Goal: Task Accomplishment & Management: Complete application form

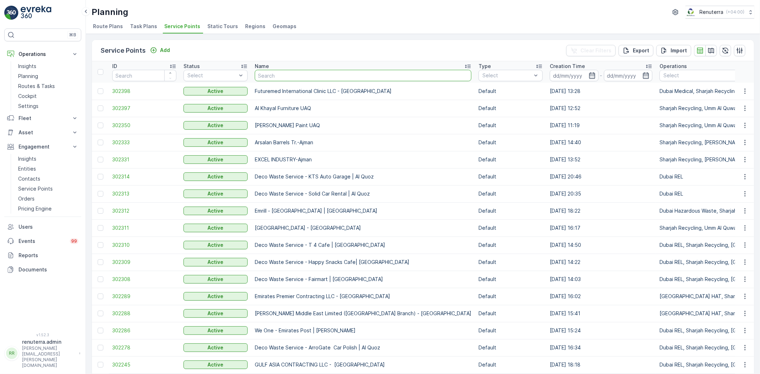
click at [268, 77] on input "text" at bounding box center [363, 75] width 217 height 11
type input "american"
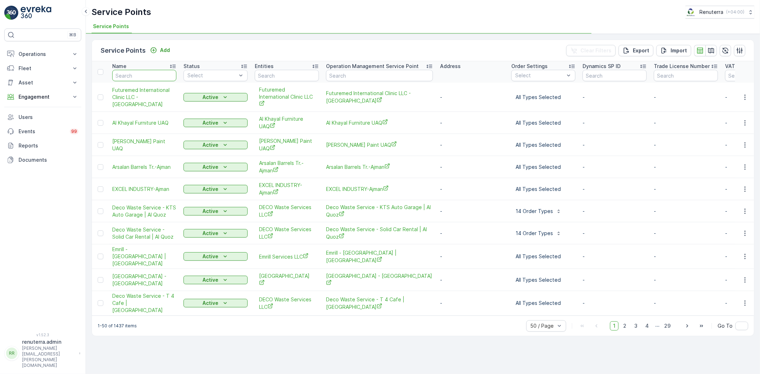
click at [148, 70] on input "text" at bounding box center [144, 75] width 64 height 11
type input "wi"
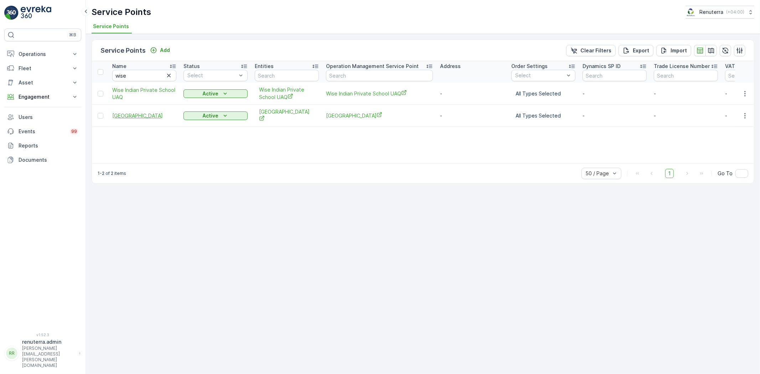
click at [153, 114] on span "WISE INDIAN SCHOOL" at bounding box center [144, 115] width 64 height 7
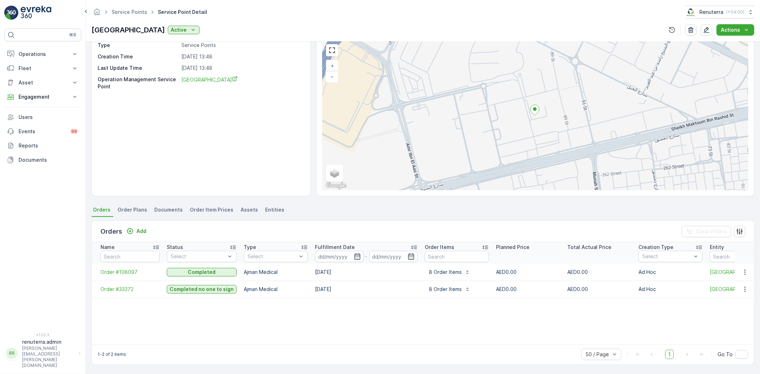
scroll to position [29, 0]
click at [746, 269] on icon "button" at bounding box center [744, 272] width 7 height 7
click at [736, 300] on span "Create Document" at bounding box center [735, 302] width 43 height 7
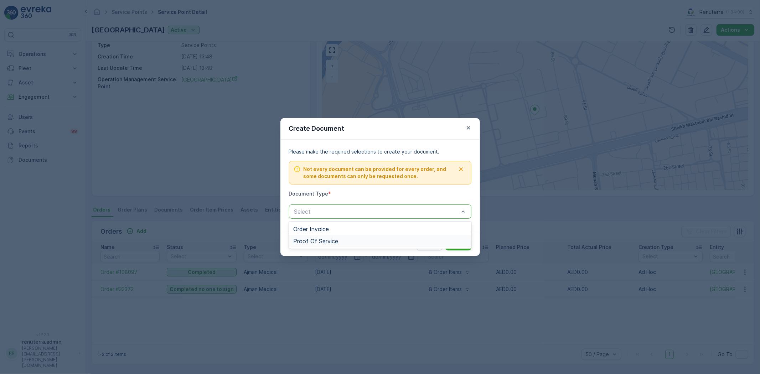
click at [344, 244] on div "Proof Of Service" at bounding box center [380, 241] width 174 height 6
click at [467, 251] on div "Cancel Submit" at bounding box center [379, 244] width 199 height 23
click at [464, 250] on button "Submit" at bounding box center [458, 244] width 26 height 11
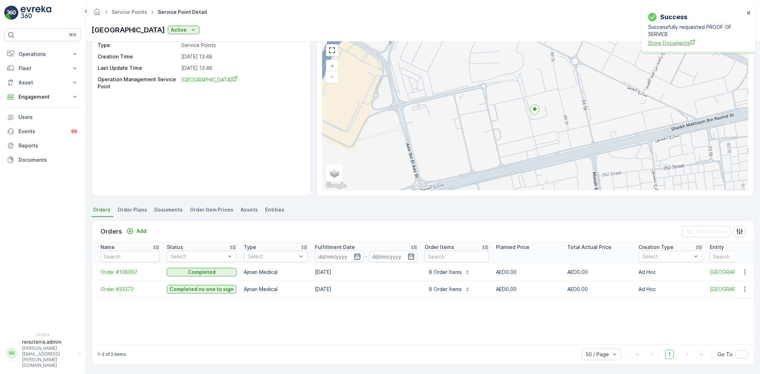
click at [661, 41] on span "Show Documents" at bounding box center [696, 42] width 96 height 7
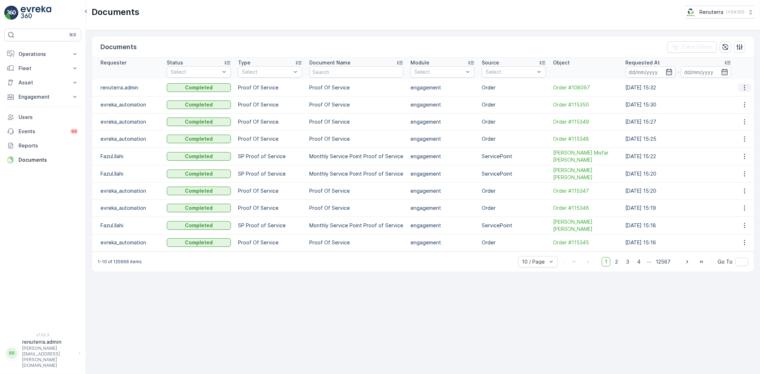
click at [743, 88] on icon "button" at bounding box center [744, 87] width 7 height 7
click at [731, 101] on span "See Details" at bounding box center [742, 98] width 27 height 7
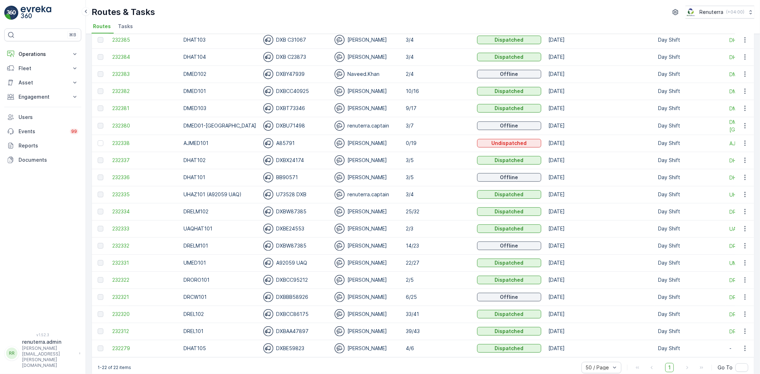
scroll to position [115, 0]
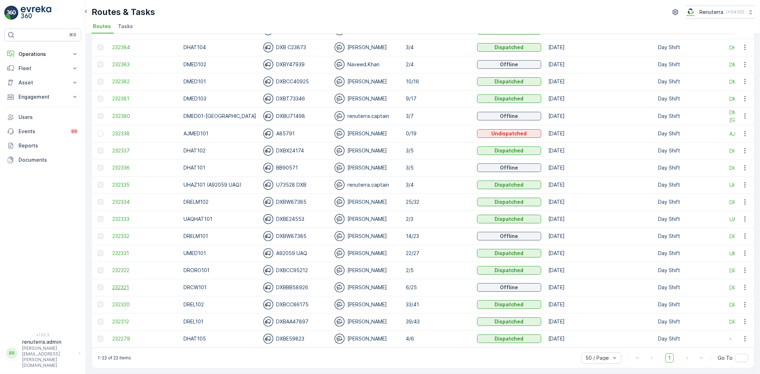
click at [127, 286] on span "232321" at bounding box center [144, 287] width 64 height 7
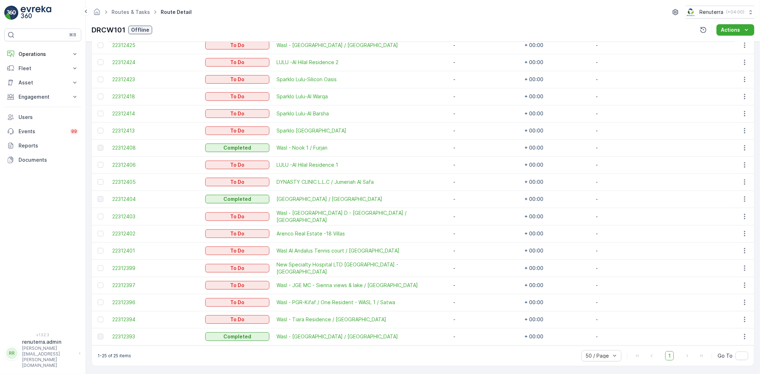
scroll to position [222, 0]
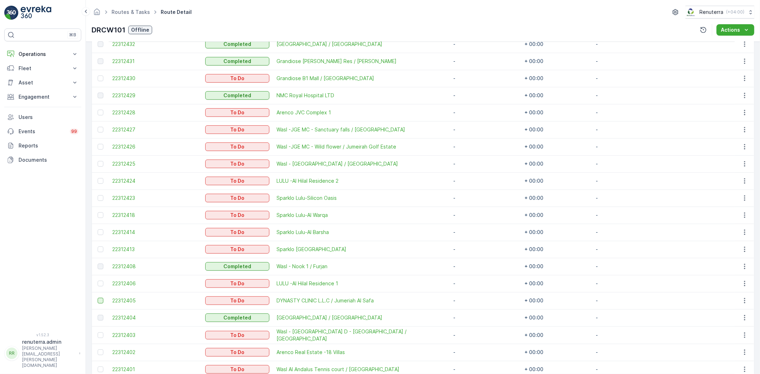
click at [98, 301] on div at bounding box center [101, 301] width 6 height 6
click at [98, 298] on input "checkbox" at bounding box center [98, 298] width 0 height 0
click at [105, 351] on div at bounding box center [101, 352] width 7 height 6
click at [98, 349] on input "checkbox" at bounding box center [98, 349] width 0 height 0
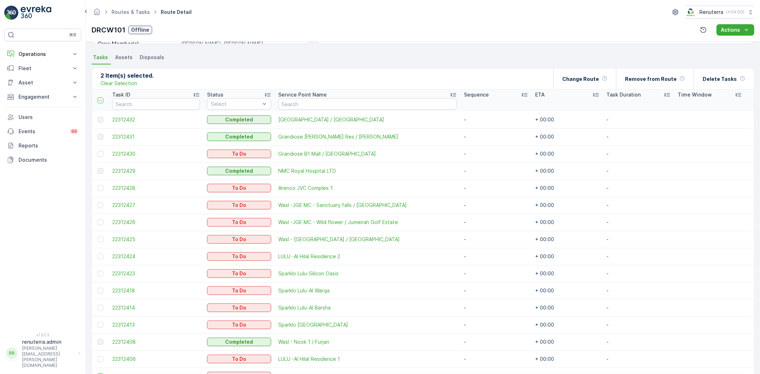
scroll to position [142, 0]
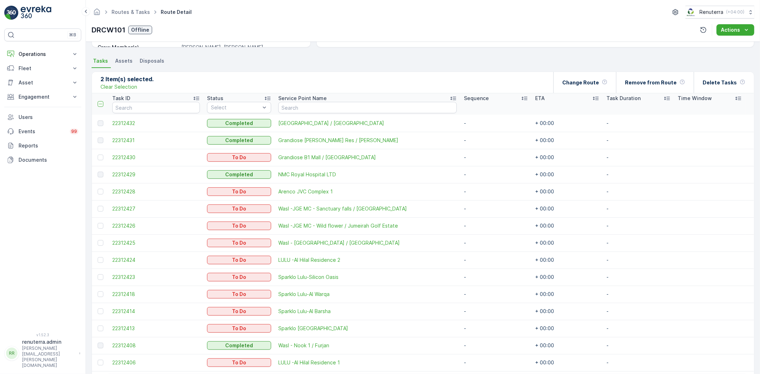
click at [95, 192] on td at bounding box center [100, 191] width 17 height 17
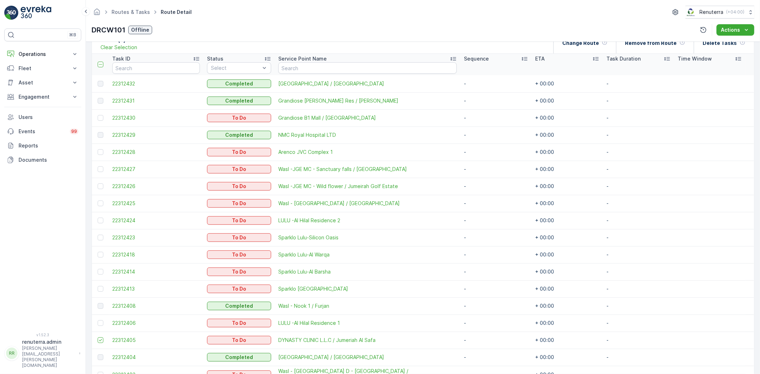
click at [99, 147] on td at bounding box center [100, 152] width 17 height 17
click at [102, 152] on div at bounding box center [101, 152] width 6 height 6
click at [98, 149] on input "checkbox" at bounding box center [98, 149] width 0 height 0
drag, startPoint x: 100, startPoint y: 169, endPoint x: 101, endPoint y: 174, distance: 5.1
click at [100, 169] on div at bounding box center [101, 169] width 6 height 6
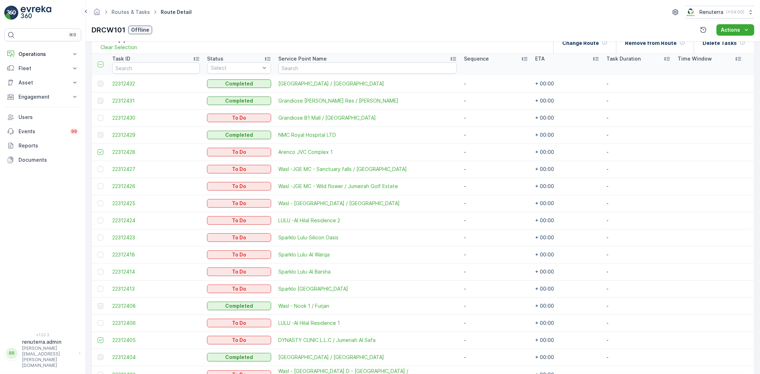
click at [98, 166] on input "checkbox" at bounding box center [98, 166] width 0 height 0
click at [98, 183] on div at bounding box center [101, 186] width 6 height 6
click at [98, 183] on input "checkbox" at bounding box center [98, 183] width 0 height 0
click at [98, 203] on div at bounding box center [101, 203] width 6 height 6
click at [98, 200] on input "checkbox" at bounding box center [98, 200] width 0 height 0
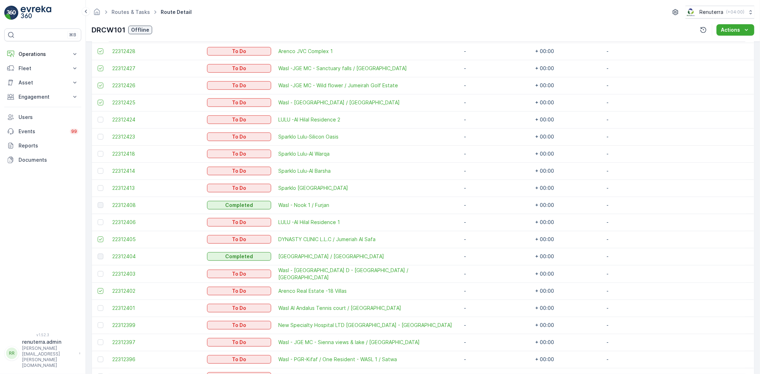
scroll to position [301, 0]
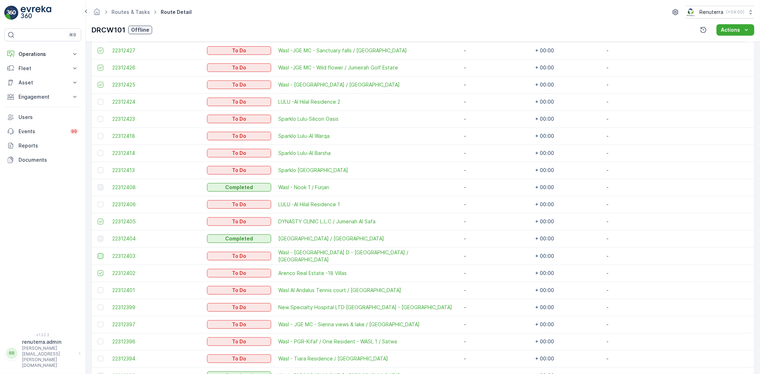
click at [102, 256] on div at bounding box center [101, 256] width 6 height 6
click at [98, 253] on input "checkbox" at bounding box center [98, 253] width 0 height 0
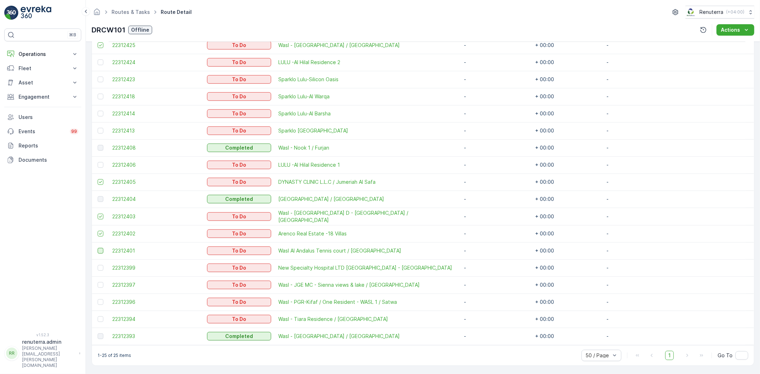
click at [103, 250] on div at bounding box center [101, 251] width 6 height 6
click at [98, 248] on input "checkbox" at bounding box center [98, 248] width 0 height 0
click at [98, 282] on div at bounding box center [101, 285] width 6 height 6
click at [98, 282] on input "checkbox" at bounding box center [98, 282] width 0 height 0
click at [101, 299] on div at bounding box center [101, 302] width 6 height 6
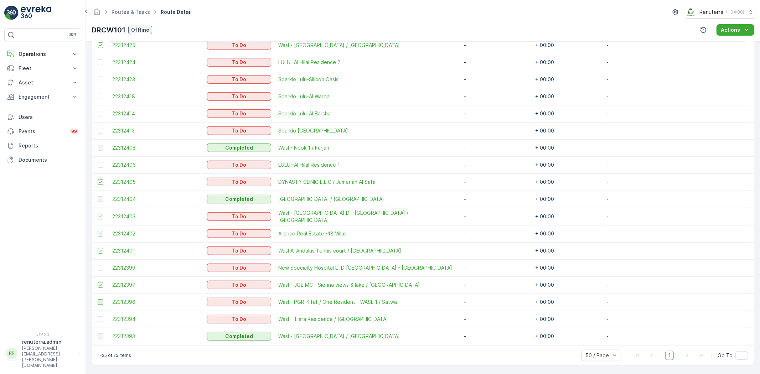
click at [98, 299] on input "checkbox" at bounding box center [98, 299] width 0 height 0
click at [100, 316] on div at bounding box center [101, 319] width 6 height 6
click at [98, 316] on input "checkbox" at bounding box center [98, 316] width 0 height 0
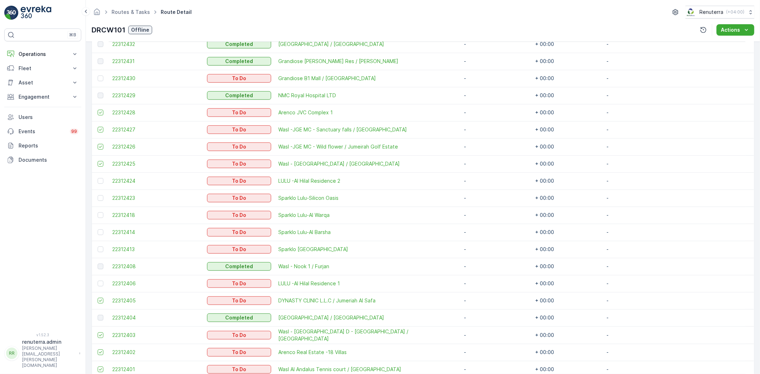
scroll to position [142, 0]
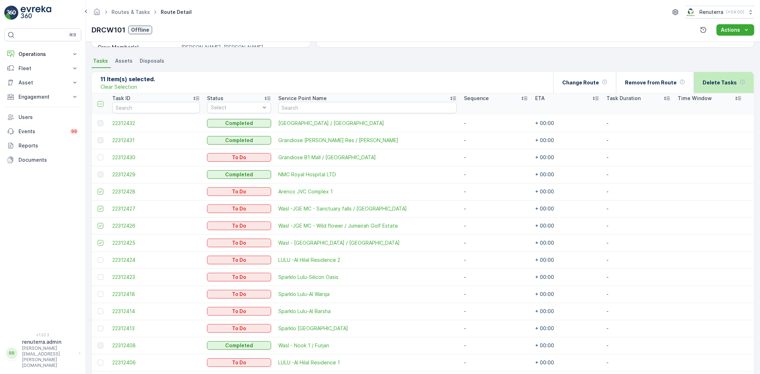
click at [721, 79] on p "Delete Tasks" at bounding box center [719, 82] width 34 height 7
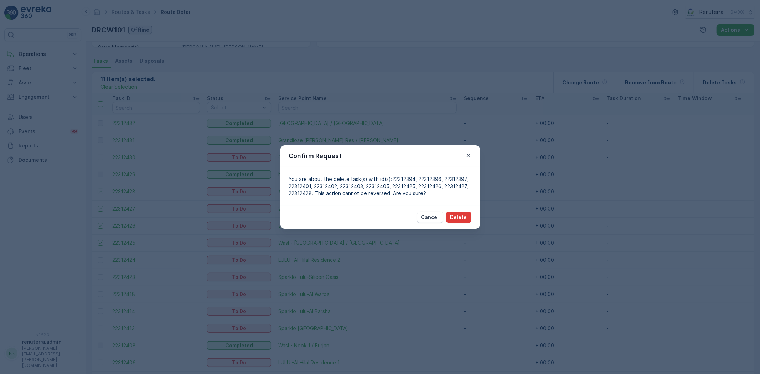
click at [452, 212] on button "Delete" at bounding box center [458, 217] width 25 height 11
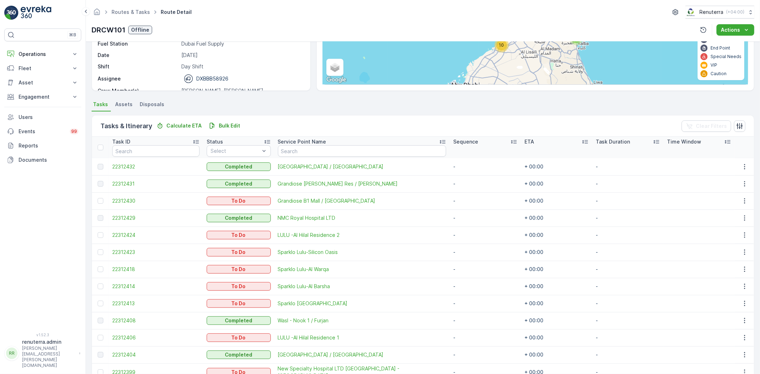
scroll to position [0, 0]
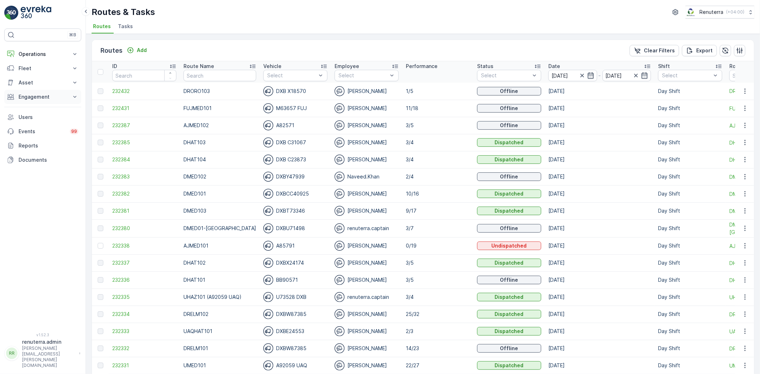
click at [45, 98] on p "Engagement" at bounding box center [43, 96] width 48 height 7
click at [115, 344] on td "232332" at bounding box center [144, 348] width 71 height 17
click at [115, 345] on span "232332" at bounding box center [144, 348] width 64 height 7
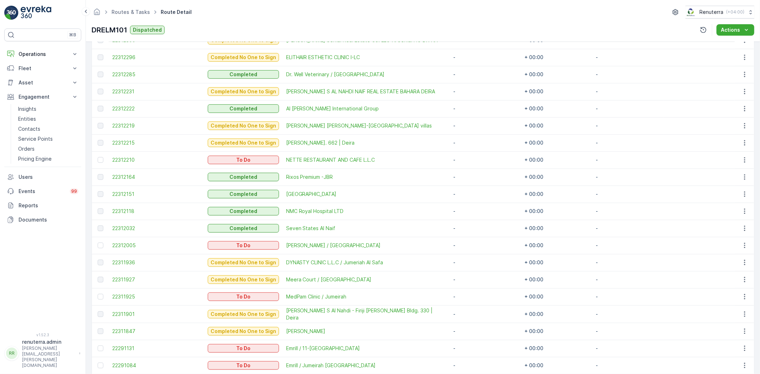
scroll to position [306, 0]
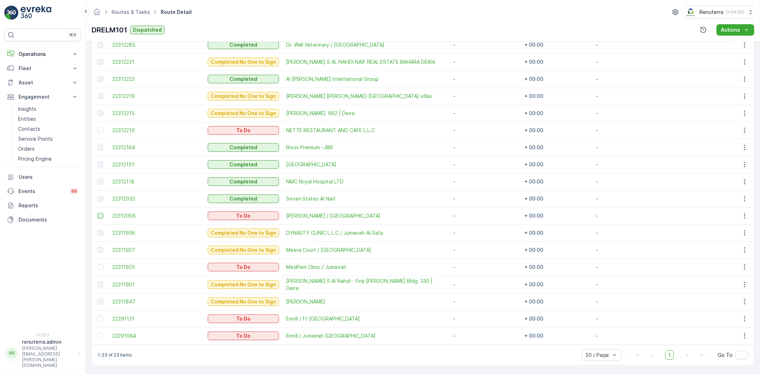
click at [101, 215] on div at bounding box center [101, 216] width 6 height 6
click at [98, 213] on input "checkbox" at bounding box center [98, 213] width 0 height 0
click at [97, 215] on td at bounding box center [100, 215] width 17 height 17
click at [101, 215] on icon at bounding box center [100, 216] width 3 height 2
click at [98, 213] on input "checkbox" at bounding box center [98, 213] width 0 height 0
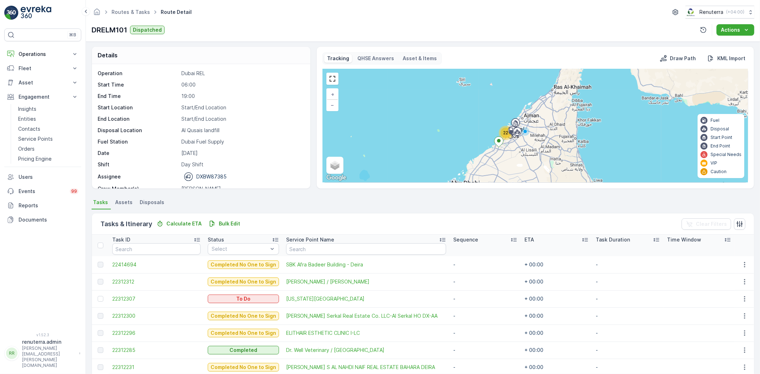
scroll to position [0, 0]
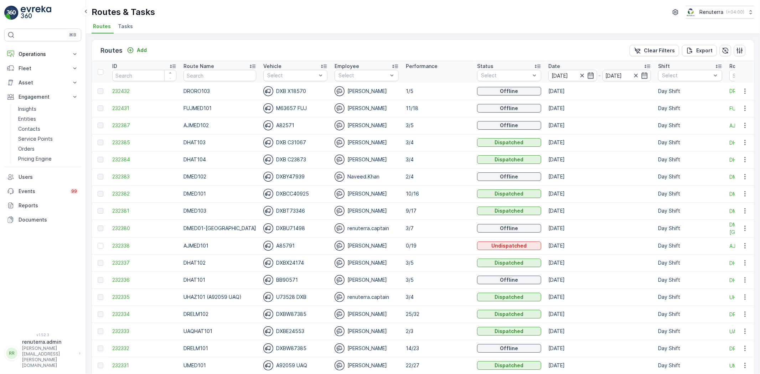
click at [220, 79] on input "text" at bounding box center [219, 75] width 73 height 11
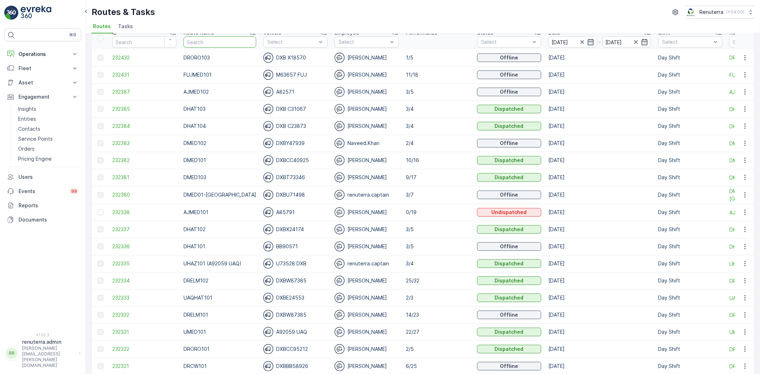
scroll to position [79, 0]
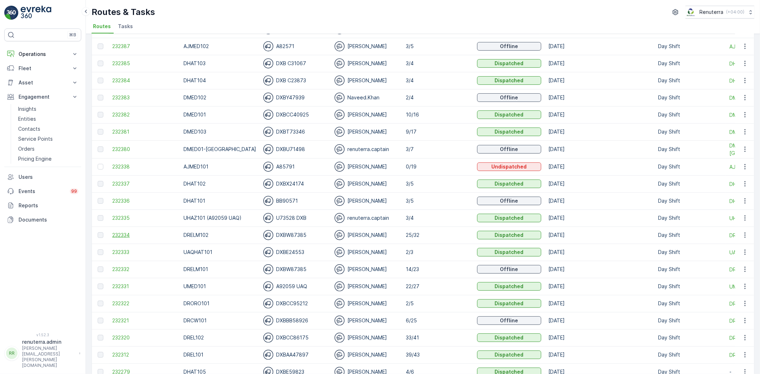
click at [113, 233] on span "232334" at bounding box center [144, 234] width 64 height 7
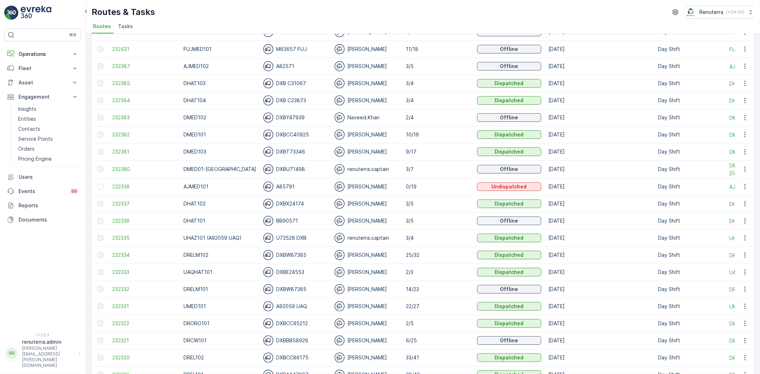
scroll to position [115, 0]
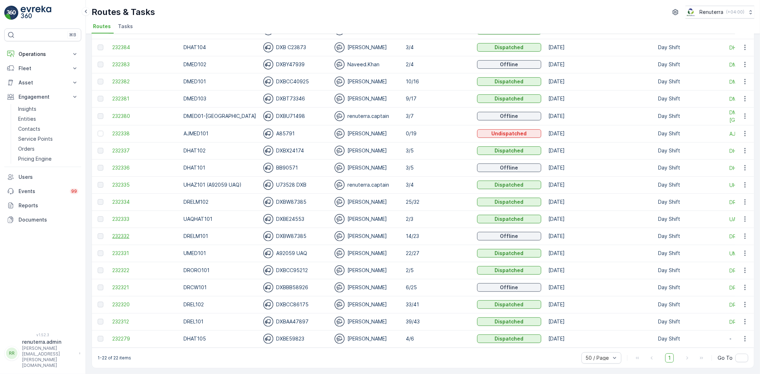
click at [112, 233] on span "232332" at bounding box center [144, 236] width 64 height 7
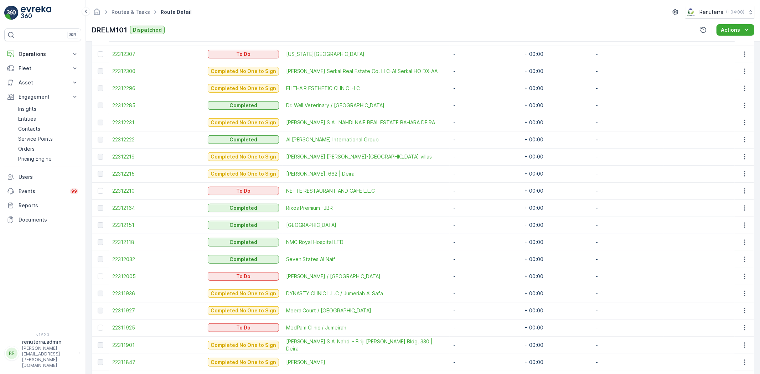
scroll to position [306, 0]
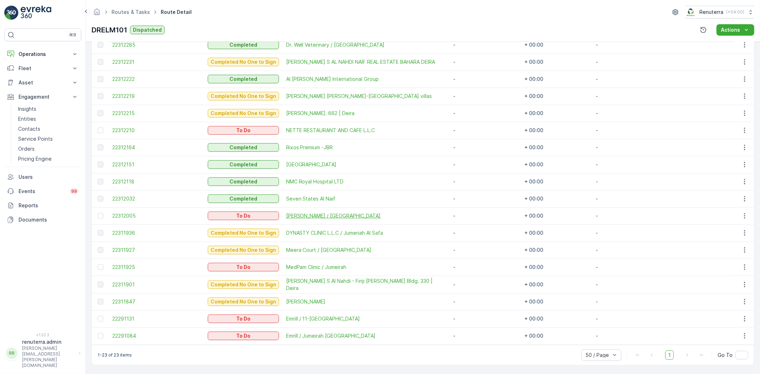
drag, startPoint x: 275, startPoint y: 217, endPoint x: 380, endPoint y: 217, distance: 104.7
click at [380, 217] on td "Khalil Ibrahim / Umm Suqeim Road Jumeirah" at bounding box center [365, 215] width 167 height 17
copy span "Khalil Ibrahim / Umm Suqeim Road Jumeirah"
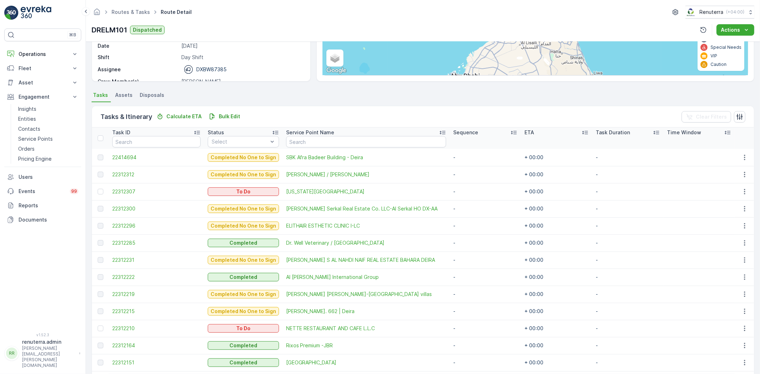
scroll to position [69, 0]
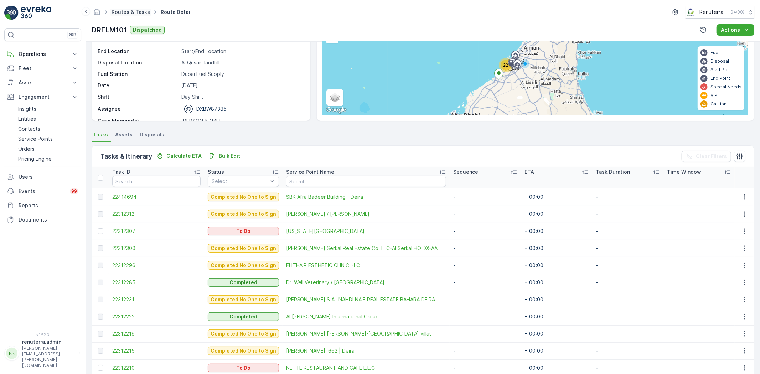
drag, startPoint x: 137, startPoint y: 5, endPoint x: 137, endPoint y: 9, distance: 4.3
click at [137, 5] on div "Routes & Tasks Route Detail Renuterra ( +04:00 ) DRELM101 Dispatched Actions" at bounding box center [423, 21] width 674 height 42
click at [136, 11] on link "Routes & Tasks" at bounding box center [130, 12] width 38 height 6
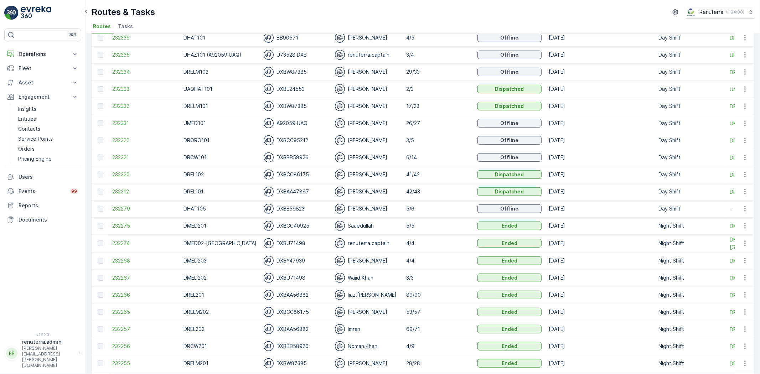
scroll to position [277, 0]
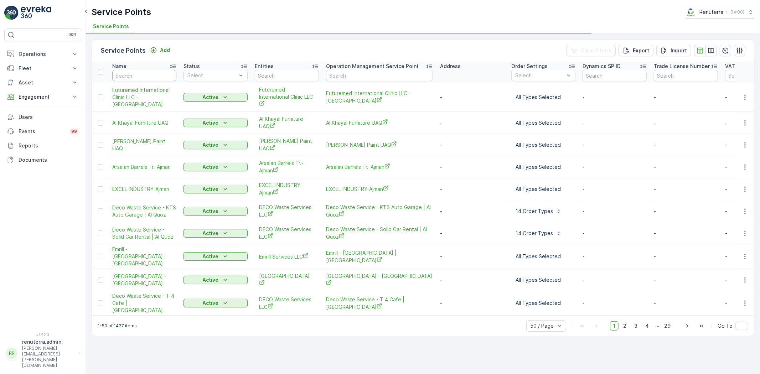
click at [148, 75] on input "text" at bounding box center [144, 75] width 64 height 11
type input "w"
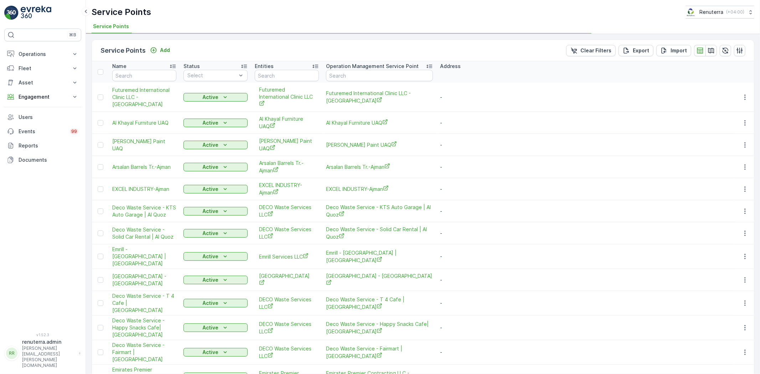
type input "w"
click at [148, 75] on input "w" at bounding box center [144, 75] width 64 height 11
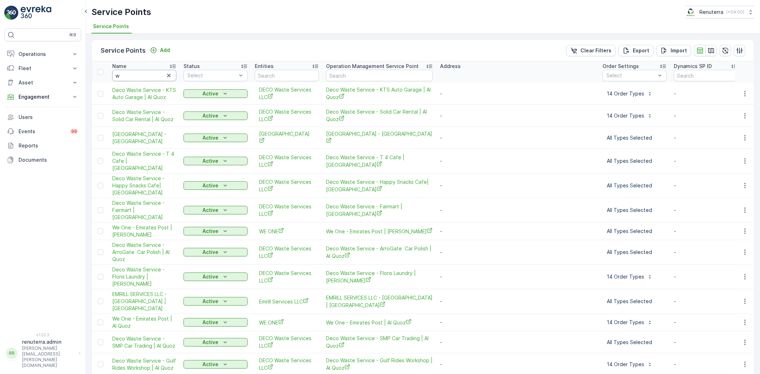
click at [148, 75] on input "w" at bounding box center [144, 75] width 64 height 11
type input "wise"
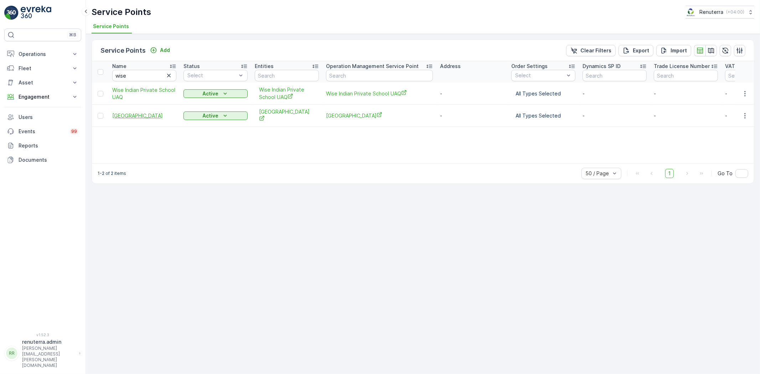
click at [151, 115] on span "[GEOGRAPHIC_DATA]" at bounding box center [144, 115] width 64 height 7
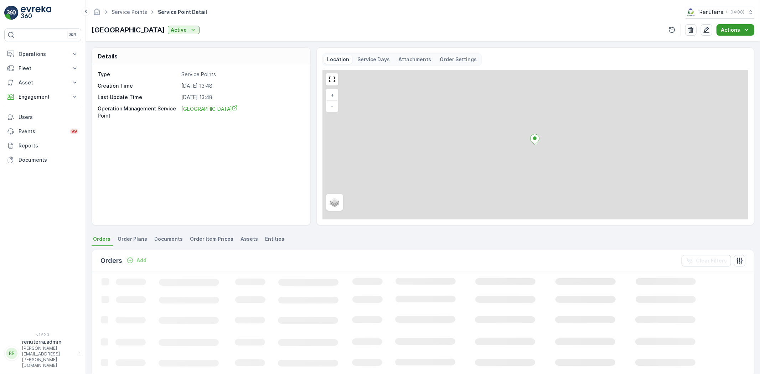
click at [729, 28] on p "Actions" at bounding box center [729, 29] width 19 height 7
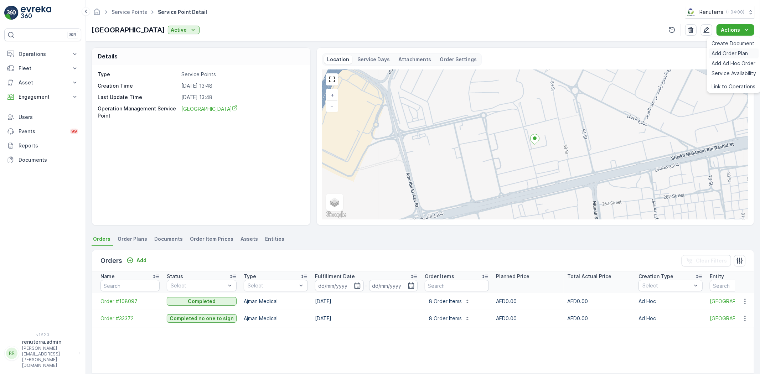
click at [728, 56] on span "Add Order Plan" at bounding box center [729, 53] width 36 height 7
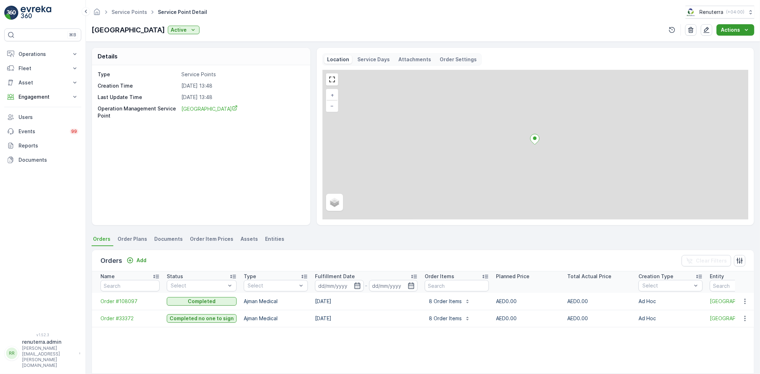
click at [734, 30] on p "Actions" at bounding box center [729, 29] width 19 height 7
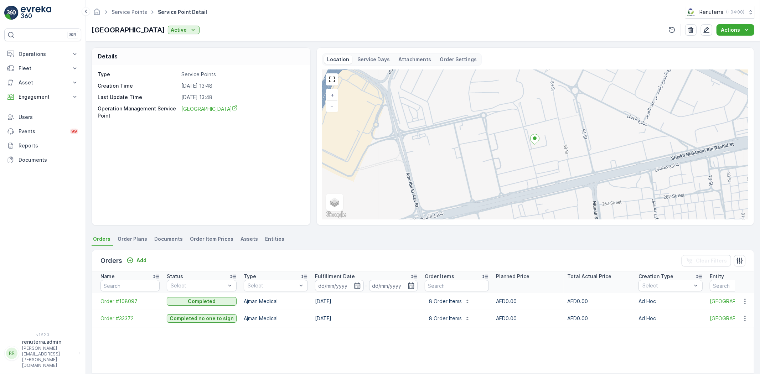
click at [736, 36] on div "Service Points Service Point Detail Renuterra ( +04:00 ) WISE INDIAN SCHOOL Act…" at bounding box center [423, 21] width 674 height 42
click at [730, 33] on p "Actions" at bounding box center [729, 29] width 19 height 7
click at [732, 43] on span "Create Document" at bounding box center [732, 43] width 43 height 7
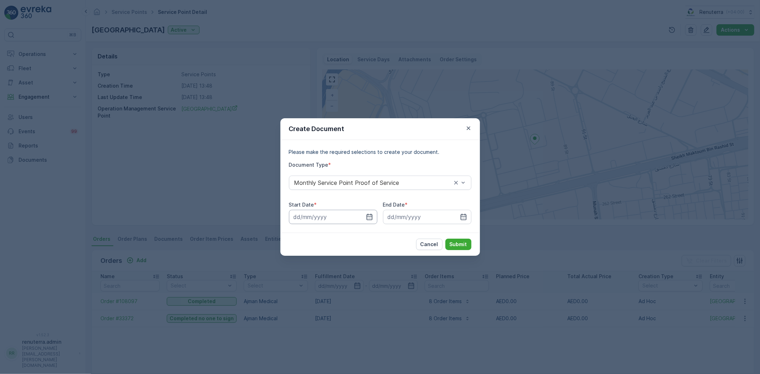
click at [362, 213] on input at bounding box center [333, 217] width 88 height 14
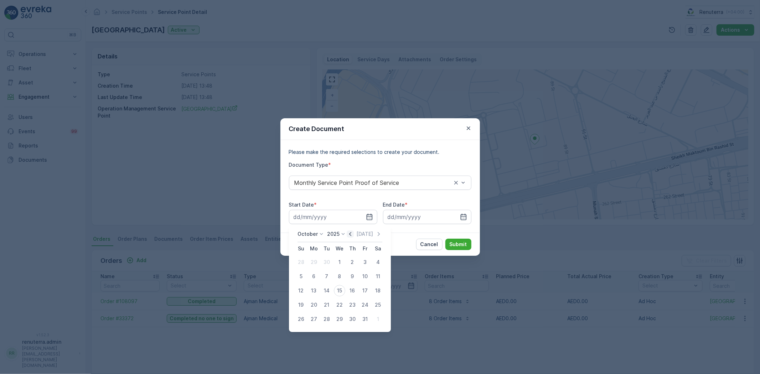
click at [351, 233] on icon "button" at bounding box center [350, 234] width 2 height 4
click at [317, 261] on div "1" at bounding box center [313, 261] width 11 height 11
type input "01.09.2025"
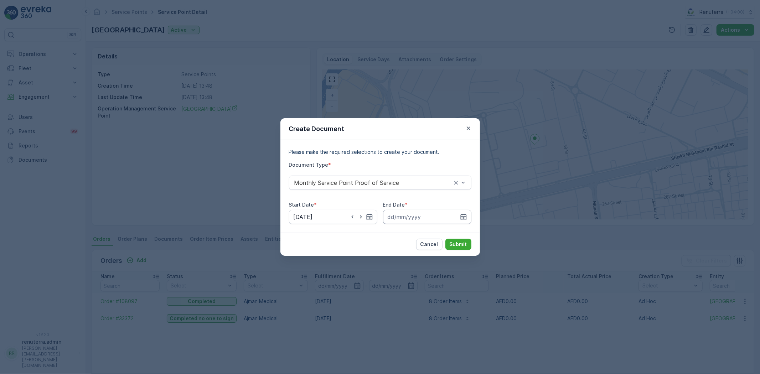
click at [452, 218] on input at bounding box center [427, 217] width 88 height 14
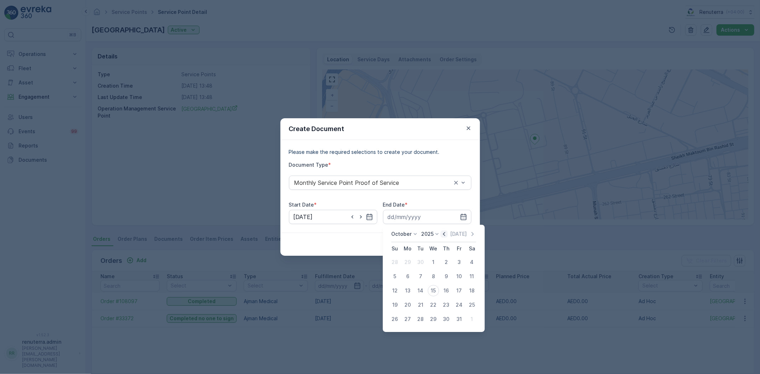
click at [448, 234] on icon "button" at bounding box center [444, 233] width 7 height 7
drag, startPoint x: 422, startPoint y: 316, endPoint x: 426, endPoint y: 312, distance: 6.1
click at [422, 314] on div "30" at bounding box center [420, 318] width 11 height 11
type input "[DATE]"
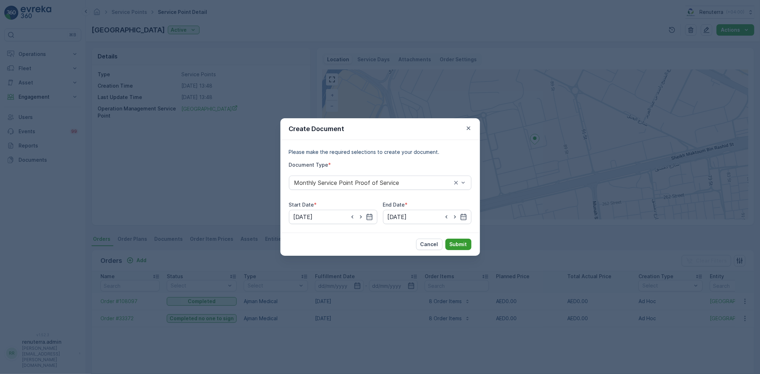
click at [461, 248] on button "Submit" at bounding box center [458, 244] width 26 height 11
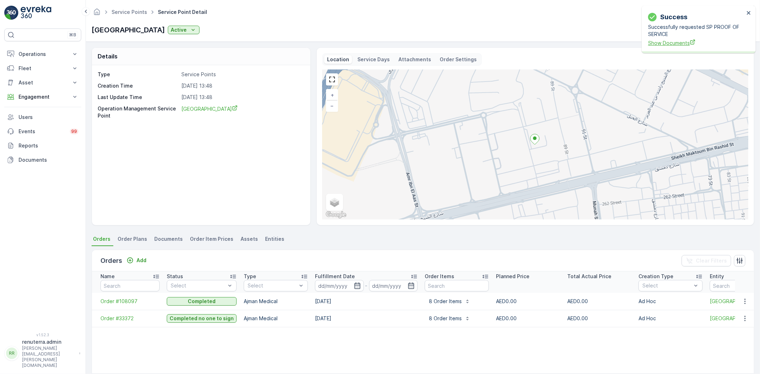
click at [685, 41] on span "Show Documents" at bounding box center [696, 42] width 96 height 7
click at [47, 160] on p "Documents" at bounding box center [49, 159] width 60 height 7
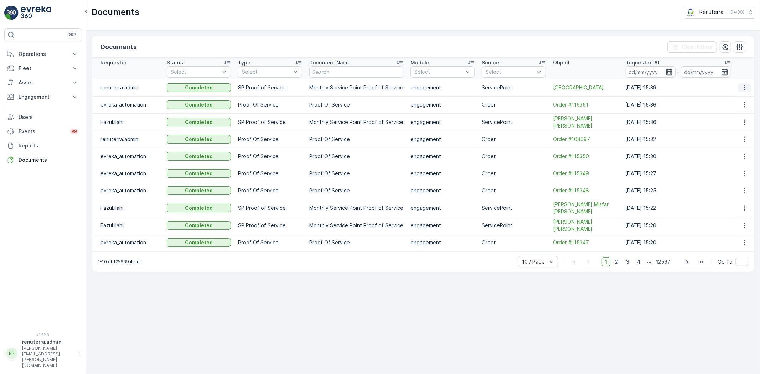
click at [748, 88] on button "button" at bounding box center [744, 87] width 13 height 9
click at [744, 93] on ul "See Details" at bounding box center [743, 98] width 36 height 13
click at [744, 96] on span "See Details" at bounding box center [742, 98] width 27 height 7
click at [746, 88] on icon "button" at bounding box center [744, 87] width 7 height 7
click at [741, 98] on span "See Details" at bounding box center [742, 98] width 27 height 7
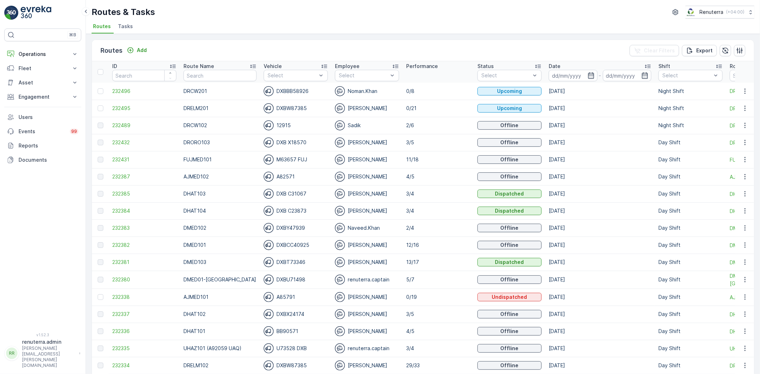
click at [552, 83] on td "[DATE]" at bounding box center [600, 91] width 110 height 17
click at [550, 80] on input at bounding box center [572, 75] width 49 height 11
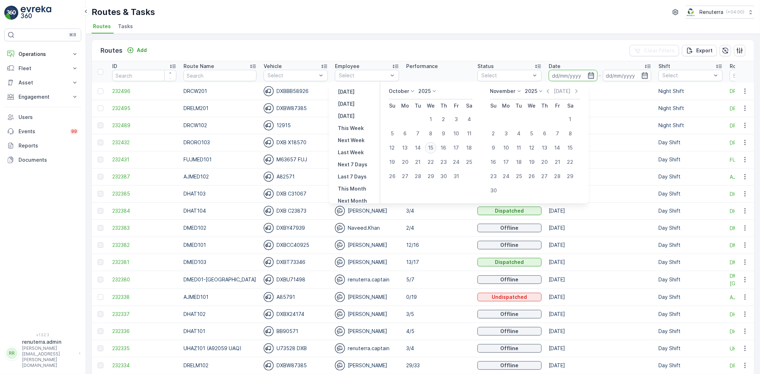
click at [435, 150] on div "15" at bounding box center [430, 147] width 11 height 11
type input "[DATE]"
click at [435, 150] on div "15" at bounding box center [430, 147] width 11 height 11
type input "[DATE]"
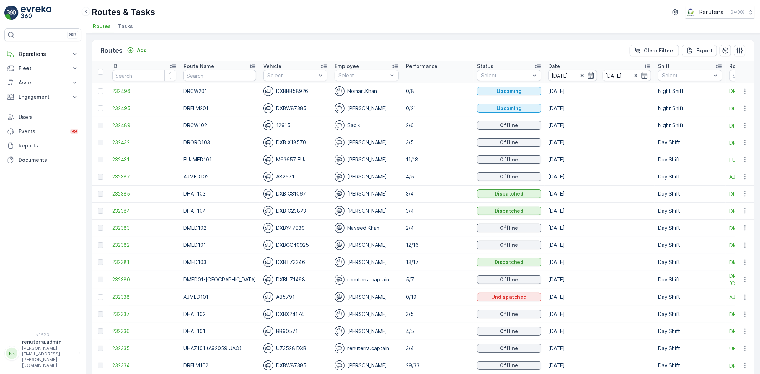
scroll to position [167, 0]
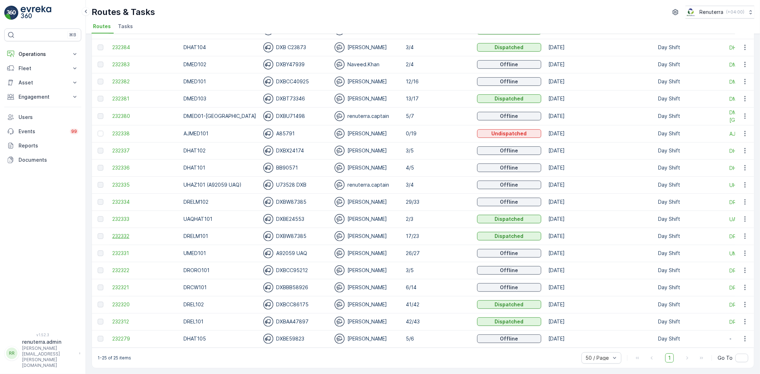
drag, startPoint x: 129, startPoint y: 226, endPoint x: 127, endPoint y: 230, distance: 4.5
click at [128, 229] on td "232332" at bounding box center [144, 236] width 71 height 17
click at [129, 228] on td "232332" at bounding box center [144, 236] width 71 height 17
click at [130, 233] on span "232332" at bounding box center [144, 236] width 64 height 7
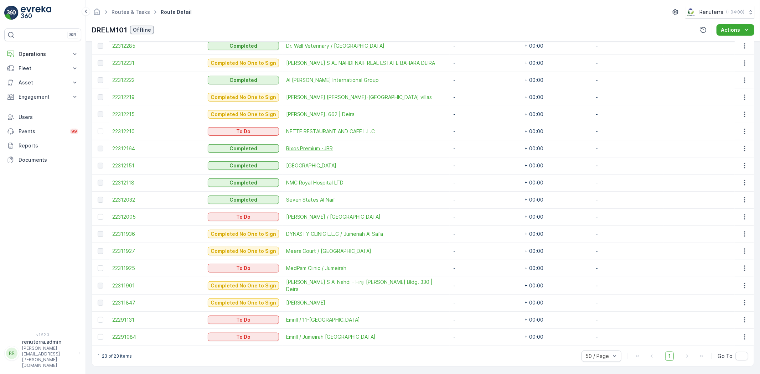
scroll to position [306, 0]
click at [102, 215] on div at bounding box center [101, 216] width 6 height 6
click at [98, 213] on input "checkbox" at bounding box center [98, 213] width 0 height 0
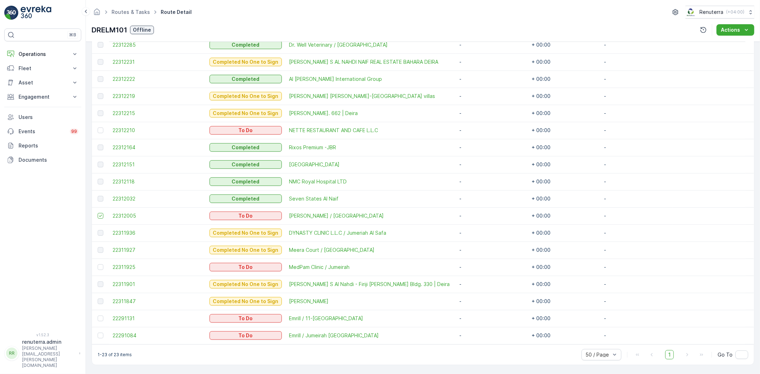
scroll to position [108, 0]
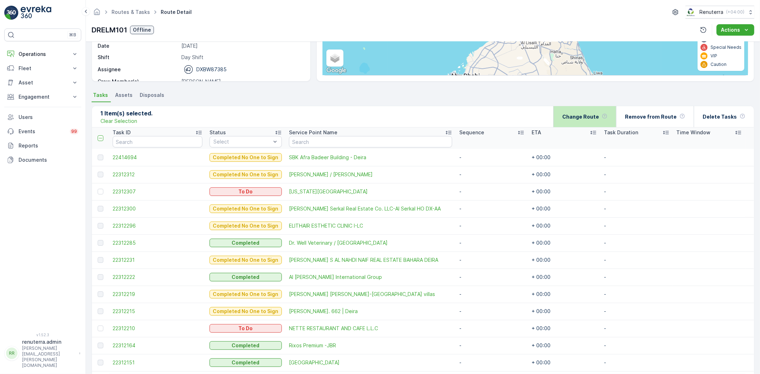
click at [592, 117] on p "Change Route" at bounding box center [580, 116] width 37 height 7
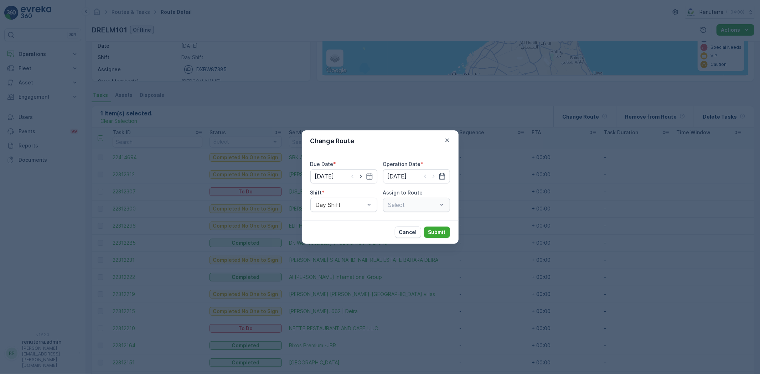
type input "[DATE]"
click at [353, 208] on div "Day Shift" at bounding box center [343, 205] width 67 height 14
click at [346, 232] on div "Night Shift" at bounding box center [343, 234] width 58 height 6
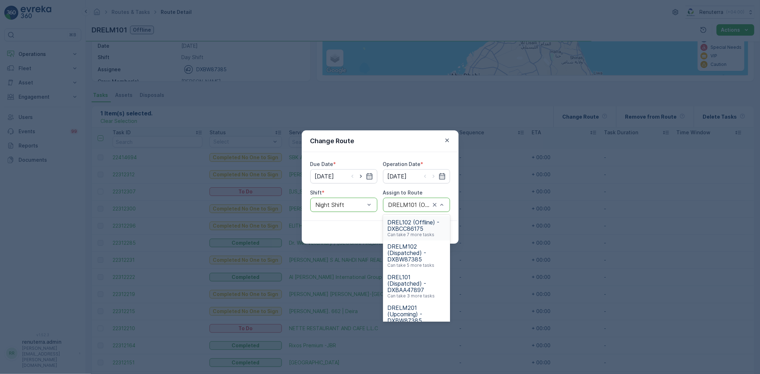
click at [388, 211] on div "DRELM101 (Offline) - DXBW87385" at bounding box center [416, 205] width 67 height 14
click at [410, 269] on span "DRELM201 (Upcoming) - DXBW87385" at bounding box center [416, 274] width 58 height 19
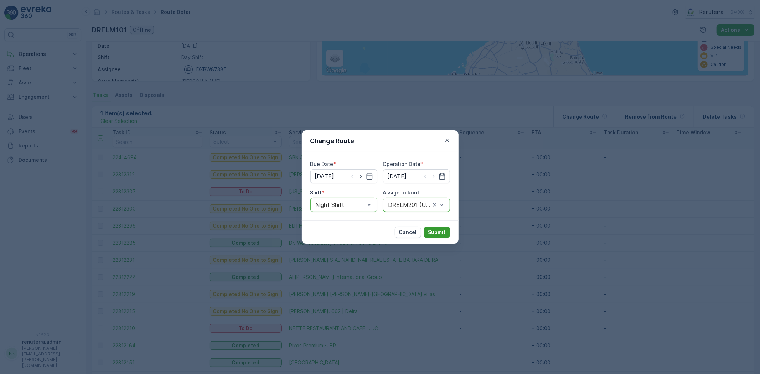
click at [427, 231] on button "Submit" at bounding box center [437, 231] width 26 height 11
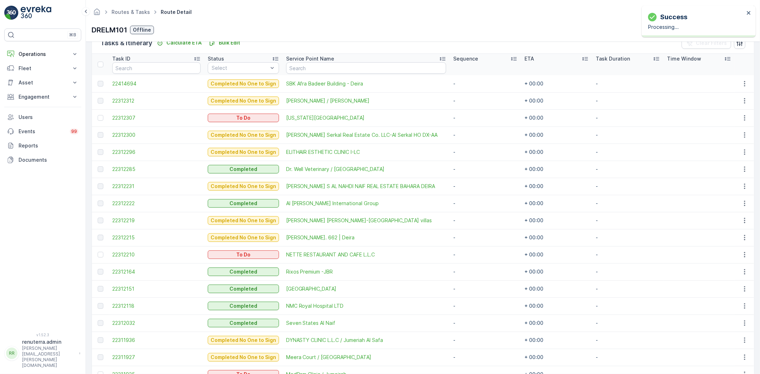
scroll to position [289, 0]
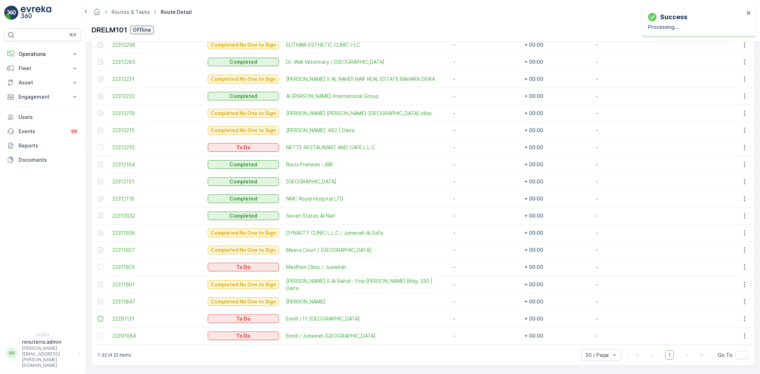
click at [98, 317] on div at bounding box center [101, 319] width 6 height 6
click at [98, 316] on input "checkbox" at bounding box center [98, 316] width 0 height 0
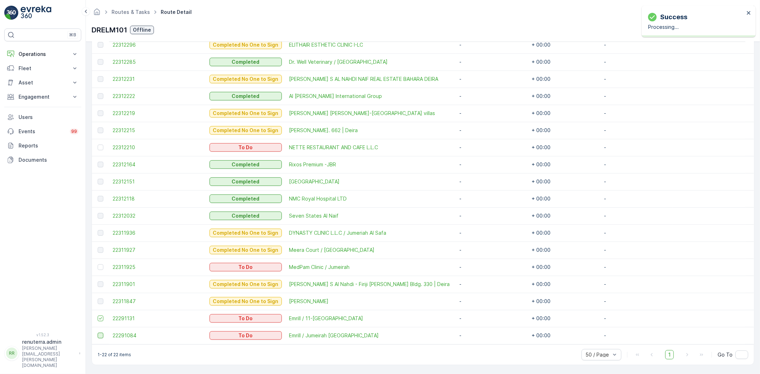
click at [101, 336] on div at bounding box center [101, 336] width 6 height 6
click at [98, 333] on input "checkbox" at bounding box center [98, 333] width 0 height 0
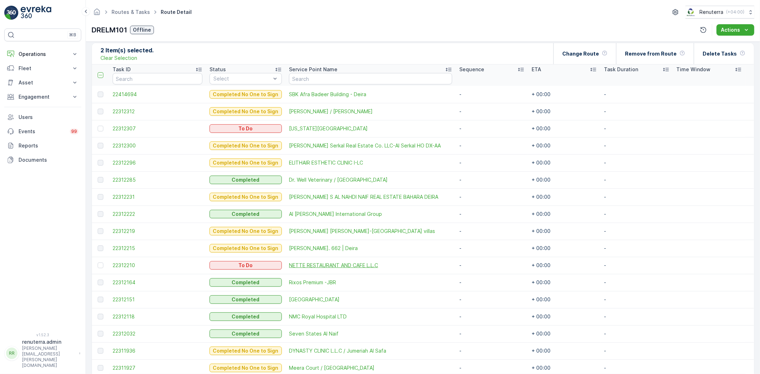
scroll to position [170, 0]
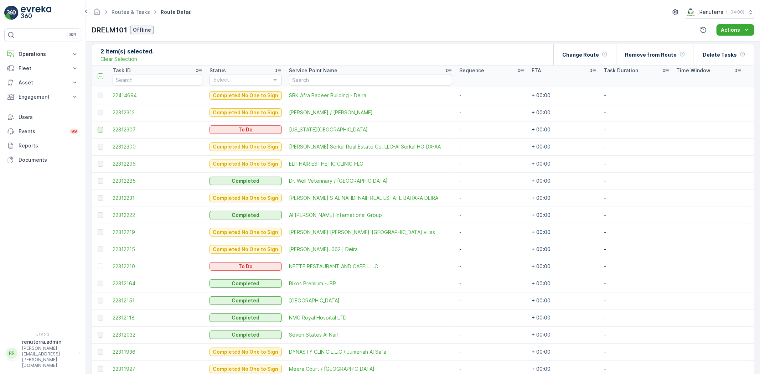
click at [99, 129] on div at bounding box center [101, 130] width 6 height 6
click at [98, 127] on input "checkbox" at bounding box center [98, 127] width 0 height 0
click at [564, 61] on div "Change Route" at bounding box center [584, 54] width 63 height 21
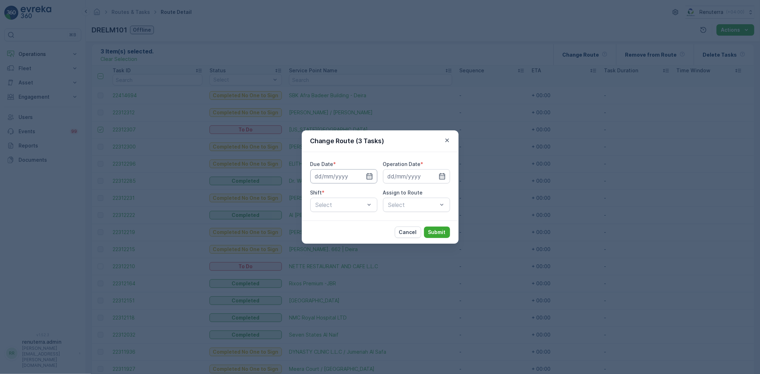
click at [364, 176] on input at bounding box center [343, 176] width 67 height 14
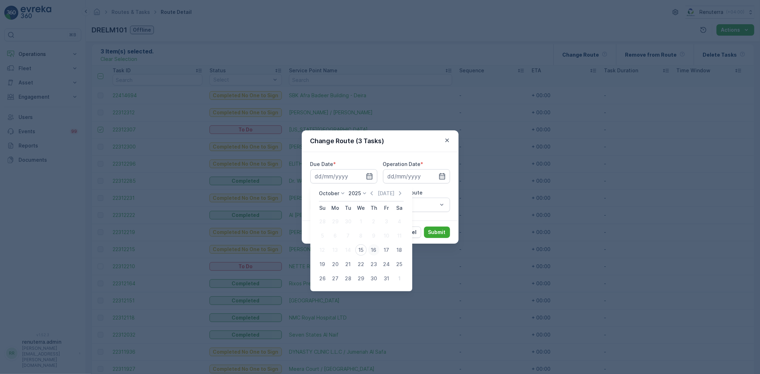
click at [375, 249] on div "16" at bounding box center [373, 249] width 11 height 11
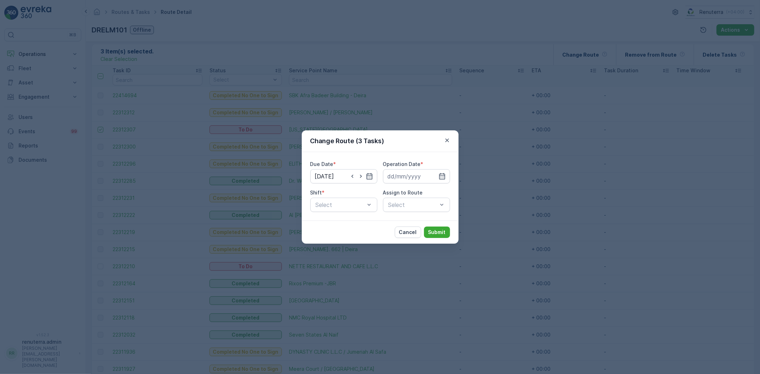
type input "16.10.2025"
click at [410, 176] on input at bounding box center [416, 176] width 67 height 14
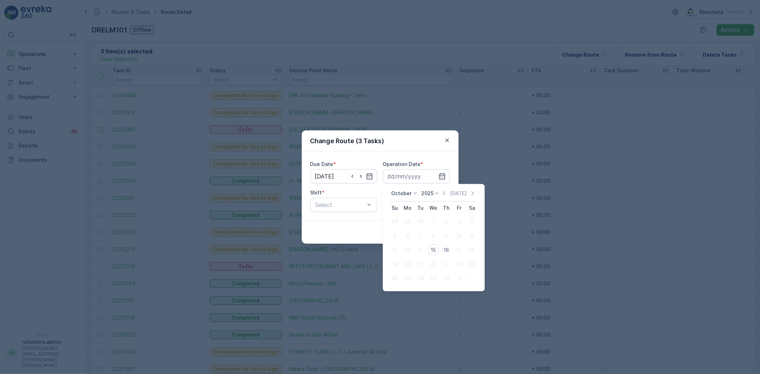
click at [442, 246] on button "16" at bounding box center [445, 250] width 13 height 13
type input "16.10.2025"
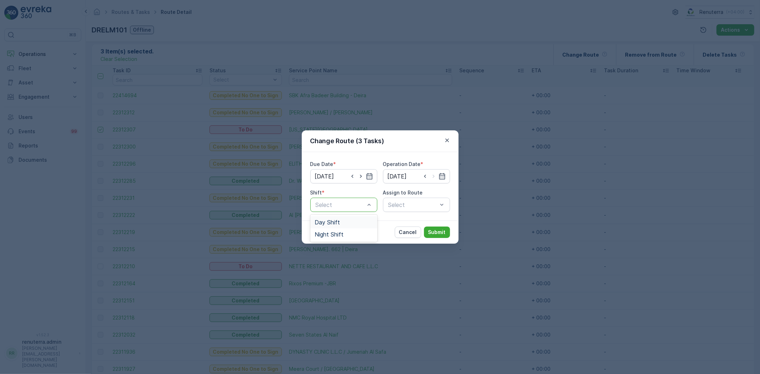
drag, startPoint x: 358, startPoint y: 212, endPoint x: 360, endPoint y: 223, distance: 10.8
click at [360, 223] on div "Day Shift" at bounding box center [343, 222] width 58 height 6
click at [406, 205] on div "Select" at bounding box center [416, 205] width 67 height 14
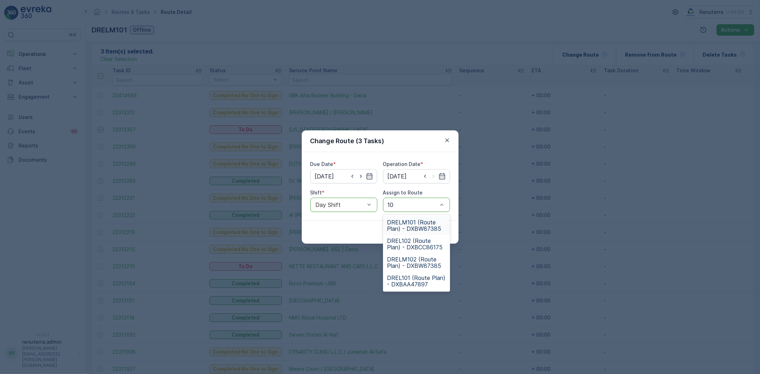
type input "102"
click at [430, 239] on span "DRELM102 (Route Plan) - DXBW87385" at bounding box center [416, 244] width 58 height 13
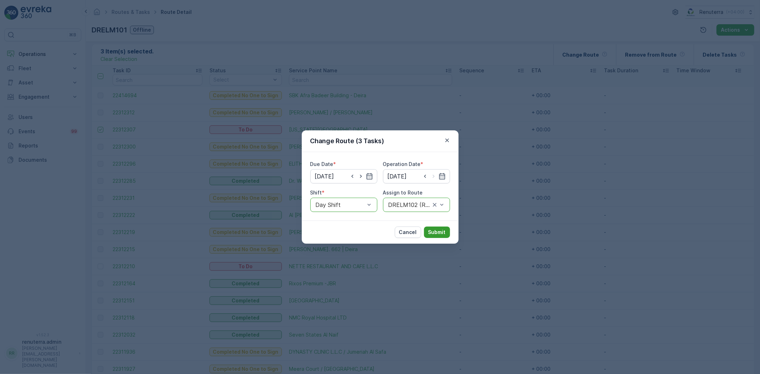
click at [437, 229] on p "Submit" at bounding box center [436, 232] width 17 height 7
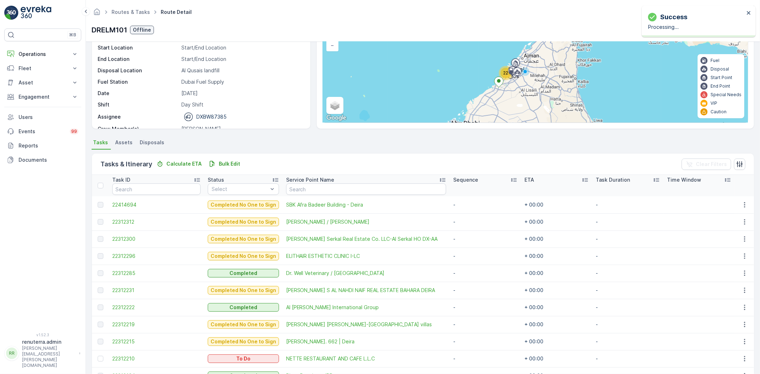
scroll to position [0, 0]
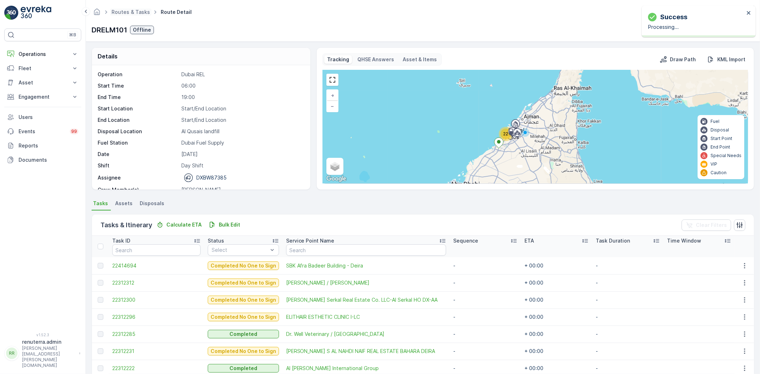
click at [130, 9] on span "Routes & Tasks" at bounding box center [130, 12] width 41 height 7
click at [140, 15] on link "Routes & Tasks" at bounding box center [130, 12] width 38 height 6
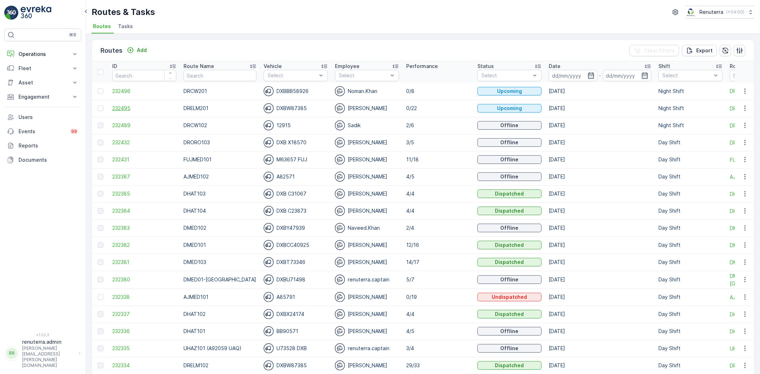
click at [129, 111] on td "232495" at bounding box center [144, 108] width 71 height 17
click at [129, 111] on span "232495" at bounding box center [144, 108] width 64 height 7
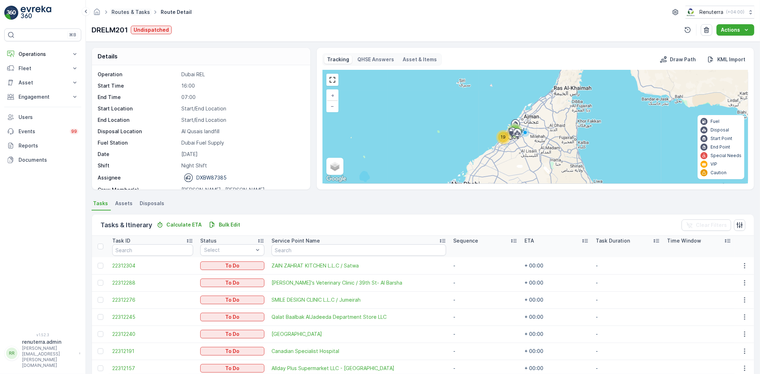
click at [132, 13] on link "Routes & Tasks" at bounding box center [130, 12] width 38 height 6
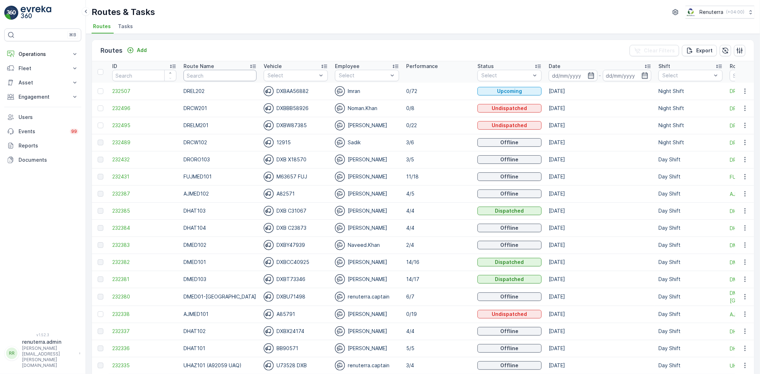
click at [219, 70] on input "text" at bounding box center [219, 75] width 73 height 11
type input "DHAZ"
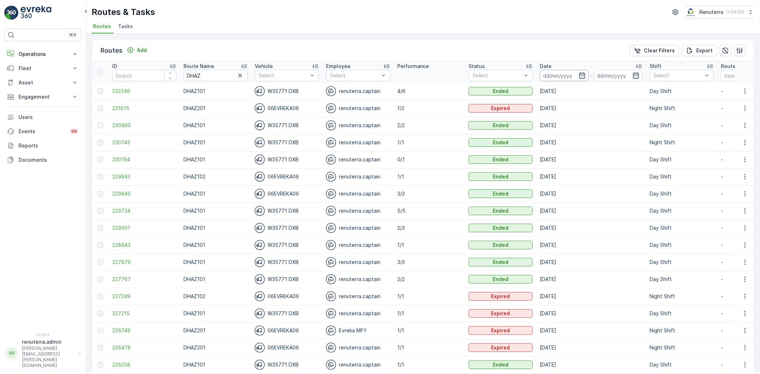
click at [563, 76] on input at bounding box center [564, 75] width 49 height 11
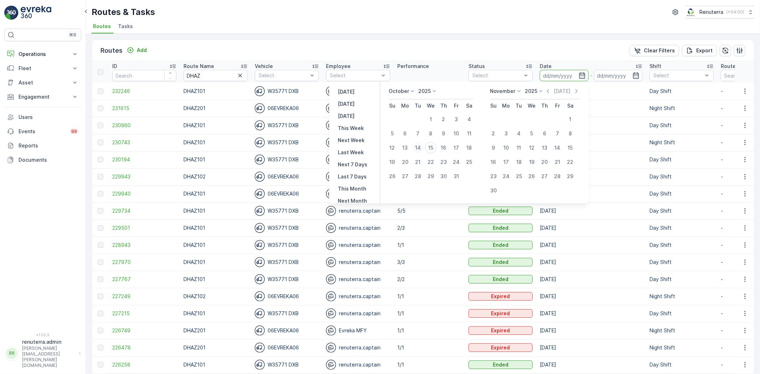
click at [423, 145] on div "14" at bounding box center [417, 147] width 11 height 11
type input "[DATE]"
click at [423, 145] on div "14" at bounding box center [417, 147] width 11 height 11
type input "[DATE]"
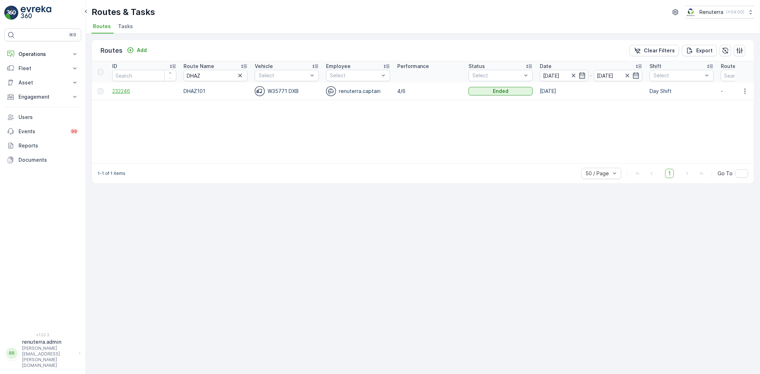
click at [127, 90] on span "232246" at bounding box center [144, 91] width 64 height 7
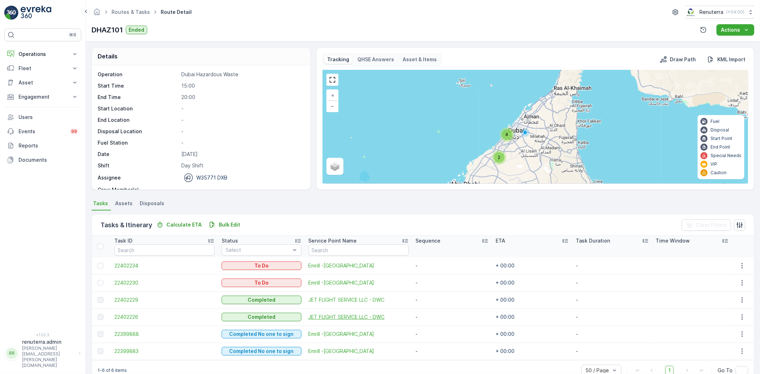
scroll to position [16, 0]
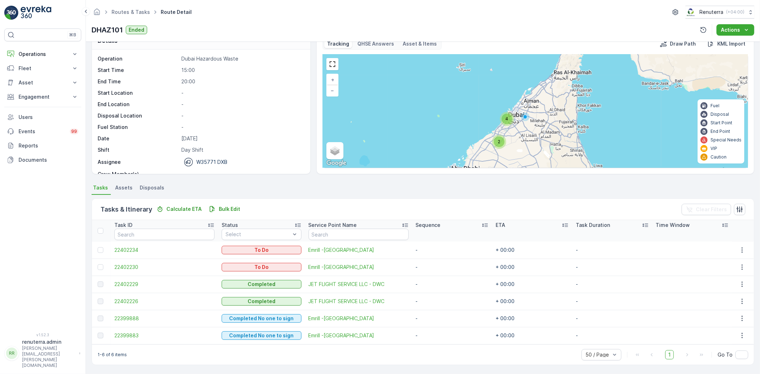
click at [141, 323] on td "22399888" at bounding box center [164, 318] width 107 height 17
click at [138, 318] on span "22399888" at bounding box center [164, 318] width 100 height 7
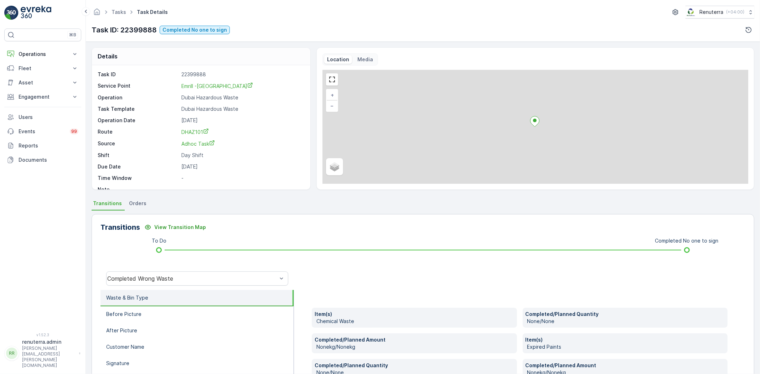
scroll to position [39, 0]
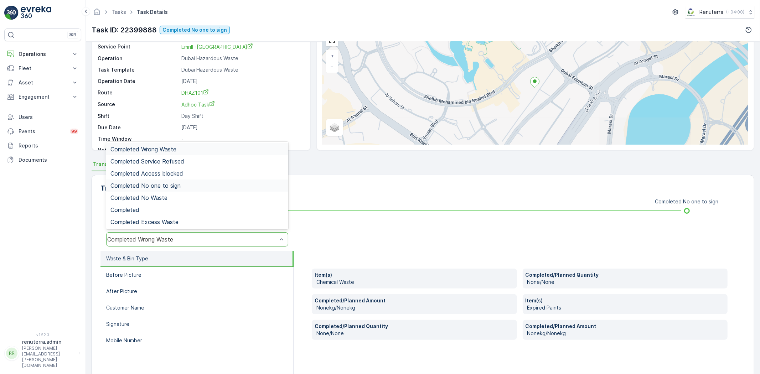
click at [196, 186] on div "Completed No one to sign" at bounding box center [196, 185] width 173 height 6
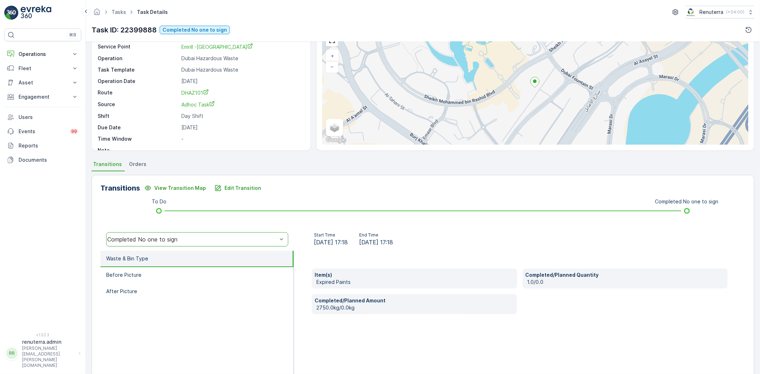
scroll to position [75, 0]
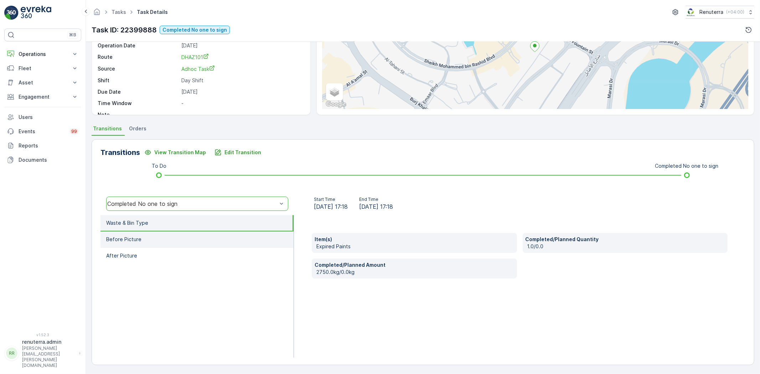
click at [166, 235] on li "Before Picture" at bounding box center [196, 239] width 193 height 16
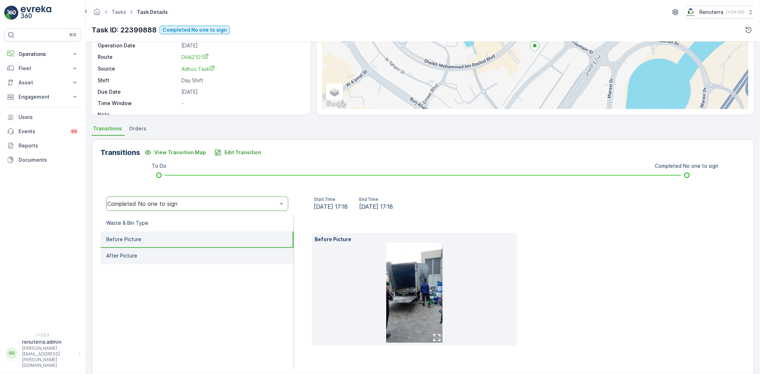
click at [184, 257] on li "After Picture" at bounding box center [196, 256] width 193 height 16
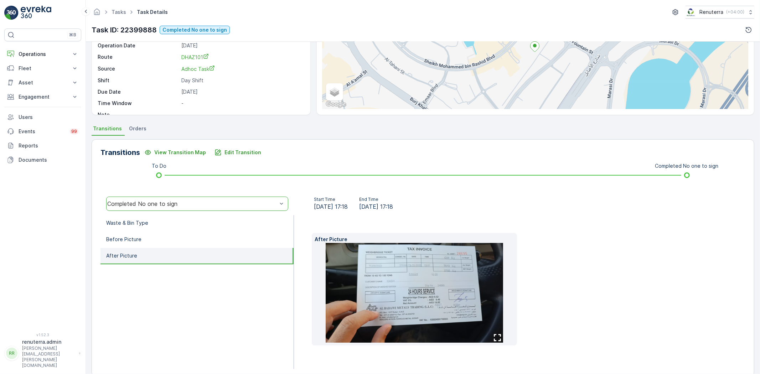
click at [471, 291] on img at bounding box center [413, 293] width 177 height 100
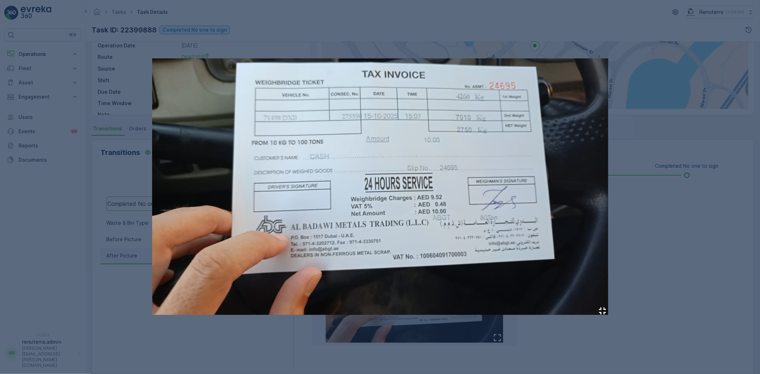
click at [663, 246] on div at bounding box center [380, 187] width 760 height 374
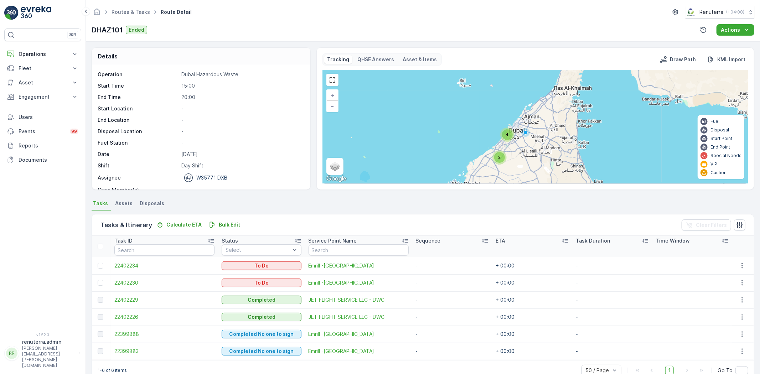
scroll to position [16, 0]
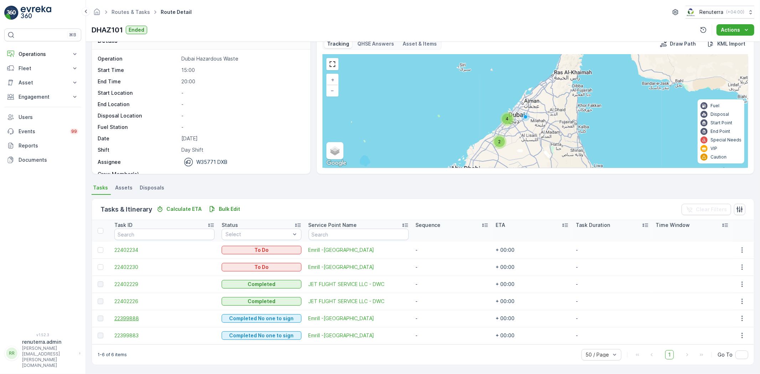
click at [130, 316] on span "22399888" at bounding box center [164, 318] width 100 height 7
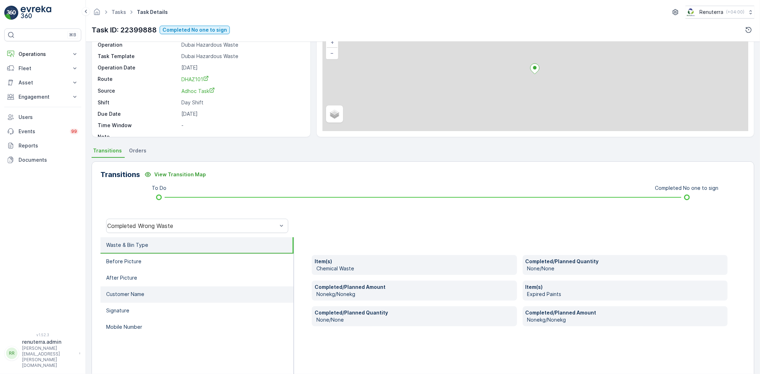
scroll to position [75, 0]
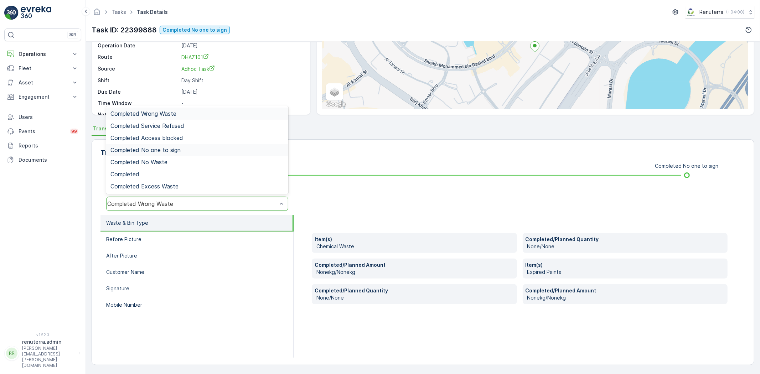
click at [173, 151] on span "Completed No one to sign" at bounding box center [145, 150] width 70 height 6
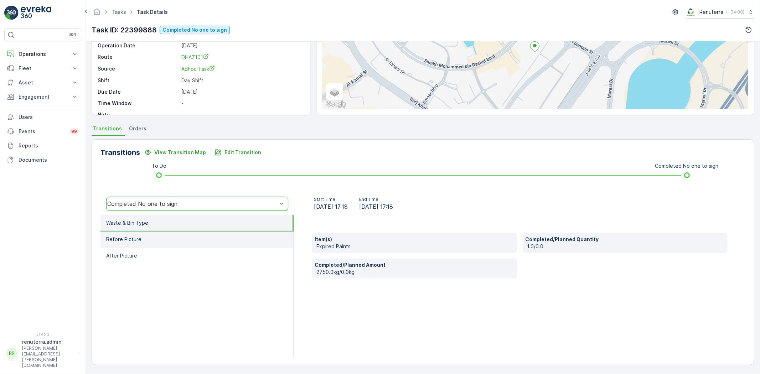
click at [188, 243] on li "Before Picture" at bounding box center [196, 239] width 193 height 16
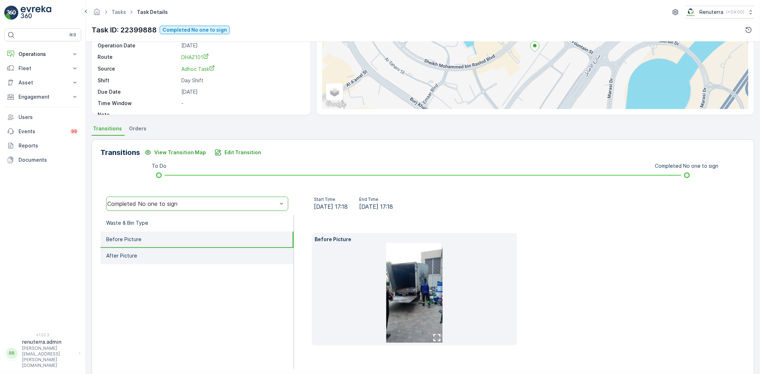
click at [190, 251] on li "After Picture" at bounding box center [196, 256] width 193 height 16
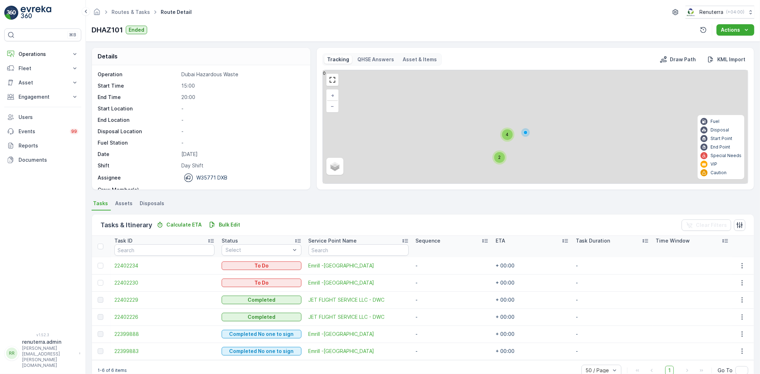
scroll to position [16, 0]
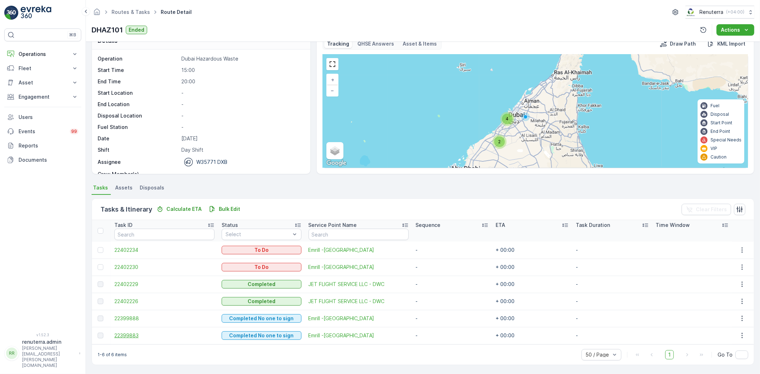
click at [137, 334] on span "22399883" at bounding box center [164, 335] width 100 height 7
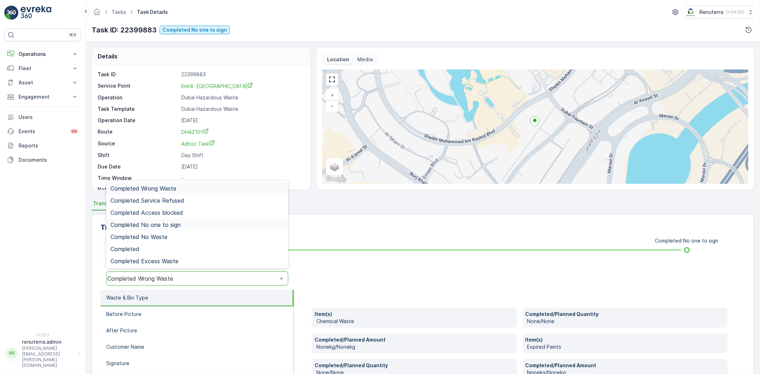
click at [163, 222] on span "Completed No one to sign" at bounding box center [145, 225] width 70 height 6
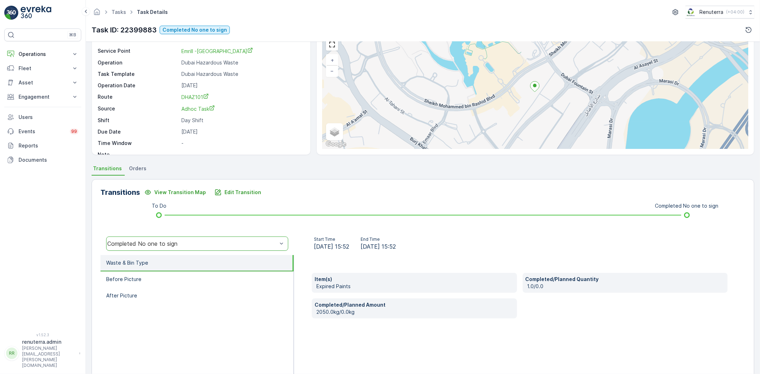
scroll to position [75, 0]
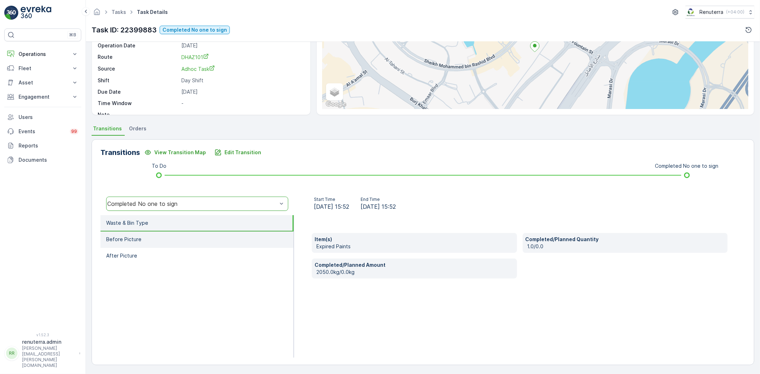
click at [171, 239] on li "Before Picture" at bounding box center [196, 239] width 193 height 16
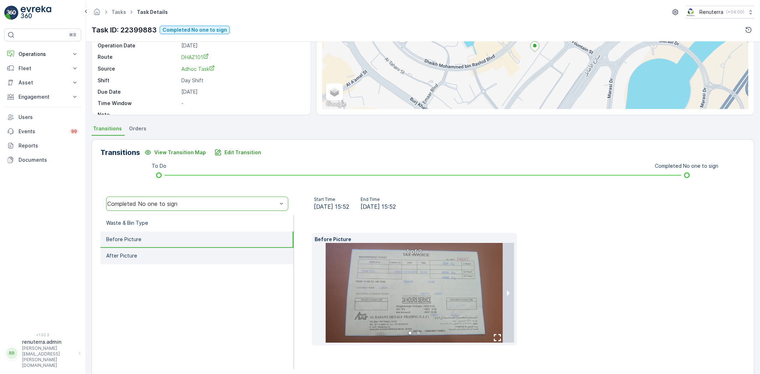
click at [182, 258] on li "After Picture" at bounding box center [196, 256] width 193 height 16
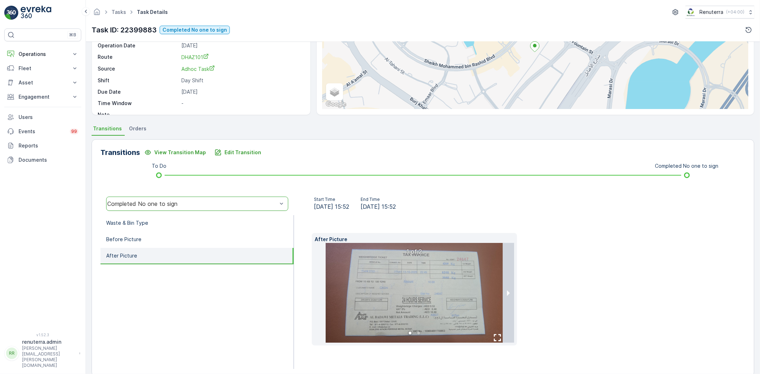
click at [650, 298] on div "After Picture 1 of 2" at bounding box center [520, 289] width 416 height 113
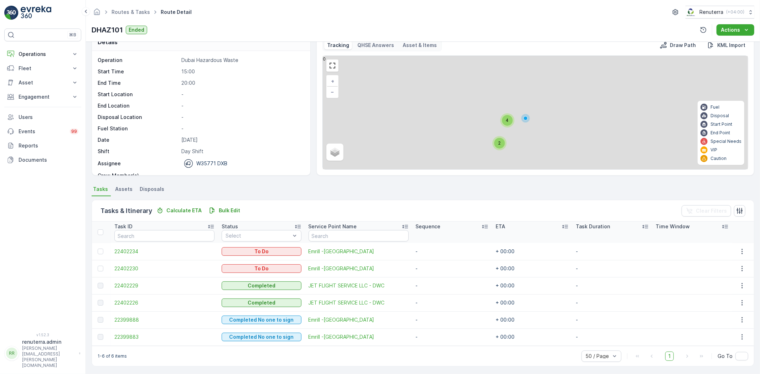
scroll to position [16, 0]
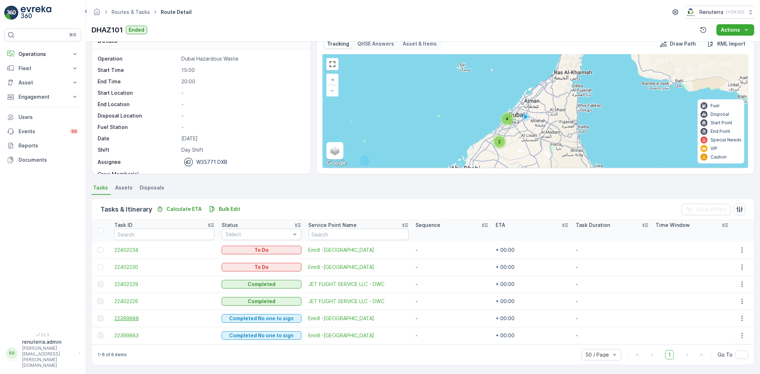
click at [143, 318] on span "22399888" at bounding box center [164, 318] width 100 height 7
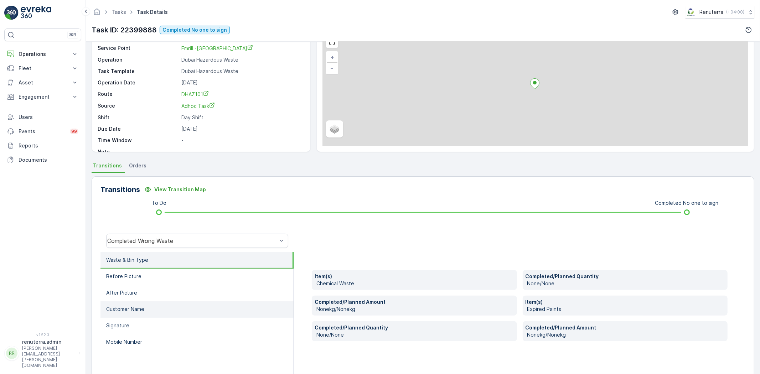
scroll to position [75, 0]
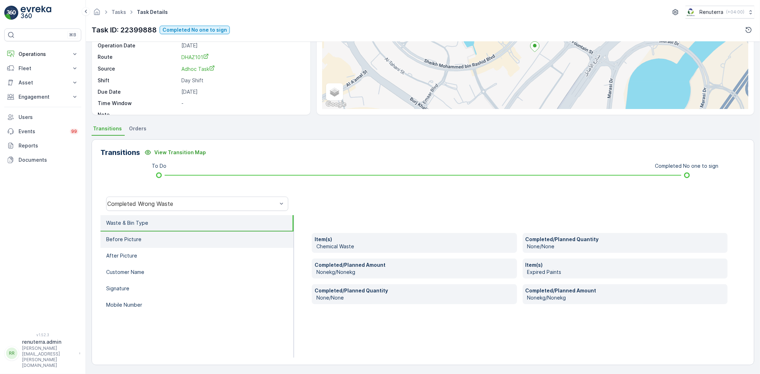
click at [172, 239] on li "Before Picture" at bounding box center [196, 239] width 193 height 16
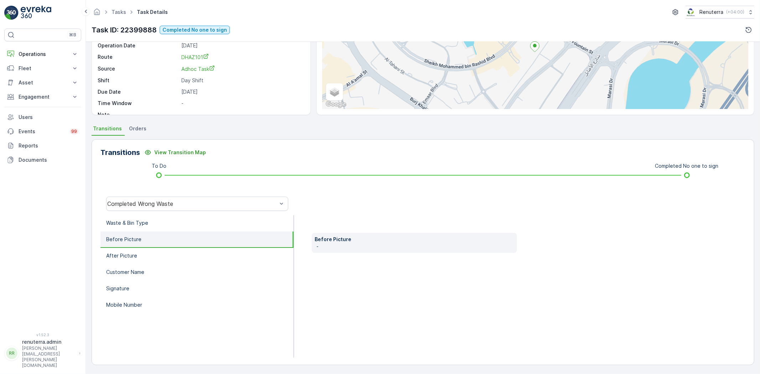
click at [165, 213] on div "Completed Wrong Waste" at bounding box center [196, 203] width 193 height 23
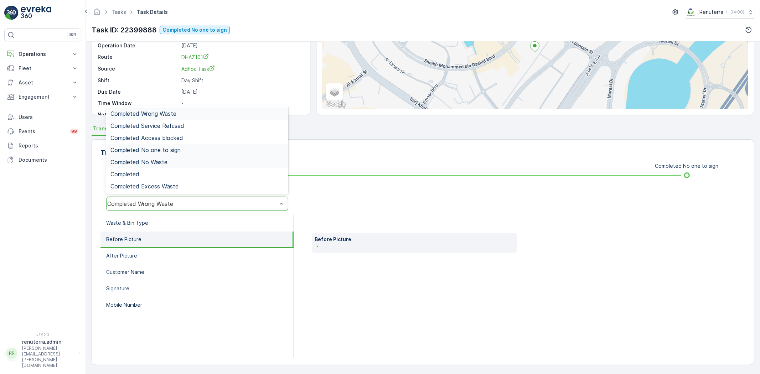
click at [169, 155] on div "Completed No one to sign" at bounding box center [197, 150] width 182 height 12
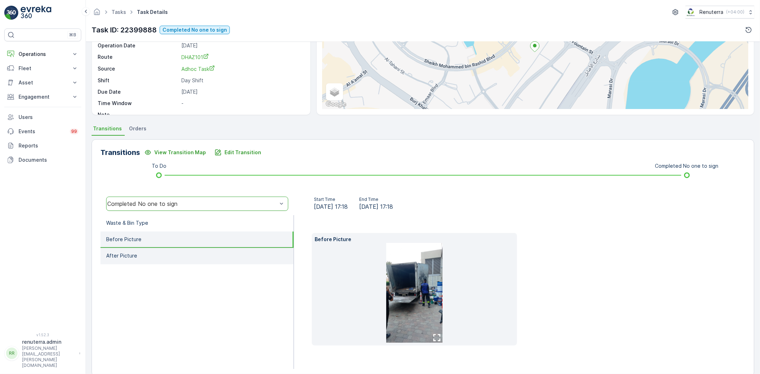
click at [195, 250] on li "After Picture" at bounding box center [196, 256] width 193 height 16
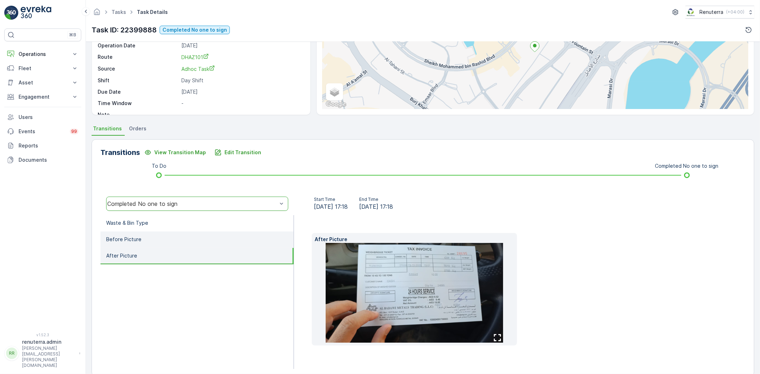
click at [186, 238] on li "Before Picture" at bounding box center [196, 239] width 193 height 16
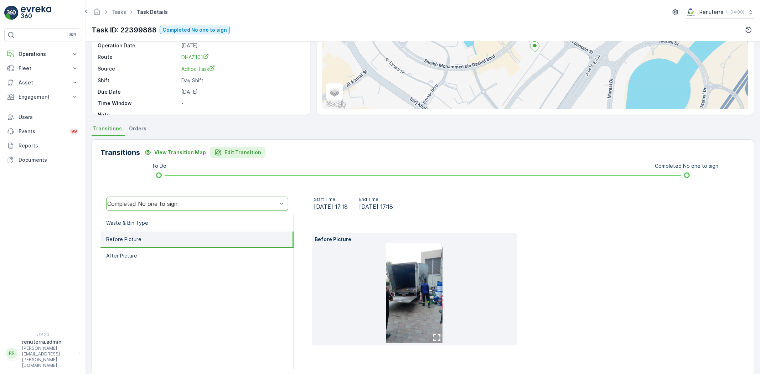
click at [247, 157] on button "Edit Transition" at bounding box center [237, 152] width 55 height 11
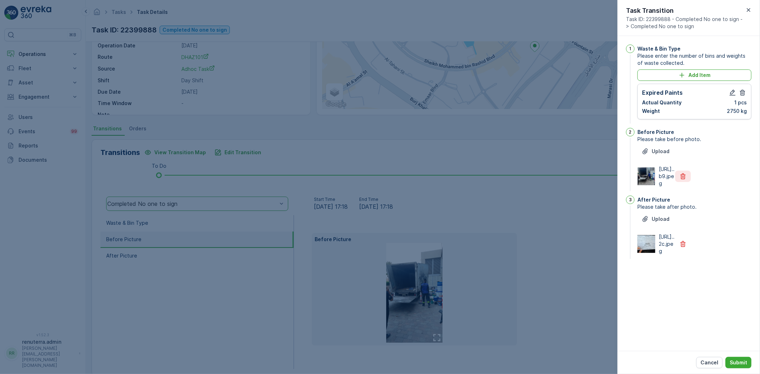
click at [683, 180] on icon "button" at bounding box center [682, 176] width 7 height 7
click at [682, 223] on div "https://media.evre...2c.jpeg" at bounding box center [663, 222] width 53 height 21
click at [683, 91] on icon "button" at bounding box center [742, 93] width 5 height 6
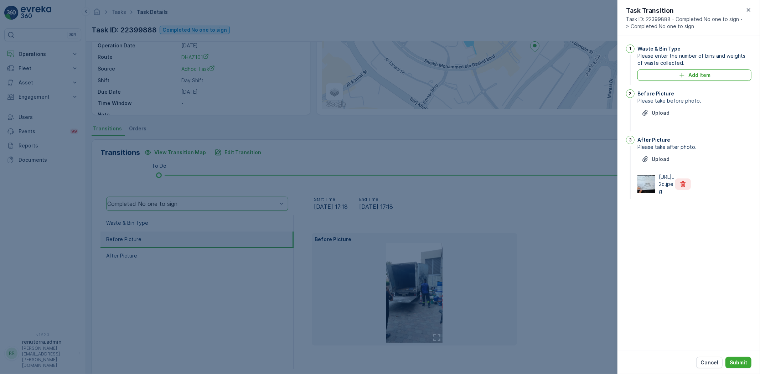
drag, startPoint x: 683, startPoint y: 190, endPoint x: 692, endPoint y: 200, distance: 13.6
click at [682, 188] on icon "button" at bounding box center [682, 184] width 7 height 7
click at [683, 336] on p "Submit" at bounding box center [737, 362] width 17 height 7
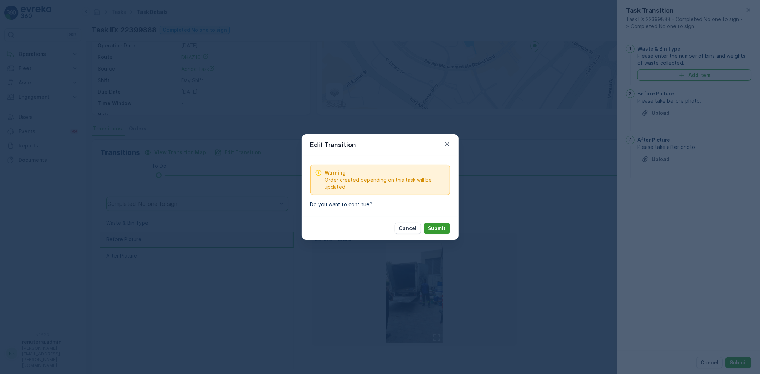
click at [440, 230] on p "Submit" at bounding box center [436, 228] width 17 height 7
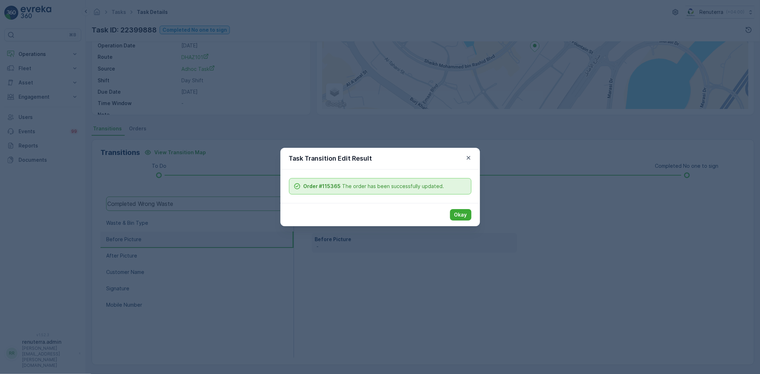
drag, startPoint x: 460, startPoint y: 211, endPoint x: 456, endPoint y: 218, distance: 7.7
click at [461, 211] on p "Okay" at bounding box center [460, 214] width 13 height 7
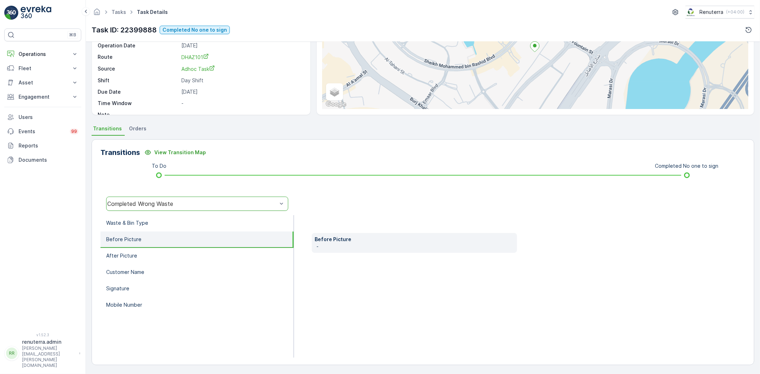
click at [186, 199] on div "Completed Wrong Waste" at bounding box center [197, 204] width 182 height 14
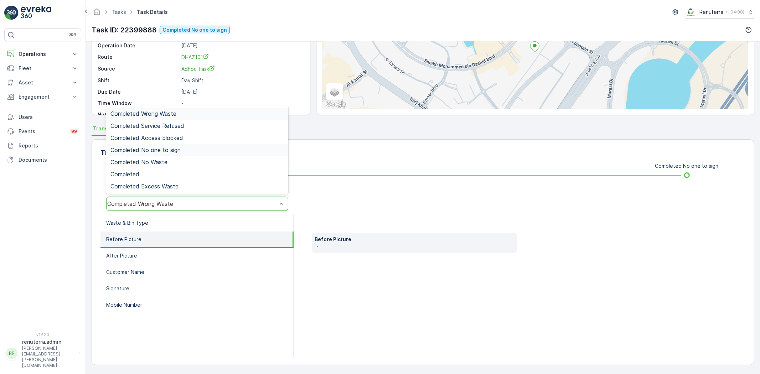
click at [177, 148] on span "Completed No one to sign" at bounding box center [145, 150] width 70 height 6
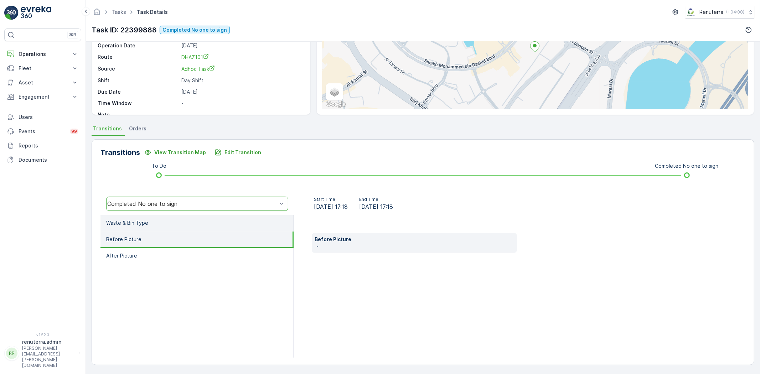
click at [177, 216] on li "Waste & Bin Type" at bounding box center [196, 223] width 193 height 16
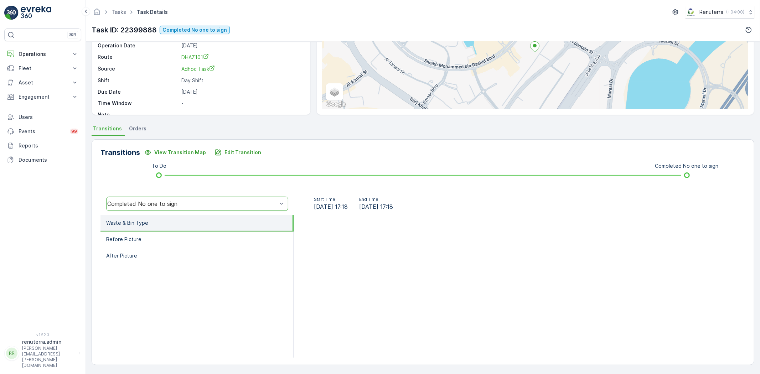
click at [176, 225] on li "Waste & Bin Type" at bounding box center [196, 223] width 193 height 16
click at [174, 231] on li "Before Picture" at bounding box center [196, 239] width 193 height 16
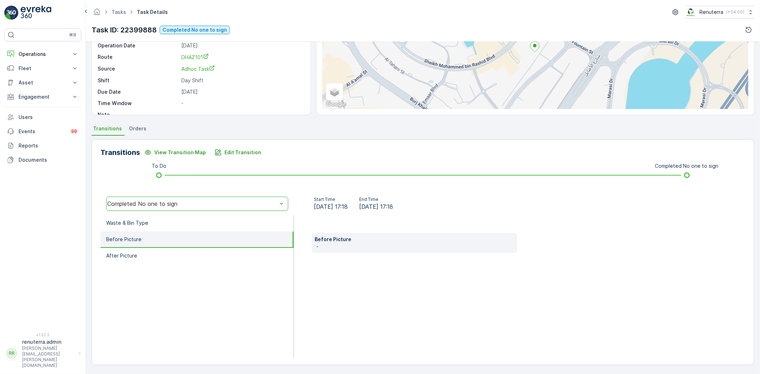
click at [174, 234] on li "Before Picture" at bounding box center [196, 239] width 193 height 16
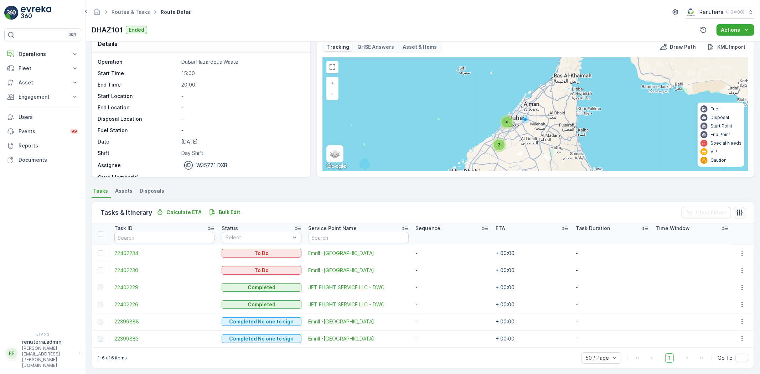
scroll to position [16, 0]
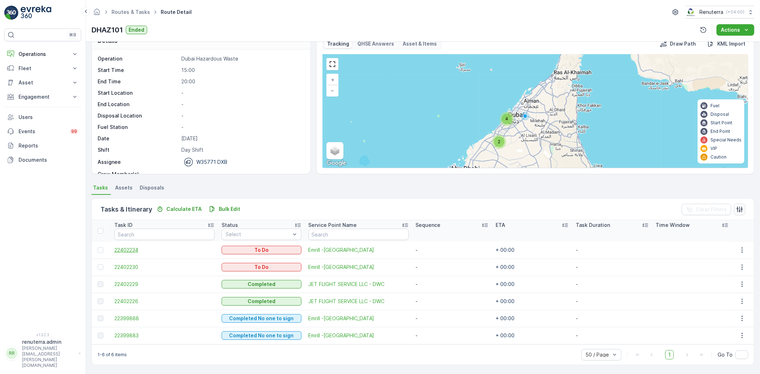
click at [127, 250] on span "22402234" at bounding box center [164, 249] width 100 height 7
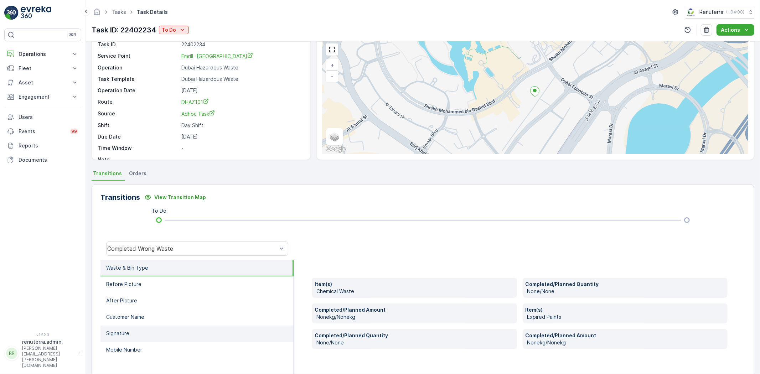
scroll to position [75, 0]
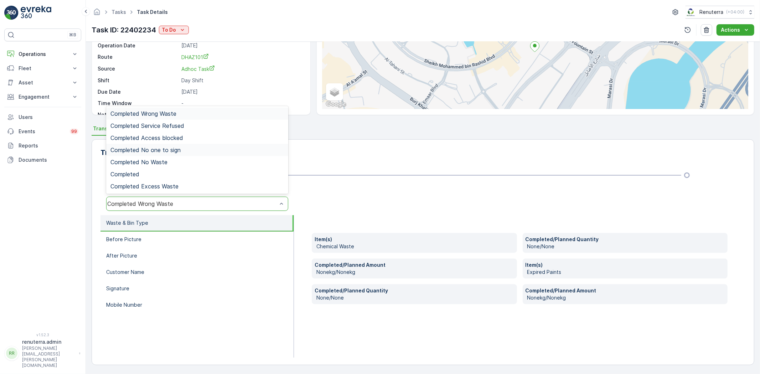
click at [196, 147] on div "Completed No one to sign" at bounding box center [196, 150] width 173 height 6
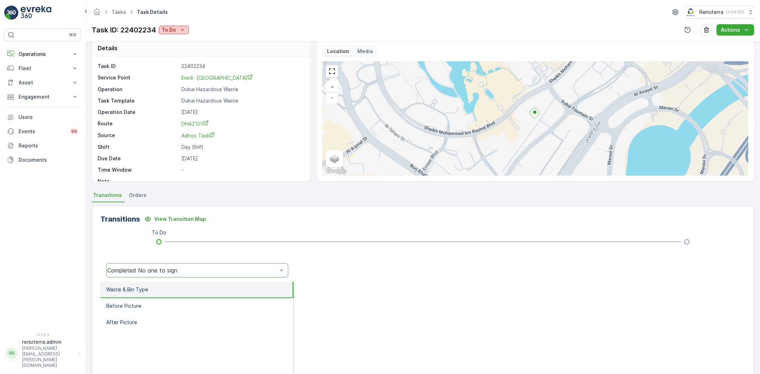
scroll to position [0, 0]
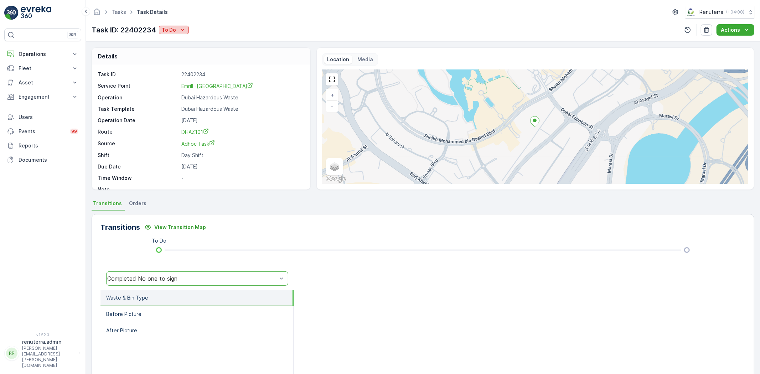
click at [169, 29] on p "To Do" at bounding box center [169, 29] width 14 height 7
click at [193, 58] on span "Completed No one to sign" at bounding box center [195, 60] width 63 height 7
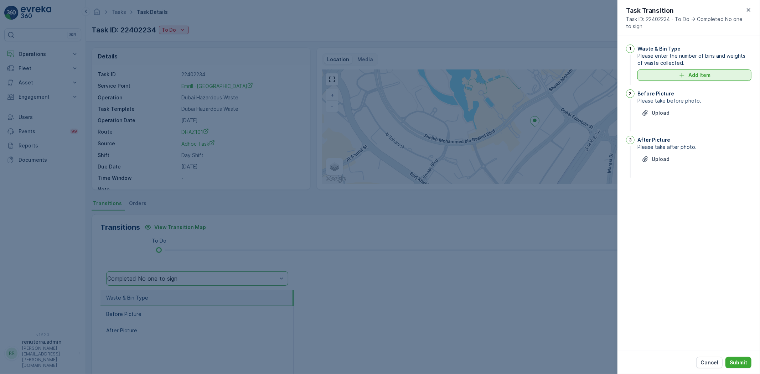
click at [683, 76] on p "Add Item" at bounding box center [699, 75] width 22 height 7
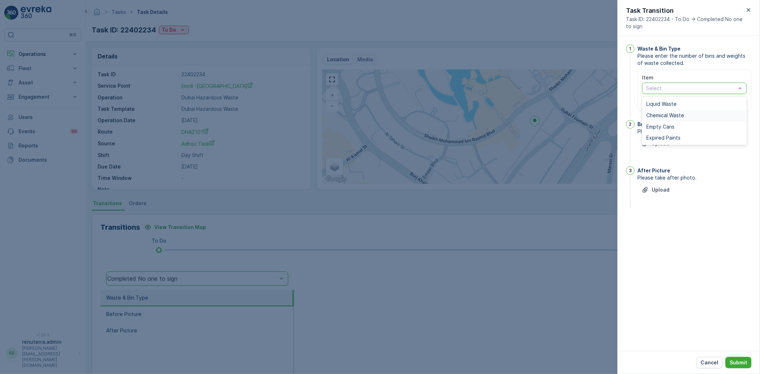
click at [674, 113] on span "Chemical Waste" at bounding box center [665, 116] width 38 height 6
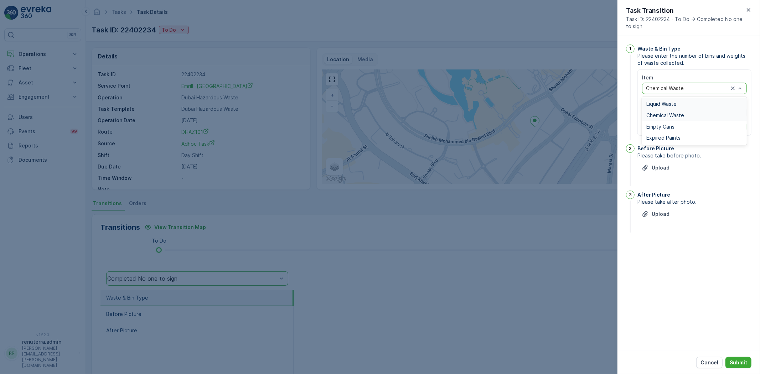
click at [669, 88] on div at bounding box center [687, 88] width 84 height 6
click at [655, 138] on span "Expired Paints" at bounding box center [663, 138] width 34 height 6
click at [650, 115] on Quantity "Actual Quantity" at bounding box center [667, 112] width 51 height 11
type Quantity "1"
click at [683, 112] on input "Weight" at bounding box center [720, 112] width 51 height 11
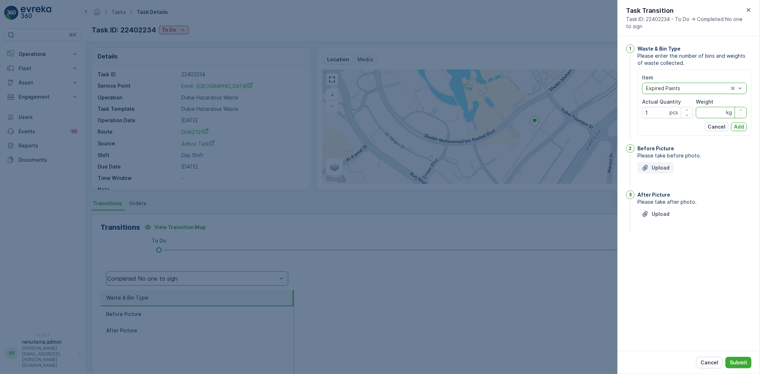
click at [643, 164] on icon "Upload File" at bounding box center [644, 167] width 7 height 7
click at [646, 200] on img at bounding box center [646, 200] width 18 height 18
click at [683, 199] on img at bounding box center [707, 200] width 18 height 18
click at [683, 113] on input "Weight" at bounding box center [720, 112] width 51 height 11
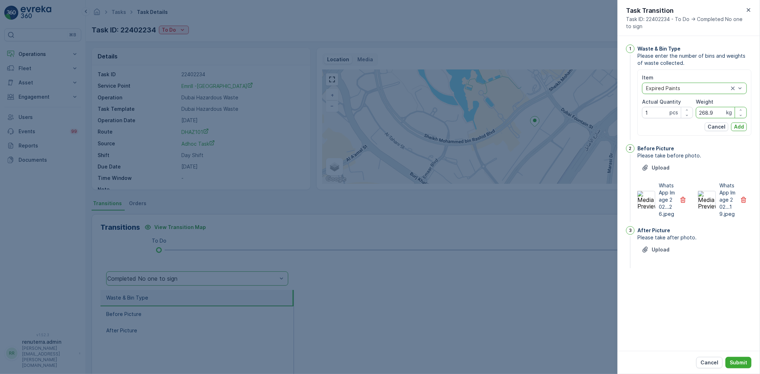
type input "268.9"
click at [683, 124] on div "Item option Expired Paints, selected. Expired Paints Actual Quantity 1 pcs Weig…" at bounding box center [694, 102] width 114 height 66
click at [683, 123] on button "Add" at bounding box center [739, 127] width 16 height 9
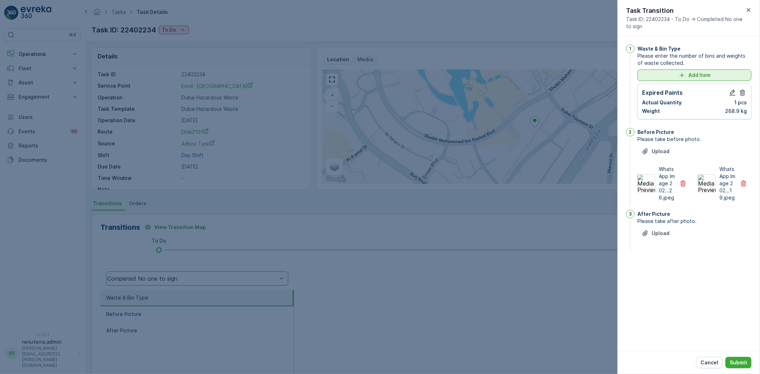
click at [683, 76] on div "Add Item" at bounding box center [693, 75] width 105 height 7
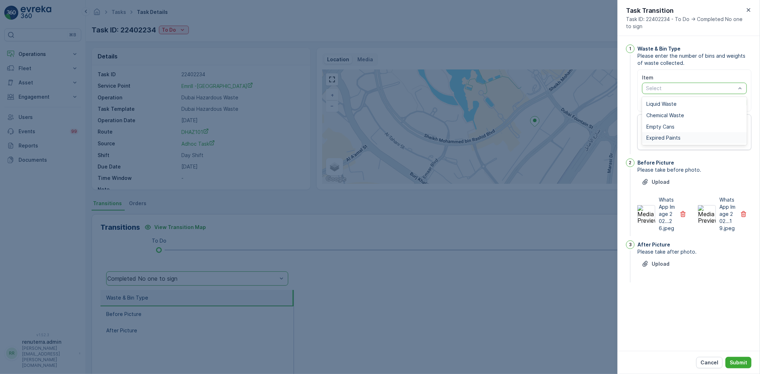
click at [674, 136] on span "Expired Paints" at bounding box center [663, 138] width 34 height 6
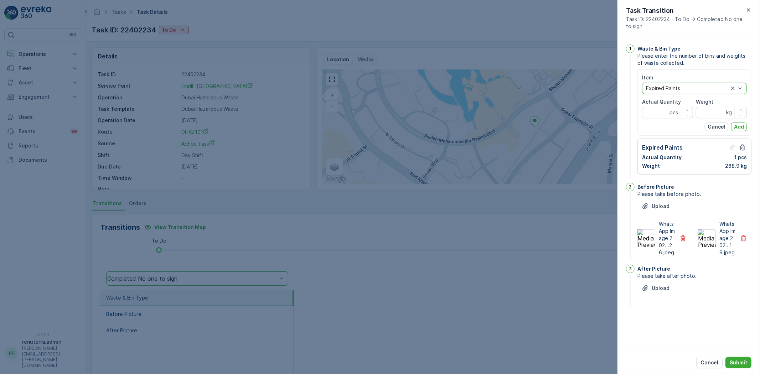
click at [663, 119] on div "Item option Expired Paints, selected. Expired Paints Actual Quantity pcs Weight…" at bounding box center [694, 102] width 105 height 57
click at [658, 112] on Quantity "Actual Quantity" at bounding box center [667, 112] width 51 height 11
type Quantity "1"
click at [683, 118] on input "Weight" at bounding box center [720, 112] width 51 height 11
type input "193"
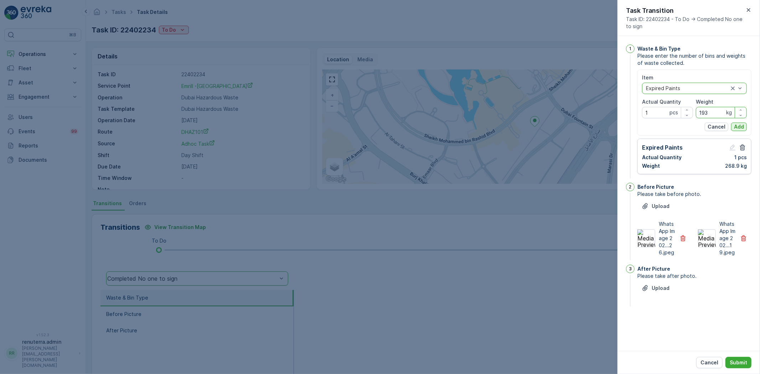
click at [683, 124] on p "Add" at bounding box center [739, 126] width 10 height 7
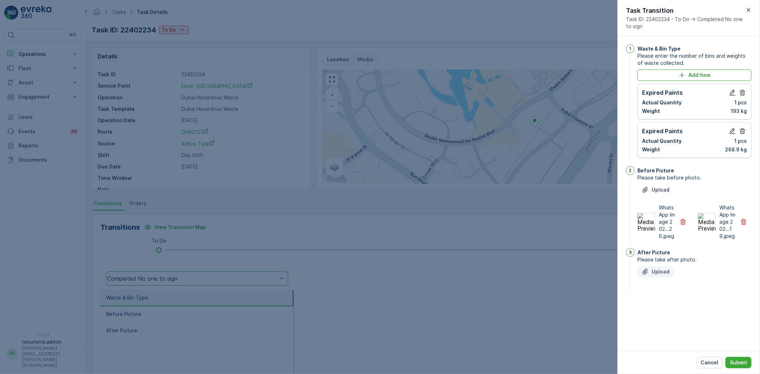
click at [654, 272] on p "Upload" at bounding box center [660, 271] width 18 height 7
click at [653, 300] on img at bounding box center [646, 304] width 18 height 18
click at [683, 303] on img at bounding box center [707, 304] width 18 height 18
click at [683, 336] on p "Submit" at bounding box center [737, 362] width 17 height 7
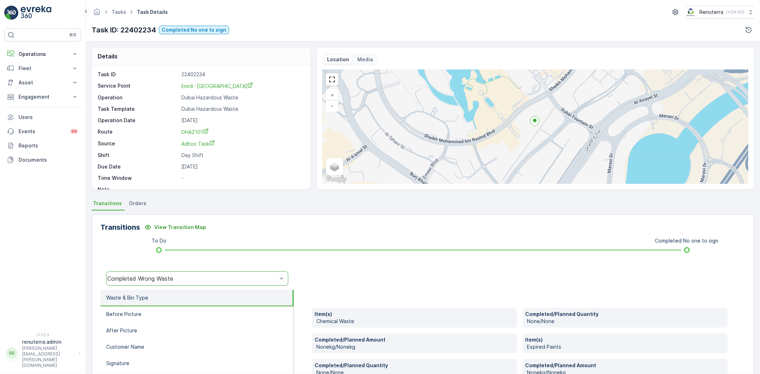
click at [243, 279] on div "Completed Wrong Waste" at bounding box center [192, 278] width 170 height 6
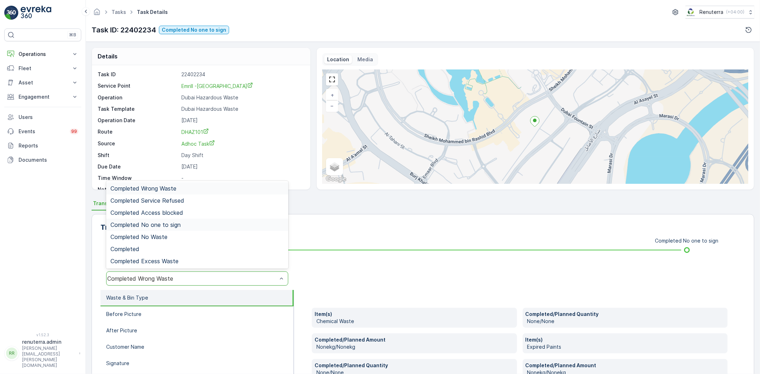
click at [175, 227] on span "Completed No one to sign" at bounding box center [145, 225] width 70 height 6
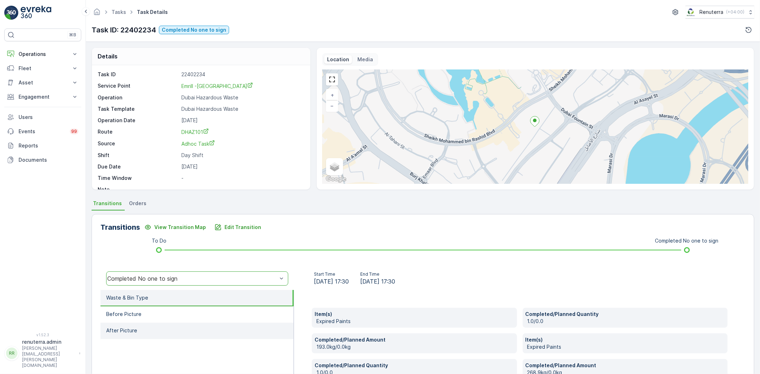
scroll to position [75, 0]
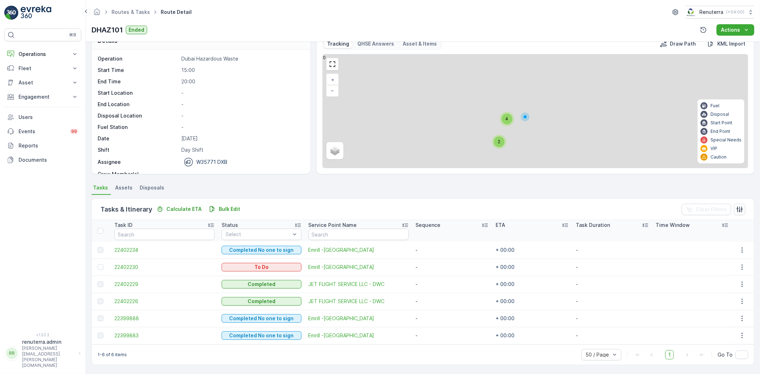
scroll to position [6, 0]
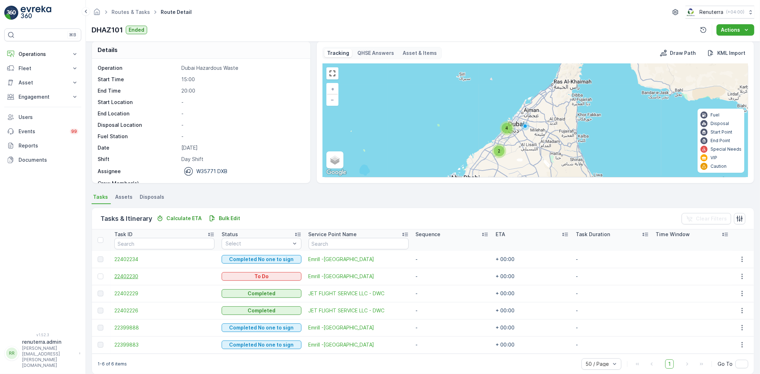
click at [121, 273] on span "22402230" at bounding box center [164, 276] width 100 height 7
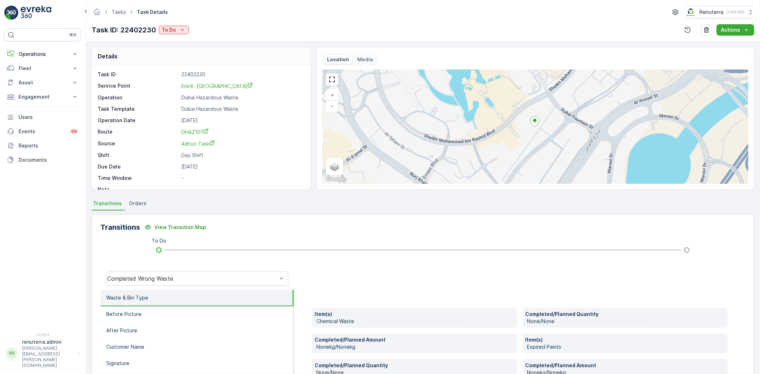
click at [178, 25] on div "Task ID: 22402230 To Do" at bounding box center [140, 30] width 97 height 11
click at [184, 33] on icon "To Do" at bounding box center [182, 29] width 7 height 7
click at [203, 62] on span "Completed No one to sign" at bounding box center [195, 60] width 63 height 7
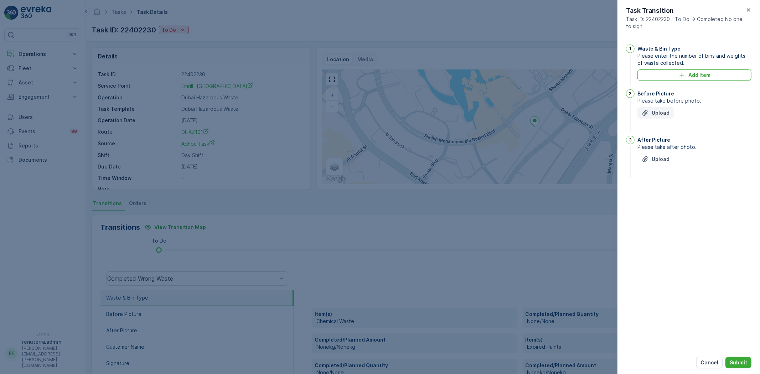
click at [668, 116] on button "Upload" at bounding box center [655, 112] width 36 height 11
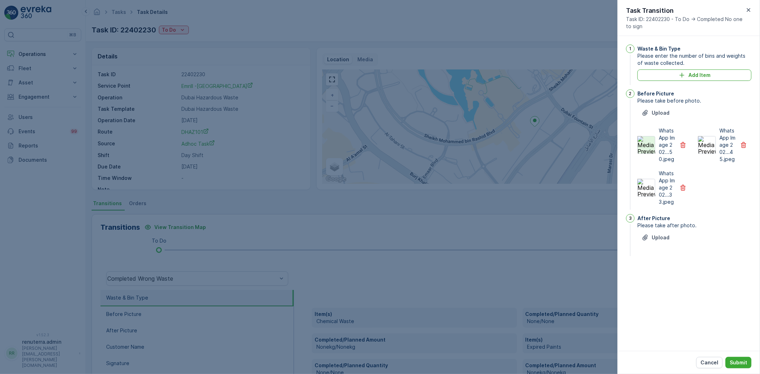
click at [653, 148] on img at bounding box center [646, 145] width 18 height 18
click at [683, 147] on img at bounding box center [707, 145] width 18 height 18
click at [643, 194] on img at bounding box center [646, 188] width 18 height 18
click at [656, 241] on p "Upload" at bounding box center [660, 237] width 18 height 7
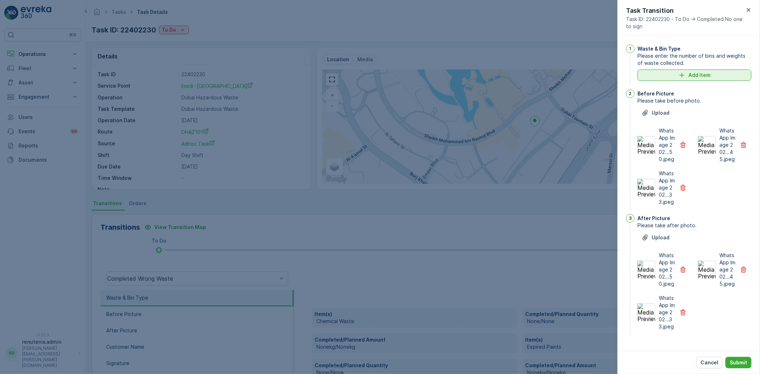
click at [683, 80] on button "Add Item" at bounding box center [694, 74] width 114 height 11
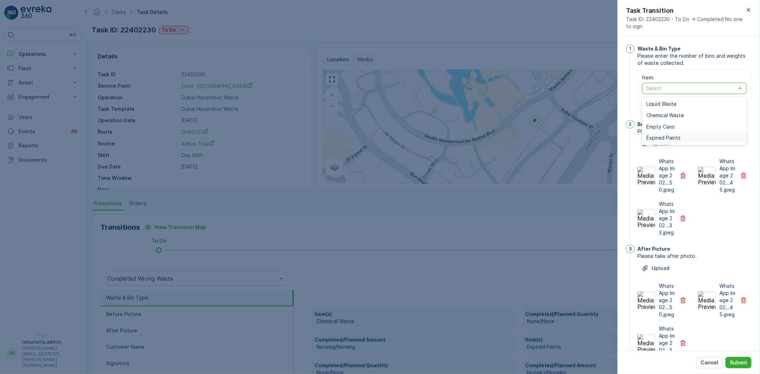
click at [670, 133] on div "Expired Paints" at bounding box center [694, 137] width 105 height 11
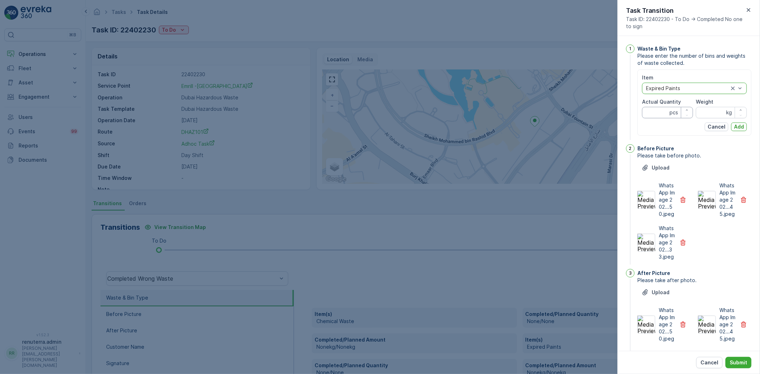
click at [652, 112] on Quantity "Actual Quantity" at bounding box center [667, 112] width 51 height 11
type Quantity "1"
click at [683, 116] on input "Weight" at bounding box center [720, 112] width 51 height 11
type input "142"
click at [683, 125] on p "Add" at bounding box center [739, 126] width 10 height 7
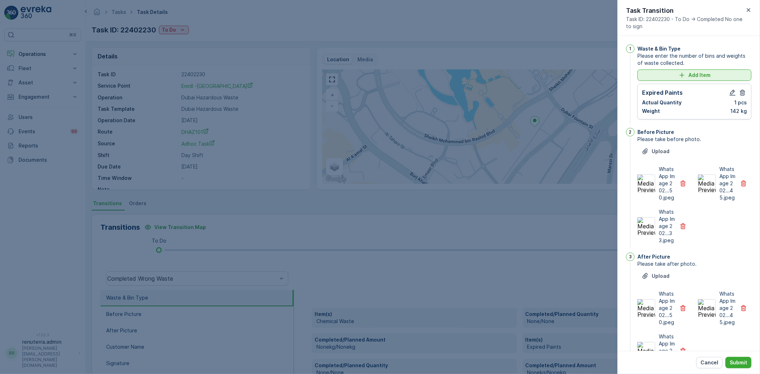
click at [683, 75] on p "Add Item" at bounding box center [699, 75] width 22 height 7
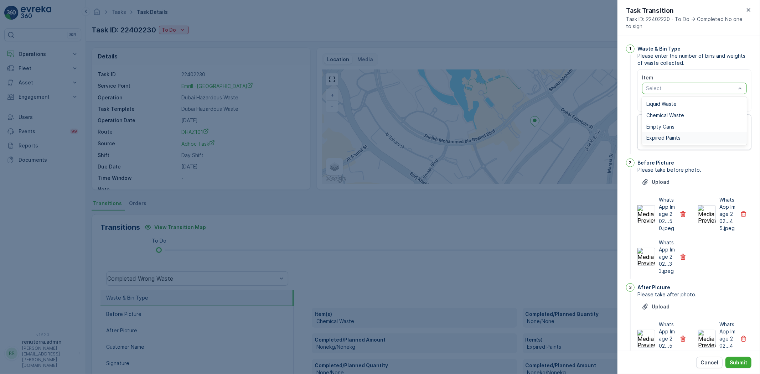
click at [667, 133] on div "Expired Paints" at bounding box center [694, 137] width 105 height 11
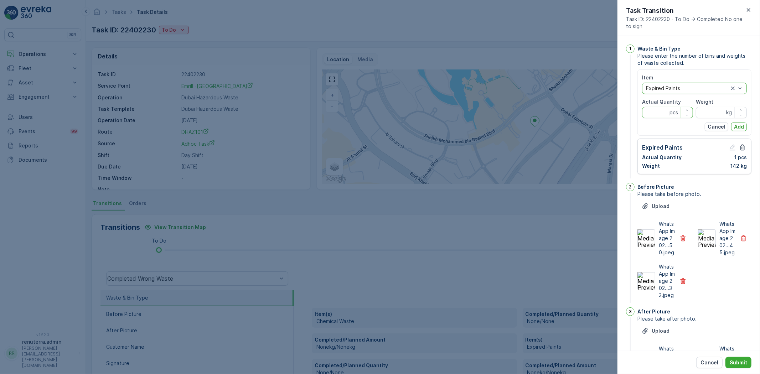
click at [659, 113] on Quantity "Actual Quantity" at bounding box center [667, 112] width 51 height 11
type Quantity "1"
click at [683, 108] on input "Weight" at bounding box center [720, 112] width 51 height 11
type input "140"
click at [683, 125] on p "Add" at bounding box center [739, 126] width 10 height 7
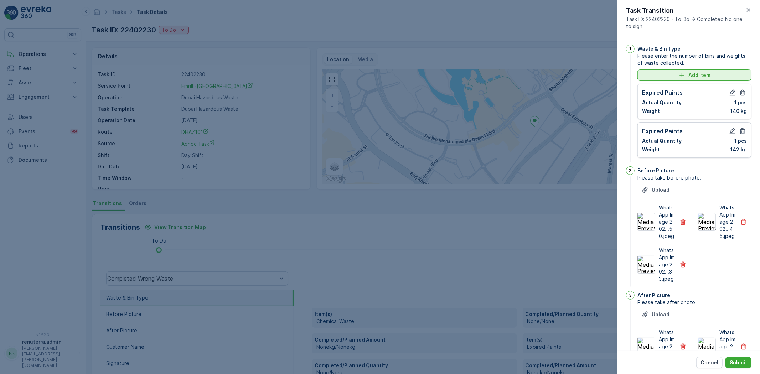
click at [683, 79] on button "Add Item" at bounding box center [694, 74] width 114 height 11
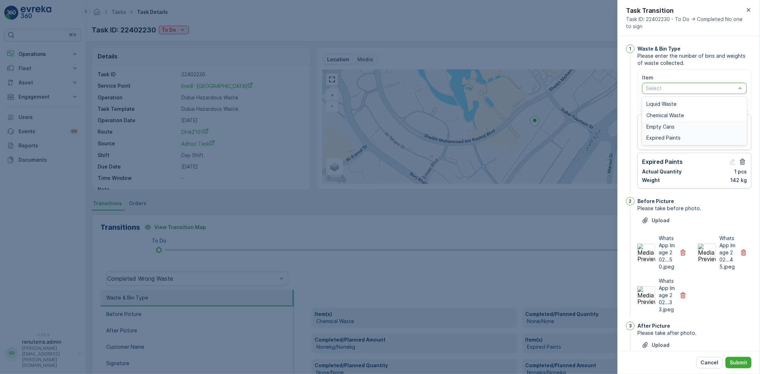
click at [683, 132] on div "Liquid Waste Chemical Waste Empty Cans Expired Paints" at bounding box center [694, 121] width 105 height 48
click at [676, 136] on span "Expired Paints" at bounding box center [663, 138] width 34 height 6
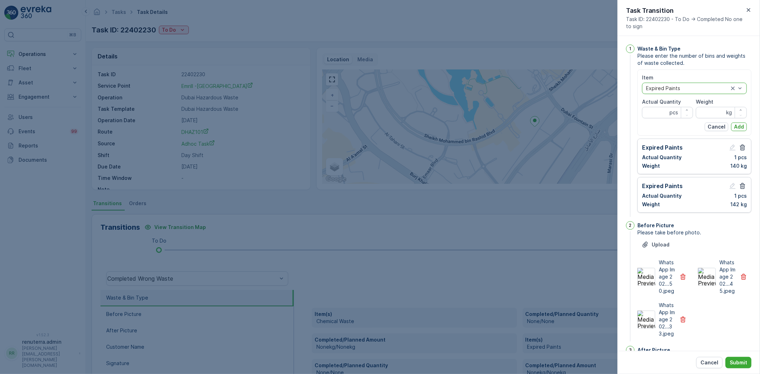
click at [668, 88] on div at bounding box center [687, 88] width 84 height 6
click at [673, 124] on span "Empty Cans" at bounding box center [660, 127] width 28 height 6
click at [662, 110] on Quantity "Actual Quantity" at bounding box center [667, 112] width 51 height 11
type Quantity "1"
click at [667, 87] on div at bounding box center [687, 88] width 84 height 6
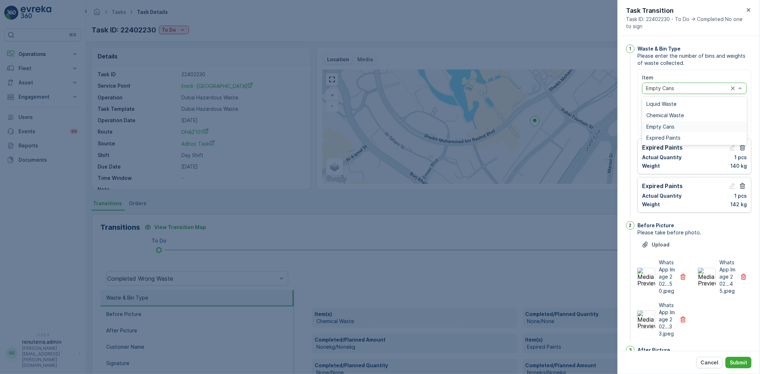
click at [667, 131] on div "Empty Cans" at bounding box center [694, 126] width 105 height 11
click at [662, 89] on div at bounding box center [687, 88] width 84 height 6
click at [667, 135] on span "Expired Paints" at bounding box center [663, 138] width 34 height 6
click at [683, 112] on input "Weight" at bounding box center [720, 112] width 51 height 11
type input "122"
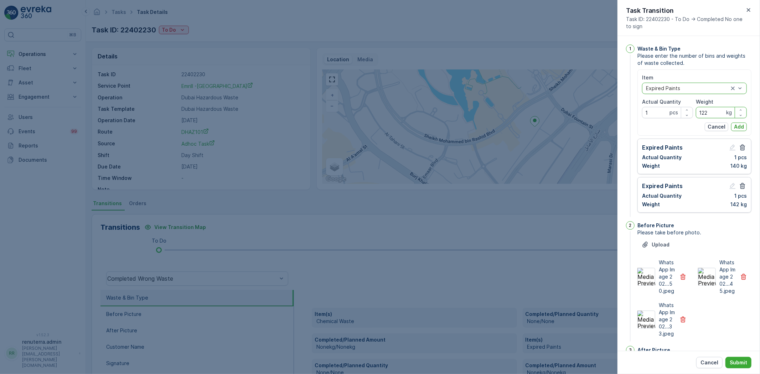
click at [683, 120] on div "Item option Expired Paints, selected. Expired Paints Actual Quantity 1 pcs Weig…" at bounding box center [694, 102] width 105 height 57
click at [683, 123] on p "Add" at bounding box center [739, 126] width 10 height 7
click at [683, 127] on button "Add" at bounding box center [739, 127] width 16 height 9
type Quantity "1"
click at [683, 125] on p "Add" at bounding box center [739, 126] width 10 height 7
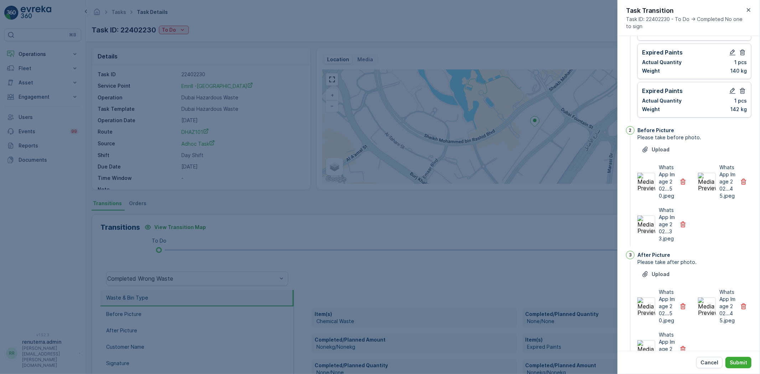
scroll to position [79, 0]
click at [683, 336] on p "Submit" at bounding box center [737, 362] width 17 height 7
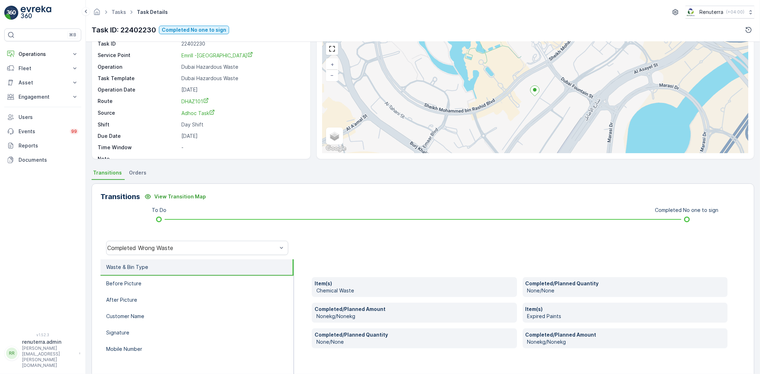
scroll to position [75, 0]
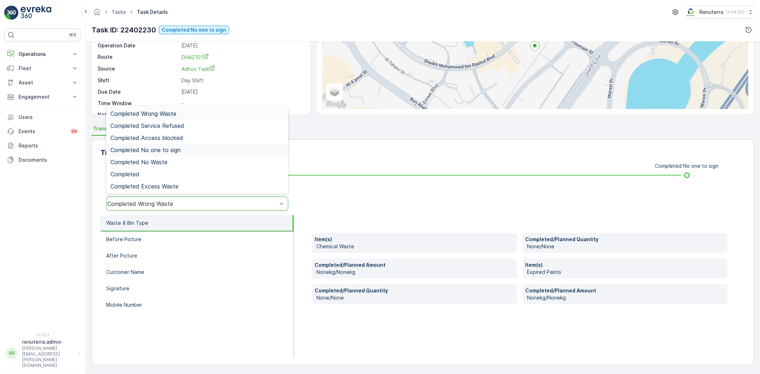
click at [173, 153] on div "Completed No one to sign" at bounding box center [197, 150] width 182 height 12
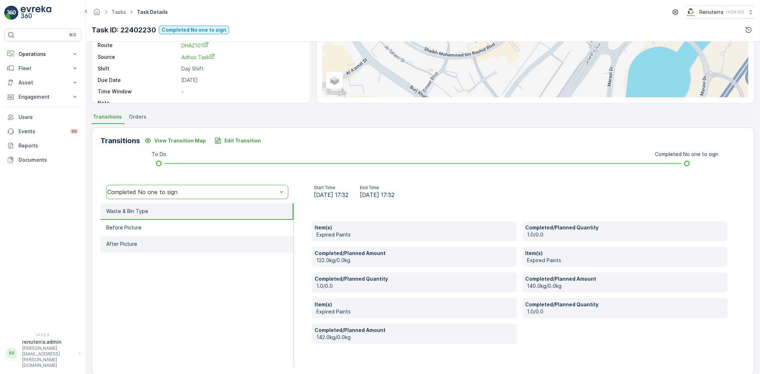
scroll to position [96, 0]
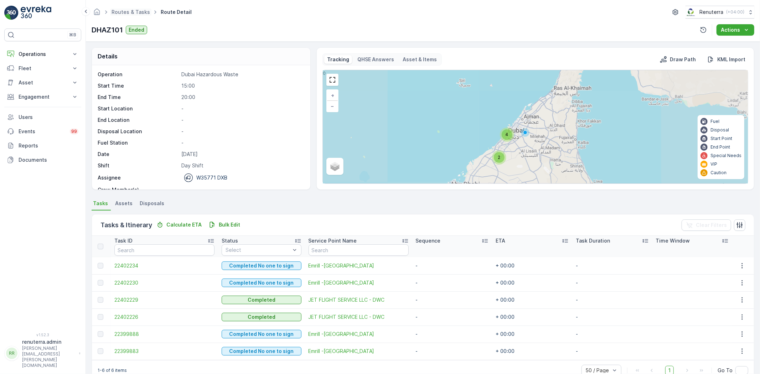
click at [118, 15] on span "Routes & Tasks" at bounding box center [130, 12] width 41 height 7
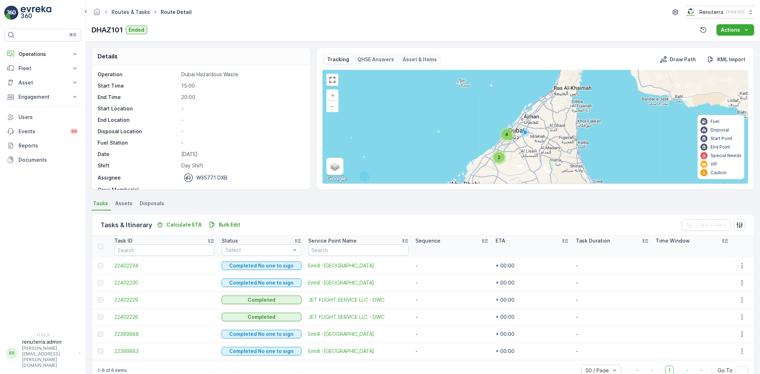
click at [123, 11] on link "Routes & Tasks" at bounding box center [130, 12] width 38 height 6
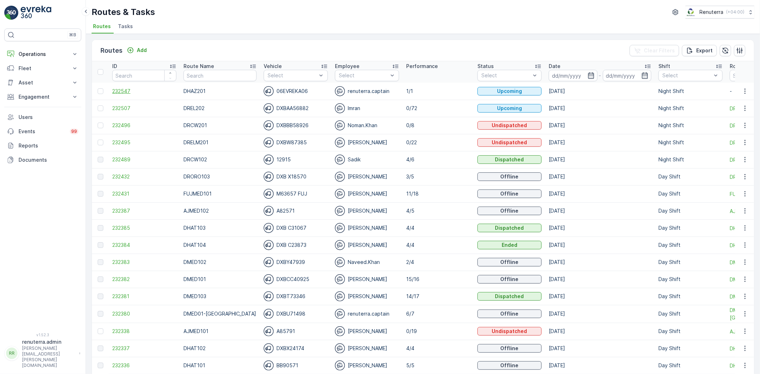
click at [138, 88] on span "232547" at bounding box center [144, 91] width 64 height 7
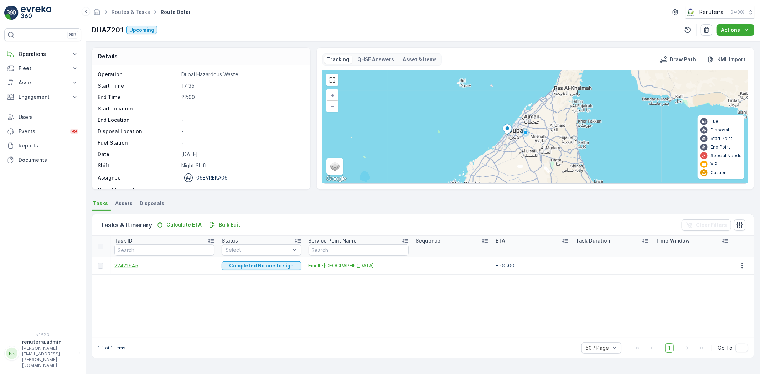
click at [143, 265] on span "22421945" at bounding box center [164, 265] width 100 height 7
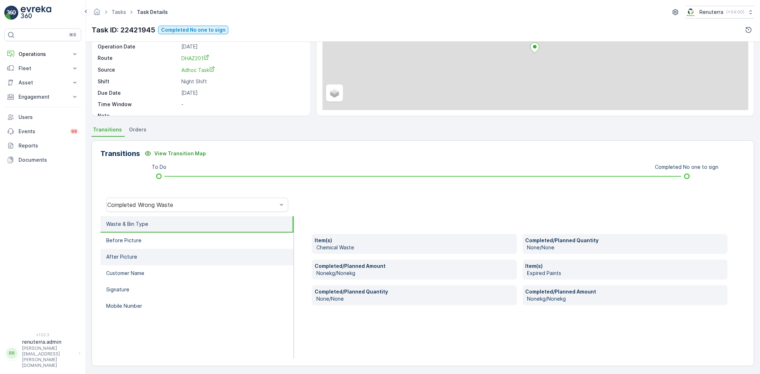
scroll to position [75, 0]
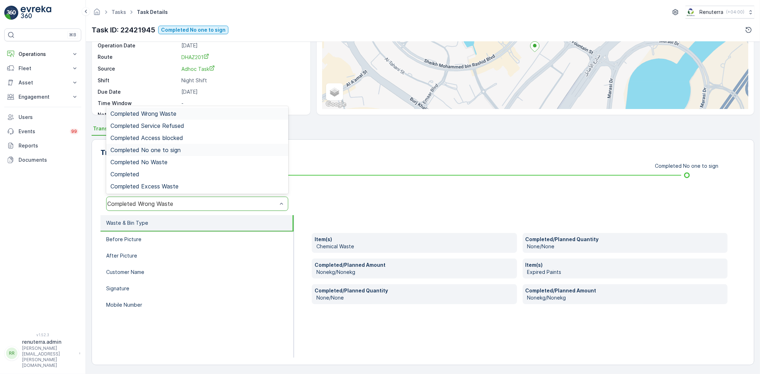
click at [175, 152] on span "Completed No one to sign" at bounding box center [145, 150] width 70 height 6
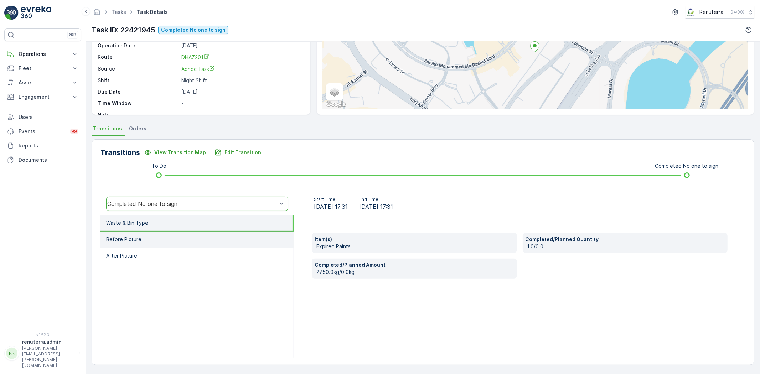
click at [179, 241] on li "Before Picture" at bounding box center [196, 239] width 193 height 16
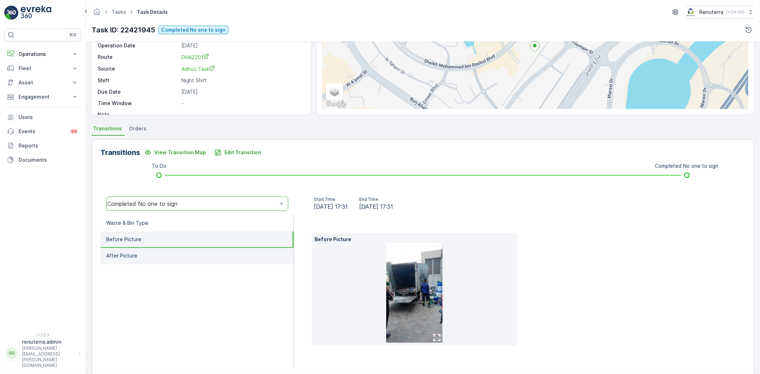
click at [180, 249] on li "After Picture" at bounding box center [196, 256] width 193 height 16
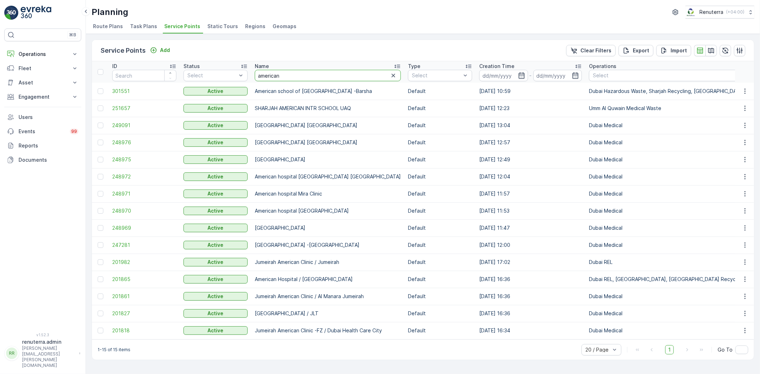
drag, startPoint x: 283, startPoint y: 71, endPoint x: 256, endPoint y: 75, distance: 27.7
click at [256, 75] on input "american" at bounding box center [328, 75] width 146 height 11
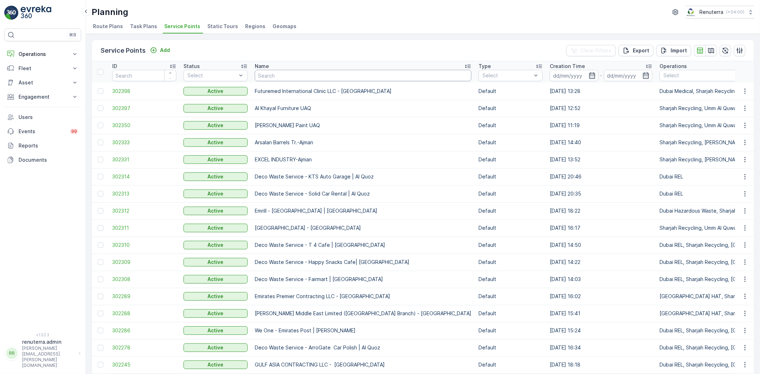
click at [261, 78] on input "text" at bounding box center [363, 75] width 217 height 11
click at [291, 68] on div "Name" at bounding box center [363, 66] width 217 height 7
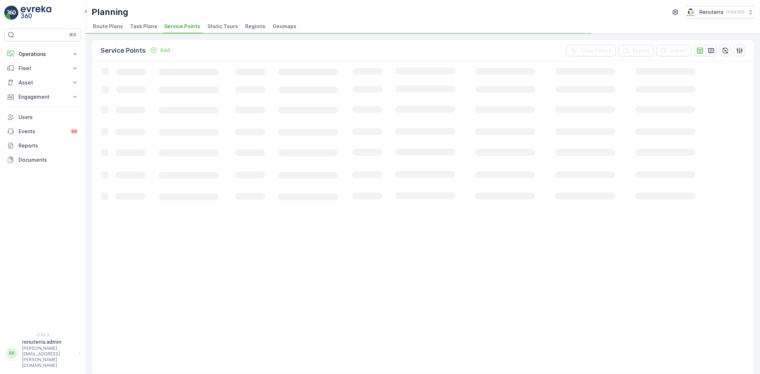
click at [285, 77] on icon "Loading..." at bounding box center [434, 222] width 684 height 322
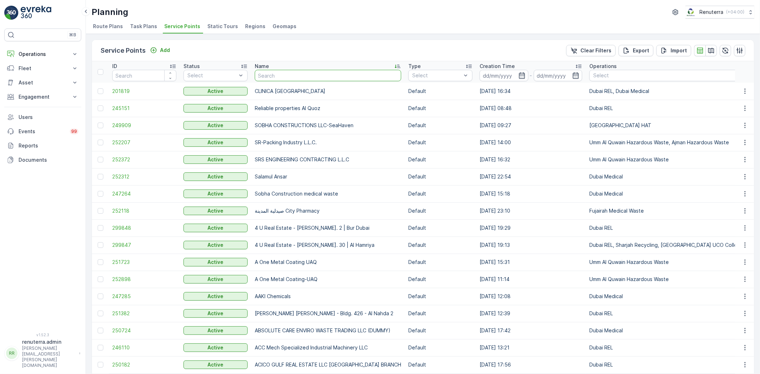
click at [306, 76] on input "text" at bounding box center [328, 75] width 146 height 11
type input "Leju"
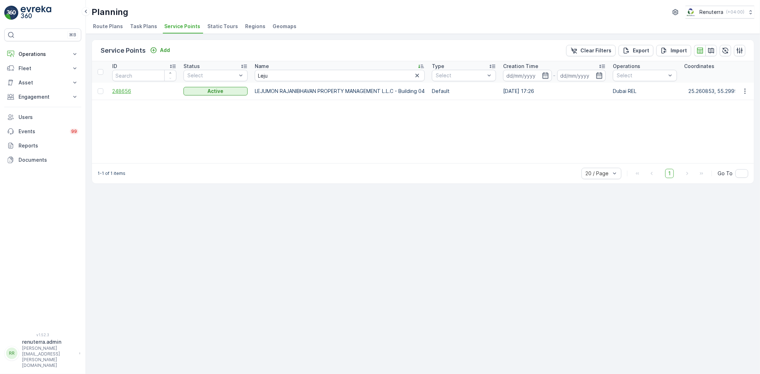
click at [118, 92] on span "248656" at bounding box center [144, 91] width 64 height 7
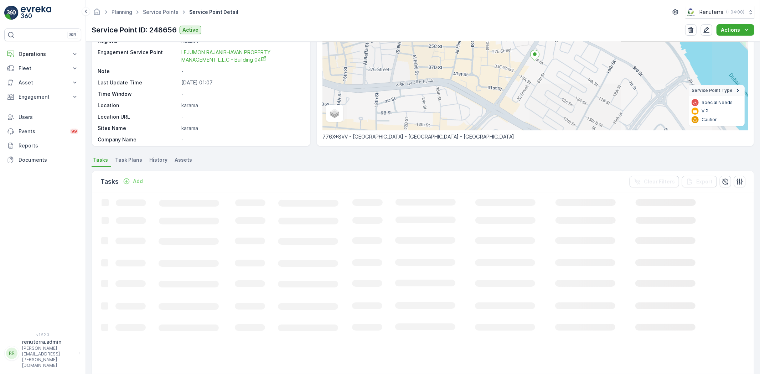
scroll to position [79, 0]
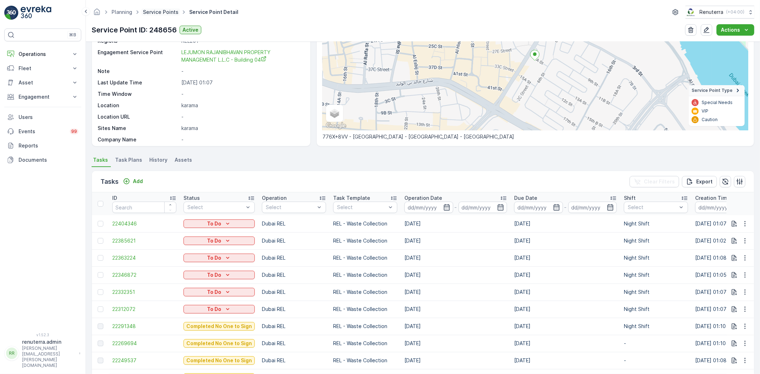
click at [161, 12] on link "Service Points" at bounding box center [161, 12] width 36 height 6
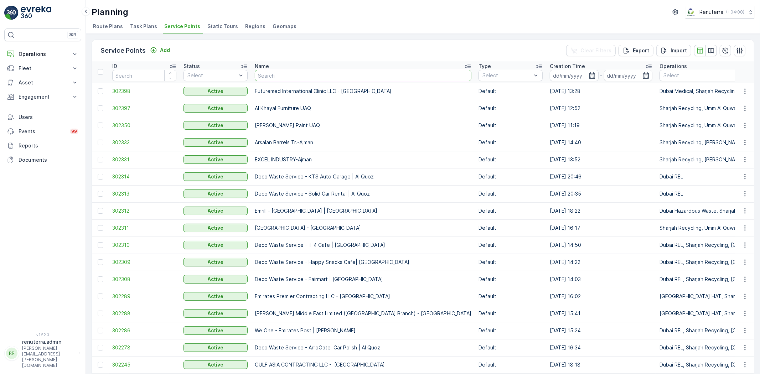
click at [284, 72] on input "text" at bounding box center [363, 75] width 217 height 11
type input "NOmac"
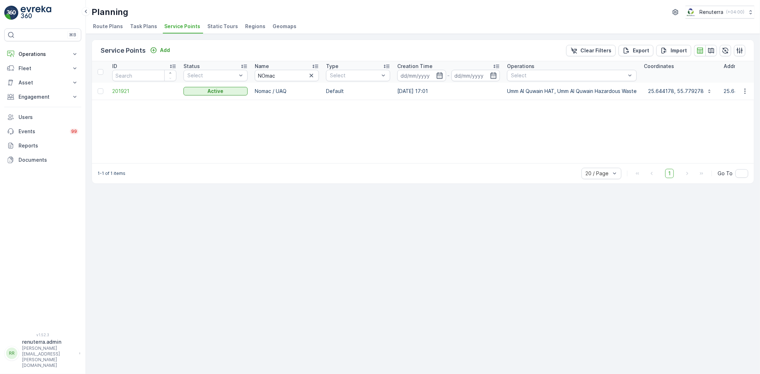
click at [125, 94] on td "201921" at bounding box center [144, 91] width 71 height 17
click at [125, 94] on span "201921" at bounding box center [144, 91] width 64 height 7
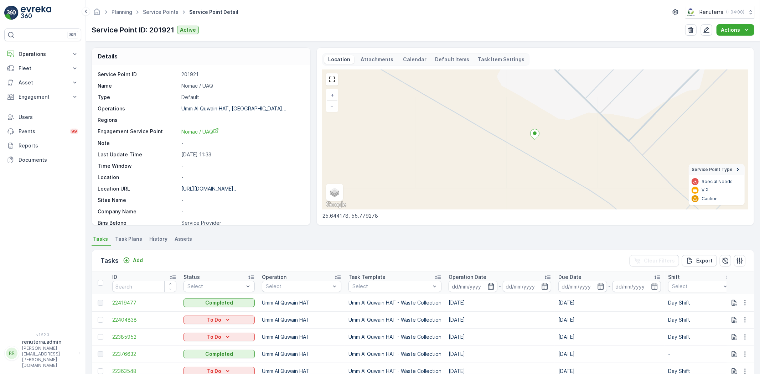
click at [152, 17] on ul "Service Points" at bounding box center [164, 12] width 46 height 10
click at [115, 263] on p "Tasks" at bounding box center [109, 261] width 18 height 10
click at [123, 259] on icon "Add" at bounding box center [126, 260] width 7 height 7
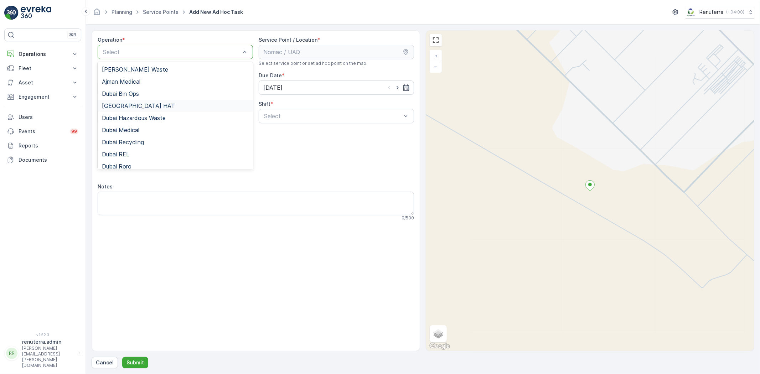
click at [139, 106] on div "Dubai HAT" at bounding box center [175, 106] width 147 height 6
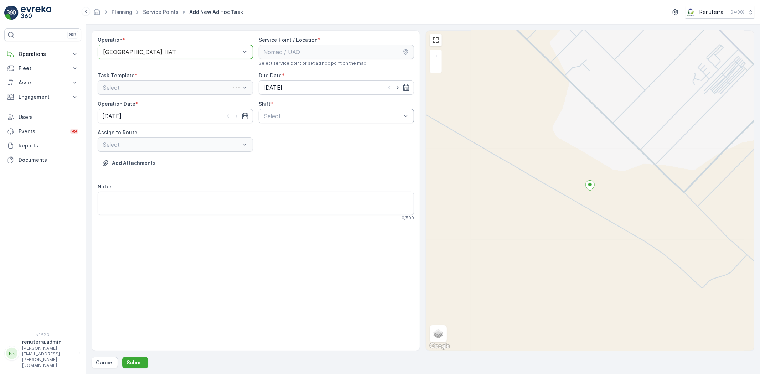
click at [286, 120] on div "Select" at bounding box center [336, 116] width 155 height 14
click at [169, 59] on div "Dubai HAT" at bounding box center [175, 52] width 155 height 14
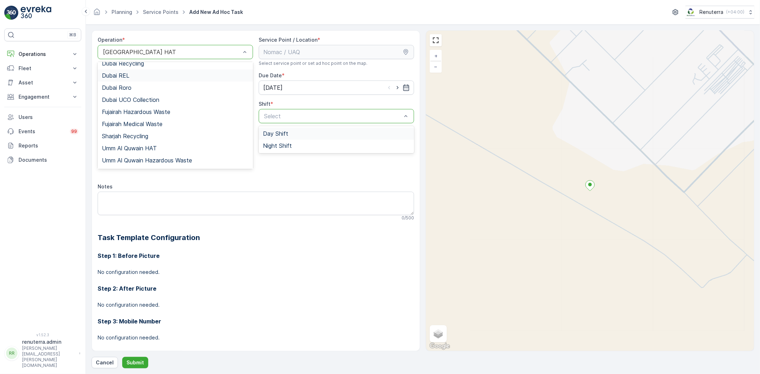
scroll to position [79, 0]
click at [167, 146] on div "Umm Al Quwain HAT" at bounding box center [175, 148] width 147 height 6
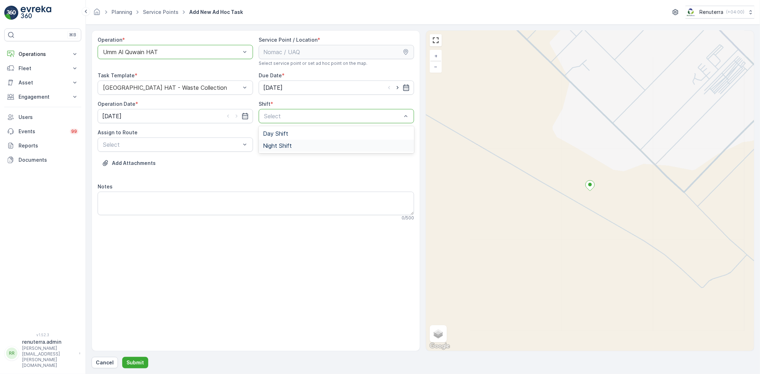
click at [276, 140] on div "Night Shift" at bounding box center [336, 146] width 155 height 12
click at [282, 109] on div "Night Shift" at bounding box center [336, 116] width 155 height 14
click at [286, 125] on div "Operation * option Umm Al Quwain HAT, selected. Umm Al Quwain HAT Service Point…" at bounding box center [256, 131] width 316 height 190
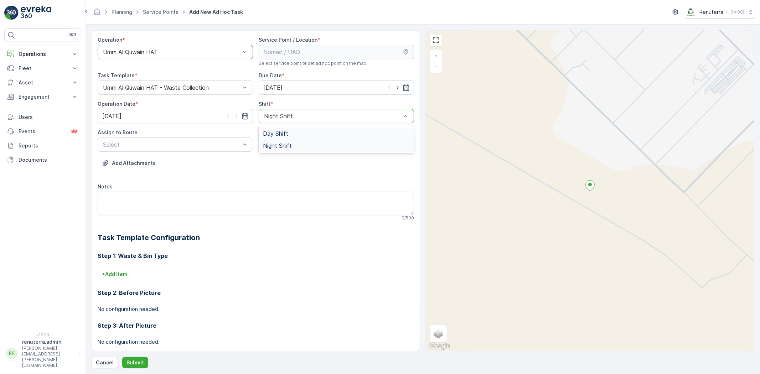
click at [160, 150] on div "Select" at bounding box center [175, 144] width 155 height 14
click at [167, 169] on div "UAQHAT101 (Dispatched) - DXBE24553" at bounding box center [175, 162] width 155 height 15
click at [265, 131] on span "Day Shift" at bounding box center [275, 133] width 25 height 6
click at [176, 162] on span "UAQHAT101 (Dispatched) - DXBE24553" at bounding box center [156, 162] width 108 height 6
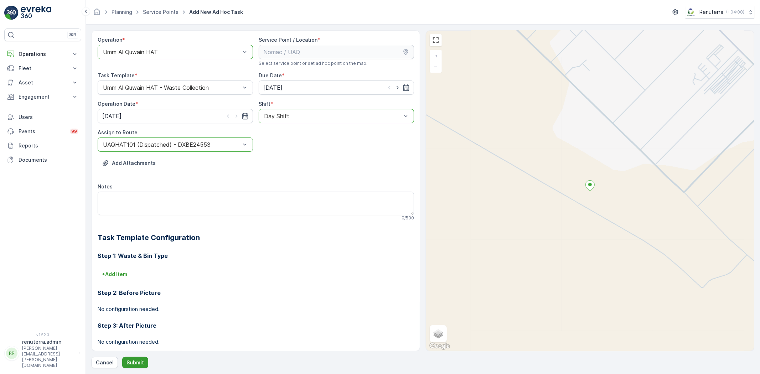
click at [142, 359] on button "Submit" at bounding box center [135, 362] width 26 height 11
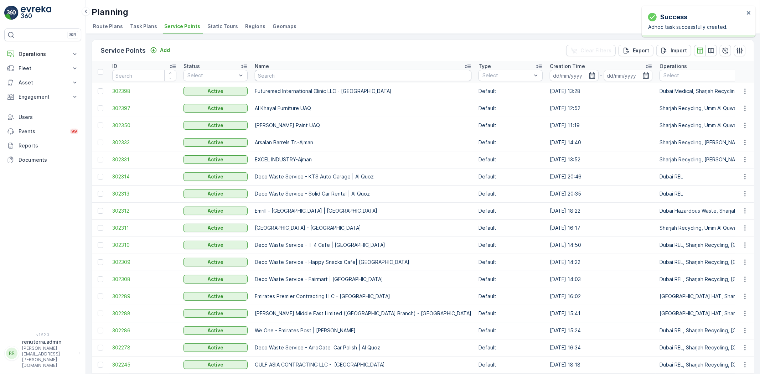
click at [271, 73] on input "text" at bounding box center [363, 75] width 217 height 11
type input "Nomac"
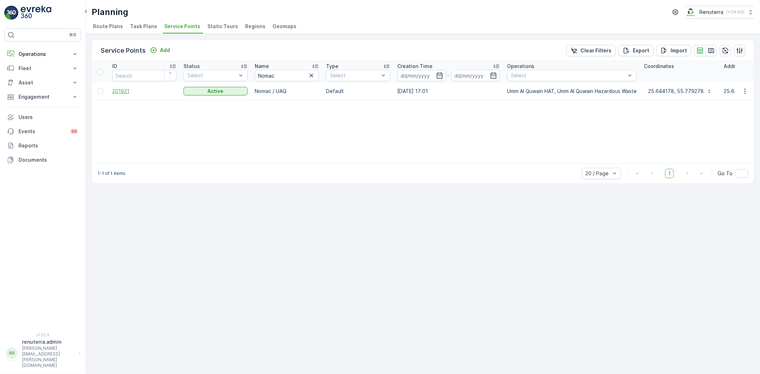
click at [118, 90] on span "201921" at bounding box center [144, 91] width 64 height 7
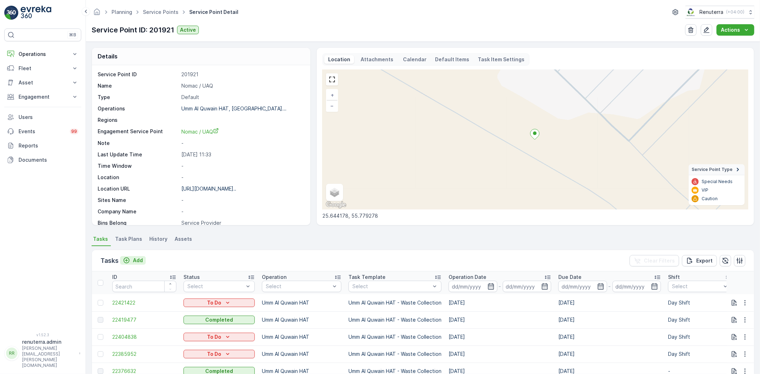
click at [134, 259] on p "Add" at bounding box center [138, 260] width 10 height 7
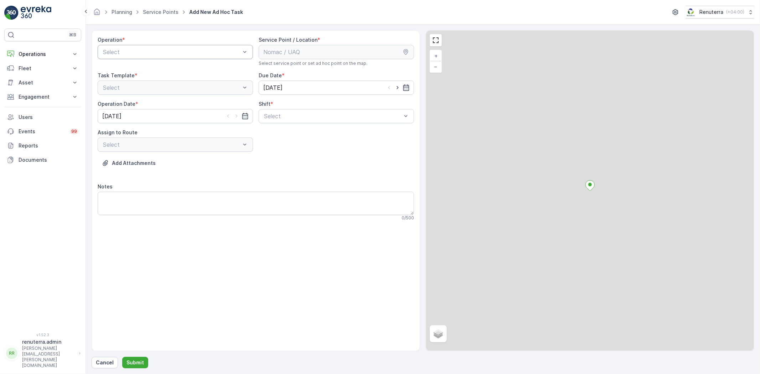
click at [119, 57] on div "Select" at bounding box center [175, 52] width 155 height 14
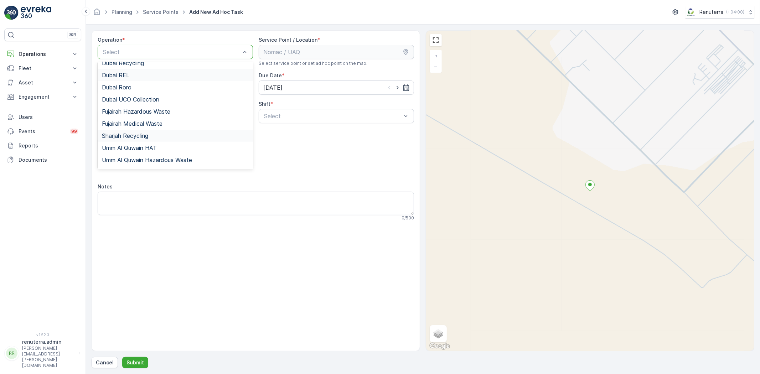
scroll to position [89, 0]
click at [151, 138] on span "Umm Al Quwain HAT" at bounding box center [129, 137] width 55 height 6
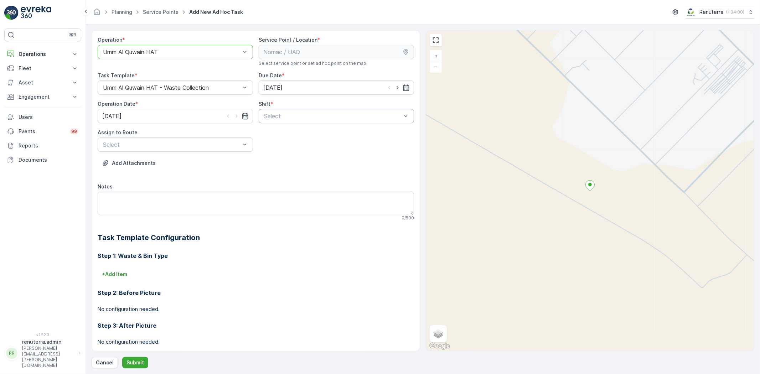
click at [262, 120] on div "Select" at bounding box center [336, 116] width 155 height 14
click at [269, 132] on span "Day Shift" at bounding box center [275, 133] width 25 height 6
click at [193, 156] on div "UAQHAT101 (Dispatched) - DXBE24553" at bounding box center [175, 162] width 155 height 12
click at [133, 360] on p "Submit" at bounding box center [134, 362] width 17 height 7
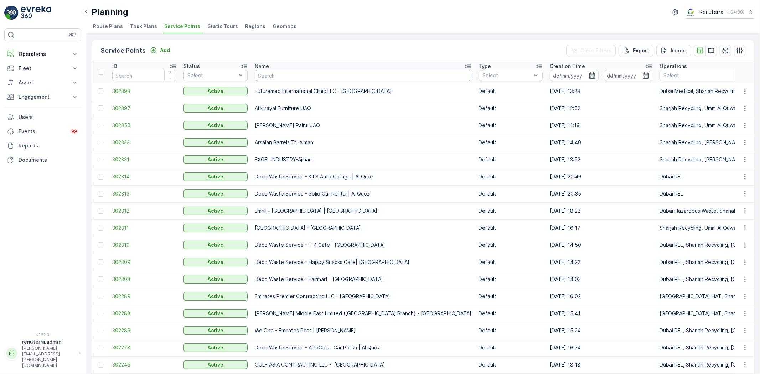
click at [268, 71] on input "text" at bounding box center [363, 75] width 217 height 11
type input "Dubai"
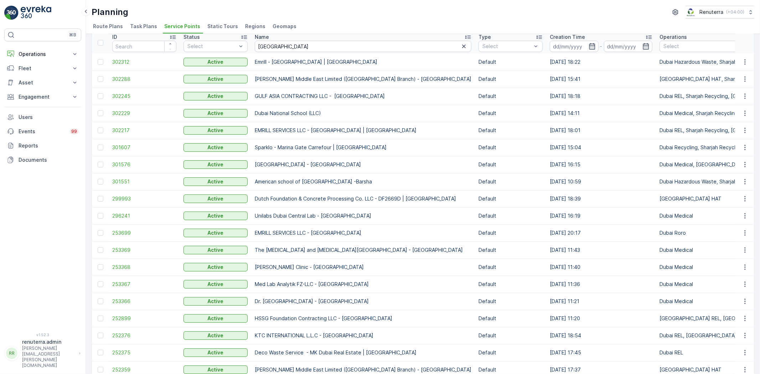
scroll to position [79, 0]
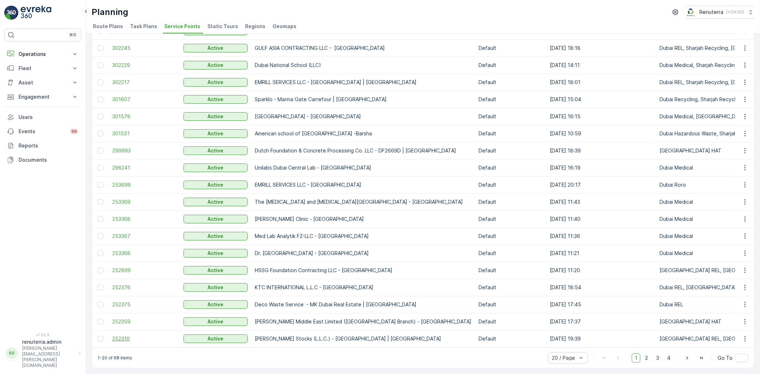
click at [138, 339] on span "252310" at bounding box center [144, 338] width 64 height 7
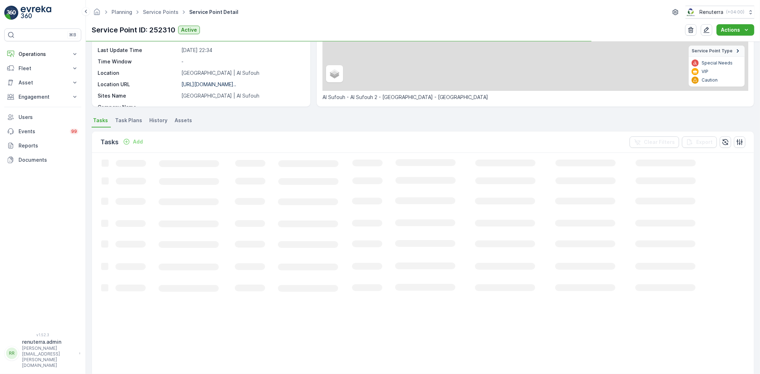
scroll to position [119, 0]
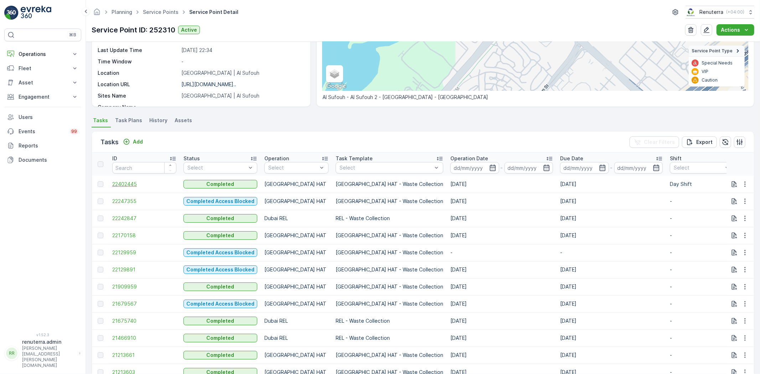
click at [147, 183] on span "22402445" at bounding box center [144, 184] width 64 height 7
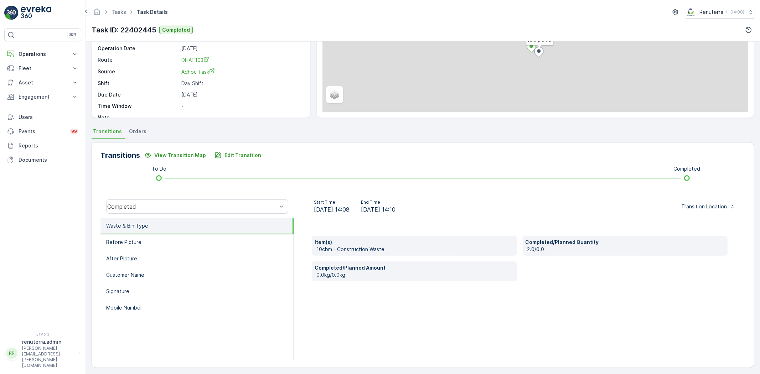
scroll to position [75, 0]
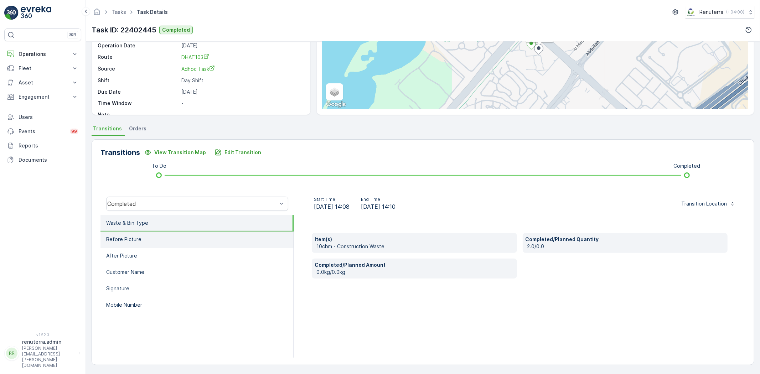
click at [125, 237] on p "Before Picture" at bounding box center [123, 239] width 35 height 7
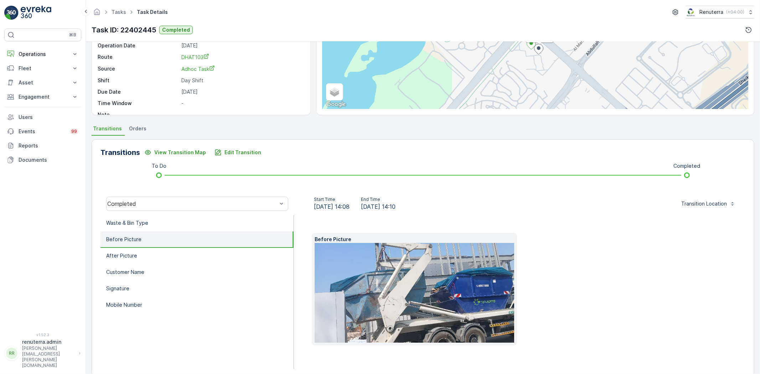
click at [429, 284] on img at bounding box center [422, 293] width 216 height 100
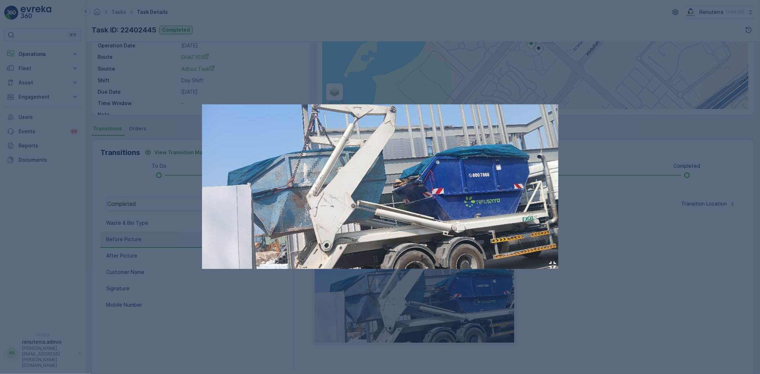
click at [450, 209] on img at bounding box center [380, 186] width 356 height 165
click at [449, 182] on img at bounding box center [380, 186] width 356 height 165
click at [606, 247] on div at bounding box center [380, 187] width 760 height 374
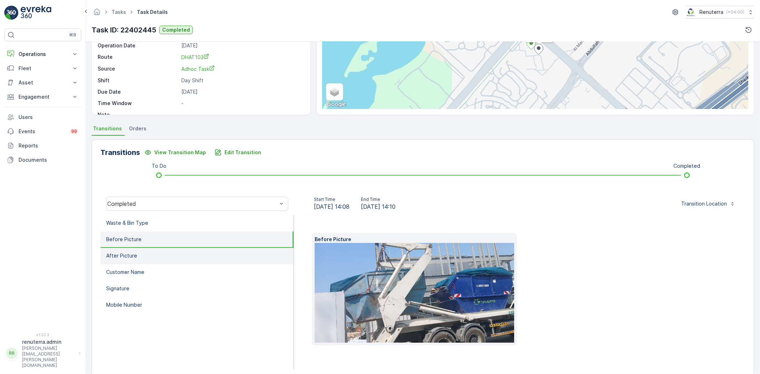
click at [196, 256] on li "After Picture" at bounding box center [196, 256] width 193 height 16
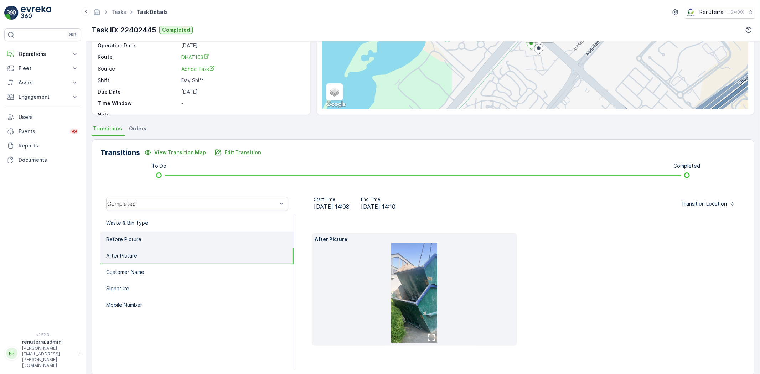
click at [183, 243] on li "Before Picture" at bounding box center [196, 239] width 193 height 16
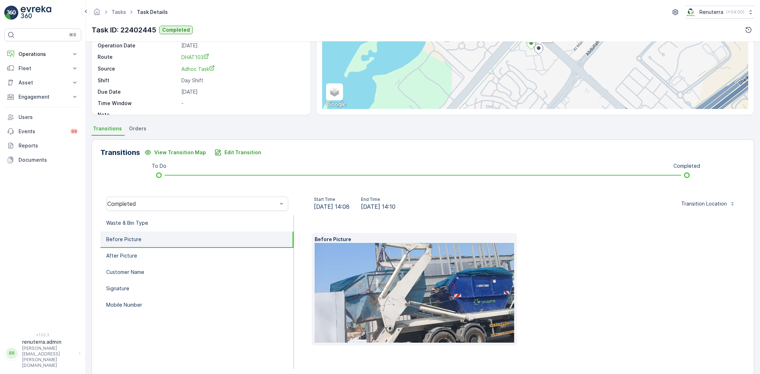
click at [400, 290] on img at bounding box center [422, 293] width 216 height 100
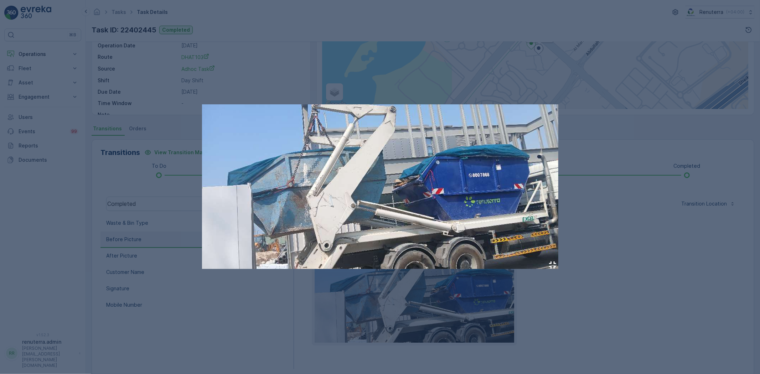
click at [593, 257] on div at bounding box center [380, 187] width 760 height 374
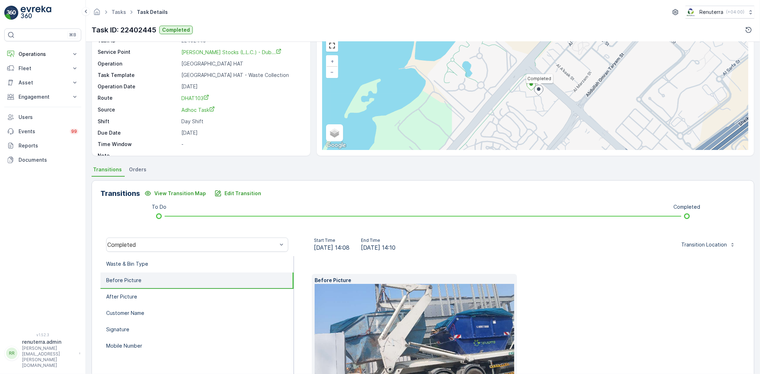
scroll to position [0, 0]
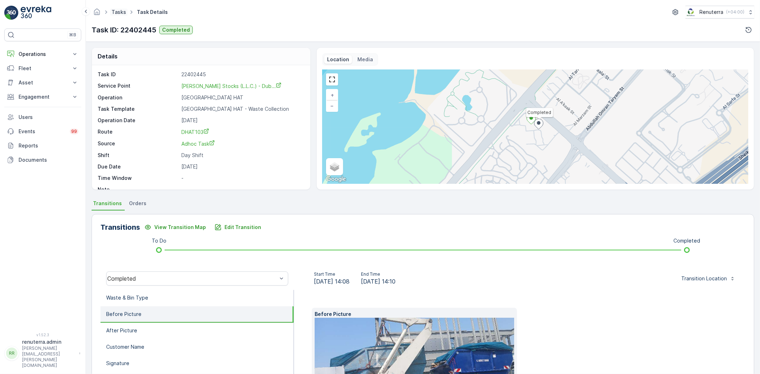
click at [114, 9] on link "Tasks" at bounding box center [118, 12] width 15 height 6
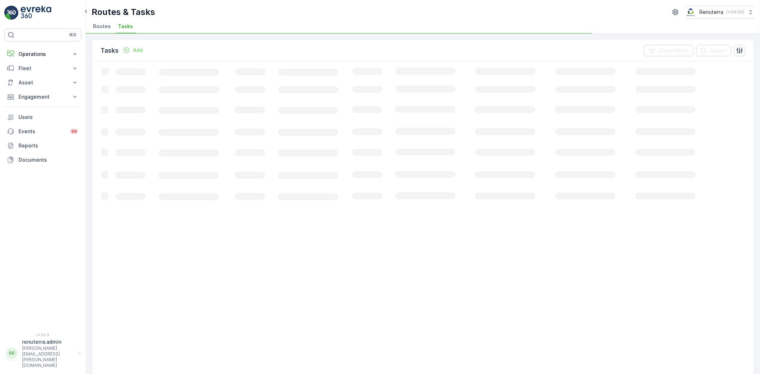
click at [115, 24] on ul "Routes Tasks" at bounding box center [420, 27] width 657 height 12
click at [105, 23] on span "Routes" at bounding box center [102, 26] width 18 height 7
click at [50, 56] on p "Operations" at bounding box center [43, 54] width 48 height 7
click at [40, 72] on link "Planning" at bounding box center [48, 76] width 66 height 10
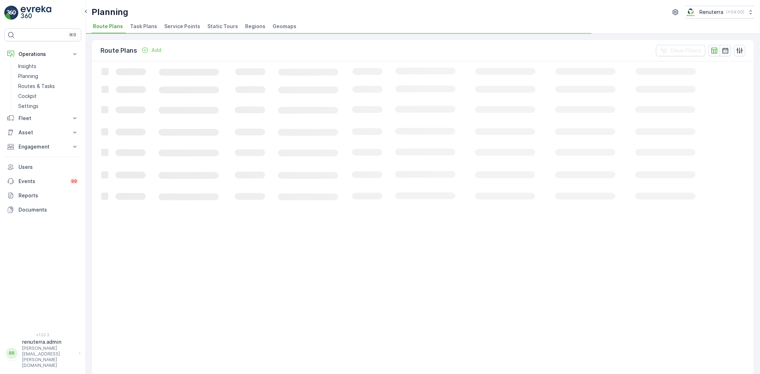
click at [164, 29] on span "Service Points" at bounding box center [182, 26] width 36 height 7
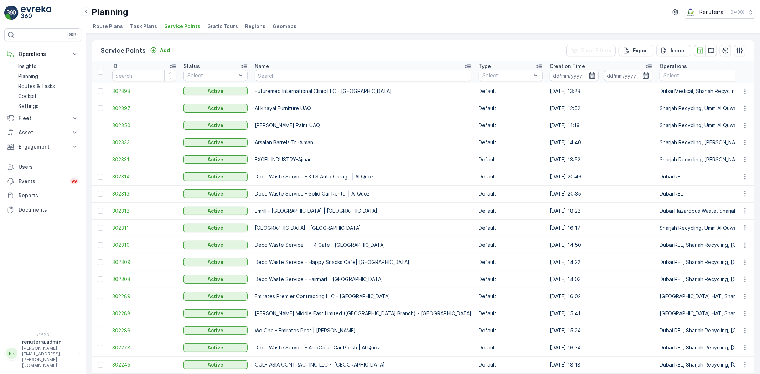
click at [273, 75] on input "text" at bounding box center [363, 75] width 217 height 11
type input "sala"
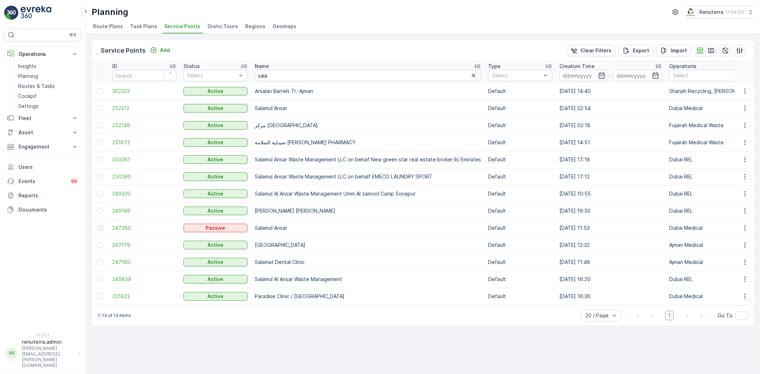
drag, startPoint x: 104, startPoint y: 257, endPoint x: 110, endPoint y: 259, distance: 5.6
click at [107, 258] on td at bounding box center [100, 262] width 17 height 17
click at [110, 258] on td "247160" at bounding box center [144, 262] width 71 height 17
click at [111, 259] on td "247160" at bounding box center [144, 262] width 71 height 17
click at [116, 261] on span "247160" at bounding box center [144, 262] width 64 height 7
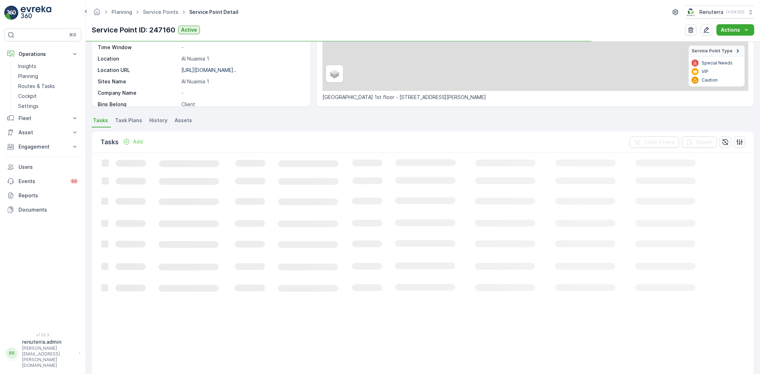
scroll to position [119, 0]
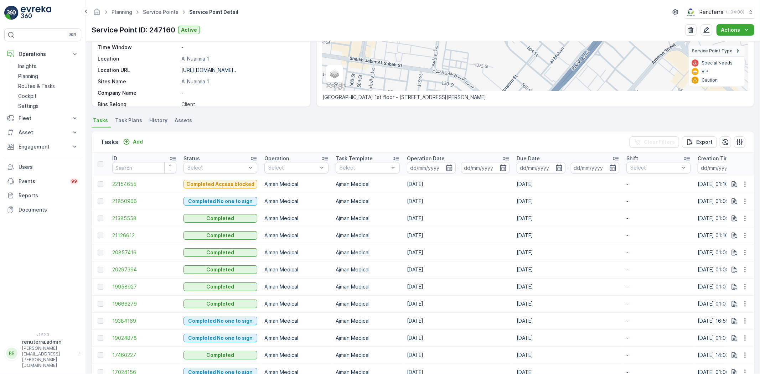
click at [157, 17] on div "Planning Service Points Service Point Detail Renuterra ( +04:00 )" at bounding box center [423, 12] width 662 height 13
click at [158, 11] on link "Service Points" at bounding box center [161, 12] width 36 height 6
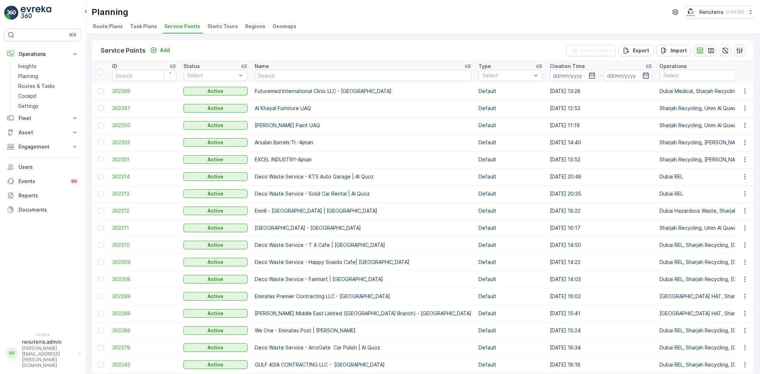
click at [291, 71] on input "text" at bounding box center [363, 75] width 217 height 11
type input "hollywoiod"
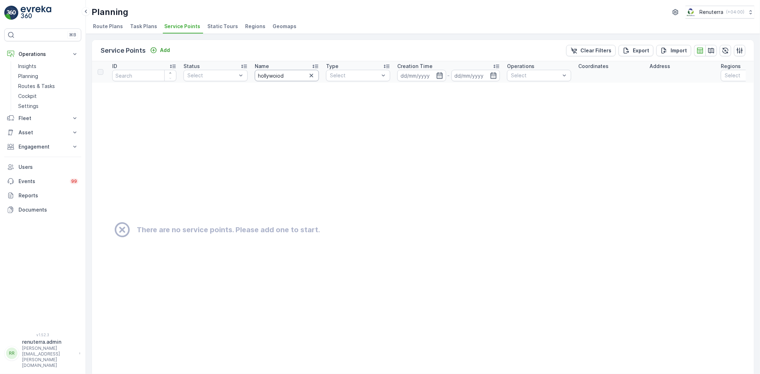
click at [282, 73] on input "hollywoiod" at bounding box center [287, 75] width 64 height 11
type input "hollywood"
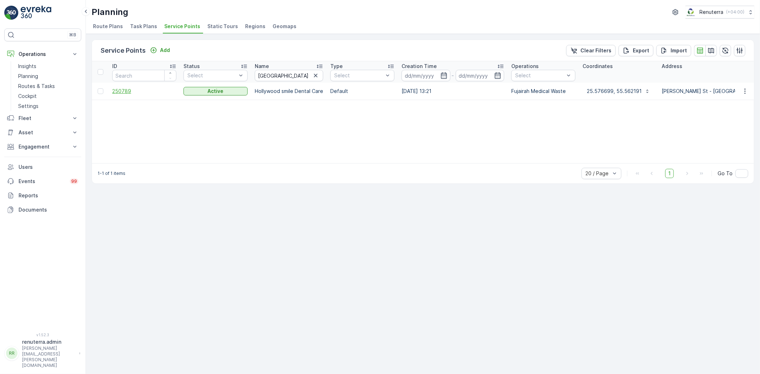
click at [140, 88] on span "250789" at bounding box center [144, 91] width 64 height 7
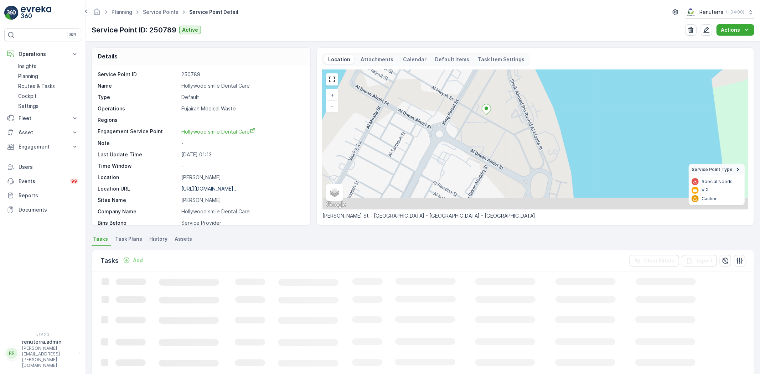
drag, startPoint x: 544, startPoint y: 166, endPoint x: 490, endPoint y: 137, distance: 61.5
click at [491, 138] on div "+ − Satellite Roadmap Terrain Hybrid Leaflet Keyboard shortcuts Map Data Map da…" at bounding box center [535, 140] width 426 height 140
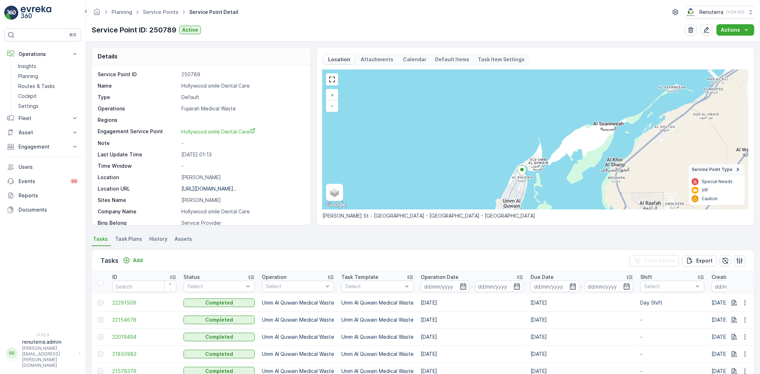
drag, startPoint x: 486, startPoint y: 152, endPoint x: 476, endPoint y: 123, distance: 30.3
click at [478, 126] on div "+ − Satellite Roadmap Terrain Hybrid Leaflet Keyboard shortcuts Map Data Map da…" at bounding box center [535, 140] width 426 height 140
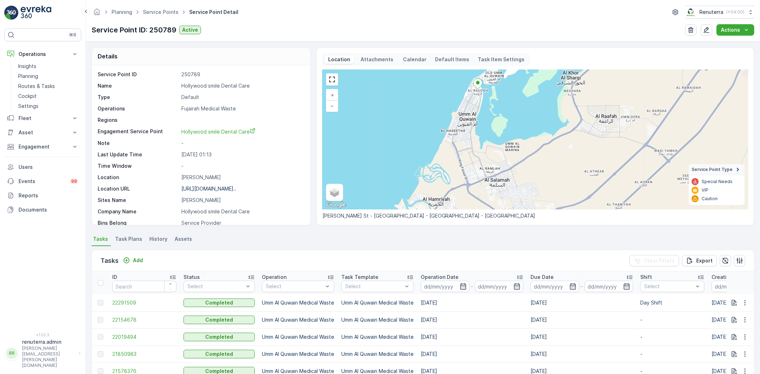
click at [151, 17] on div "Planning Service Points Service Point Detail Renuterra ( +04:00 )" at bounding box center [423, 12] width 662 height 13
click at [149, 11] on link "Service Points" at bounding box center [161, 12] width 36 height 6
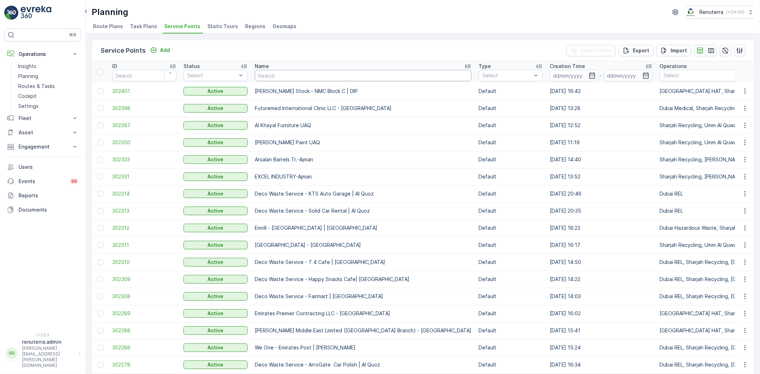
click at [280, 78] on input "text" at bounding box center [363, 75] width 217 height 11
type input "karaas"
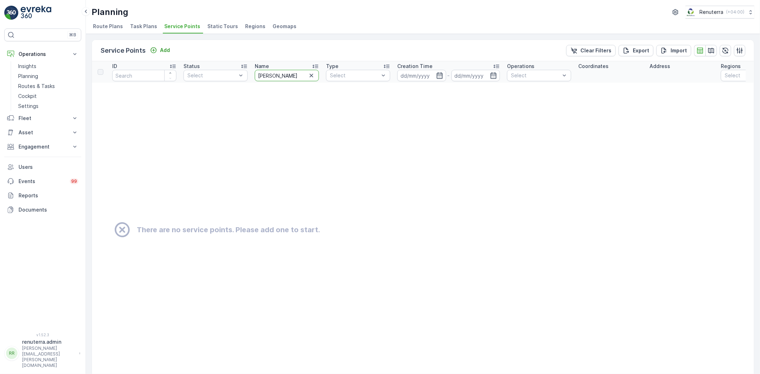
drag, startPoint x: 273, startPoint y: 72, endPoint x: 248, endPoint y: 70, distance: 25.7
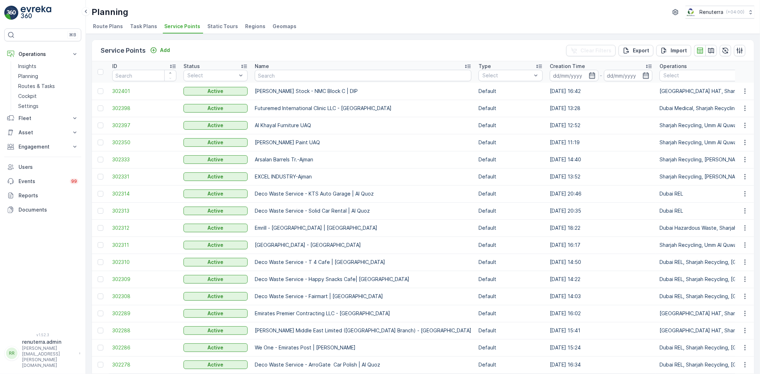
click at [264, 74] on input "text" at bounding box center [363, 75] width 217 height 11
type input "Emrill"
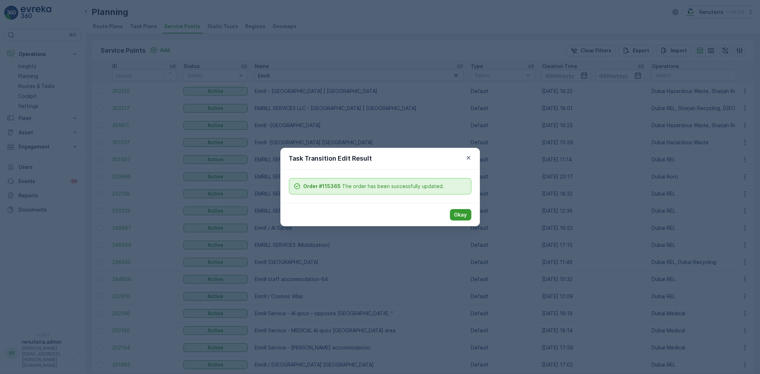
click at [460, 216] on p "Okay" at bounding box center [460, 214] width 13 height 7
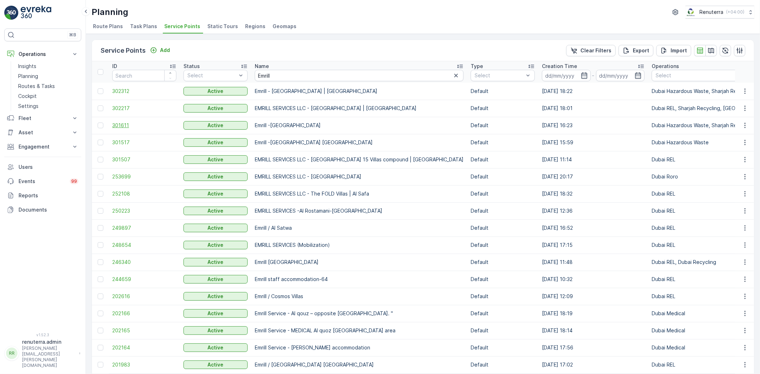
click at [141, 123] on span "301611" at bounding box center [144, 125] width 64 height 7
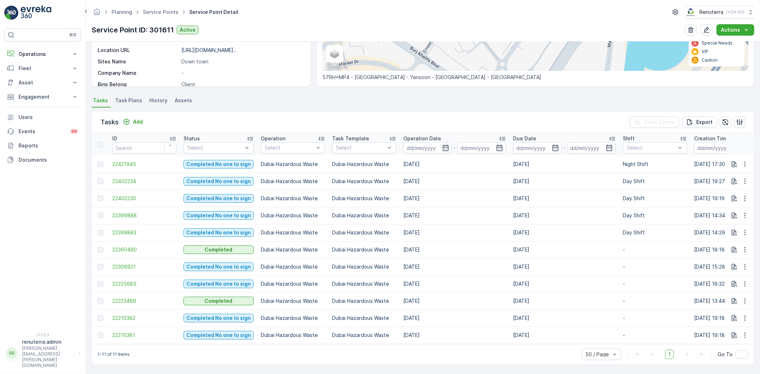
scroll to position [141, 0]
click at [130, 332] on span "22210381" at bounding box center [144, 335] width 64 height 7
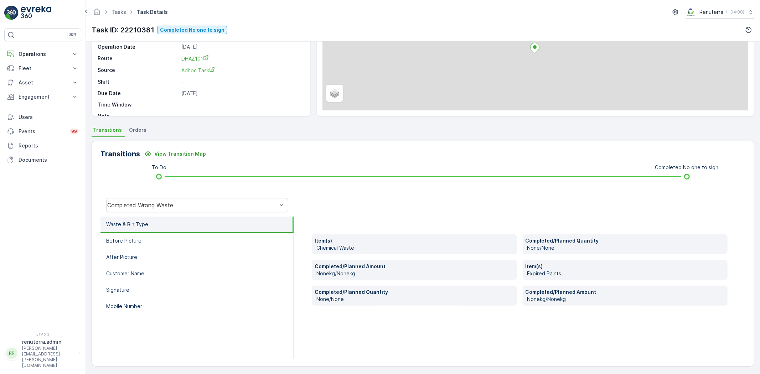
scroll to position [75, 0]
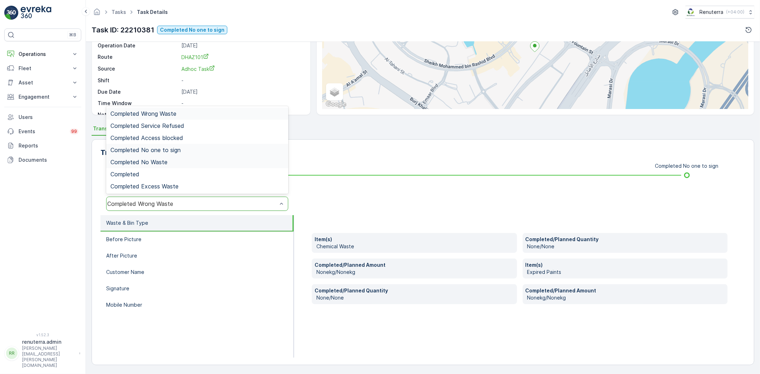
click at [175, 152] on span "Completed No one to sign" at bounding box center [145, 150] width 70 height 6
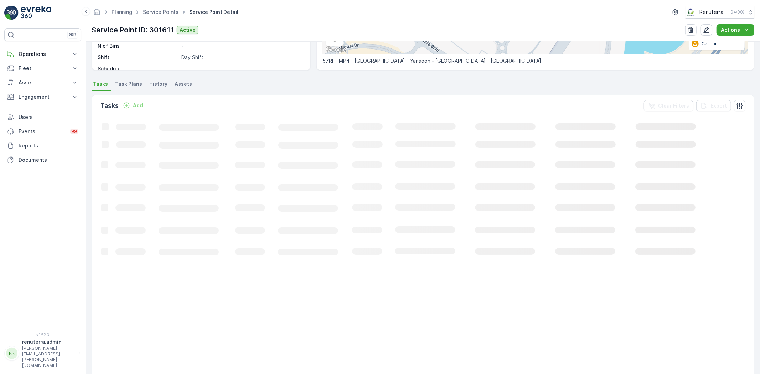
scroll to position [158, 0]
click at [154, 13] on link "Service Points" at bounding box center [161, 12] width 36 height 6
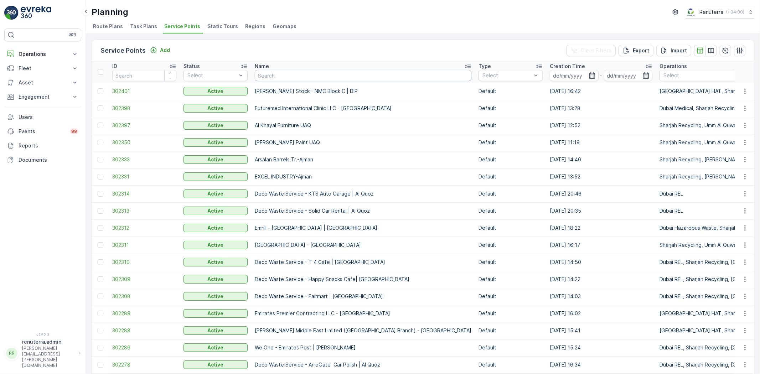
click at [269, 73] on input "text" at bounding box center [363, 75] width 217 height 11
click at [295, 80] on input "text" at bounding box center [363, 75] width 217 height 11
click at [314, 79] on input "text" at bounding box center [363, 75] width 217 height 11
type input "K"
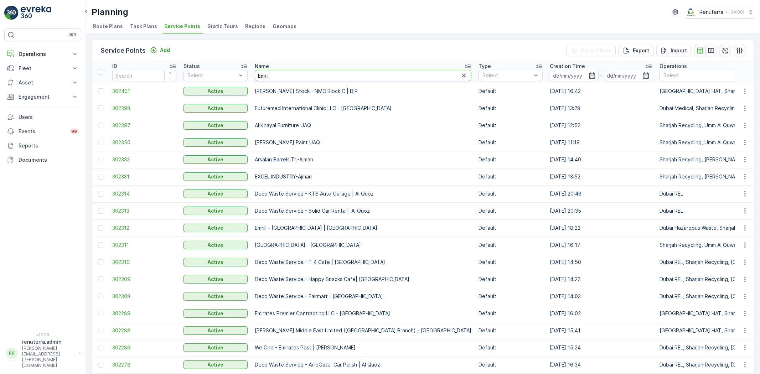
type input "Emrill"
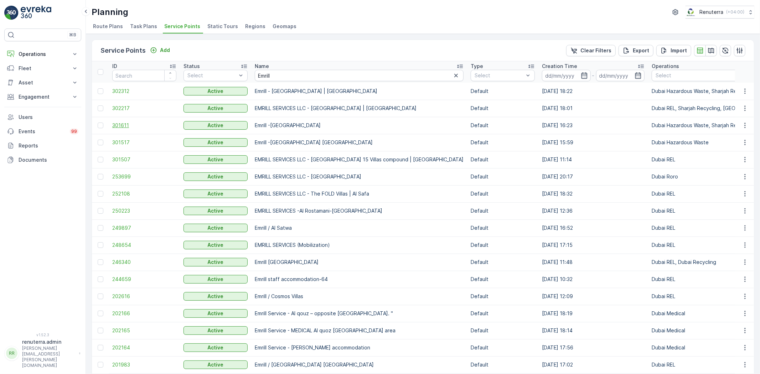
click at [132, 123] on span "301611" at bounding box center [144, 125] width 64 height 7
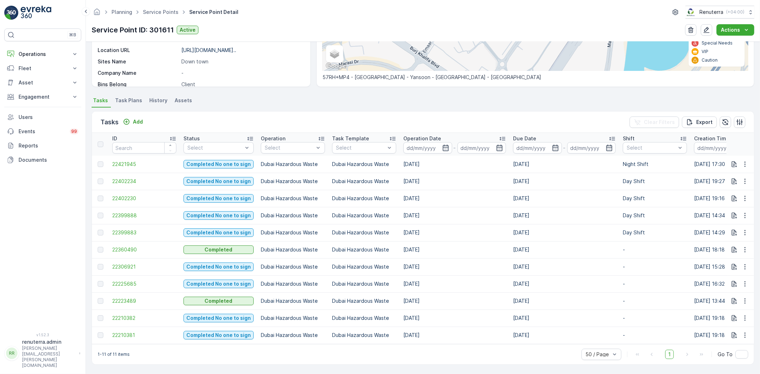
scroll to position [141, 0]
click at [132, 332] on span "22210381" at bounding box center [144, 335] width 64 height 7
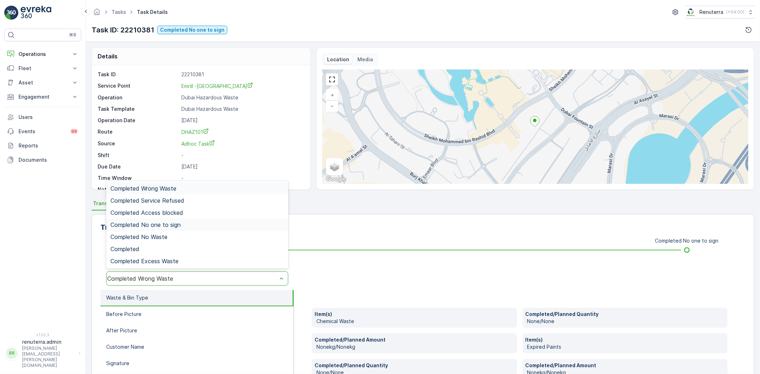
click at [166, 222] on span "Completed No one to sign" at bounding box center [145, 225] width 70 height 6
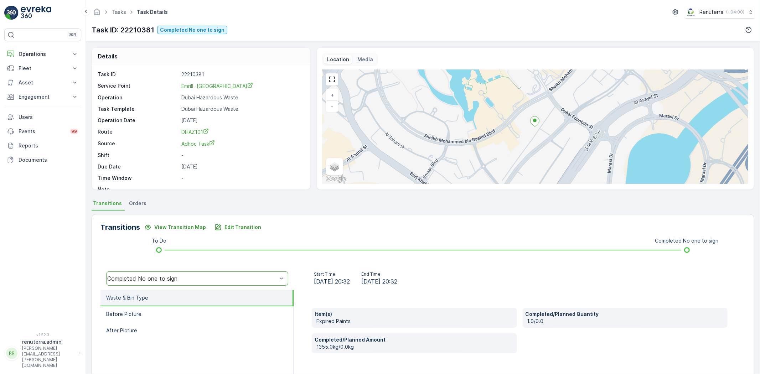
scroll to position [75, 0]
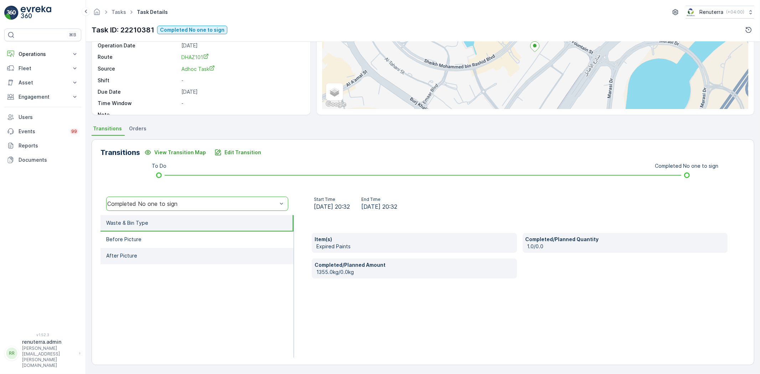
click at [176, 256] on li "After Picture" at bounding box center [196, 256] width 193 height 16
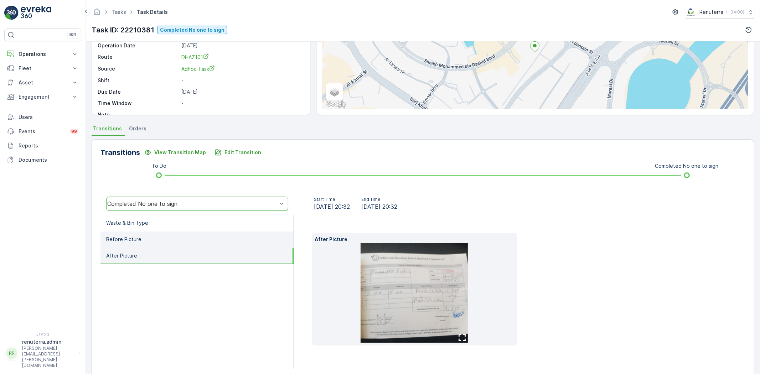
click at [169, 244] on li "Before Picture" at bounding box center [196, 239] width 193 height 16
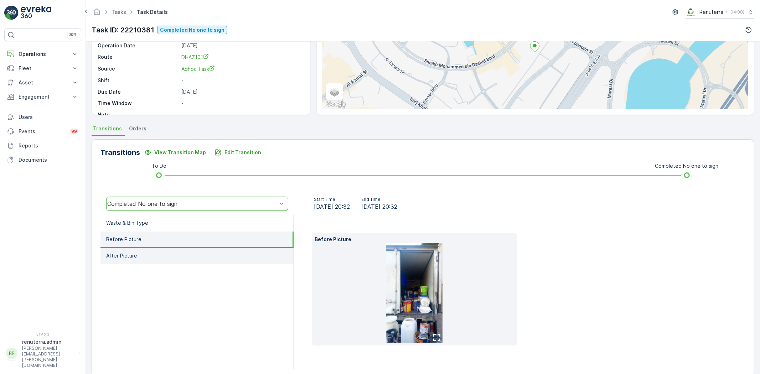
click at [187, 260] on li "After Picture" at bounding box center [196, 256] width 193 height 16
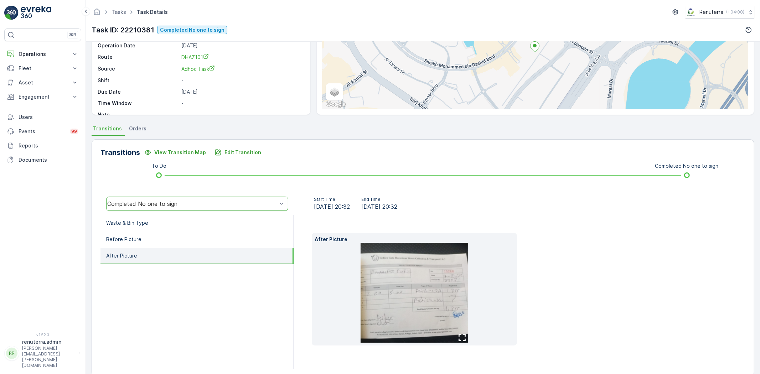
click at [424, 293] on img at bounding box center [413, 293] width 107 height 100
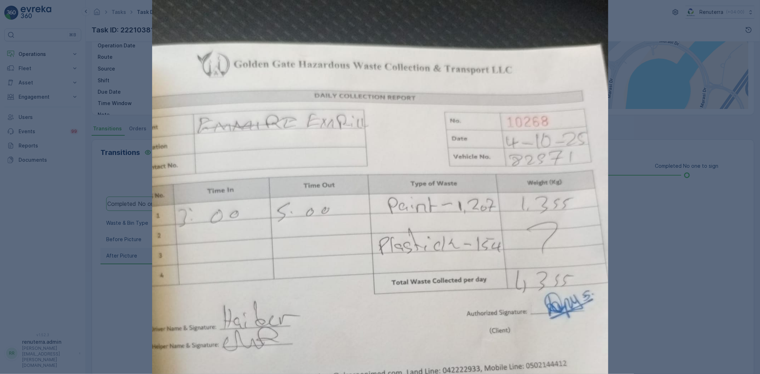
click at [665, 243] on div at bounding box center [380, 187] width 760 height 374
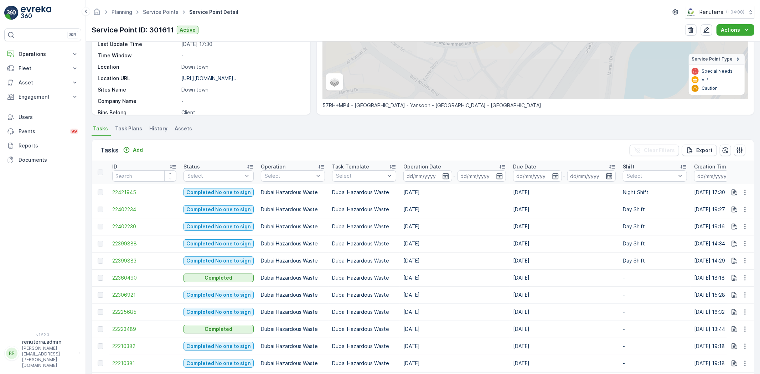
scroll to position [141, 0]
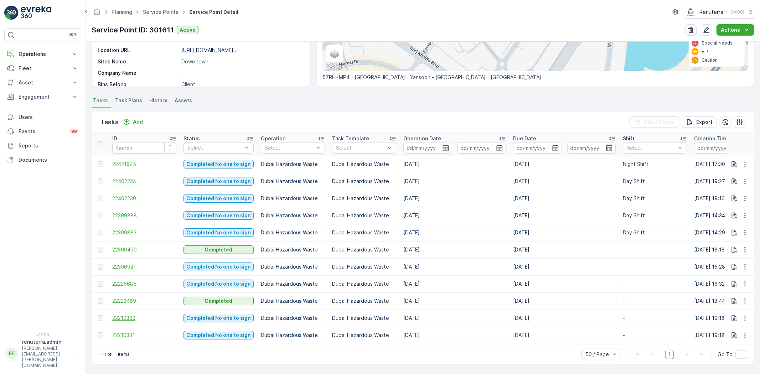
click at [134, 315] on span "22210382" at bounding box center [144, 317] width 64 height 7
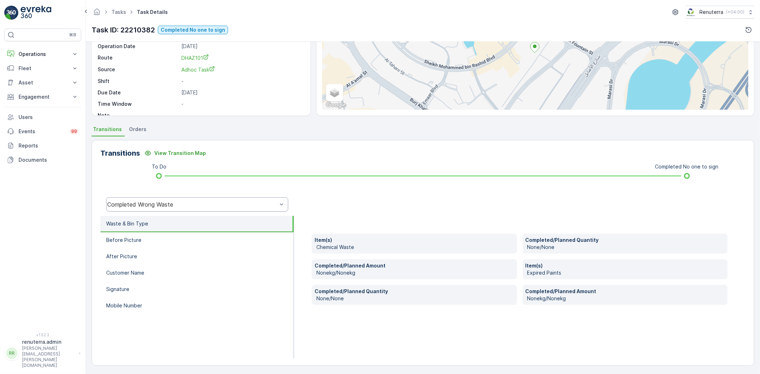
scroll to position [75, 0]
click at [169, 207] on div "Completed Wrong Waste" at bounding box center [197, 204] width 182 height 14
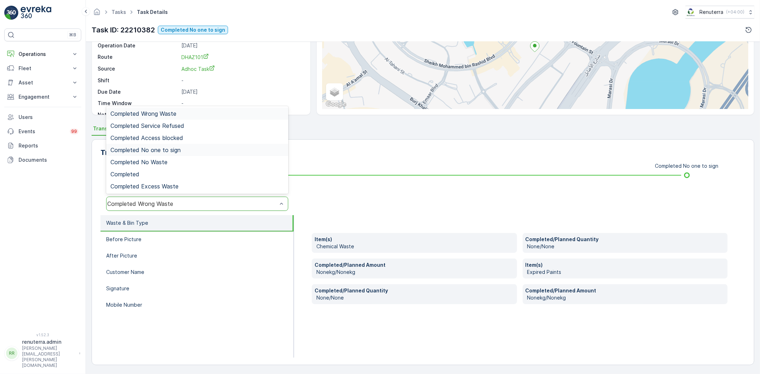
click at [167, 149] on span "Completed No one to sign" at bounding box center [145, 150] width 70 height 6
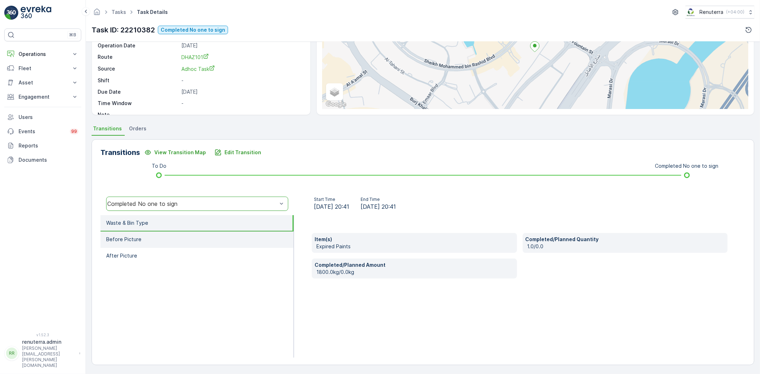
click at [173, 236] on li "Before Picture" at bounding box center [196, 239] width 193 height 16
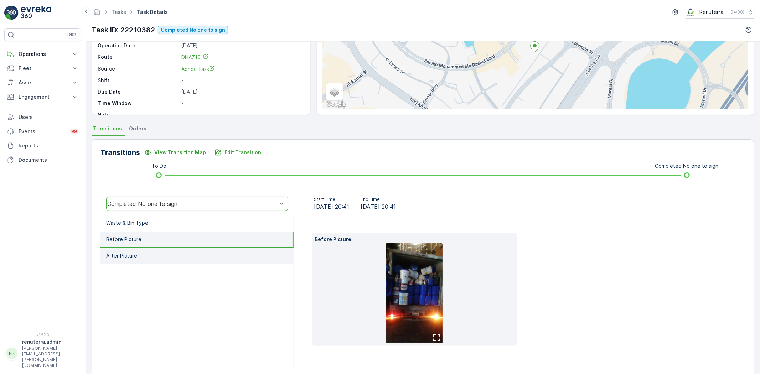
click at [198, 254] on li "After Picture" at bounding box center [196, 256] width 193 height 16
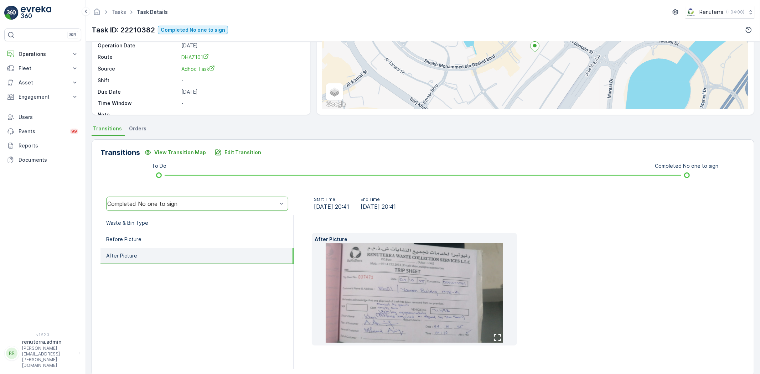
click at [422, 306] on img at bounding box center [413, 293] width 177 height 100
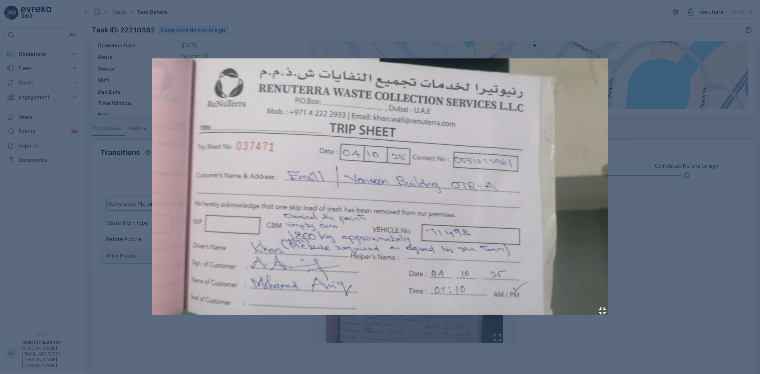
click at [665, 256] on div at bounding box center [380, 187] width 760 height 374
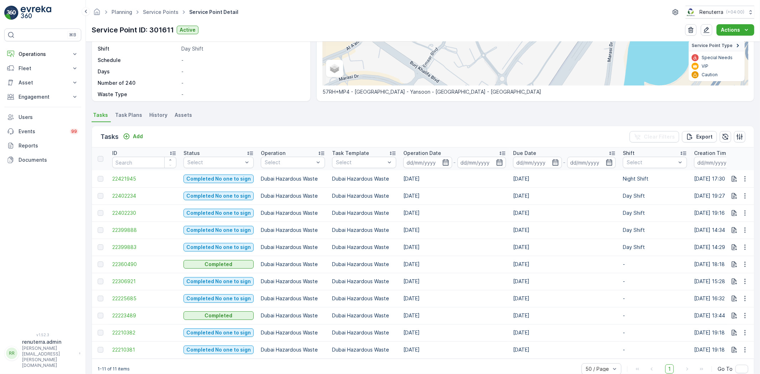
scroll to position [141, 0]
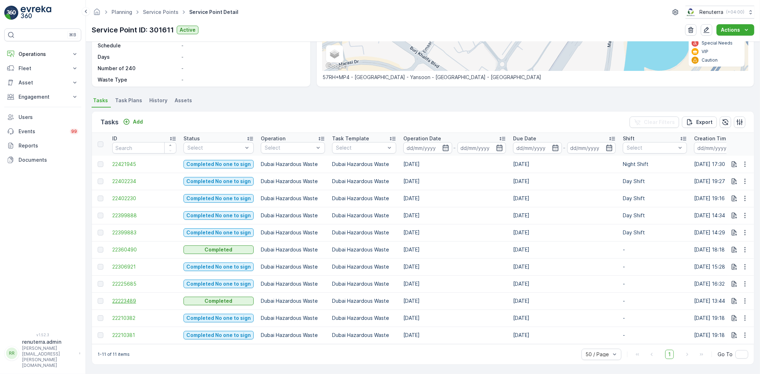
click at [131, 300] on span "22223489" at bounding box center [144, 300] width 64 height 7
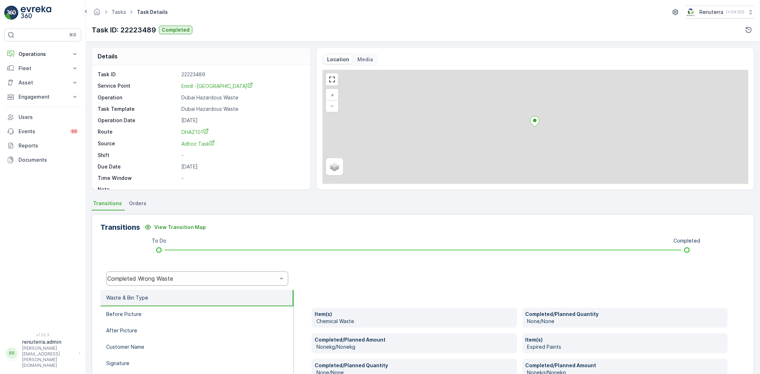
click at [190, 282] on div "Completed Wrong Waste" at bounding box center [197, 278] width 182 height 14
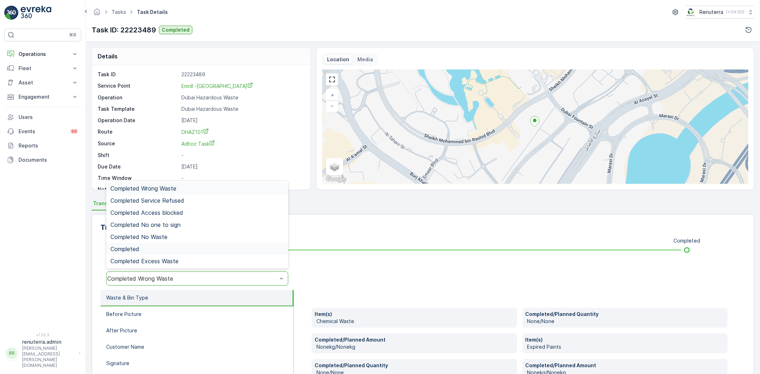
click at [168, 248] on div "Completed" at bounding box center [196, 249] width 173 height 6
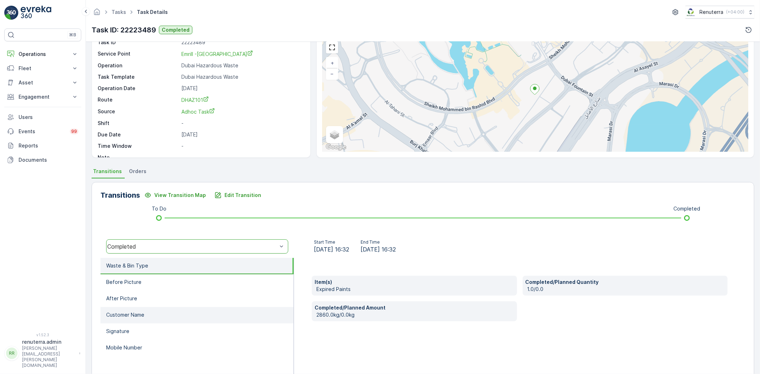
scroll to position [75, 0]
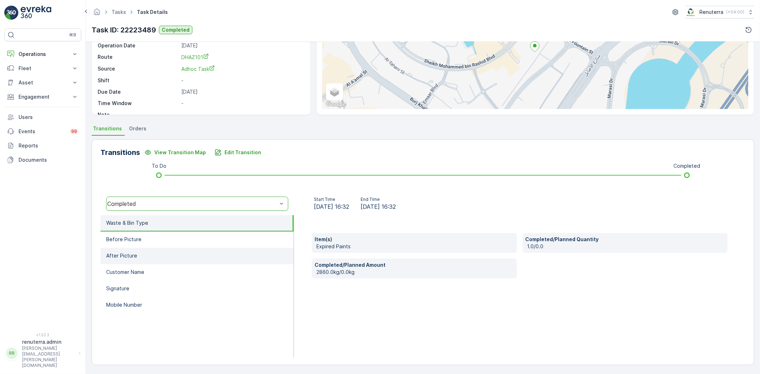
click at [165, 254] on li "After Picture" at bounding box center [196, 256] width 193 height 16
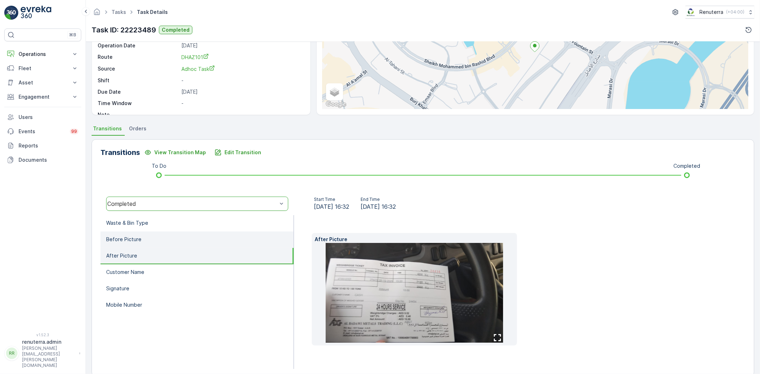
click at [158, 243] on li "Before Picture" at bounding box center [196, 239] width 193 height 16
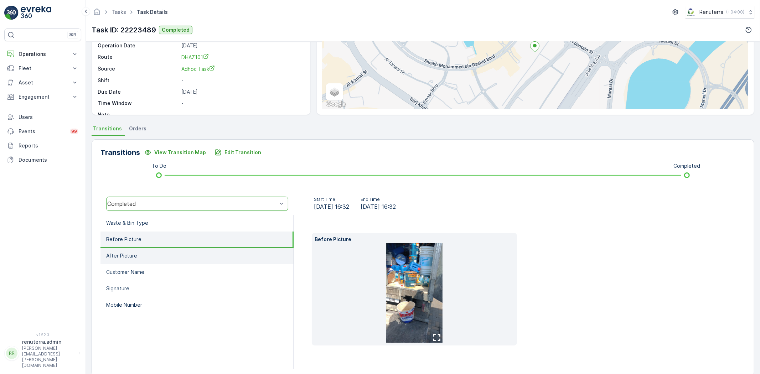
click at [165, 255] on li "After Picture" at bounding box center [196, 256] width 193 height 16
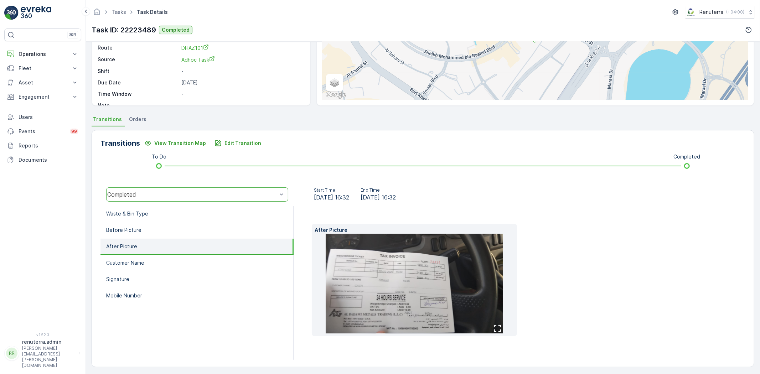
scroll to position [86, 0]
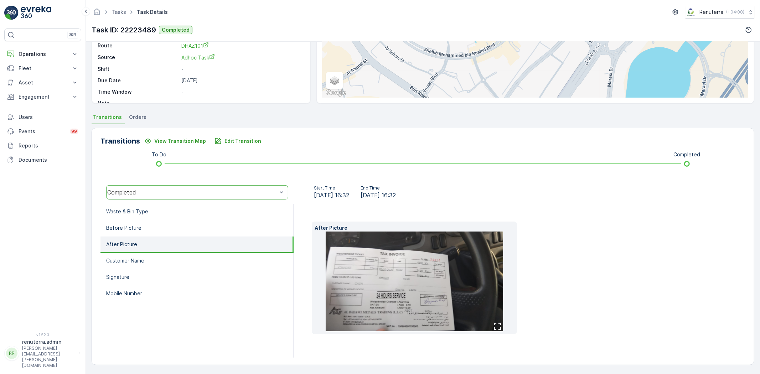
click at [384, 301] on img at bounding box center [413, 281] width 177 height 100
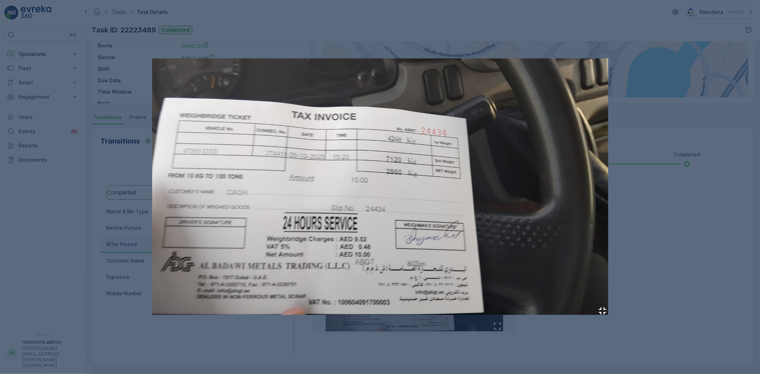
click at [710, 251] on div at bounding box center [380, 187] width 760 height 374
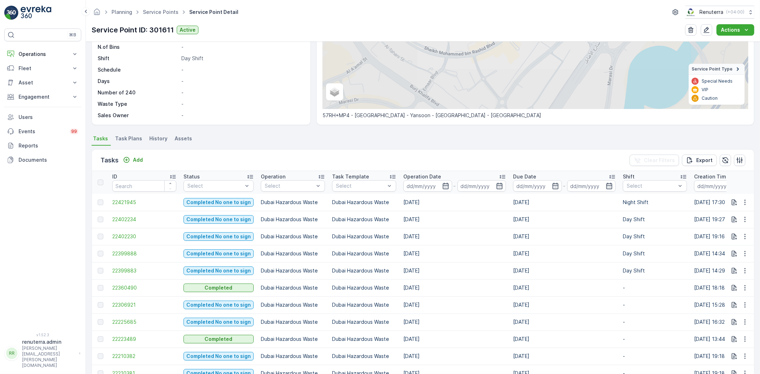
scroll to position [141, 0]
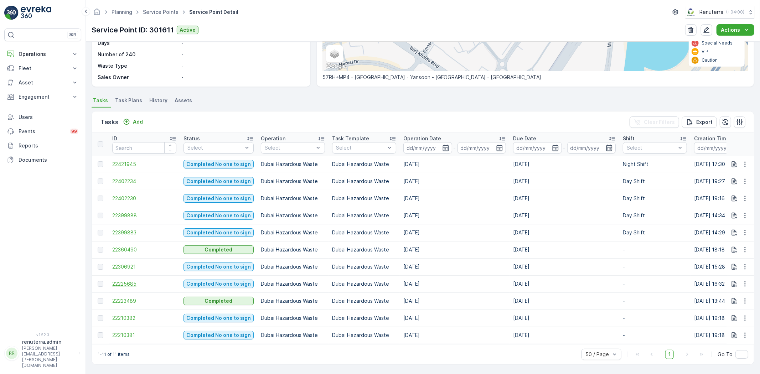
click at [130, 280] on span "22225685" at bounding box center [144, 283] width 64 height 7
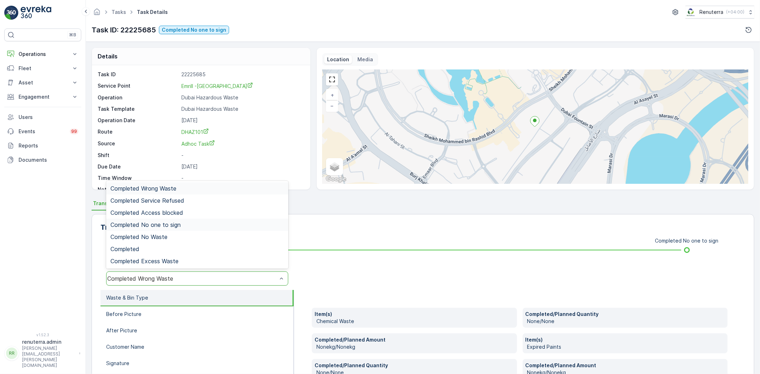
click at [149, 227] on span "Completed No one to sign" at bounding box center [145, 225] width 70 height 6
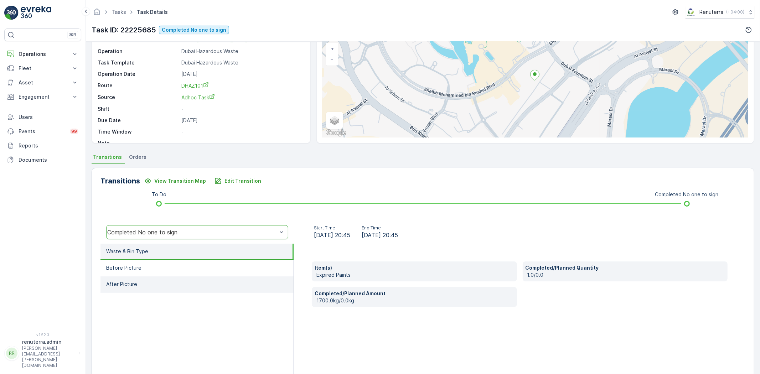
scroll to position [75, 0]
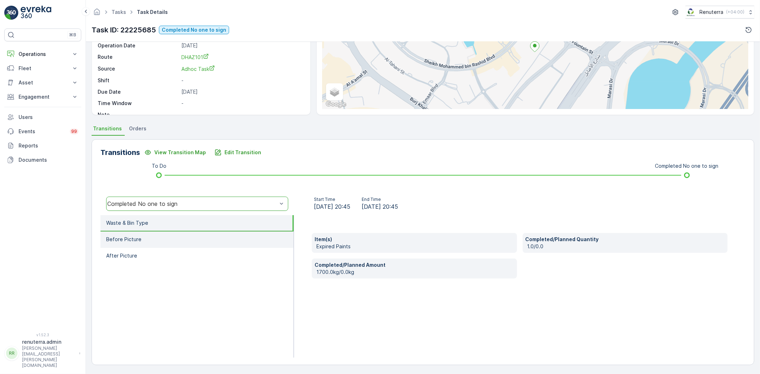
click at [135, 237] on p "Before Picture" at bounding box center [123, 239] width 35 height 7
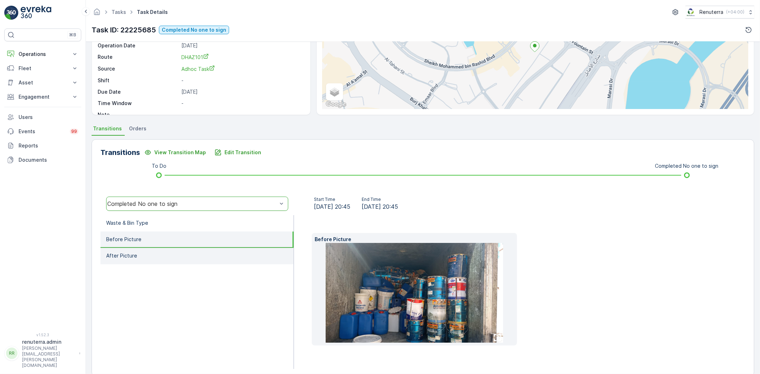
click at [173, 255] on li "After Picture" at bounding box center [196, 256] width 193 height 16
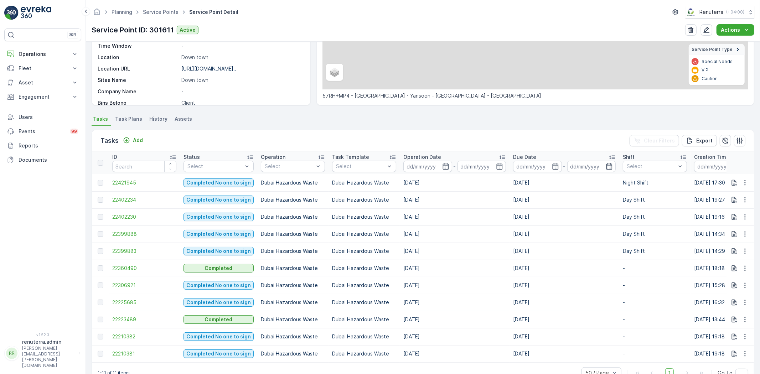
scroll to position [141, 0]
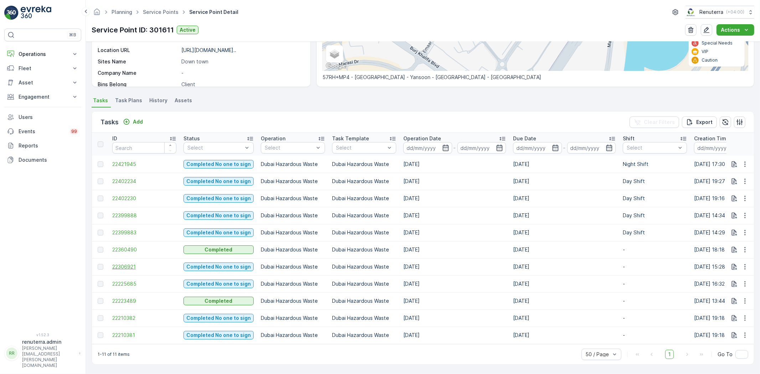
click at [134, 265] on span "22306921" at bounding box center [144, 266] width 64 height 7
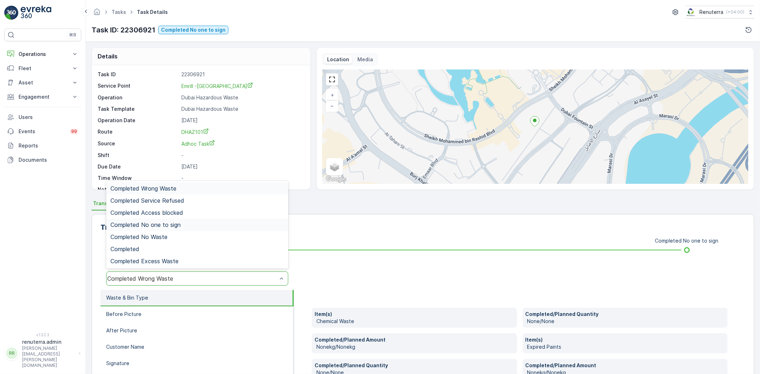
click at [146, 223] on span "Completed No one to sign" at bounding box center [145, 225] width 70 height 6
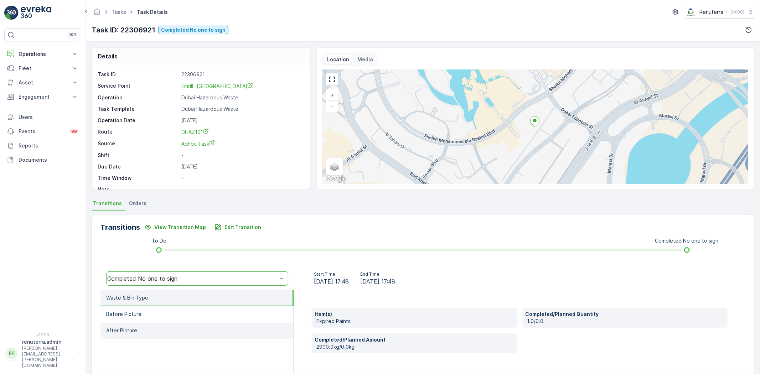
scroll to position [75, 0]
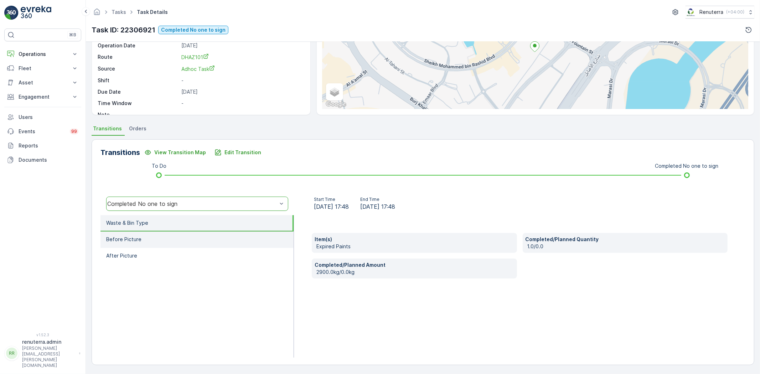
click at [185, 246] on ul "Waste & Bin Type Before Picture After Picture" at bounding box center [196, 286] width 193 height 142
click at [182, 241] on li "Before Picture" at bounding box center [196, 239] width 193 height 16
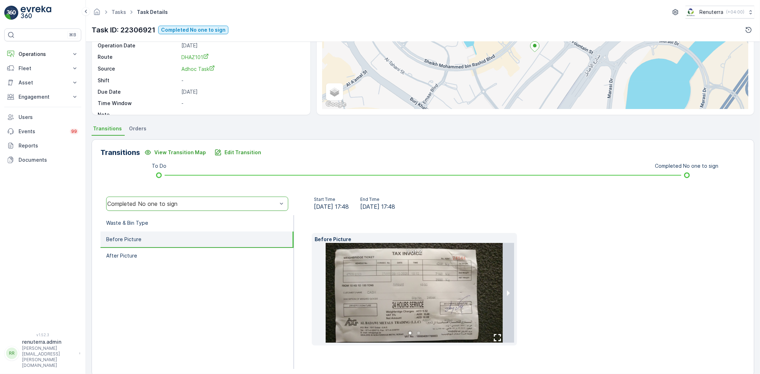
click at [437, 246] on img at bounding box center [413, 293] width 177 height 100
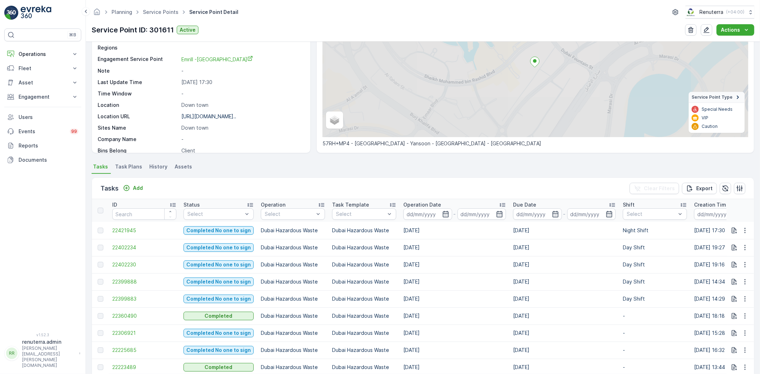
scroll to position [141, 0]
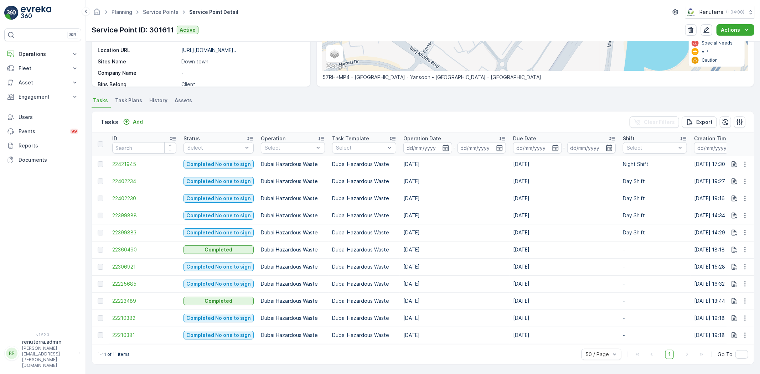
click at [135, 246] on span "22360490" at bounding box center [144, 249] width 64 height 7
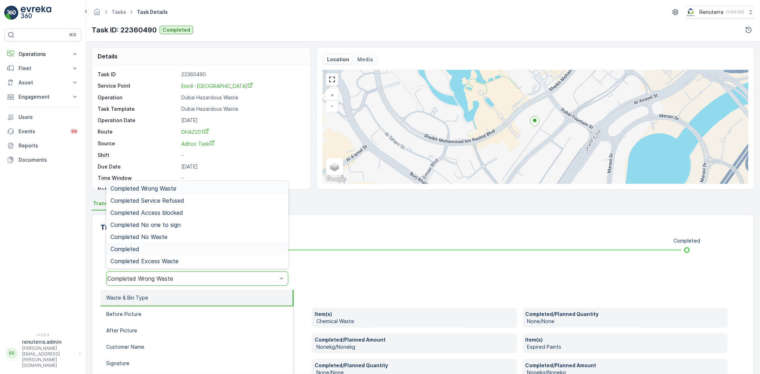
click at [137, 251] on span "Completed" at bounding box center [124, 249] width 29 height 6
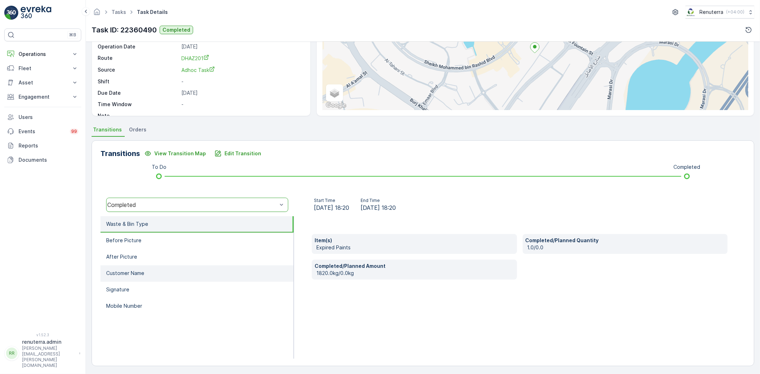
scroll to position [75, 0]
click at [158, 240] on li "Before Picture" at bounding box center [196, 239] width 193 height 16
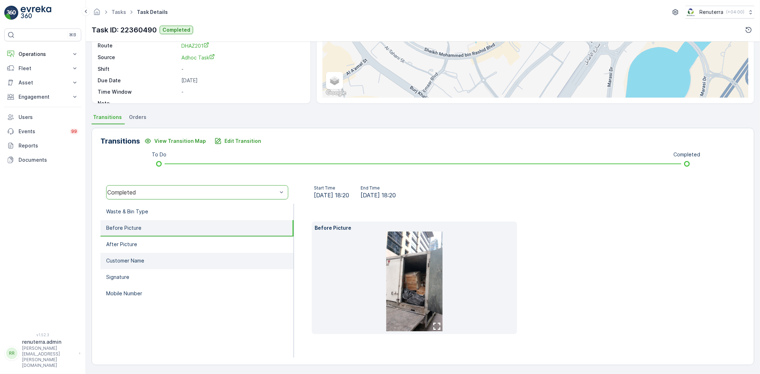
click at [202, 266] on li "Customer Name" at bounding box center [196, 261] width 193 height 16
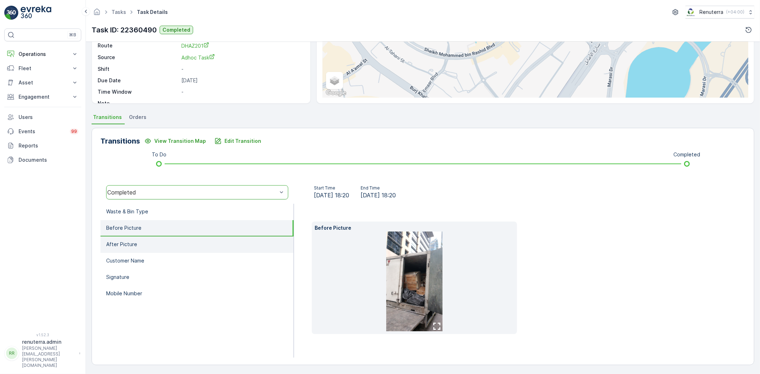
scroll to position [75, 0]
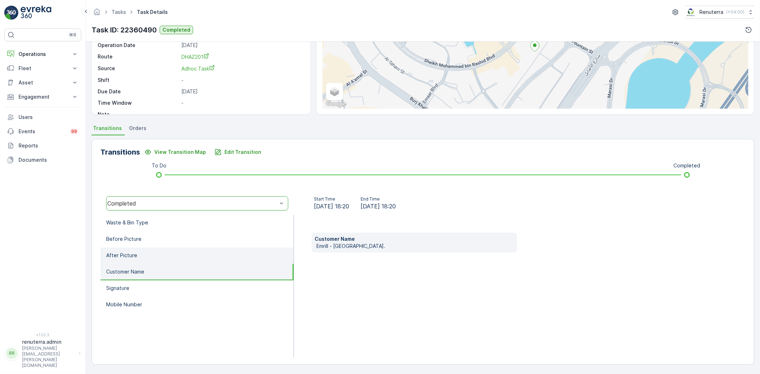
click at [195, 257] on li "After Picture" at bounding box center [196, 255] width 193 height 16
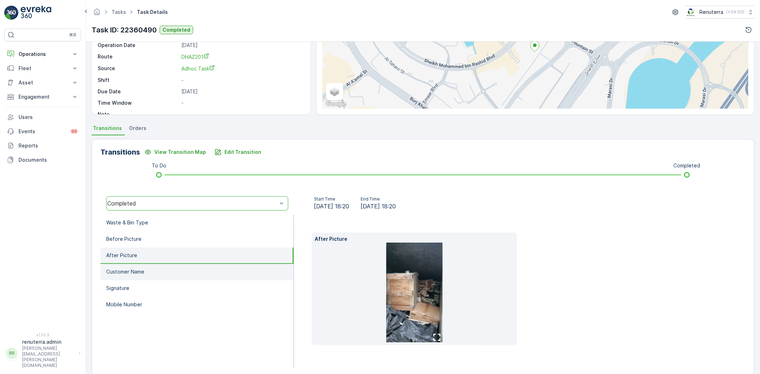
click at [155, 266] on li "Customer Name" at bounding box center [196, 272] width 193 height 16
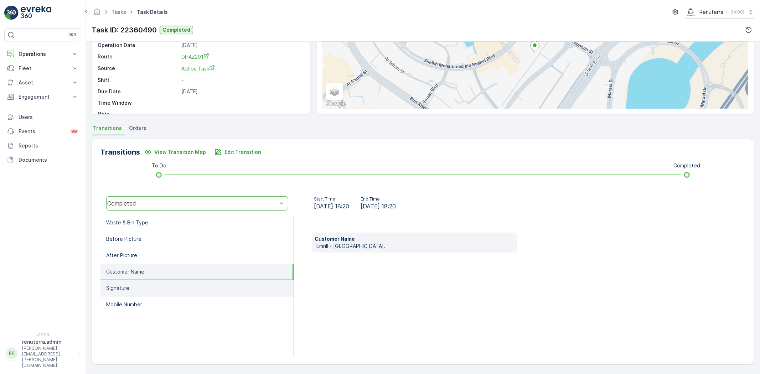
scroll to position [75, 0]
click at [153, 276] on li "Customer Name" at bounding box center [196, 272] width 193 height 16
click at [157, 287] on li "Signature" at bounding box center [196, 289] width 193 height 16
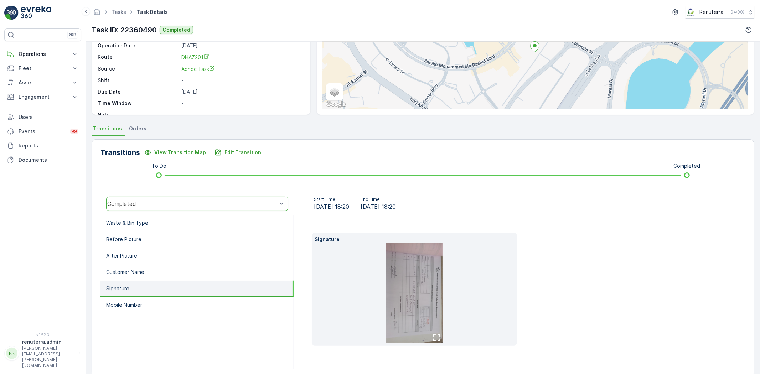
click at [407, 297] on img at bounding box center [414, 293] width 56 height 100
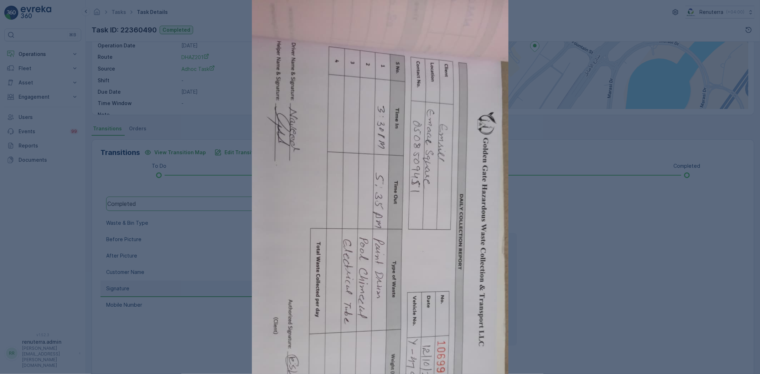
click at [590, 286] on div at bounding box center [380, 187] width 760 height 374
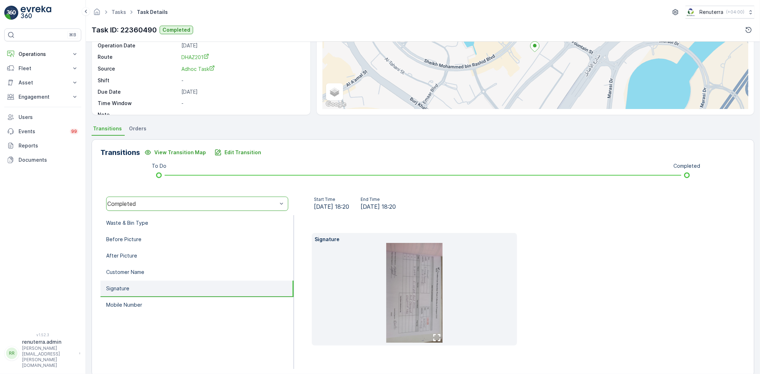
click at [436, 318] on img at bounding box center [414, 293] width 56 height 100
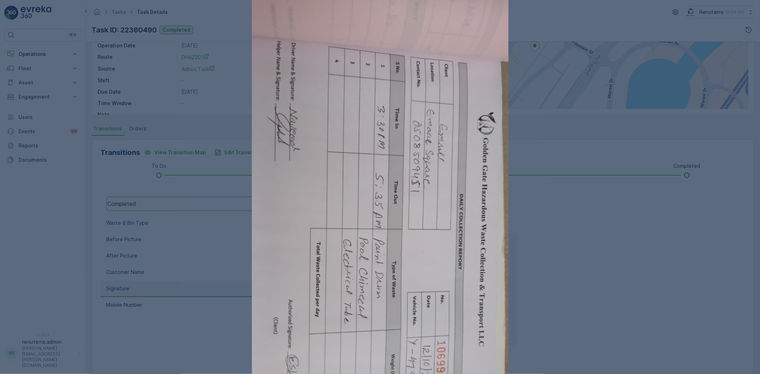
click at [674, 289] on div at bounding box center [380, 187] width 760 height 374
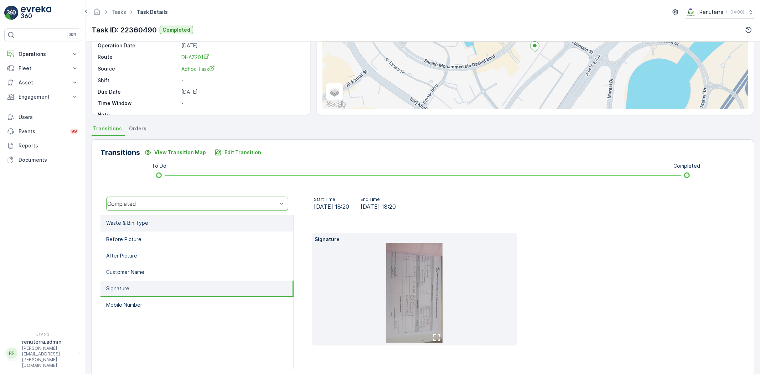
click at [148, 219] on li "Waste & Bin Type" at bounding box center [196, 223] width 193 height 16
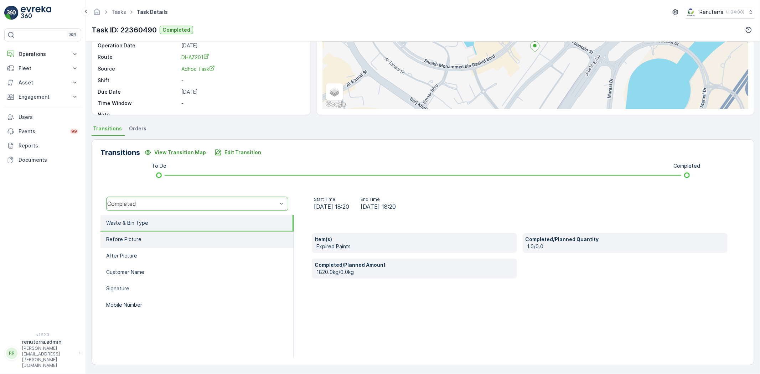
click at [132, 237] on p "Before Picture" at bounding box center [123, 239] width 35 height 7
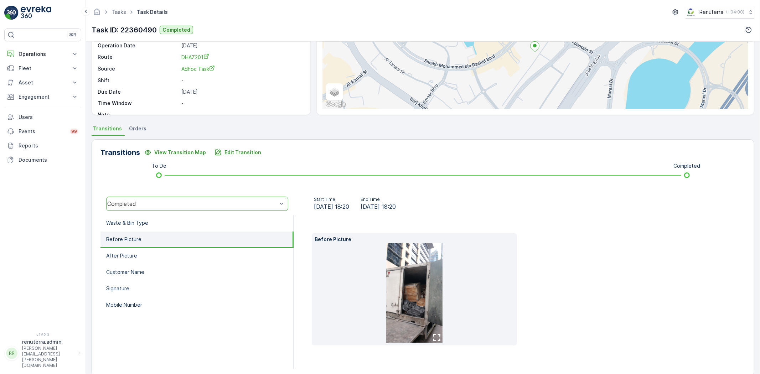
click at [428, 322] on img at bounding box center [414, 293] width 56 height 100
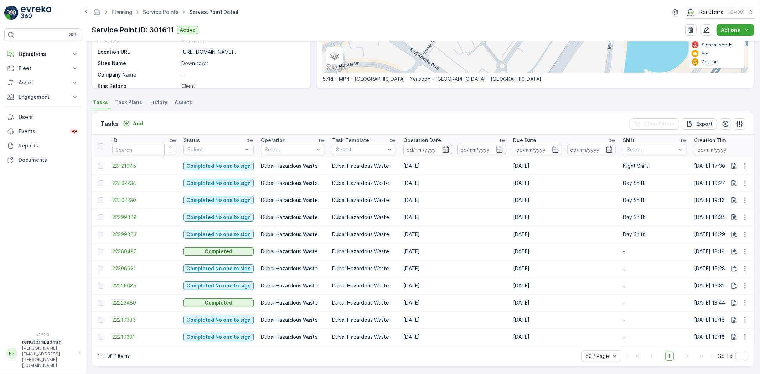
scroll to position [141, 0]
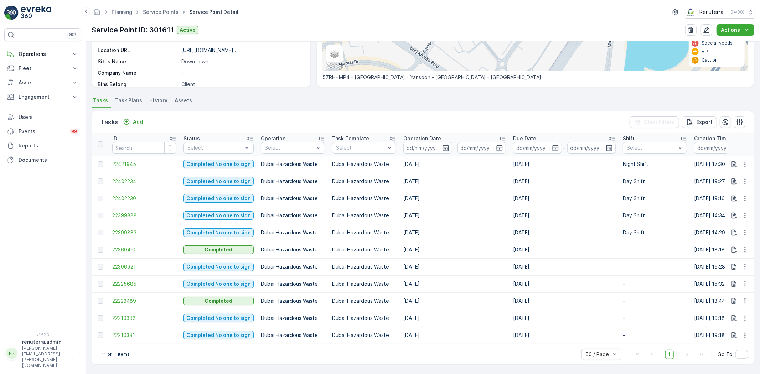
click at [151, 249] on span "22360490" at bounding box center [144, 249] width 64 height 7
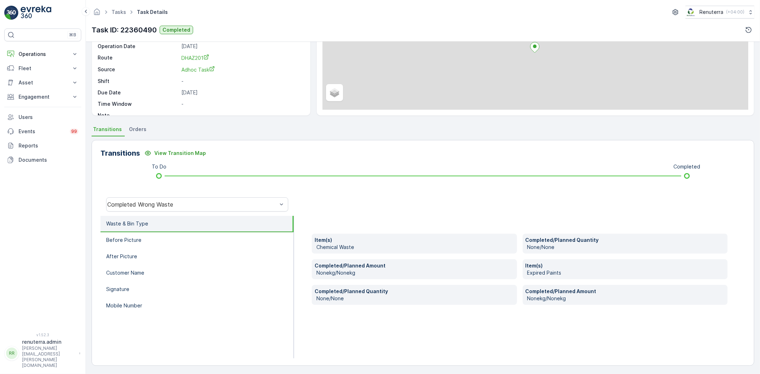
scroll to position [75, 0]
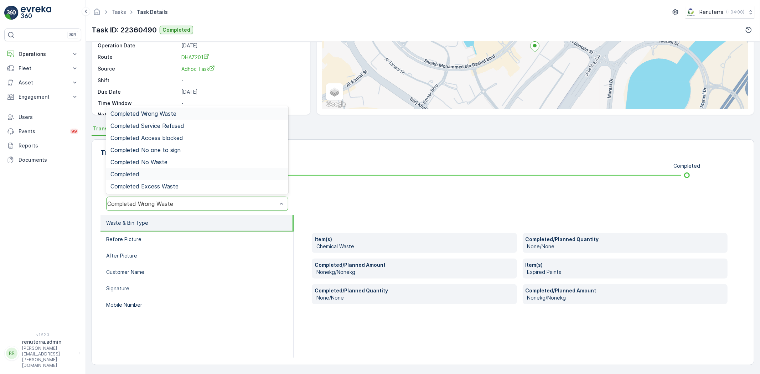
click at [162, 172] on div "Completed" at bounding box center [196, 174] width 173 height 6
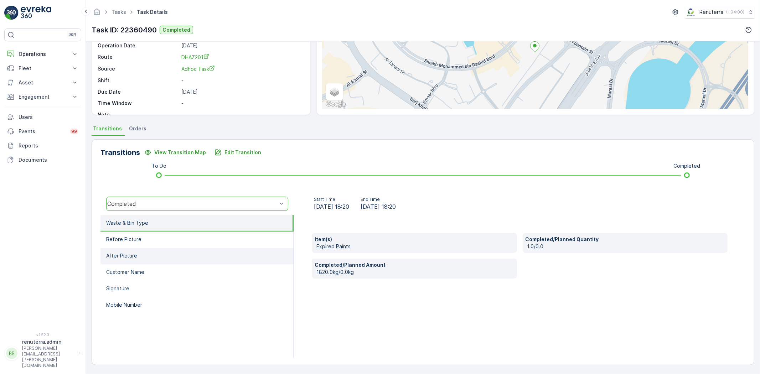
click at [181, 249] on li "After Picture" at bounding box center [196, 256] width 193 height 16
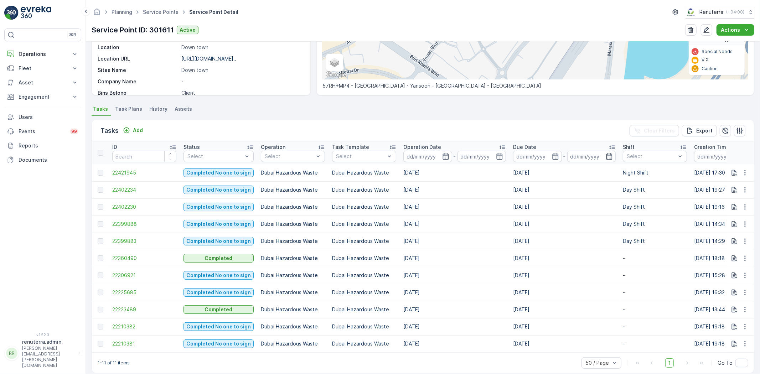
scroll to position [141, 0]
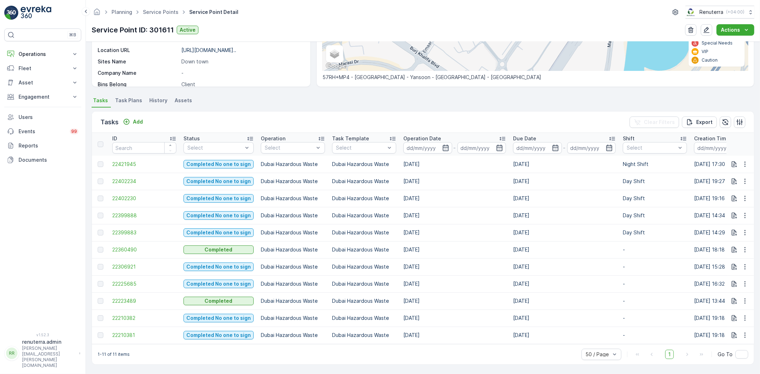
click at [136, 253] on td "22360490" at bounding box center [144, 249] width 71 height 17
click at [134, 250] on td "22360490" at bounding box center [144, 249] width 71 height 17
click at [132, 246] on span "22360490" at bounding box center [144, 249] width 64 height 7
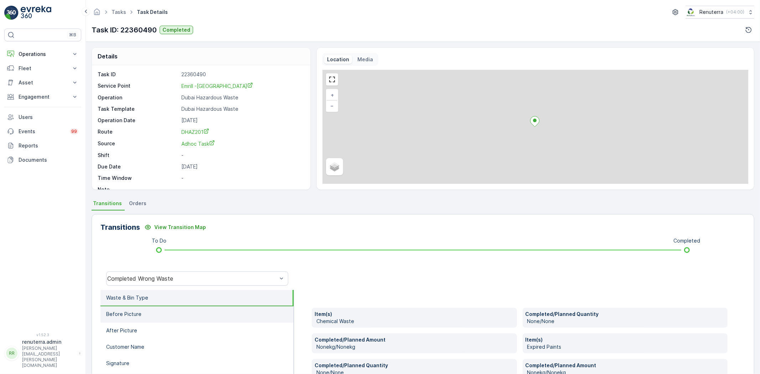
scroll to position [40, 0]
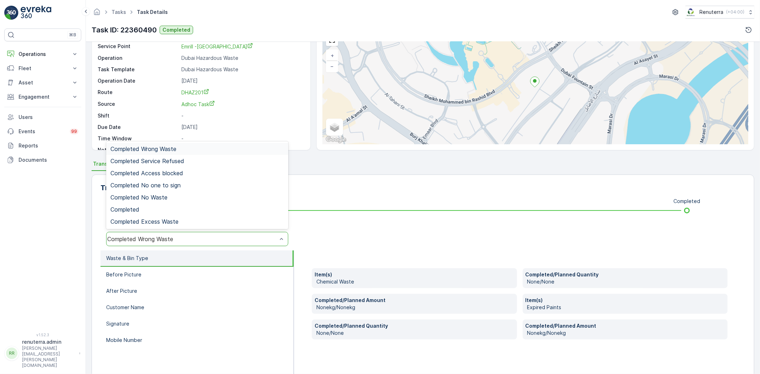
click at [132, 244] on div "Completed Wrong Waste" at bounding box center [197, 239] width 182 height 14
click at [147, 207] on div "Completed" at bounding box center [196, 209] width 173 height 6
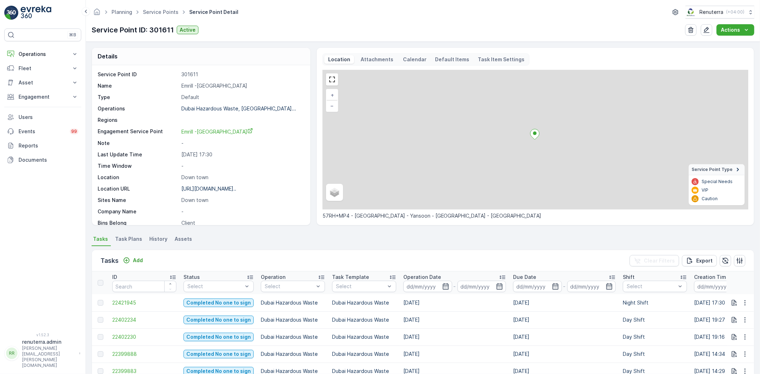
scroll to position [141, 0]
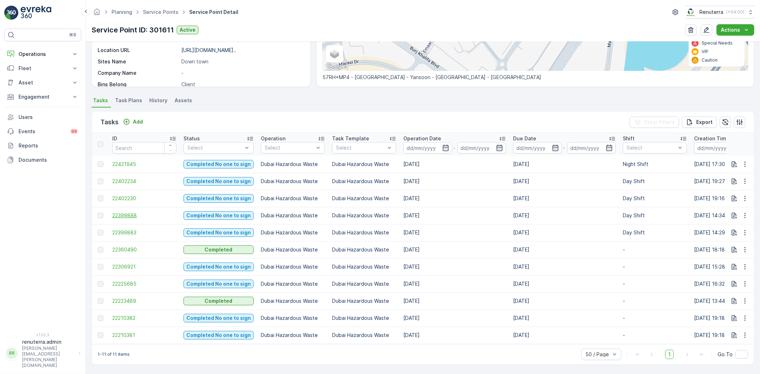
click at [138, 212] on span "22399888" at bounding box center [144, 215] width 64 height 7
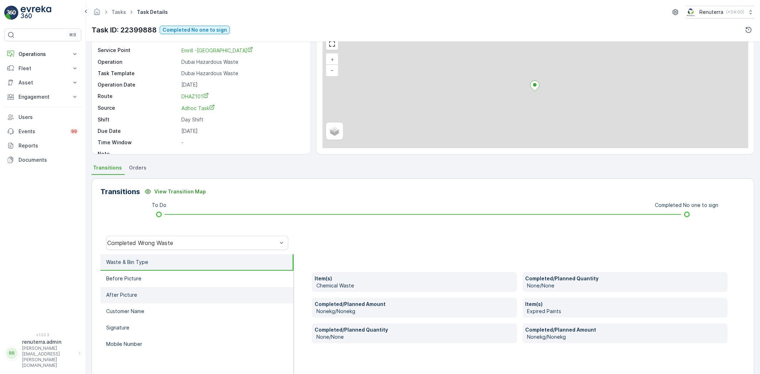
scroll to position [75, 0]
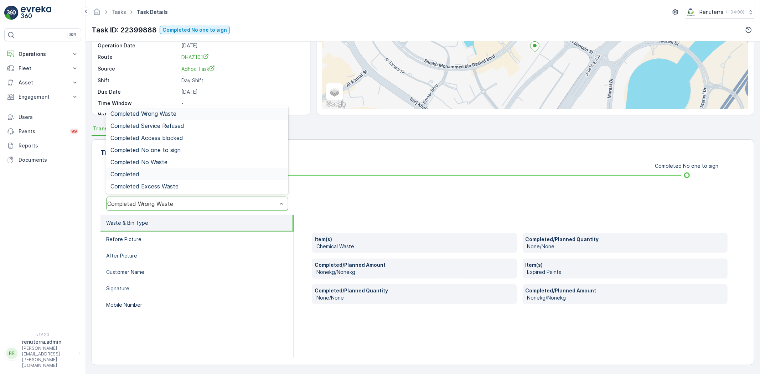
click at [165, 172] on div "Completed" at bounding box center [196, 174] width 173 height 6
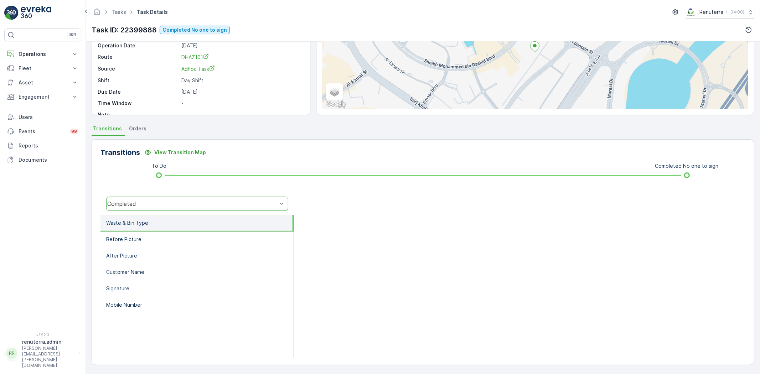
click at [170, 204] on div "Completed" at bounding box center [192, 203] width 170 height 6
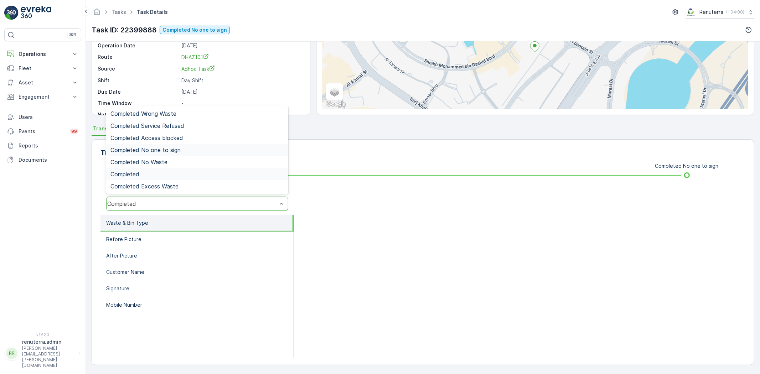
click at [165, 150] on span "Completed No one to sign" at bounding box center [145, 150] width 70 height 6
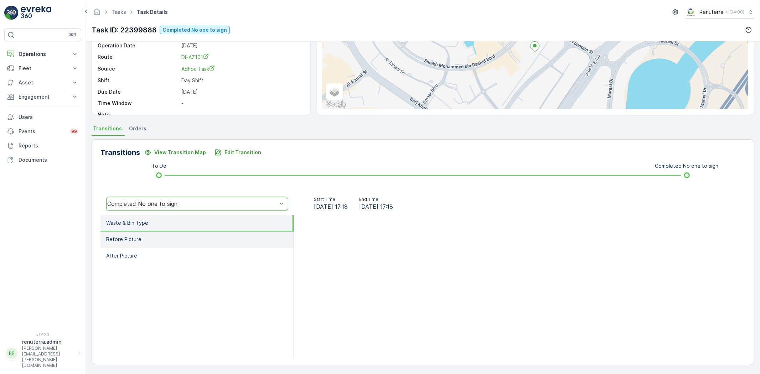
click at [158, 243] on li "Before Picture" at bounding box center [196, 239] width 193 height 16
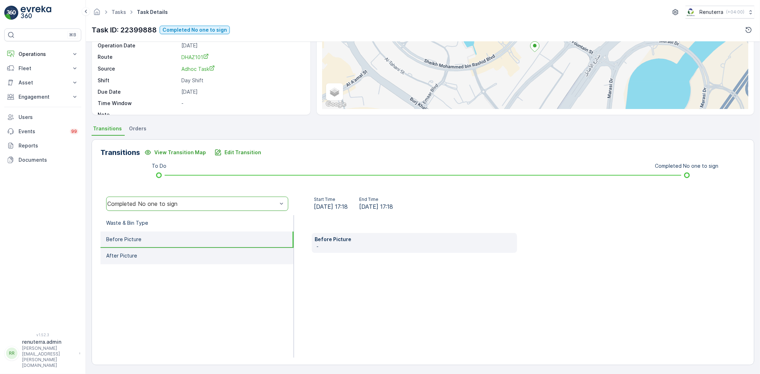
click at [161, 255] on li "After Picture" at bounding box center [196, 256] width 193 height 16
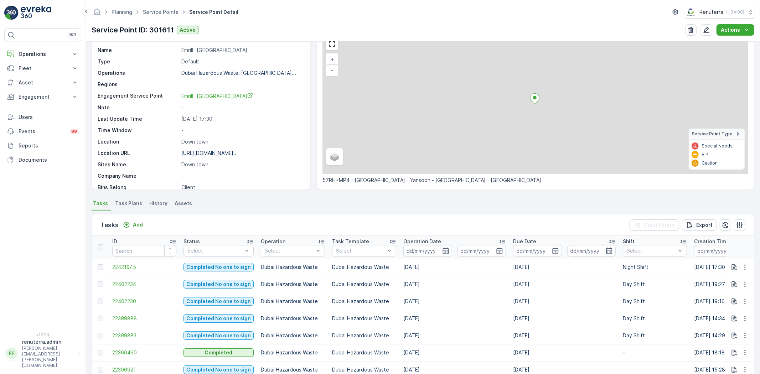
scroll to position [79, 0]
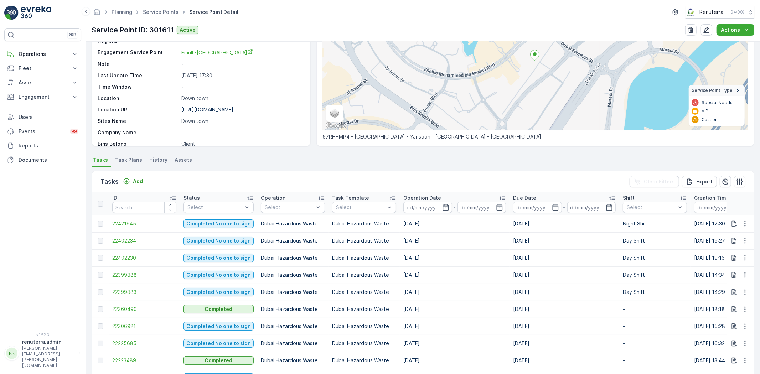
click at [136, 277] on span "22399888" at bounding box center [144, 274] width 64 height 7
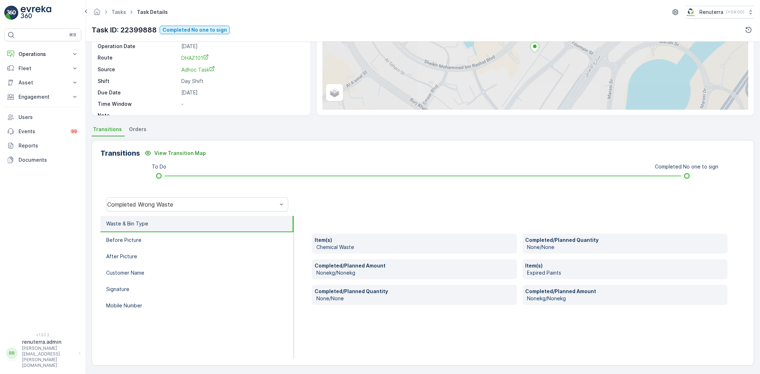
scroll to position [75, 0]
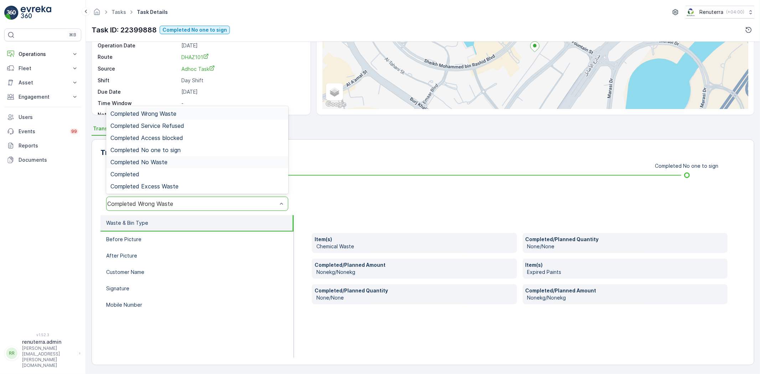
click at [157, 162] on span "Completed No Waste" at bounding box center [138, 162] width 57 height 6
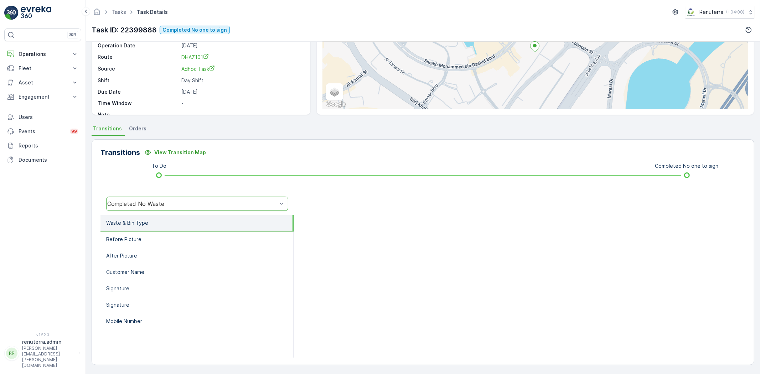
click at [156, 203] on div "Completed No Waste" at bounding box center [192, 203] width 170 height 6
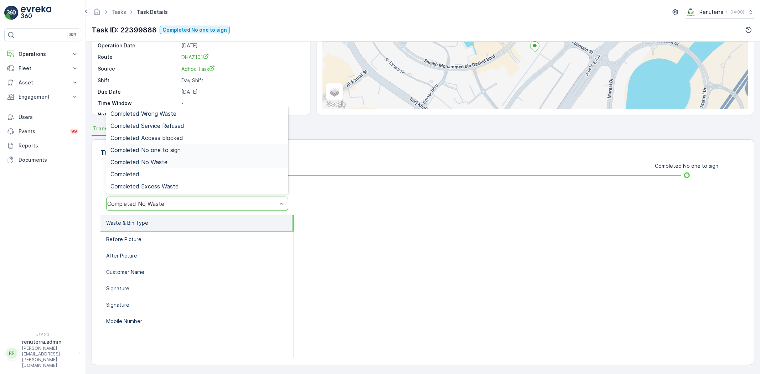
click at [163, 152] on span "Completed No one to sign" at bounding box center [145, 150] width 70 height 6
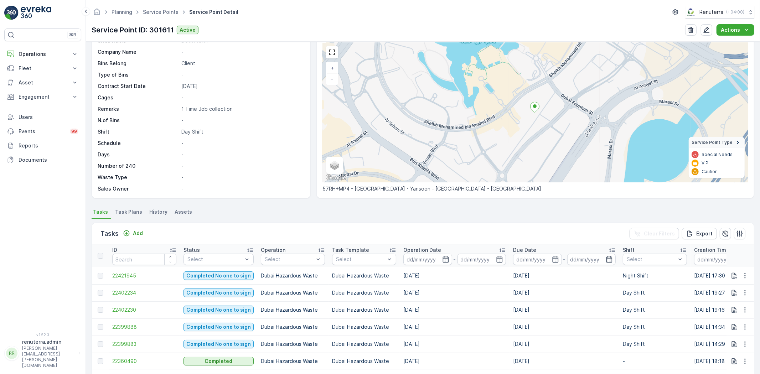
scroll to position [40, 0]
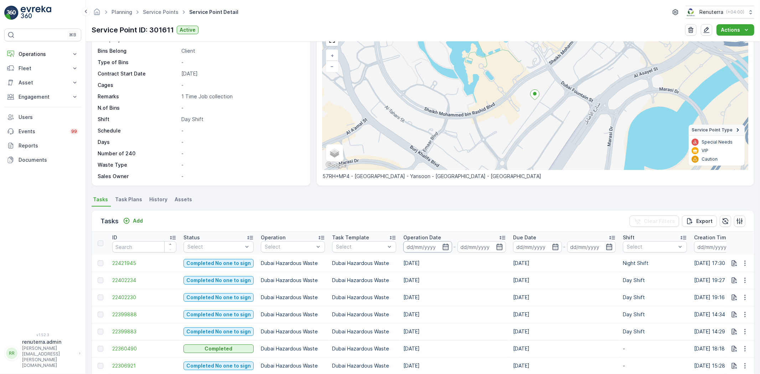
click at [423, 248] on input at bounding box center [427, 246] width 49 height 11
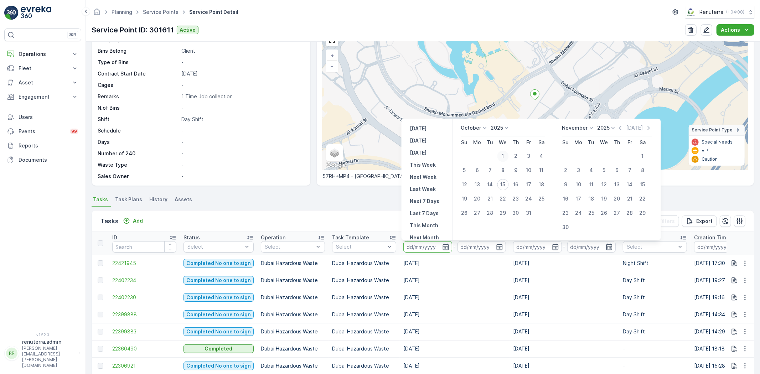
click at [507, 152] on button "1" at bounding box center [502, 156] width 13 height 13
type input "[DATE]"
click at [491, 182] on div "14" at bounding box center [489, 184] width 11 height 11
type input "[DATE]"
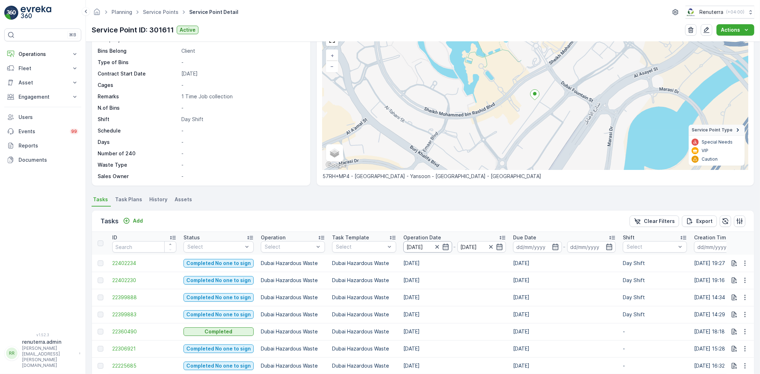
click at [423, 248] on input "[DATE]" at bounding box center [427, 246] width 49 height 11
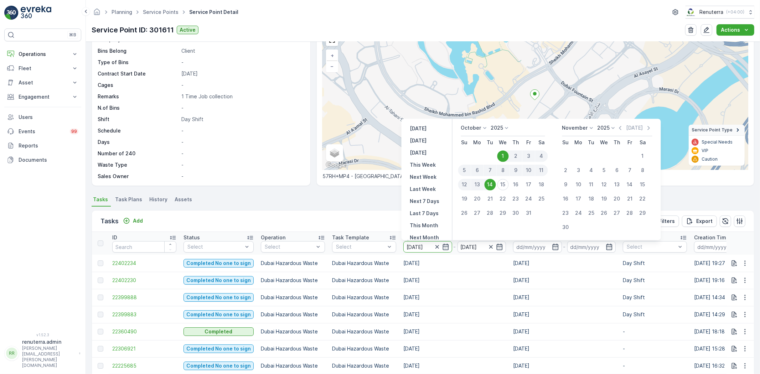
click at [489, 186] on div "14" at bounding box center [489, 184] width 11 height 11
type input "[DATE]"
click at [489, 186] on div "14" at bounding box center [489, 184] width 11 height 11
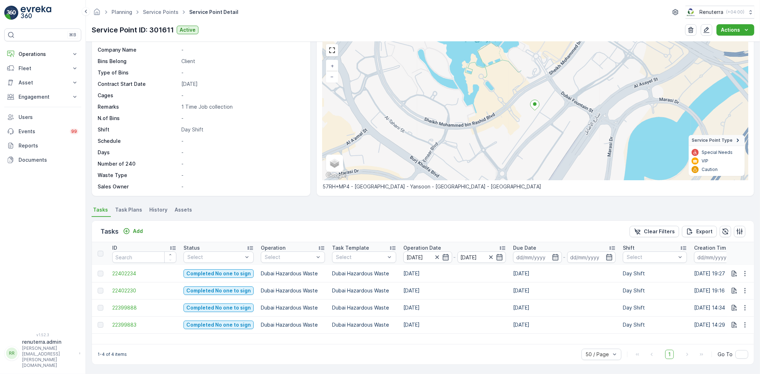
scroll to position [29, 0]
click at [136, 327] on span "22399883" at bounding box center [144, 325] width 64 height 7
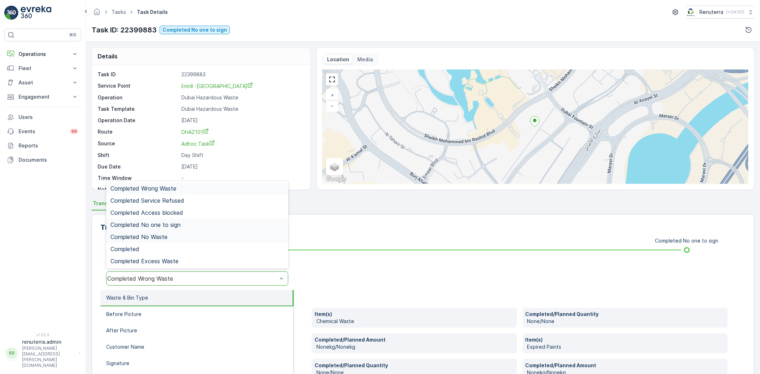
click at [163, 227] on span "Completed No one to sign" at bounding box center [145, 225] width 70 height 6
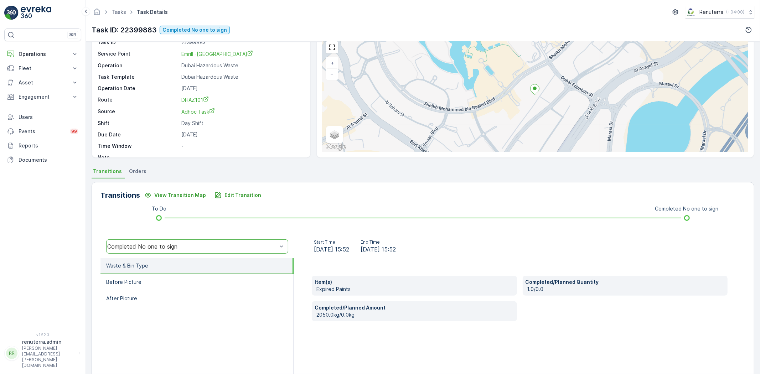
scroll to position [75, 0]
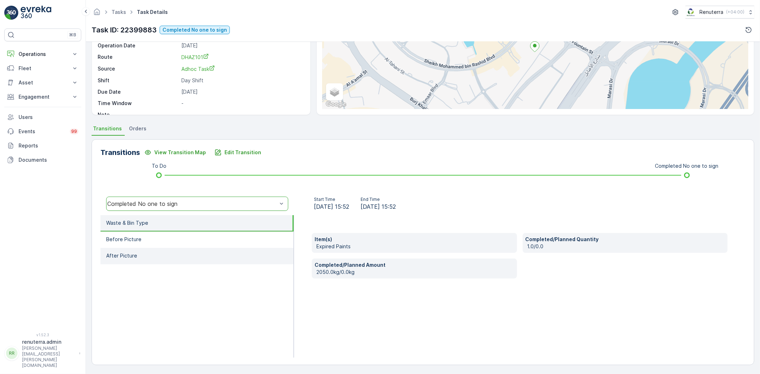
click at [202, 250] on li "After Picture" at bounding box center [196, 256] width 193 height 16
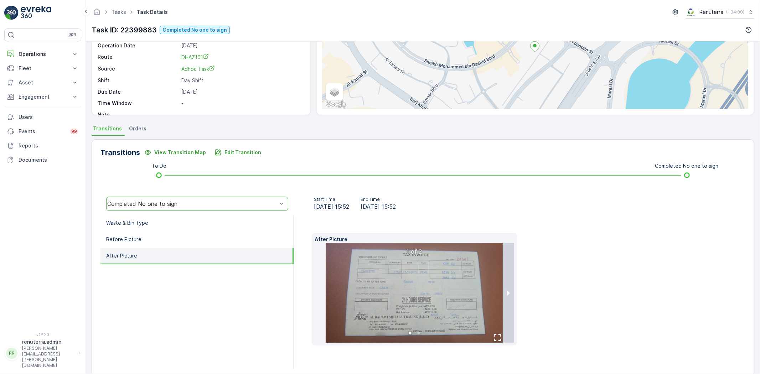
click at [442, 319] on img at bounding box center [413, 293] width 177 height 100
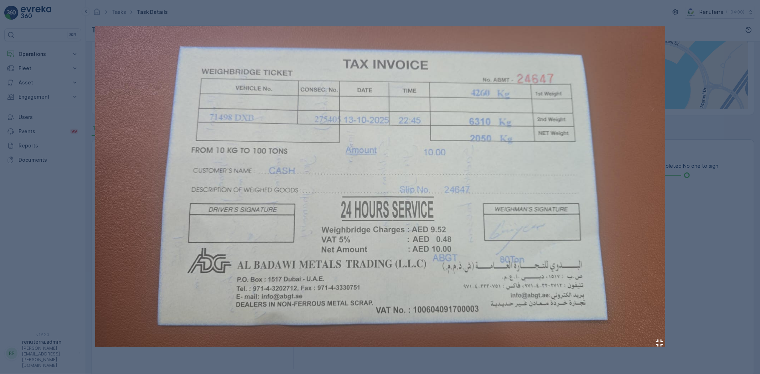
click at [758, 194] on div at bounding box center [380, 187] width 760 height 374
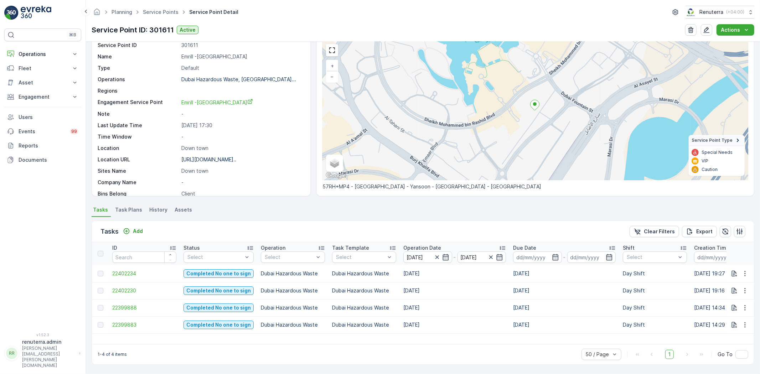
scroll to position [29, 0]
click at [139, 290] on span "22402230" at bounding box center [144, 290] width 64 height 7
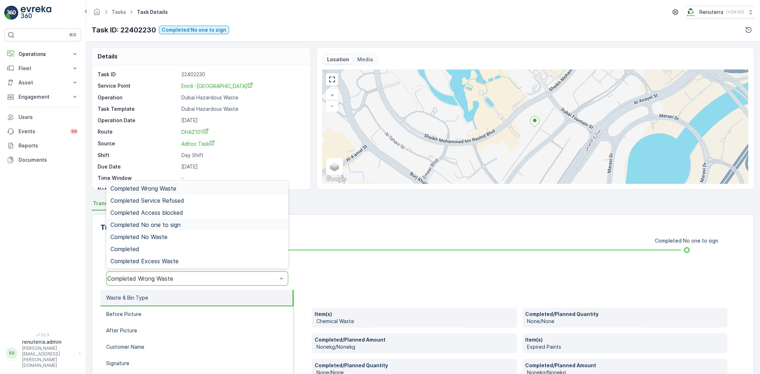
click at [172, 222] on span "Completed No one to sign" at bounding box center [145, 225] width 70 height 6
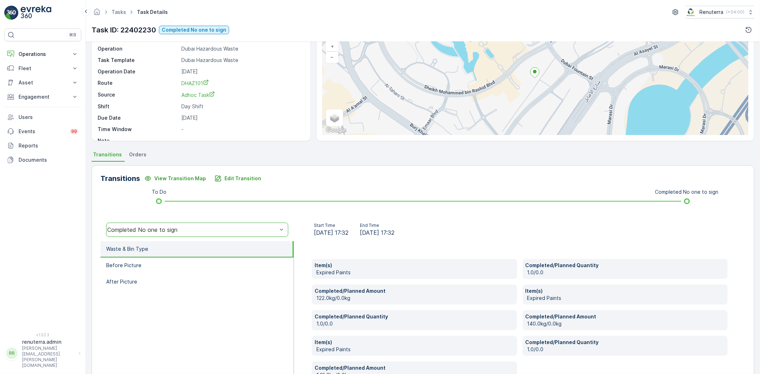
scroll to position [96, 0]
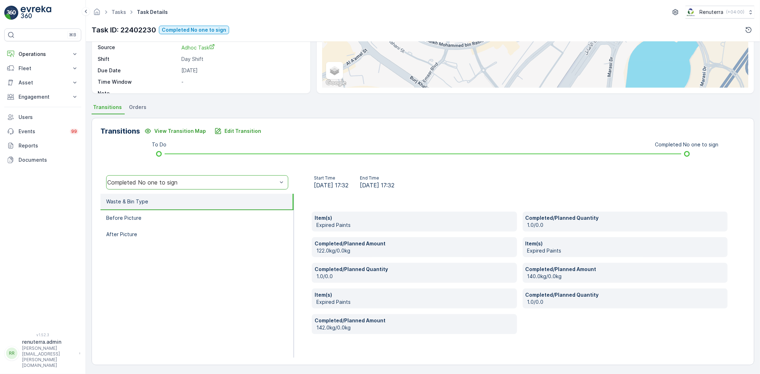
click at [248, 13] on div "Tasks Task Details Renuterra ( +04:00 )" at bounding box center [423, 12] width 662 height 13
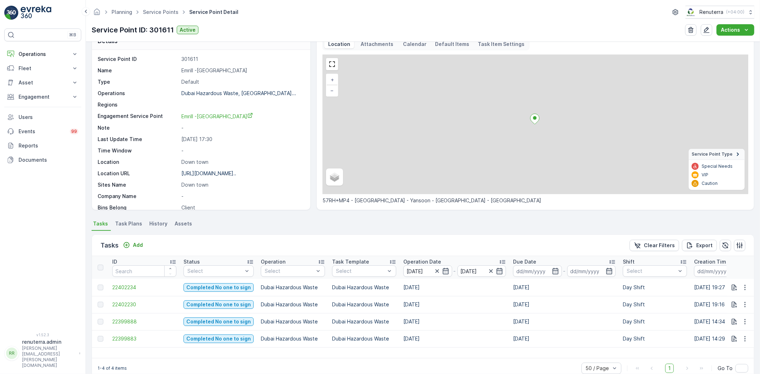
scroll to position [29, 0]
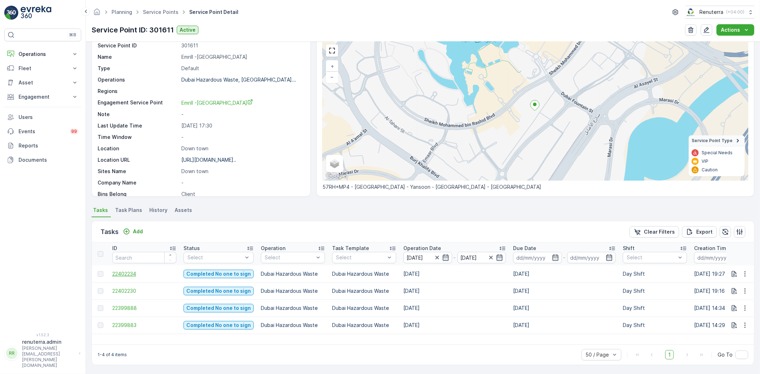
click at [141, 273] on span "22402234" at bounding box center [144, 273] width 64 height 7
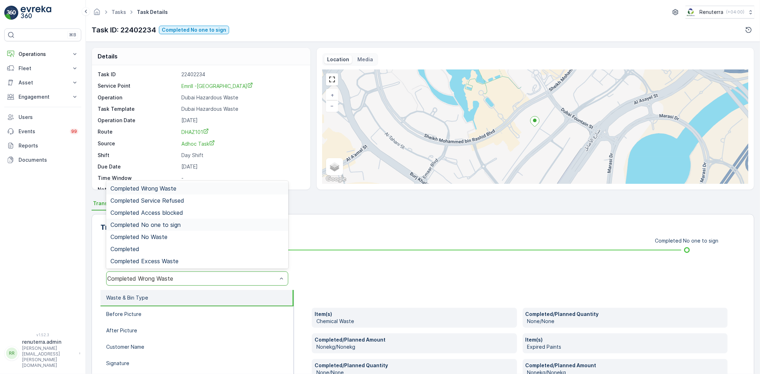
click at [179, 225] on span "Completed No one to sign" at bounding box center [145, 225] width 70 height 6
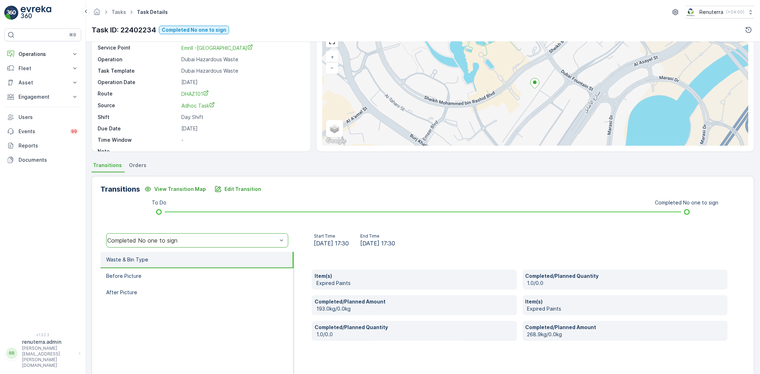
scroll to position [75, 0]
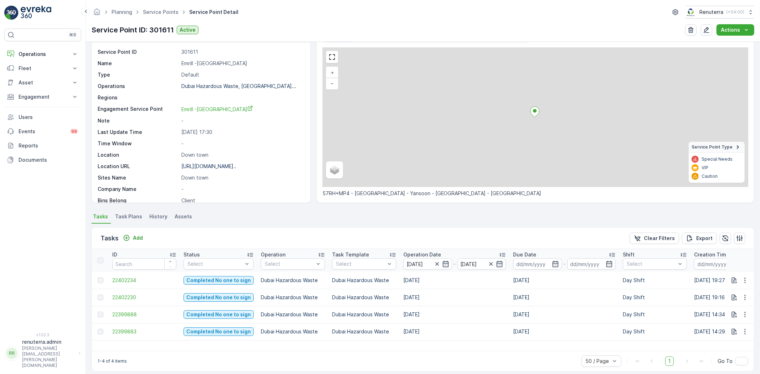
scroll to position [29, 0]
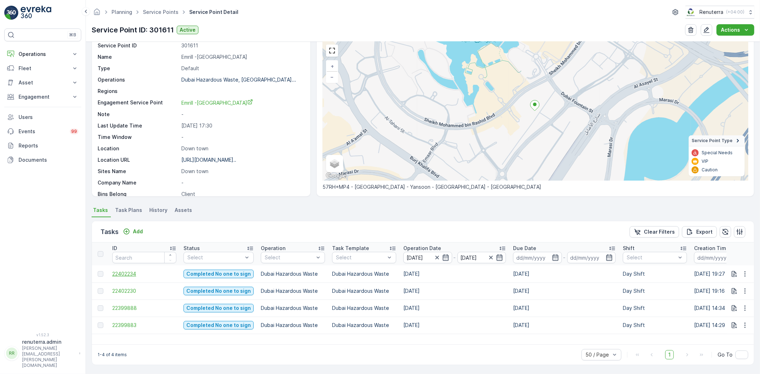
click at [136, 270] on span "22402234" at bounding box center [144, 273] width 64 height 7
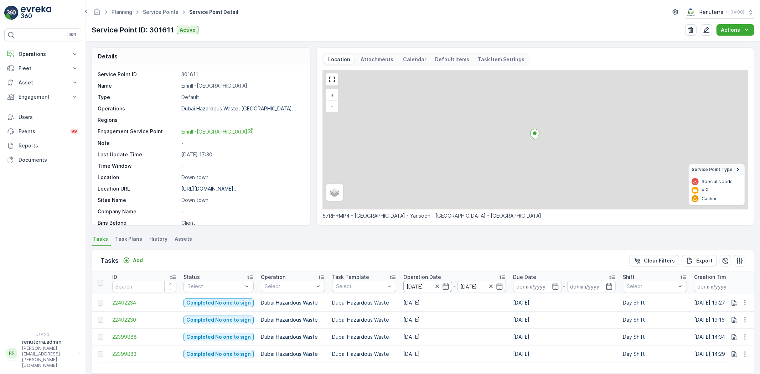
click at [432, 281] on input "[DATE]" at bounding box center [427, 286] width 49 height 11
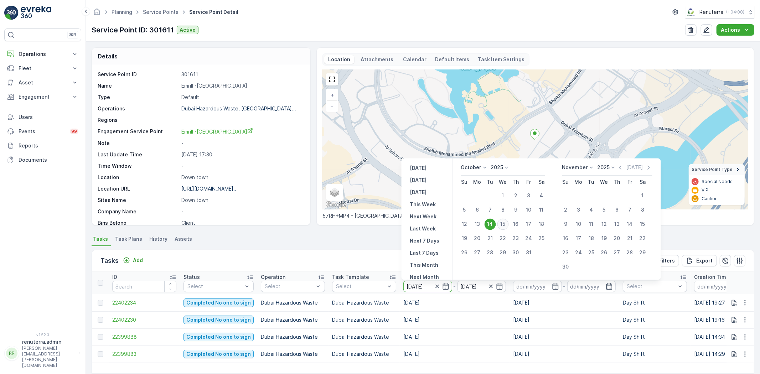
click at [501, 225] on div "15" at bounding box center [502, 224] width 11 height 11
type input "[DATE]"
click at [501, 225] on div "15" at bounding box center [502, 224] width 11 height 11
type input "[DATE]"
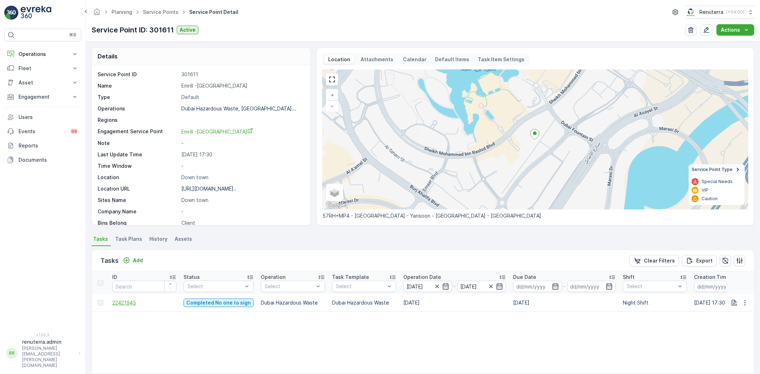
click at [119, 303] on span "22421945" at bounding box center [144, 302] width 64 height 7
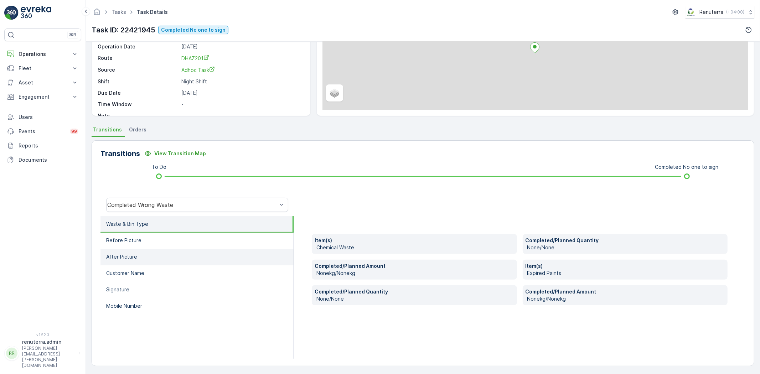
scroll to position [75, 0]
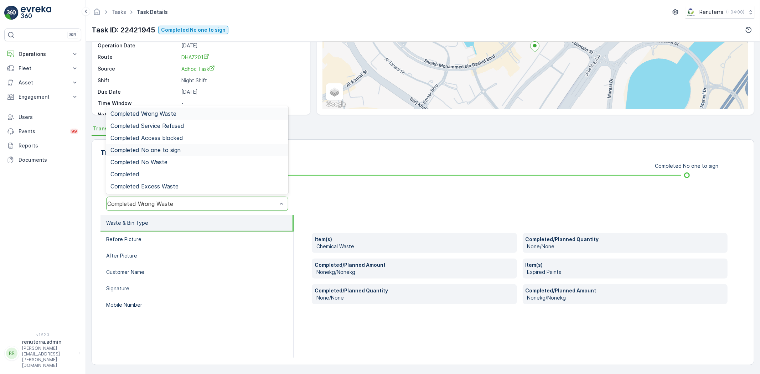
click at [176, 155] on div "Completed No one to sign" at bounding box center [197, 150] width 182 height 12
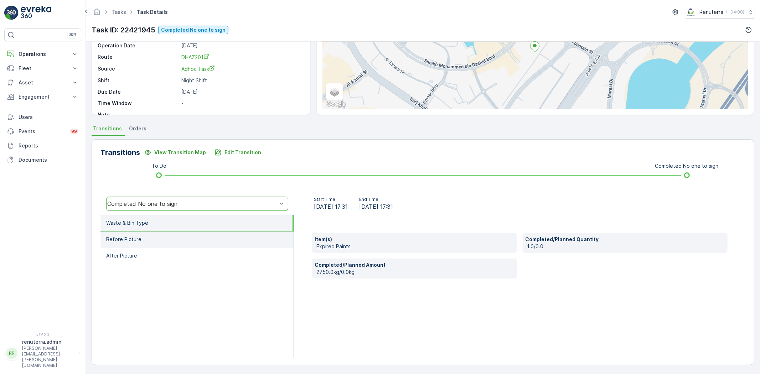
click at [210, 243] on li "Before Picture" at bounding box center [196, 239] width 193 height 16
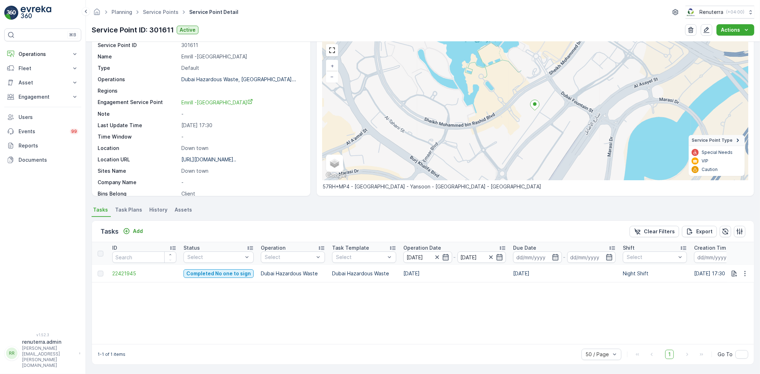
scroll to position [29, 0]
click at [415, 255] on input "[DATE]" at bounding box center [427, 257] width 49 height 11
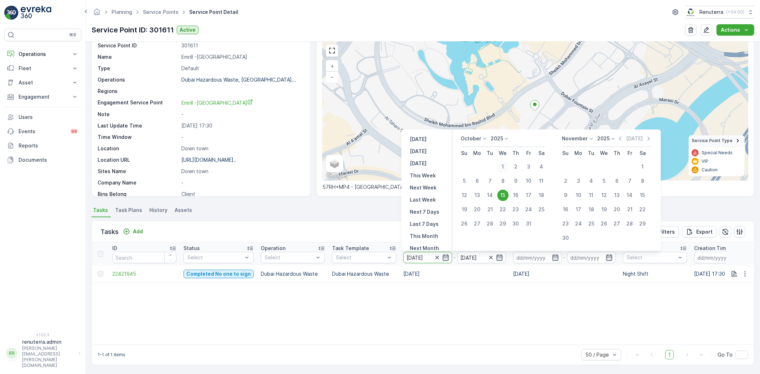
click at [506, 166] on div "1" at bounding box center [502, 166] width 11 height 11
type input "[DATE]"
click at [486, 313] on div "ID Status Select Operation Select Task Template Select Operation Date [DATE] - …" at bounding box center [423, 294] width 662 height 102
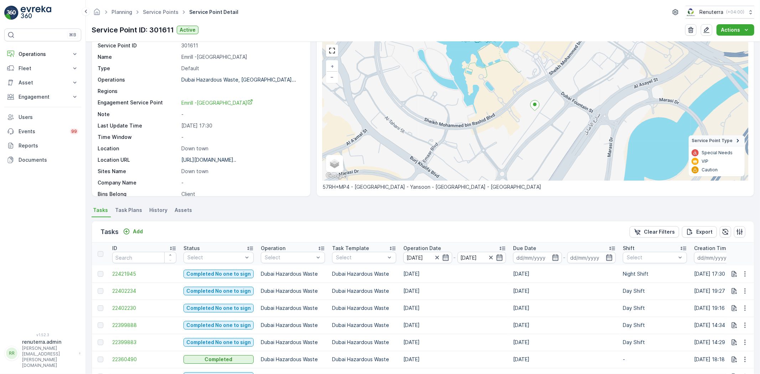
scroll to position [141, 0]
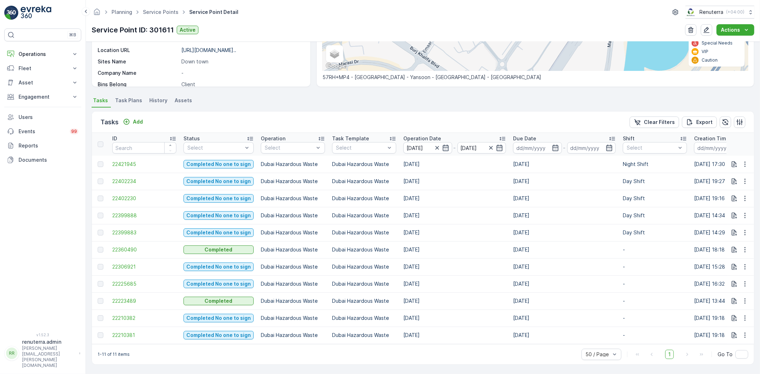
click at [132, 327] on td "22210381" at bounding box center [144, 335] width 71 height 17
click at [132, 332] on span "22210381" at bounding box center [144, 335] width 64 height 7
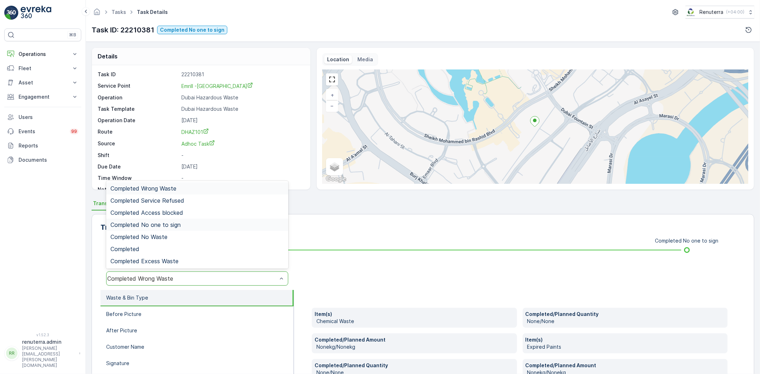
click at [172, 222] on span "Completed No one to sign" at bounding box center [145, 225] width 70 height 6
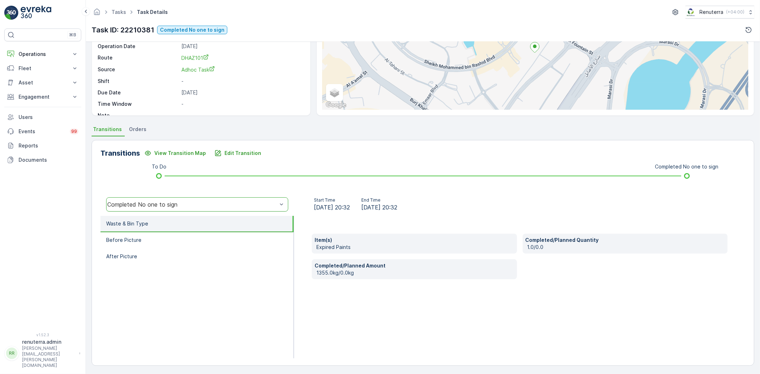
scroll to position [75, 0]
click at [157, 242] on li "Before Picture" at bounding box center [196, 239] width 193 height 16
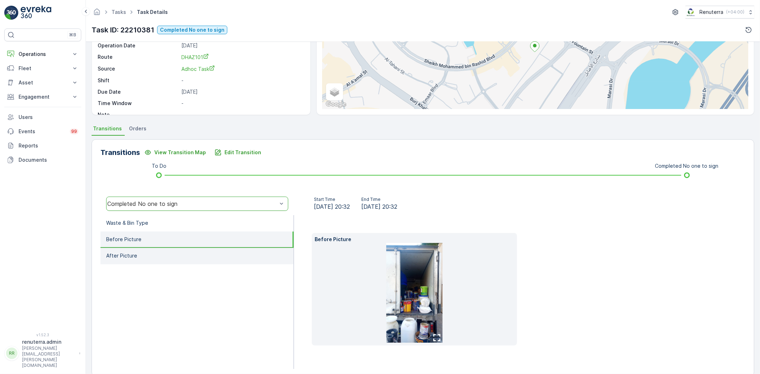
click at [186, 251] on li "After Picture" at bounding box center [196, 256] width 193 height 16
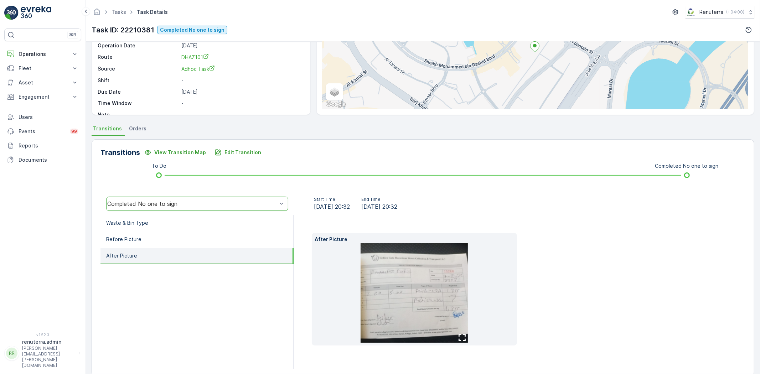
click at [423, 315] on img at bounding box center [413, 293] width 107 height 100
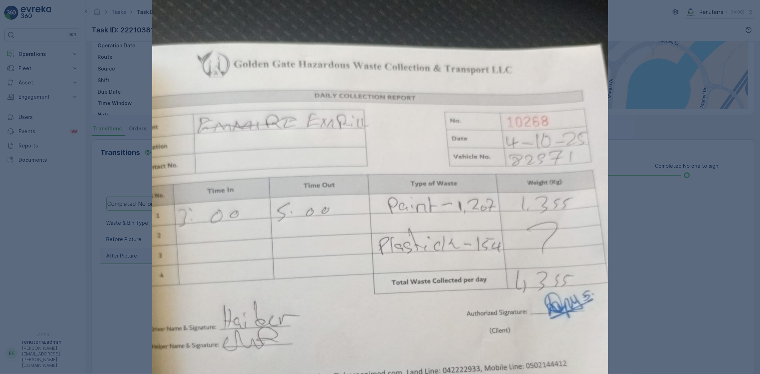
click at [627, 258] on div at bounding box center [380, 187] width 760 height 374
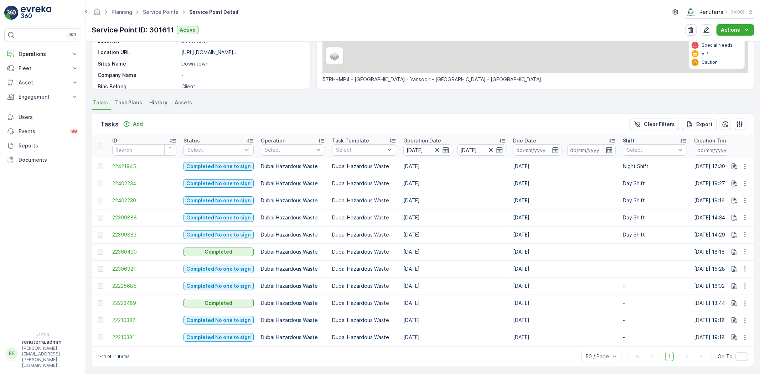
scroll to position [141, 0]
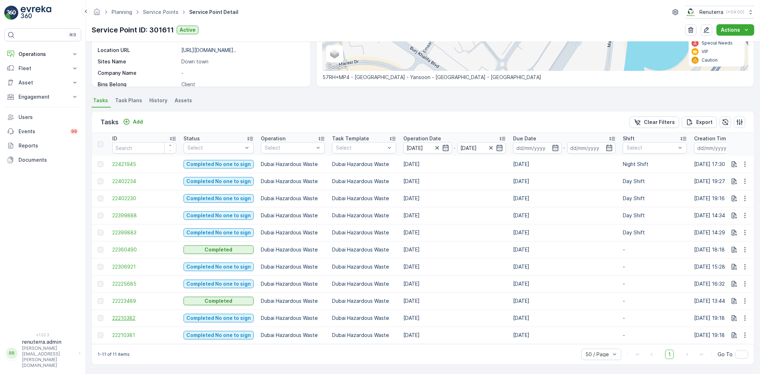
click at [129, 314] on span "22210382" at bounding box center [144, 317] width 64 height 7
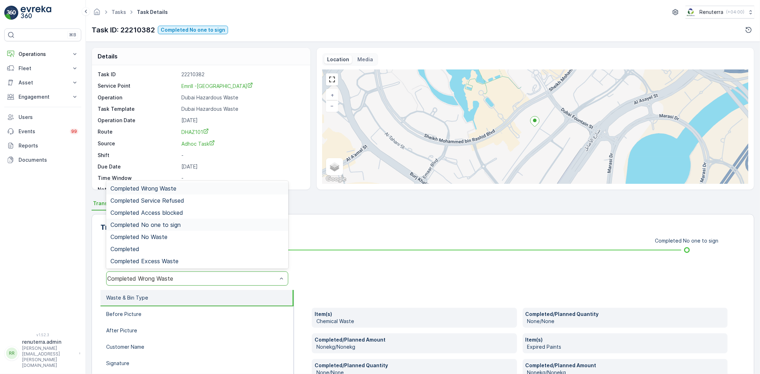
click at [149, 224] on span "Completed No one to sign" at bounding box center [145, 225] width 70 height 6
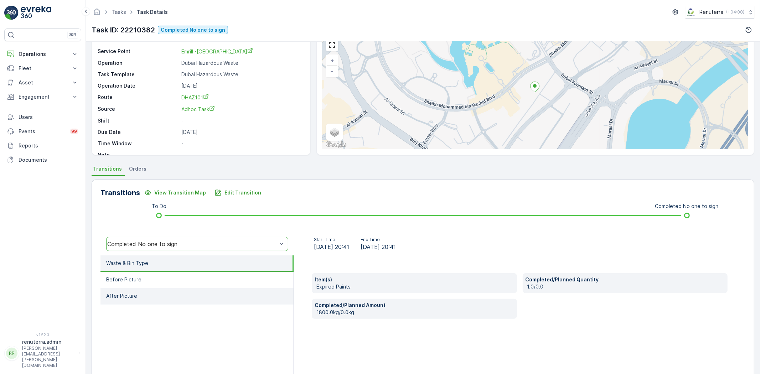
scroll to position [75, 0]
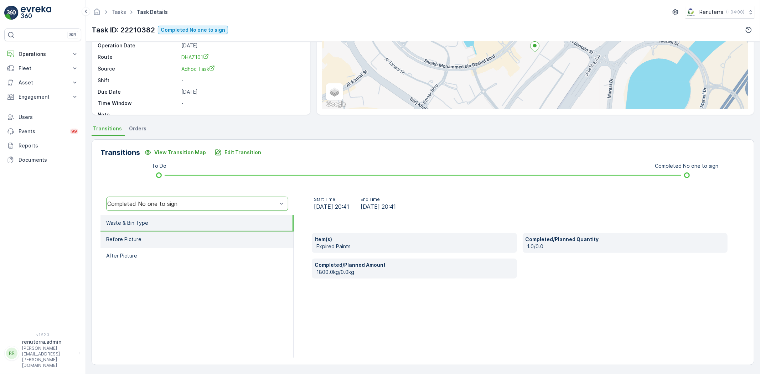
click at [147, 233] on li "Before Picture" at bounding box center [196, 239] width 193 height 16
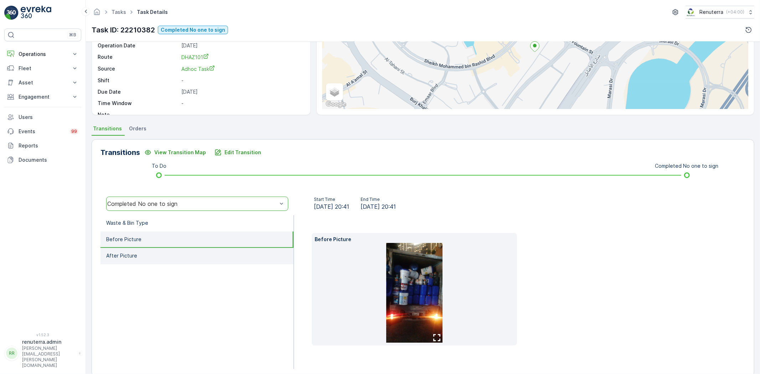
click at [204, 260] on li "After Picture" at bounding box center [196, 256] width 193 height 16
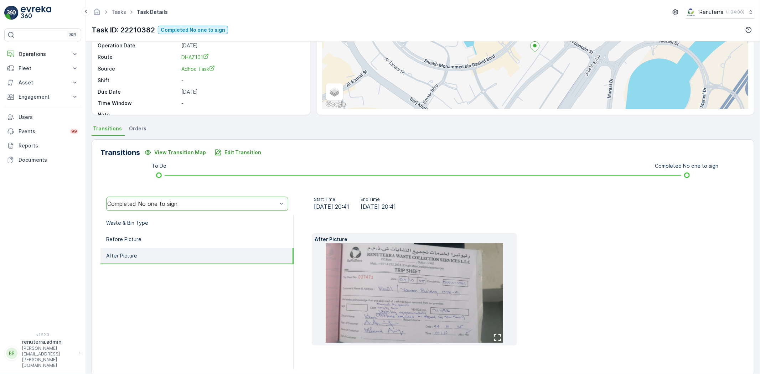
click at [415, 295] on img at bounding box center [413, 293] width 177 height 100
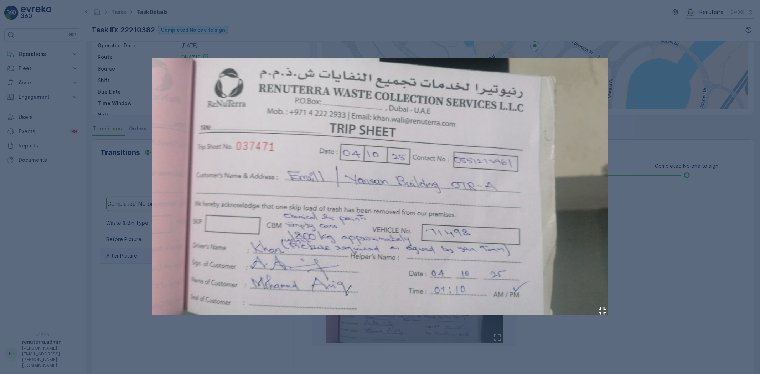
click at [627, 166] on div at bounding box center [380, 187] width 760 height 374
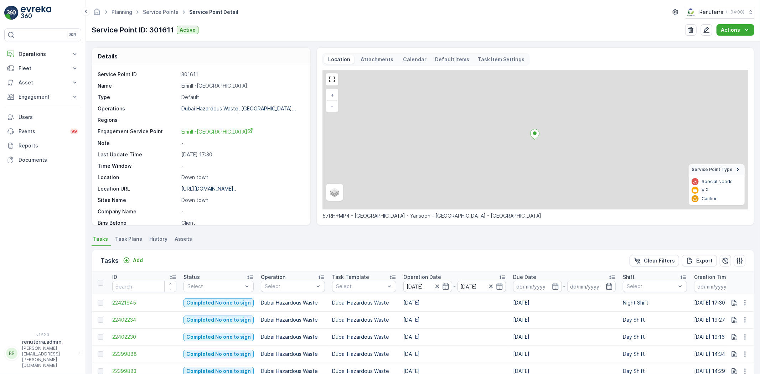
scroll to position [141, 0]
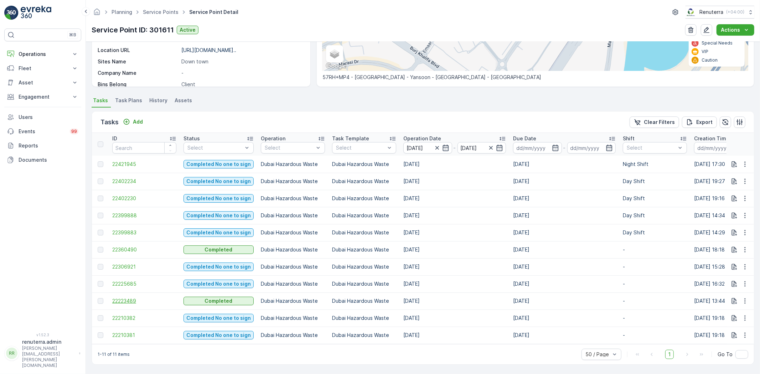
click at [135, 297] on span "22223489" at bounding box center [144, 300] width 64 height 7
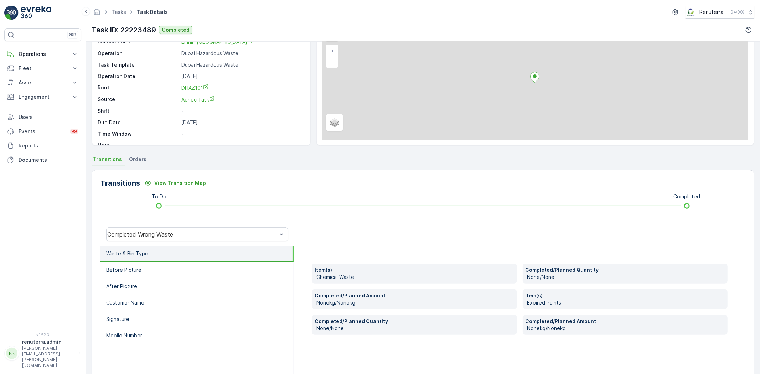
scroll to position [75, 0]
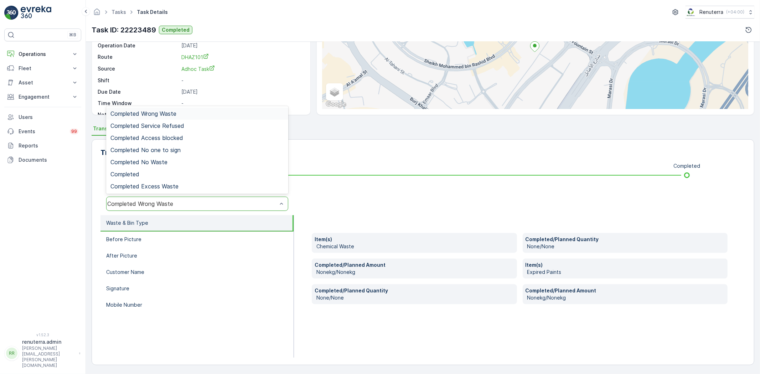
click at [140, 209] on div "Completed Wrong Waste" at bounding box center [197, 204] width 182 height 14
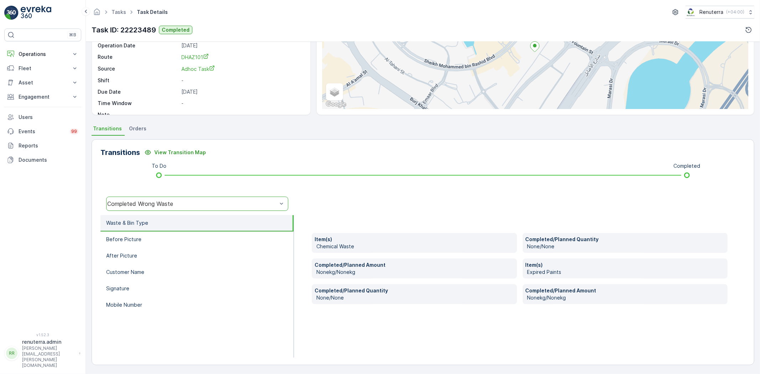
click at [137, 202] on div "Completed Wrong Waste" at bounding box center [192, 203] width 170 height 6
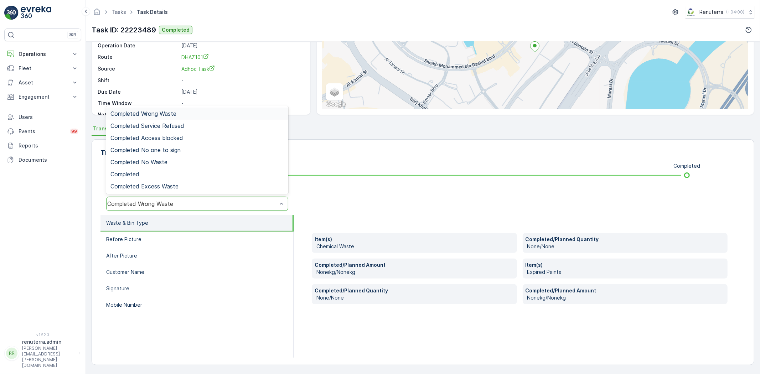
click at [135, 208] on div "Completed Wrong Waste" at bounding box center [197, 204] width 182 height 14
click at [145, 175] on div "Completed" at bounding box center [196, 174] width 173 height 6
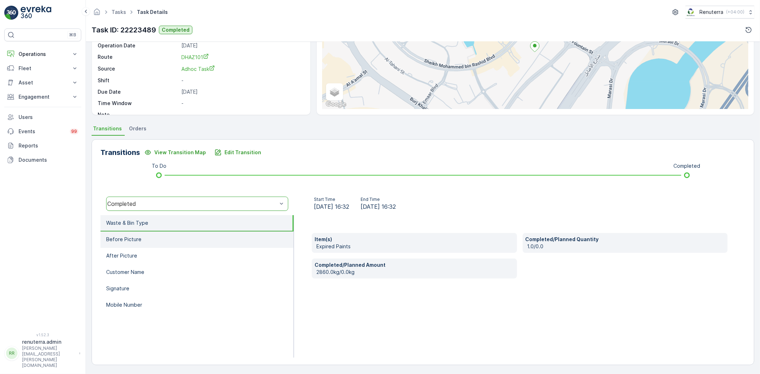
click at [160, 241] on li "Before Picture" at bounding box center [196, 239] width 193 height 16
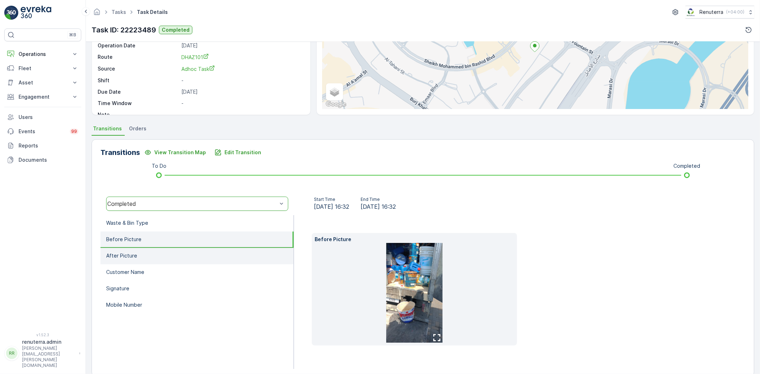
click at [178, 258] on li "After Picture" at bounding box center [196, 256] width 193 height 16
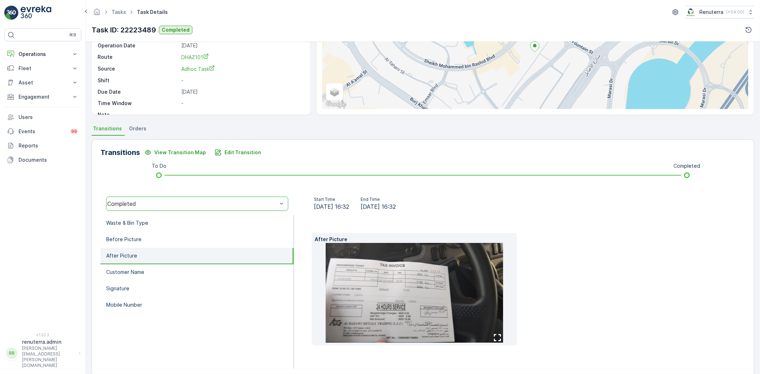
click at [370, 267] on img at bounding box center [413, 293] width 177 height 100
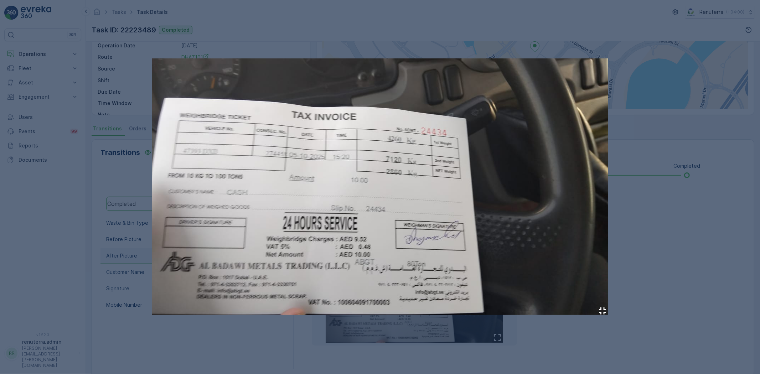
click at [679, 271] on div at bounding box center [380, 187] width 760 height 374
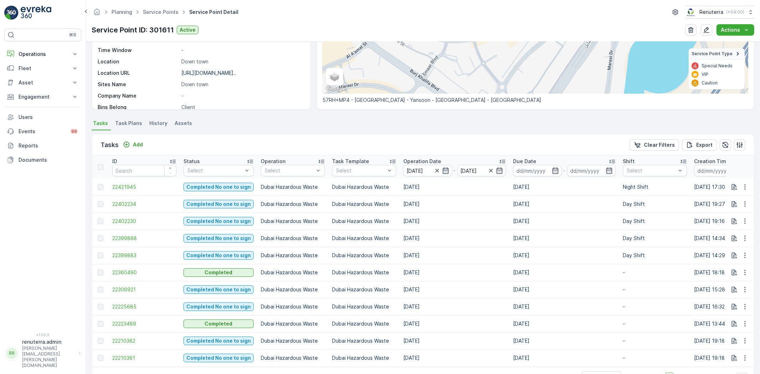
scroll to position [141, 0]
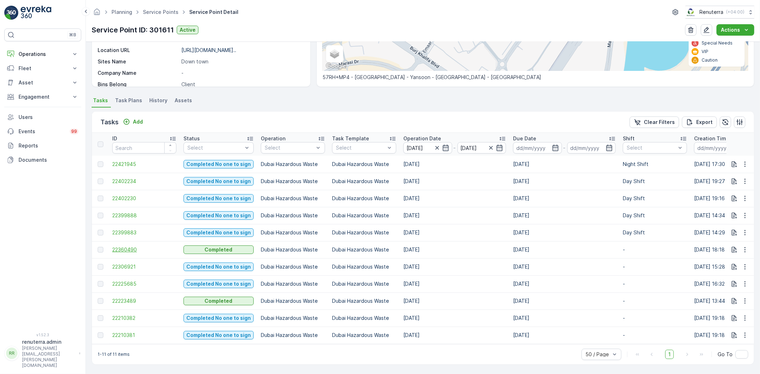
click at [132, 247] on span "22360490" at bounding box center [144, 249] width 64 height 7
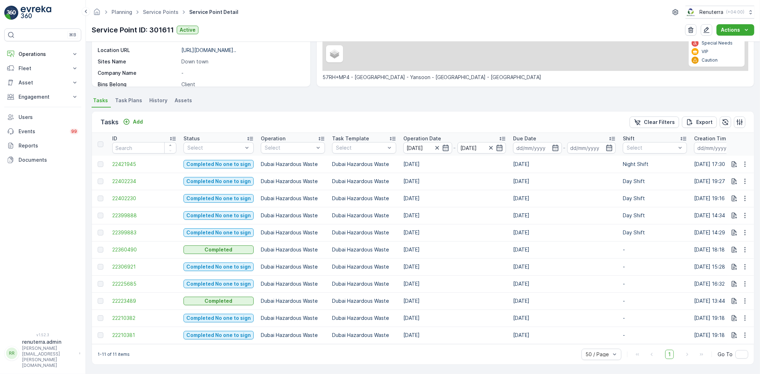
scroll to position [141, 0]
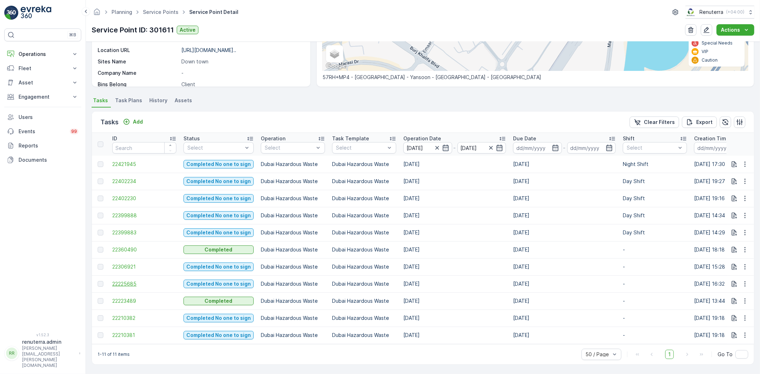
click at [125, 280] on span "22225685" at bounding box center [144, 283] width 64 height 7
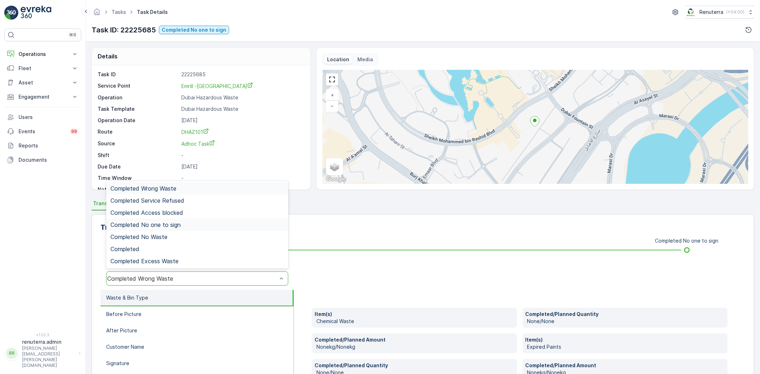
click at [169, 229] on div "Completed No one to sign" at bounding box center [197, 225] width 182 height 12
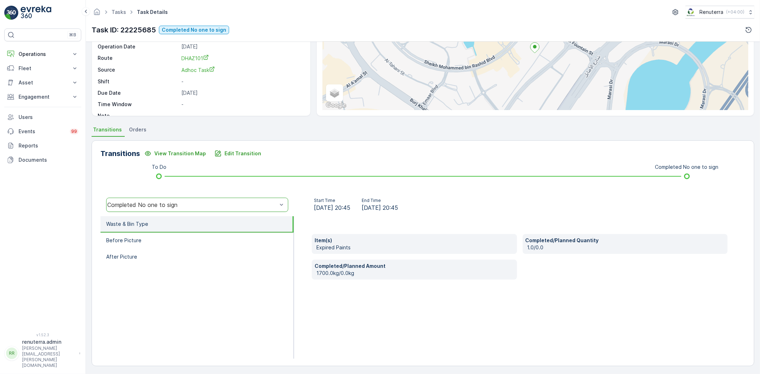
scroll to position [75, 0]
click at [155, 241] on li "Before Picture" at bounding box center [196, 239] width 193 height 16
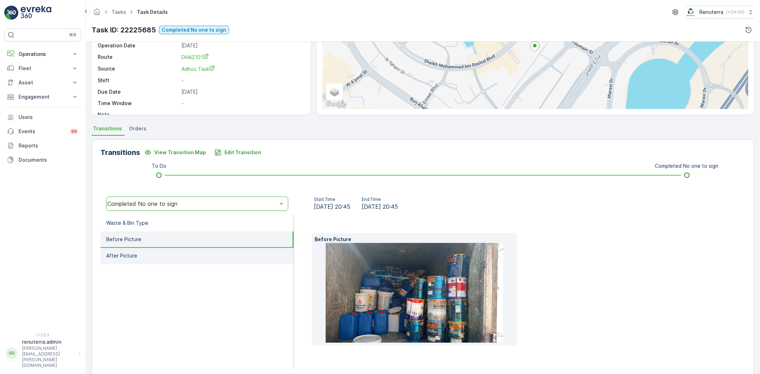
click at [155, 252] on li "After Picture" at bounding box center [196, 256] width 193 height 16
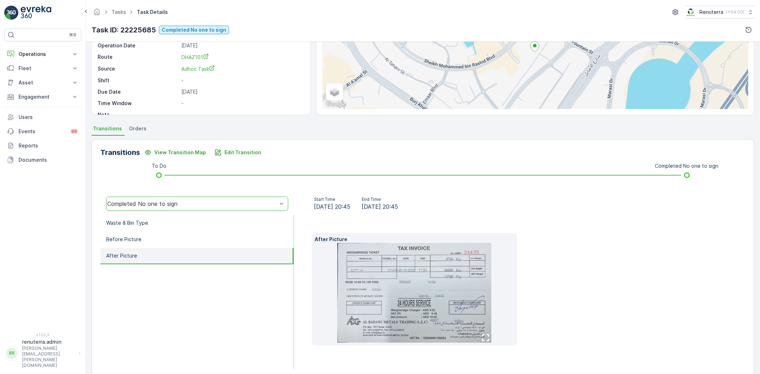
click at [440, 304] on img at bounding box center [414, 293] width 154 height 100
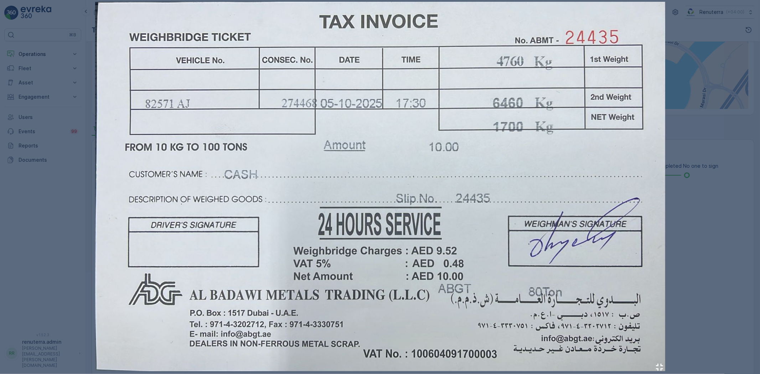
click at [705, 286] on div at bounding box center [380, 187] width 760 height 374
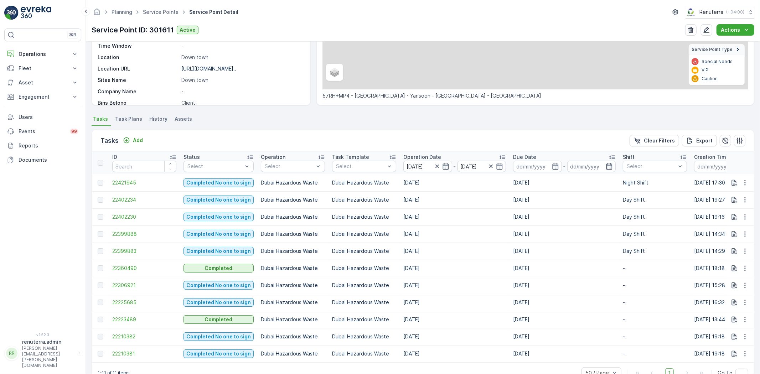
scroll to position [141, 0]
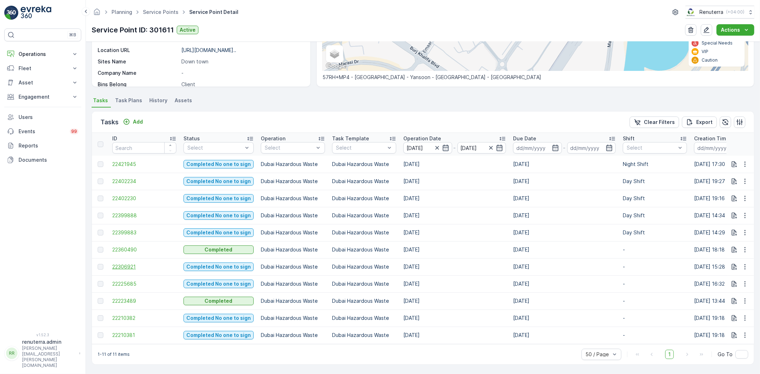
click at [120, 263] on span "22306921" at bounding box center [144, 266] width 64 height 7
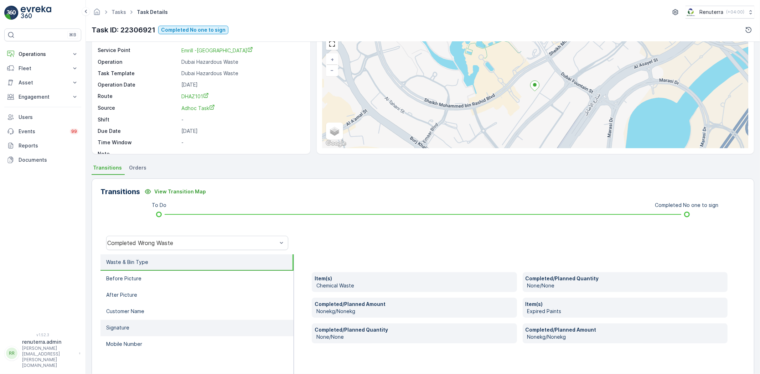
scroll to position [75, 0]
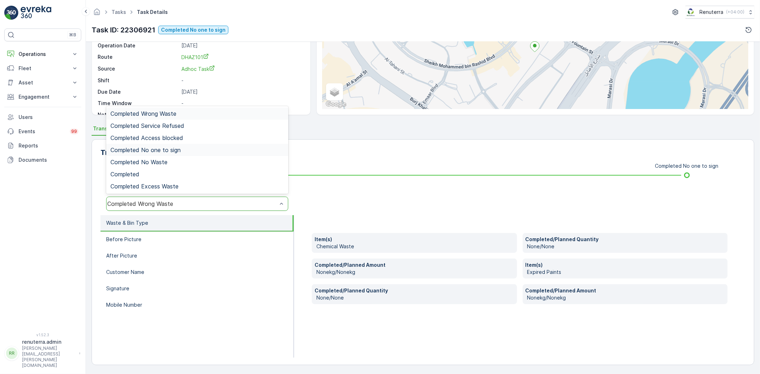
click at [164, 150] on span "Completed No one to sign" at bounding box center [145, 150] width 70 height 6
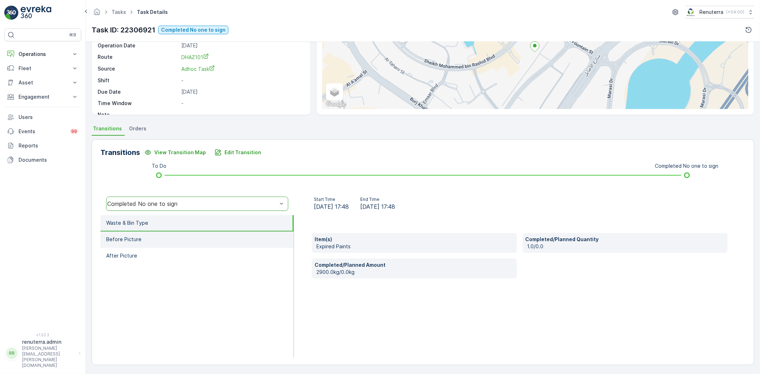
click at [178, 243] on li "Before Picture" at bounding box center [196, 239] width 193 height 16
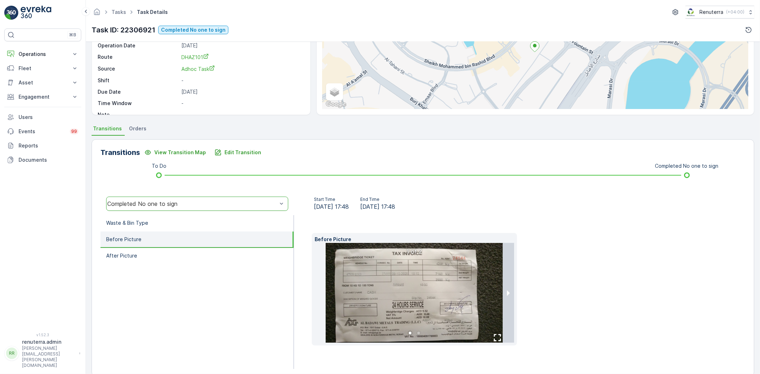
click at [389, 280] on img at bounding box center [413, 293] width 177 height 100
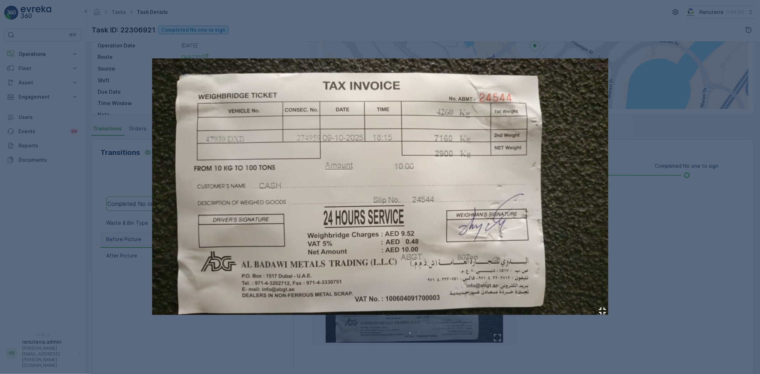
click at [75, 166] on div at bounding box center [380, 187] width 760 height 374
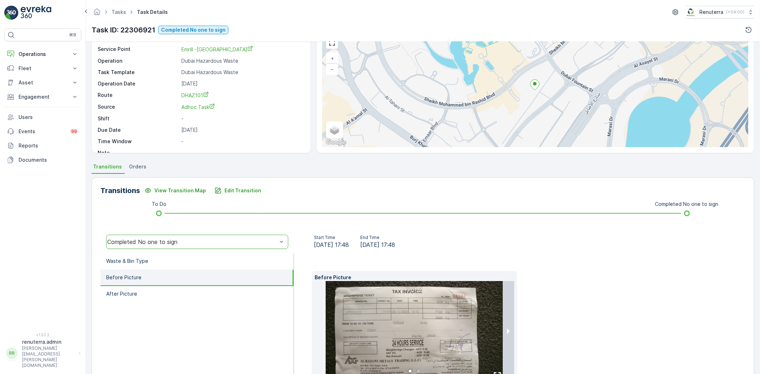
scroll to position [0, 0]
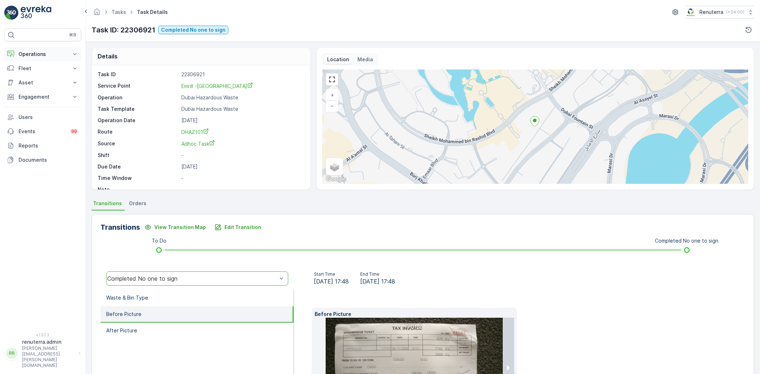
click at [37, 55] on p "Operations" at bounding box center [43, 54] width 48 height 7
click at [40, 75] on link "Planning" at bounding box center [48, 76] width 66 height 10
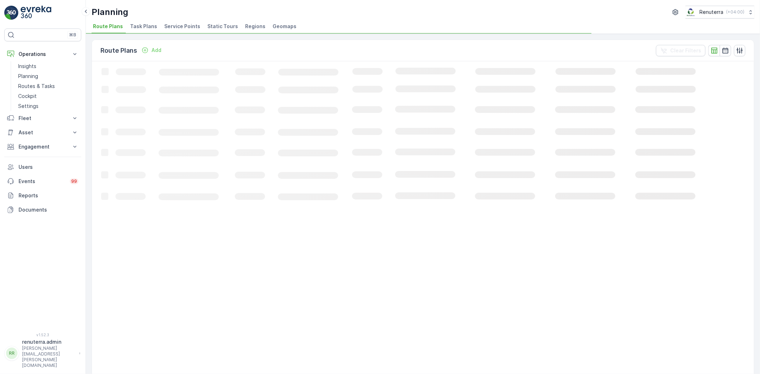
click at [189, 25] on span "Service Points" at bounding box center [182, 26] width 36 height 7
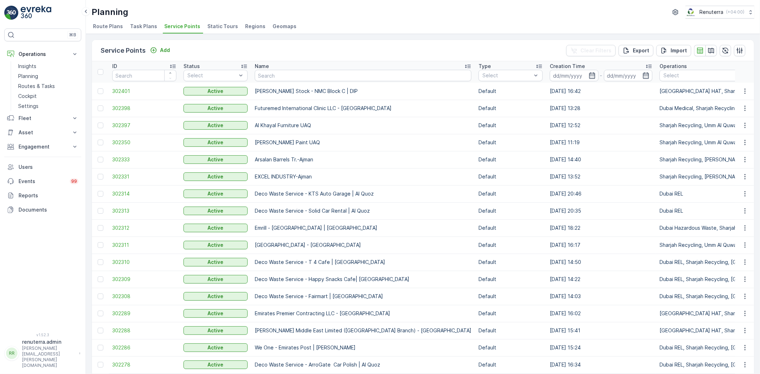
click at [279, 81] on th "Name" at bounding box center [363, 71] width 224 height 21
click at [278, 81] on th "Name" at bounding box center [363, 71] width 224 height 21
click at [265, 70] on input "text" at bounding box center [363, 75] width 217 height 11
type input "Anja"
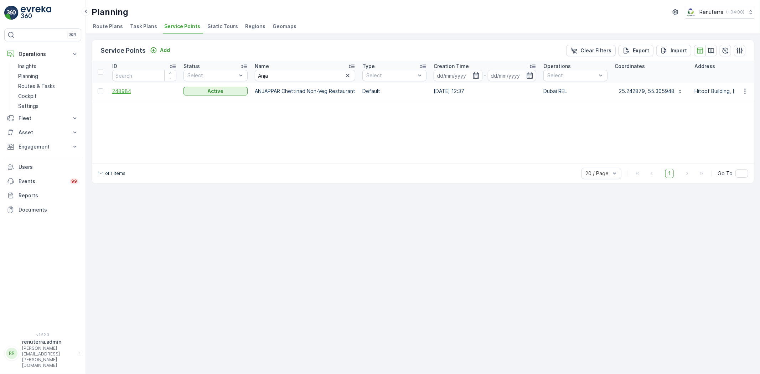
click at [145, 92] on span "248984" at bounding box center [144, 91] width 64 height 7
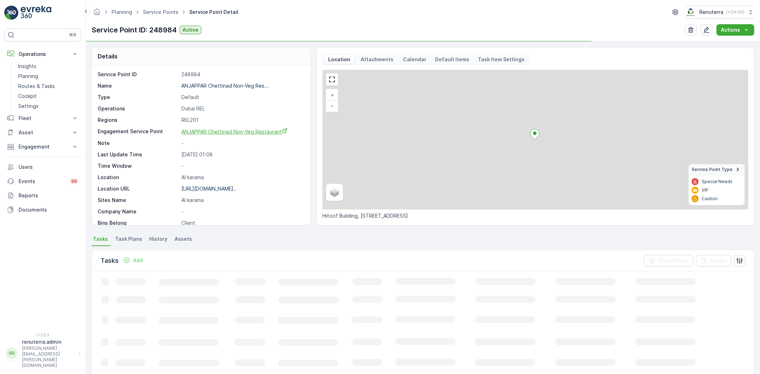
click at [221, 132] on span "ANJAPPAR Chettinad Non-Veg Restaurant" at bounding box center [234, 132] width 106 height 6
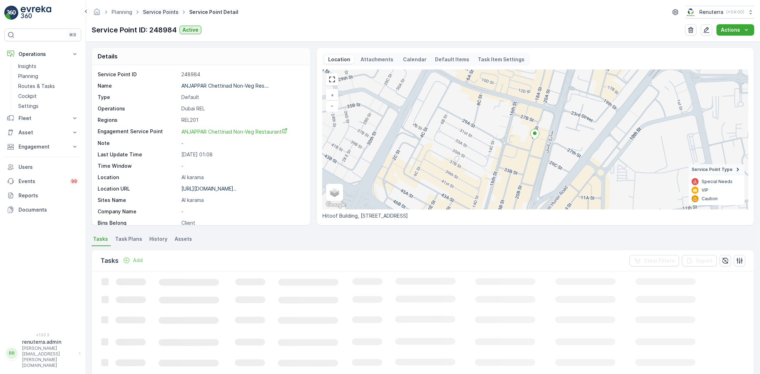
click at [232, 191] on p "https://maps.app.goo.gl/1Vz2JU..." at bounding box center [208, 189] width 55 height 6
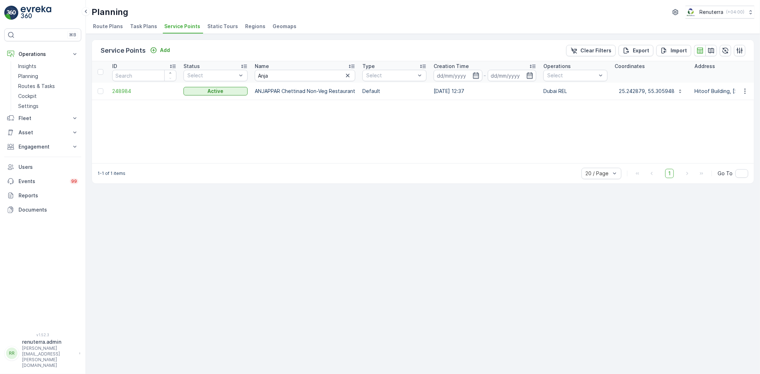
drag, startPoint x: 258, startPoint y: 89, endPoint x: 356, endPoint y: 90, distance: 98.6
click at [356, 90] on td "ANJAPPAR Chettinad Non-Veg Restaurant" at bounding box center [305, 91] width 108 height 17
copy p "NJAPPAR Chettinad Non-Veg Restaurant"
click at [337, 157] on div "ID Status Select Name Anja Type Select Creation Time - Operations Select Coordi…" at bounding box center [423, 112] width 662 height 102
drag, startPoint x: 255, startPoint y: 89, endPoint x: 348, endPoint y: 93, distance: 93.0
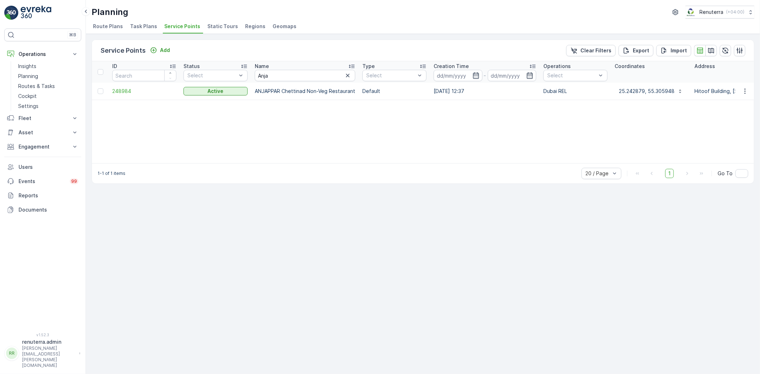
click at [355, 85] on td "ANJAPPAR Chettinad Non-Veg Restaurant" at bounding box center [305, 91] width 108 height 17
copy p "ANJAPPAR Chettinad Non-Veg Restaurant"
drag, startPoint x: 286, startPoint y: 79, endPoint x: 254, endPoint y: 75, distance: 32.3
click at [254, 75] on th "Name Anja" at bounding box center [305, 71] width 108 height 21
type input "S"
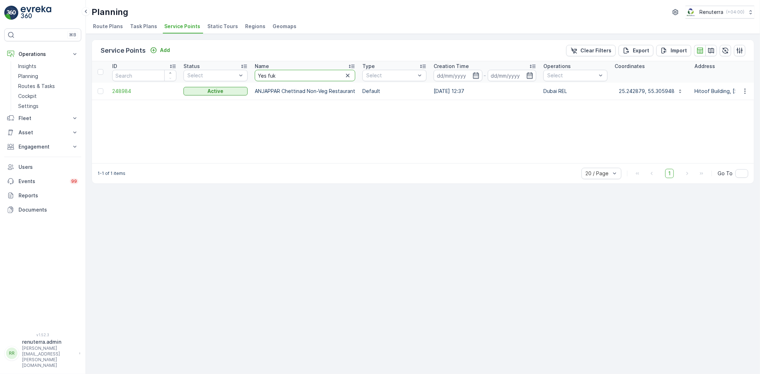
type input "Yes fukl"
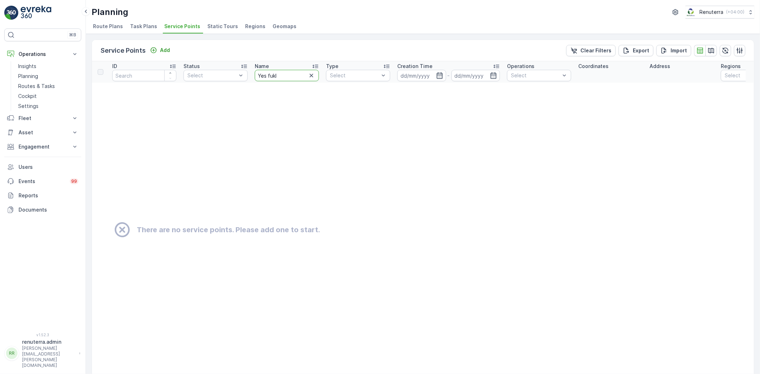
click at [291, 72] on input "Yes fukl" at bounding box center [287, 75] width 64 height 11
type input "Yes full"
drag, startPoint x: 276, startPoint y: 70, endPoint x: 239, endPoint y: 68, distance: 36.7
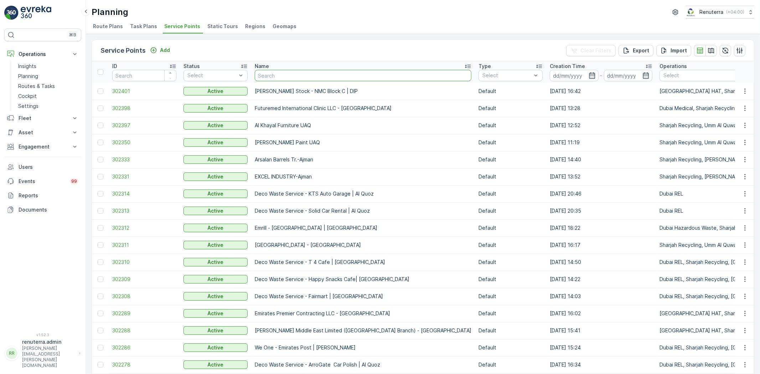
click at [281, 77] on input "text" at bounding box center [363, 75] width 217 height 11
click at [277, 79] on input "text" at bounding box center [363, 75] width 217 height 11
type input "emrill"
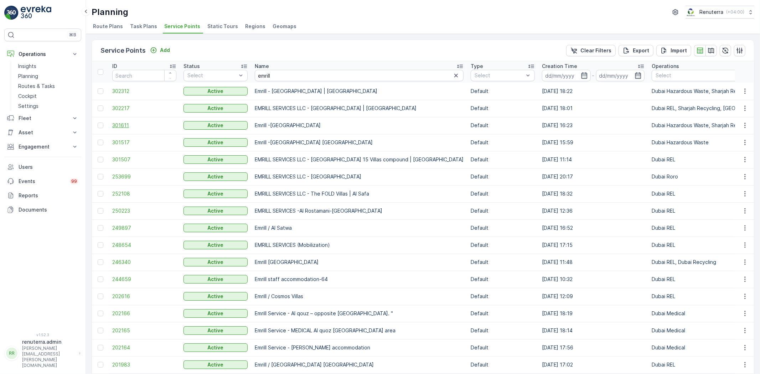
click at [119, 126] on span "301611" at bounding box center [144, 125] width 64 height 7
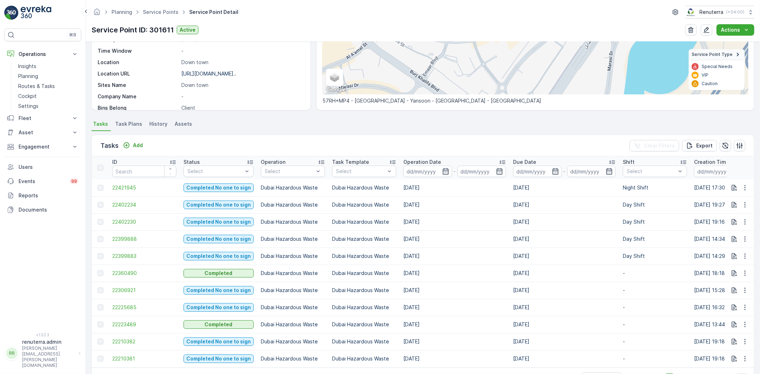
scroll to position [119, 0]
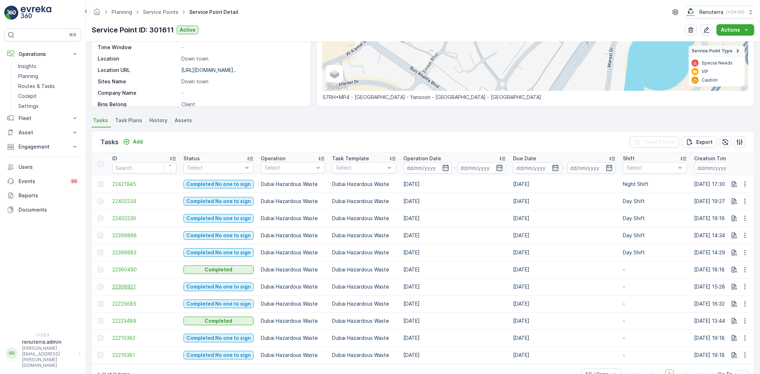
click at [134, 289] on span "22306921" at bounding box center [144, 286] width 64 height 7
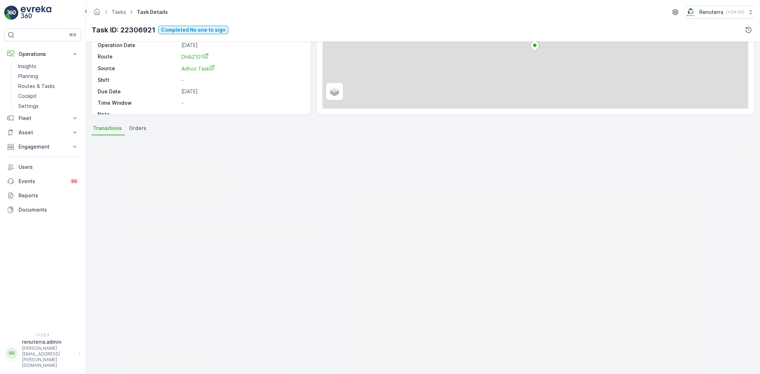
scroll to position [75, 0]
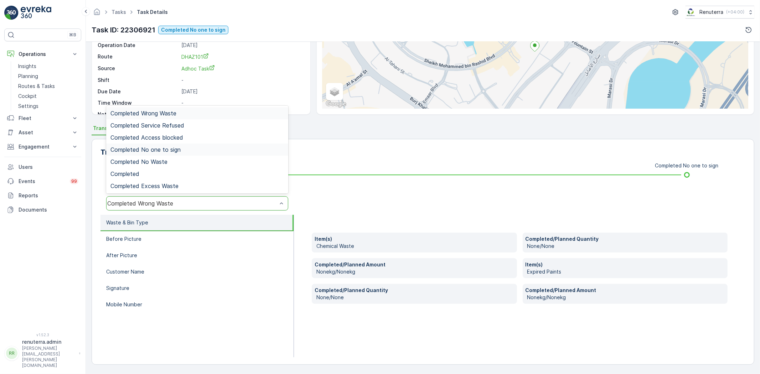
click at [161, 150] on span "Completed No one to sign" at bounding box center [145, 149] width 70 height 6
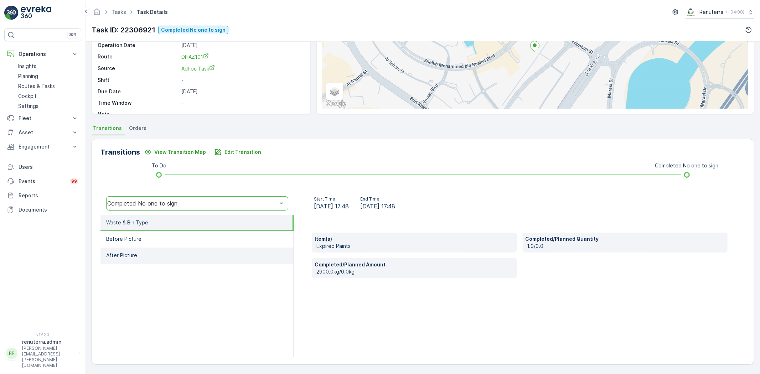
click at [162, 253] on li "After Picture" at bounding box center [196, 255] width 193 height 16
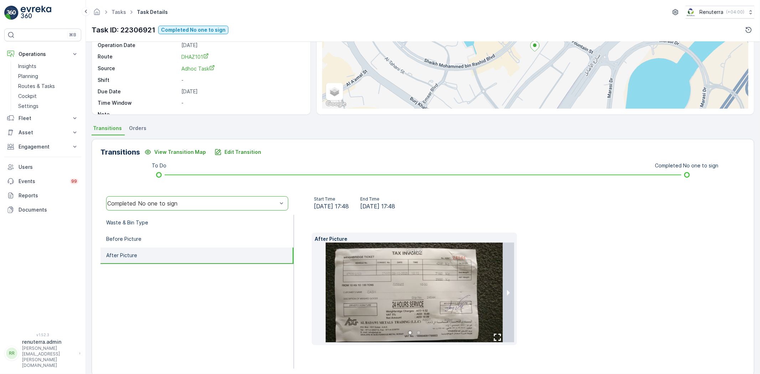
click at [403, 284] on img at bounding box center [413, 293] width 177 height 100
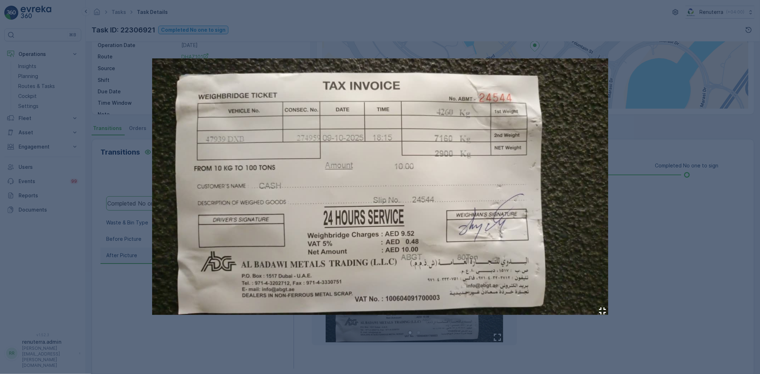
click at [636, 286] on div at bounding box center [380, 187] width 760 height 374
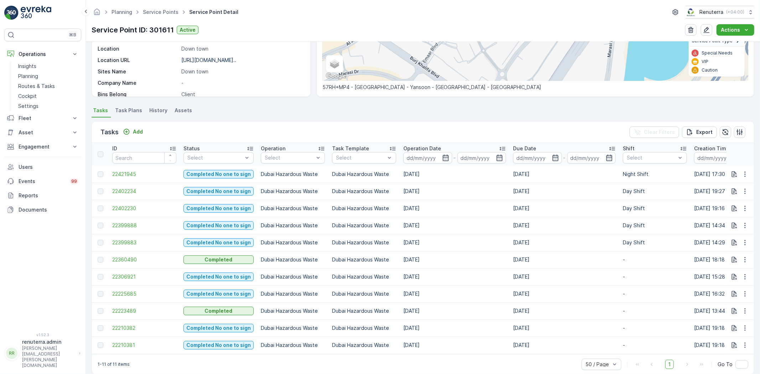
scroll to position [141, 0]
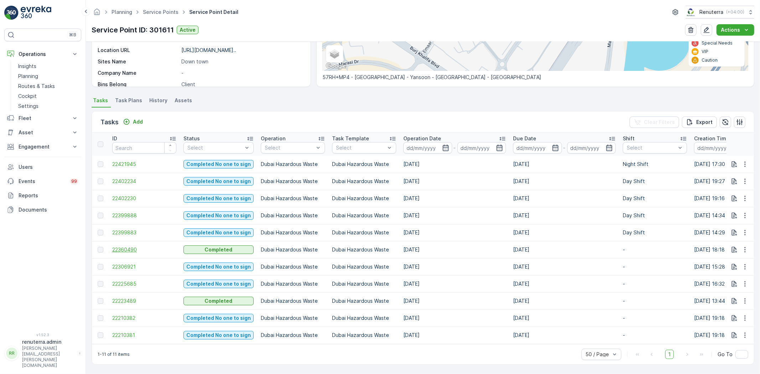
click at [126, 247] on span "22360490" at bounding box center [144, 249] width 64 height 7
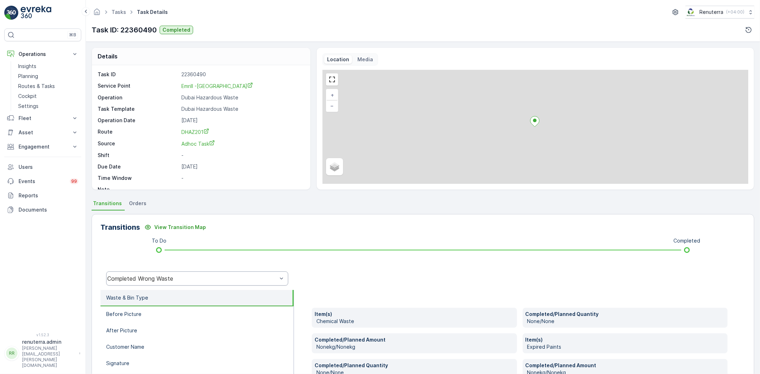
click at [165, 273] on div "Completed Wrong Waste" at bounding box center [197, 278] width 182 height 14
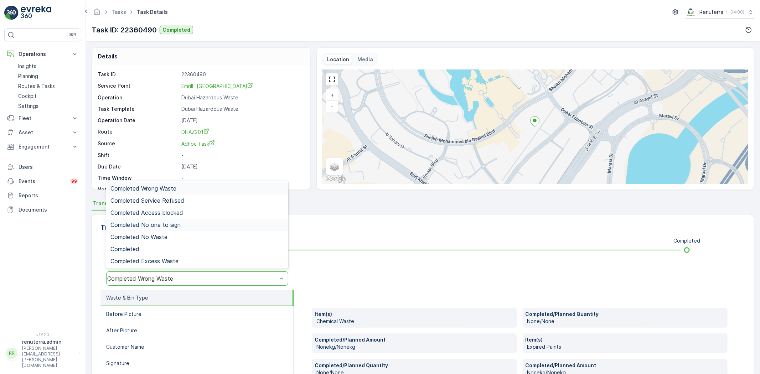
click at [173, 225] on span "Completed No one to sign" at bounding box center [145, 225] width 70 height 6
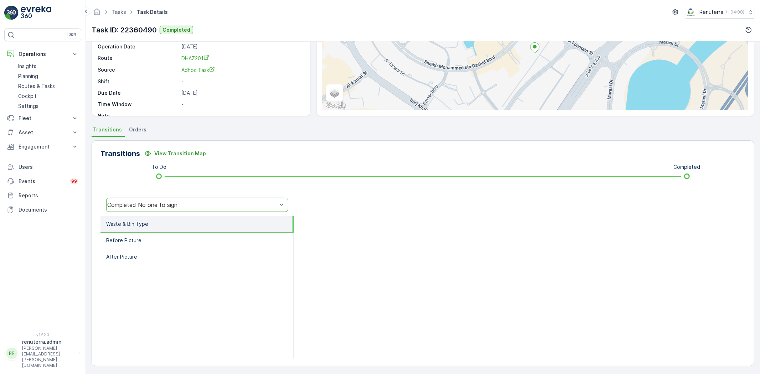
scroll to position [75, 0]
click at [159, 237] on li "Before Picture" at bounding box center [196, 239] width 193 height 16
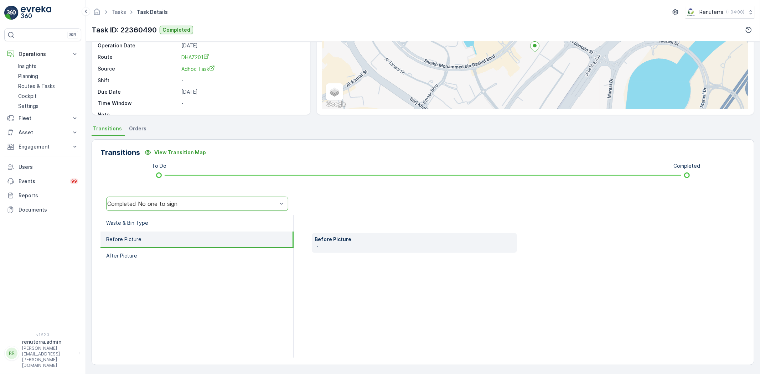
click at [161, 204] on div "Completed No one to sign" at bounding box center [192, 203] width 170 height 6
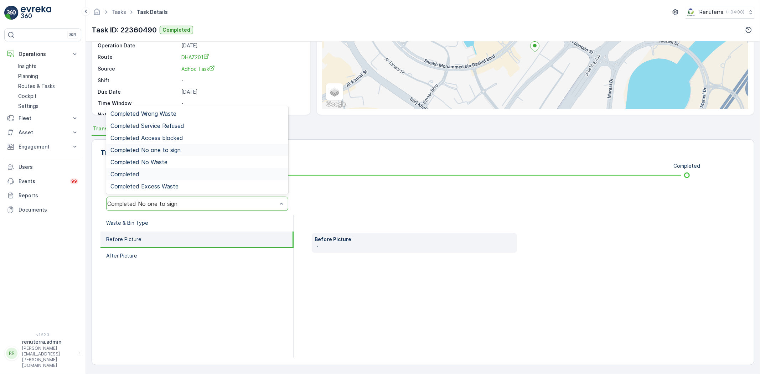
click at [156, 175] on div "Completed" at bounding box center [196, 174] width 173 height 6
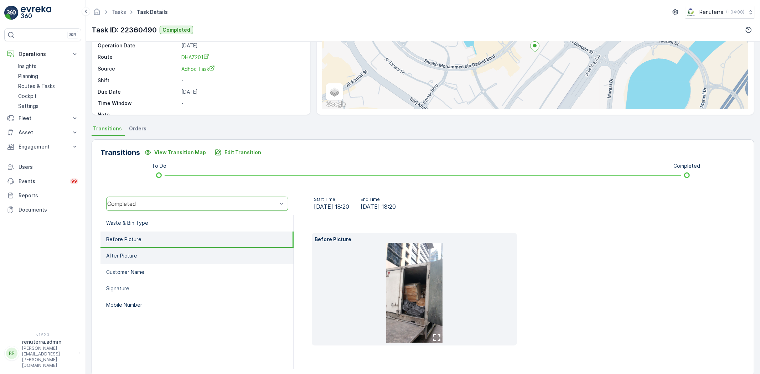
click at [148, 257] on li "After Picture" at bounding box center [196, 256] width 193 height 16
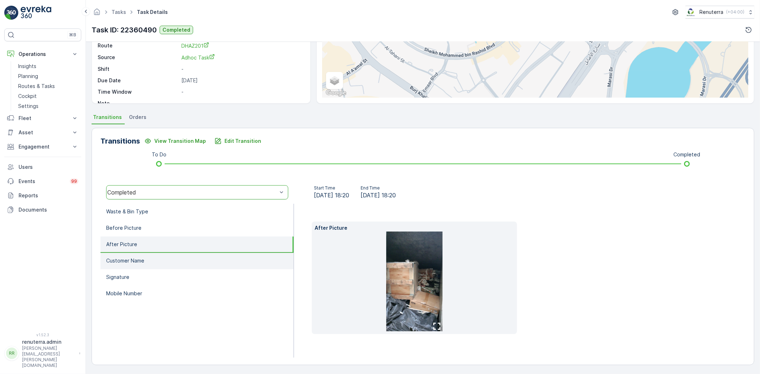
click at [153, 256] on li "Customer Name" at bounding box center [196, 261] width 193 height 16
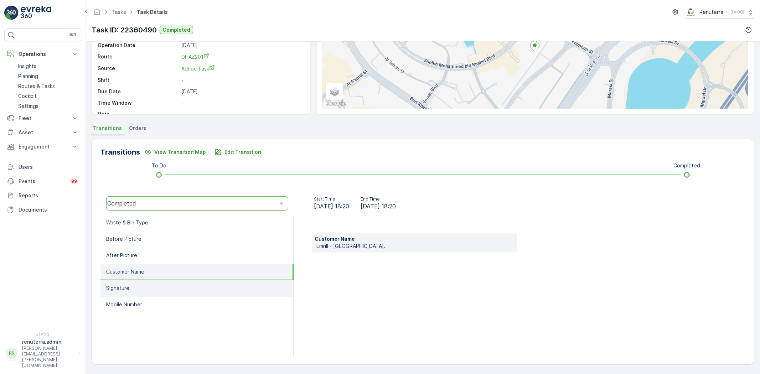
drag, startPoint x: 151, startPoint y: 273, endPoint x: 151, endPoint y: 280, distance: 6.4
click at [151, 273] on li "Customer Name" at bounding box center [196, 272] width 193 height 16
click at [151, 288] on li "Signature" at bounding box center [196, 288] width 193 height 16
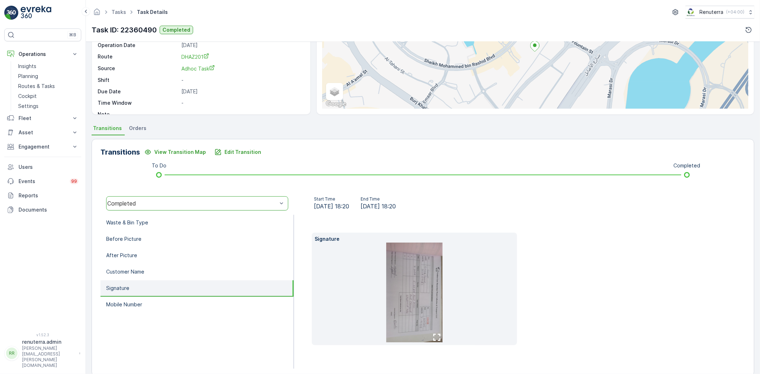
click at [428, 296] on img at bounding box center [414, 293] width 56 height 100
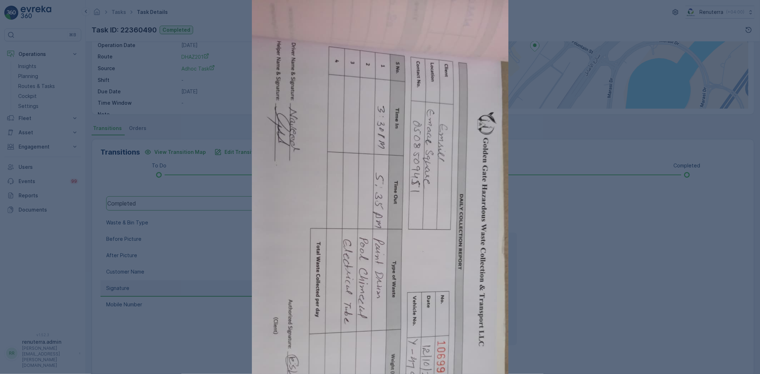
click at [622, 303] on div at bounding box center [380, 187] width 760 height 374
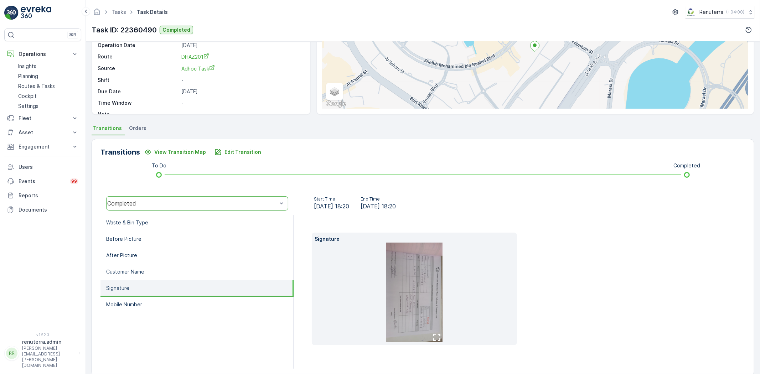
click at [422, 305] on img at bounding box center [414, 293] width 56 height 100
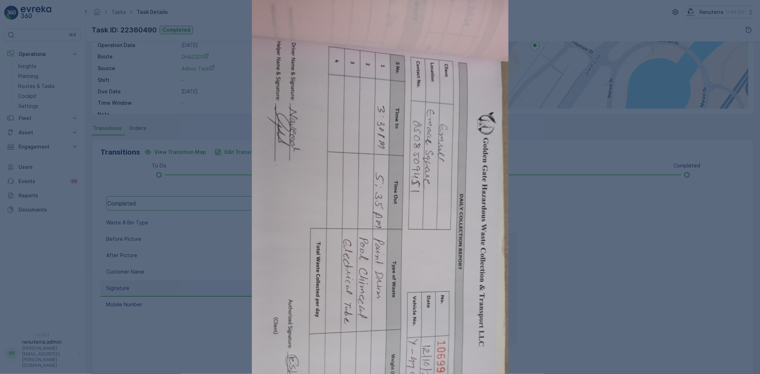
click at [599, 295] on div at bounding box center [380, 187] width 760 height 374
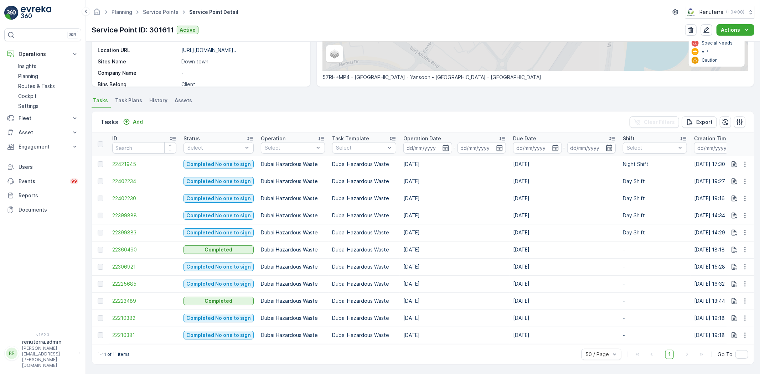
scroll to position [141, 0]
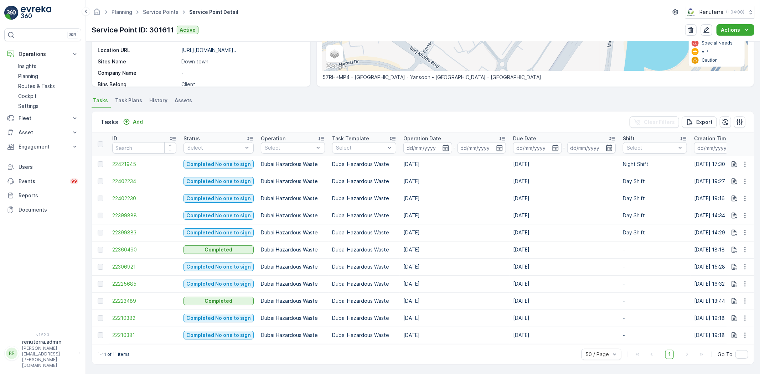
click at [134, 250] on td "22360490" at bounding box center [144, 249] width 71 height 17
click at [132, 247] on span "22360490" at bounding box center [144, 249] width 64 height 7
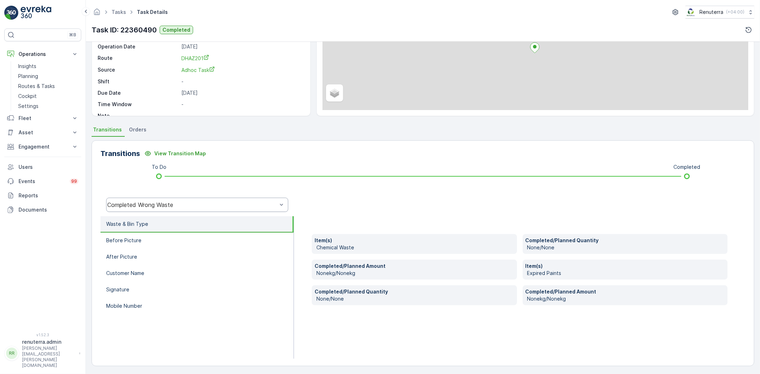
scroll to position [75, 0]
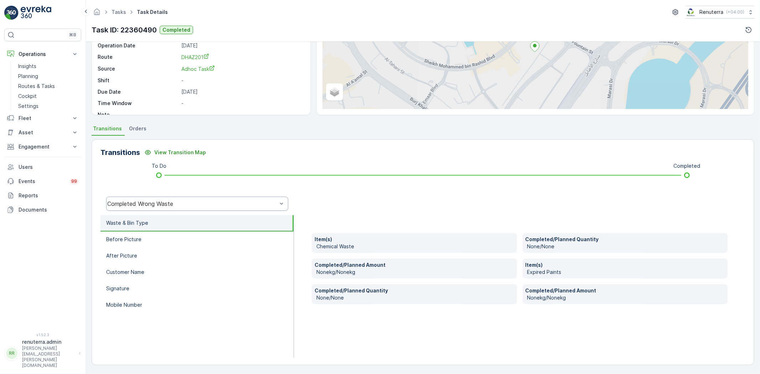
click at [157, 207] on div "Completed Wrong Waste" at bounding box center [197, 204] width 182 height 14
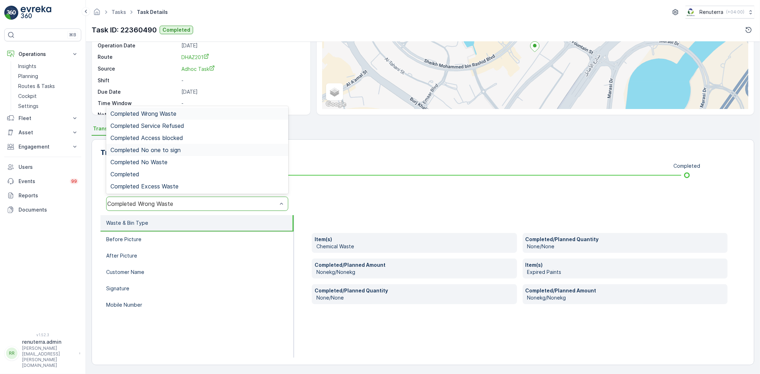
click at [153, 150] on span "Completed No one to sign" at bounding box center [145, 150] width 70 height 6
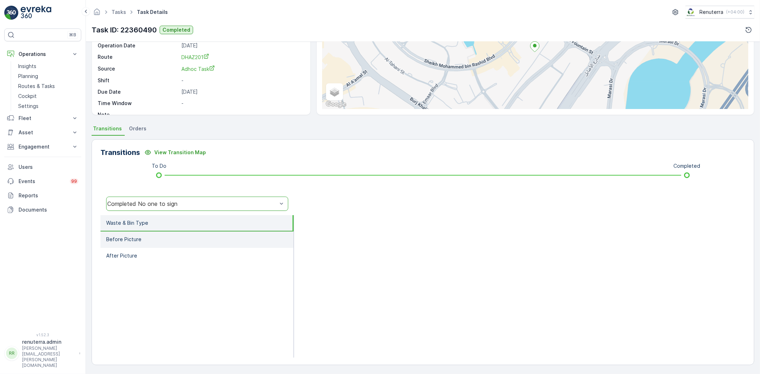
click at [167, 231] on li "Before Picture" at bounding box center [196, 239] width 193 height 16
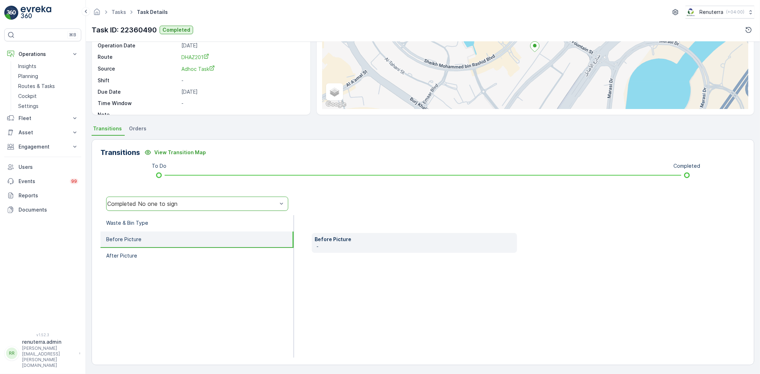
click at [173, 239] on li "Before Picture" at bounding box center [196, 239] width 193 height 16
click at [184, 255] on li "After Picture" at bounding box center [196, 256] width 193 height 16
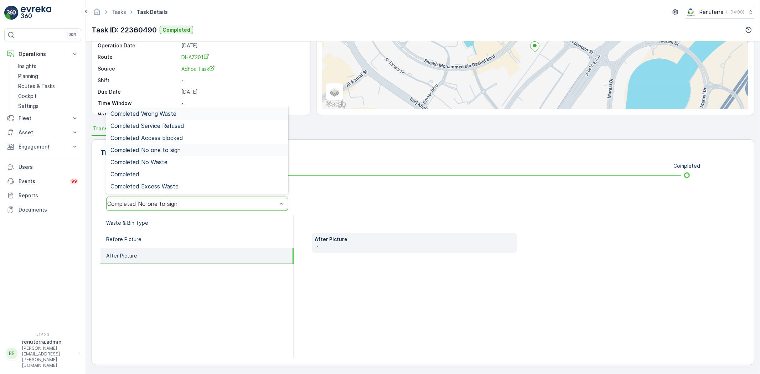
click at [152, 208] on div "Completed No one to sign" at bounding box center [197, 204] width 182 height 14
click at [136, 179] on div "Completed Wrong Waste Completed Service Refused Completed Access blocked Comple…" at bounding box center [197, 150] width 182 height 88
click at [134, 175] on span "Completed" at bounding box center [124, 174] width 29 height 6
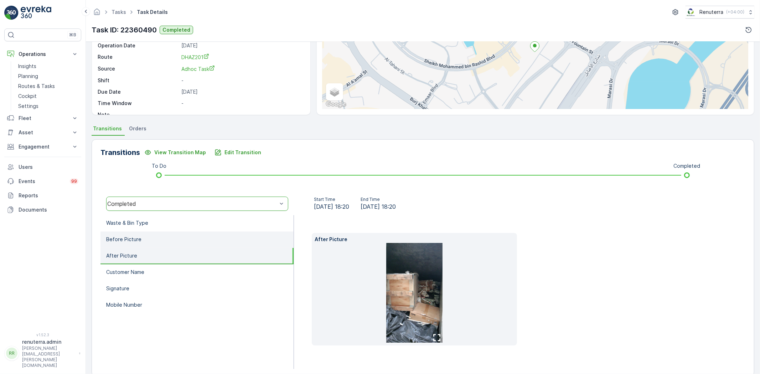
drag, startPoint x: 160, startPoint y: 245, endPoint x: 158, endPoint y: 240, distance: 5.3
click at [158, 243] on li "Before Picture" at bounding box center [196, 239] width 193 height 16
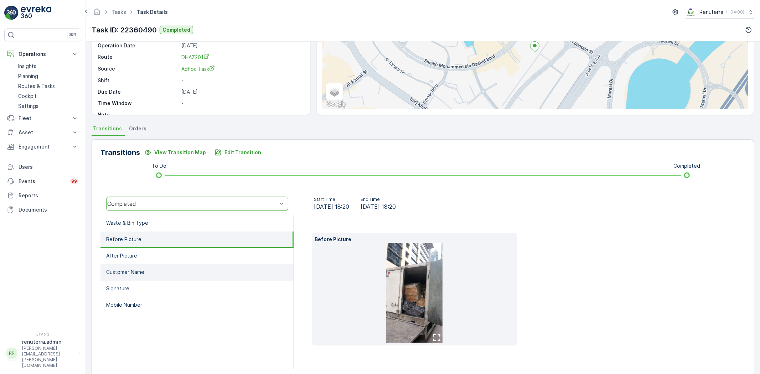
click at [171, 269] on li "Customer Name" at bounding box center [196, 272] width 193 height 16
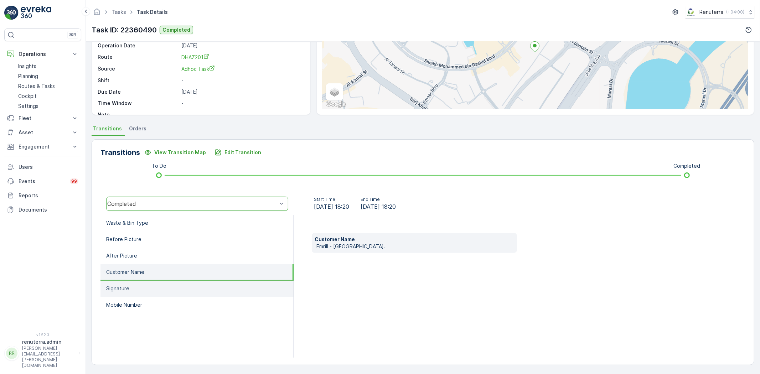
click at [168, 283] on li "Signature" at bounding box center [196, 289] width 193 height 16
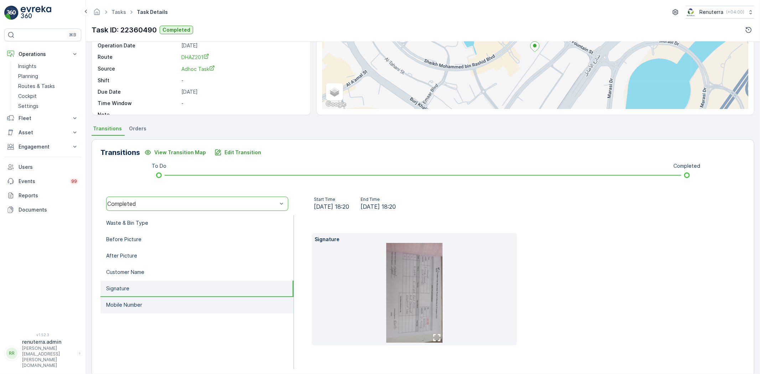
click at [158, 305] on li "Mobile Number" at bounding box center [196, 305] width 193 height 16
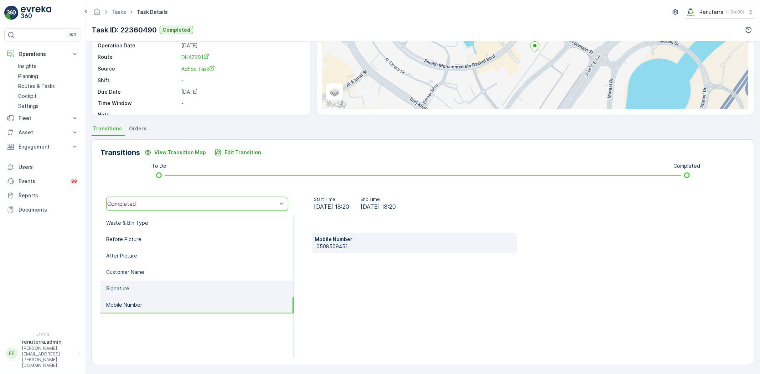
click at [150, 282] on li "Signature" at bounding box center [196, 289] width 193 height 16
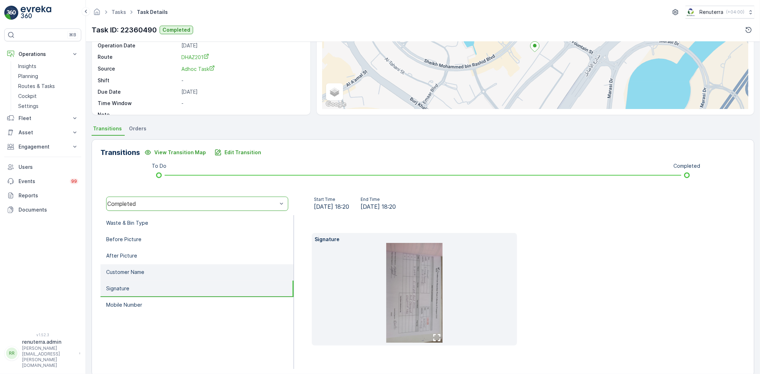
click at [150, 276] on li "Customer Name" at bounding box center [196, 272] width 193 height 16
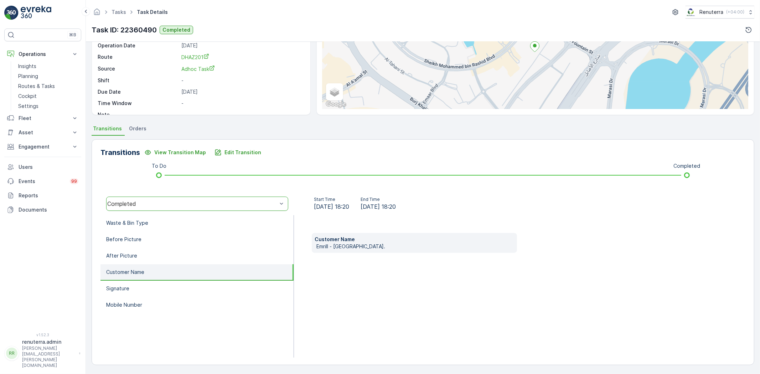
click at [161, 270] on li "Customer Name" at bounding box center [196, 272] width 193 height 16
click at [158, 266] on li "Customer Name" at bounding box center [196, 272] width 193 height 16
click at [154, 260] on li "After Picture" at bounding box center [196, 256] width 193 height 16
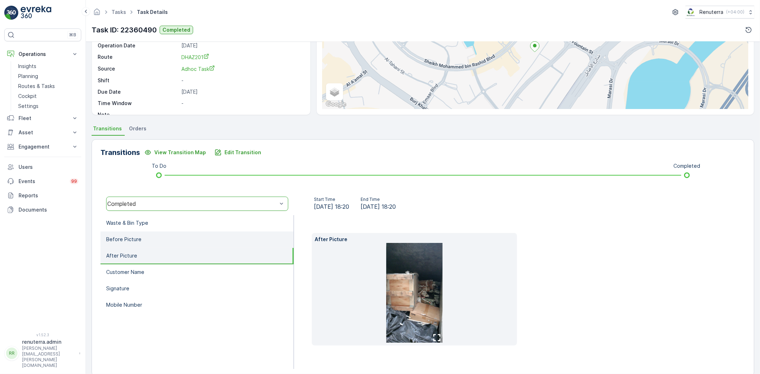
click at [144, 243] on li "Before Picture" at bounding box center [196, 239] width 193 height 16
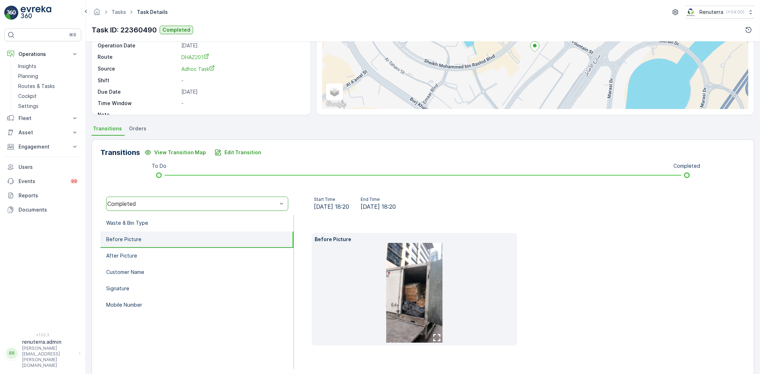
click at [136, 231] on li "Before Picture" at bounding box center [196, 239] width 193 height 16
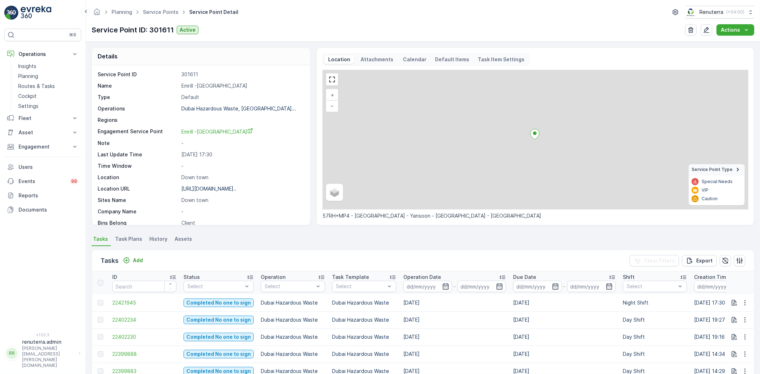
scroll to position [119, 0]
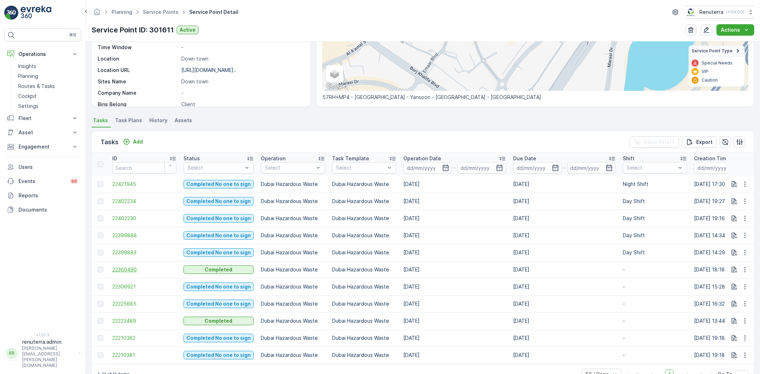
click at [152, 272] on span "22360490" at bounding box center [144, 269] width 64 height 7
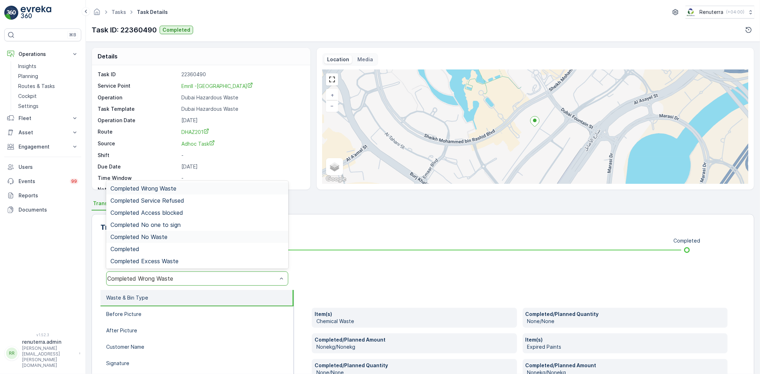
click at [166, 242] on div "Completed No Waste" at bounding box center [197, 237] width 182 height 12
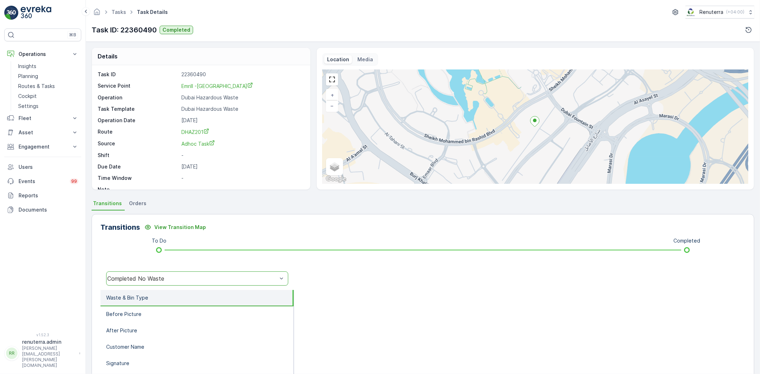
click at [151, 271] on div "Completed No Waste" at bounding box center [197, 278] width 182 height 14
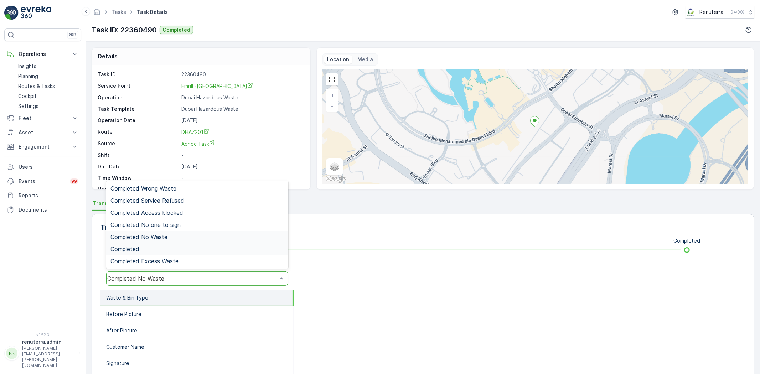
click at [144, 251] on div "Completed" at bounding box center [196, 249] width 173 height 6
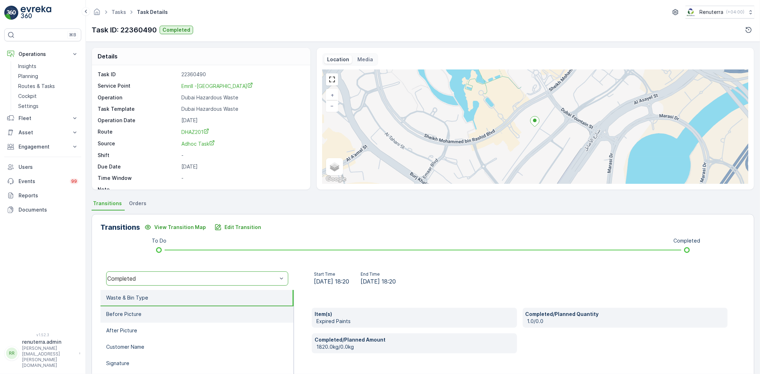
scroll to position [75, 0]
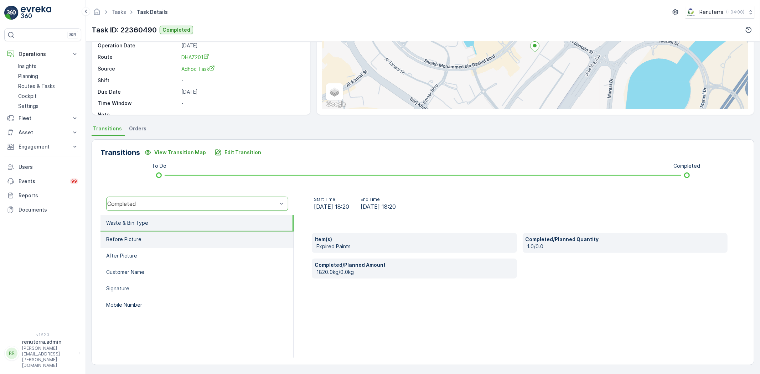
click at [163, 240] on li "Before Picture" at bounding box center [196, 239] width 193 height 16
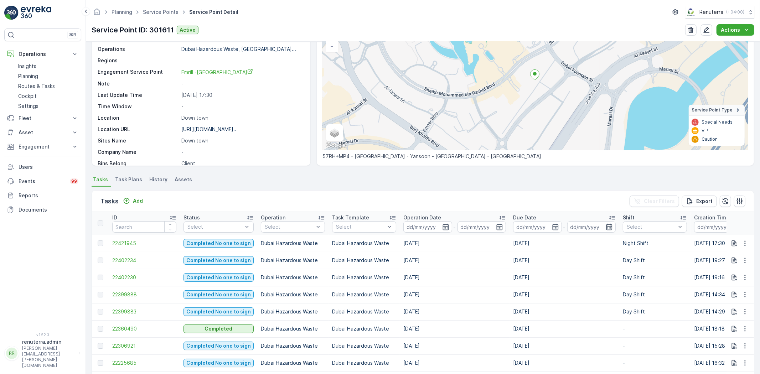
scroll to position [119, 0]
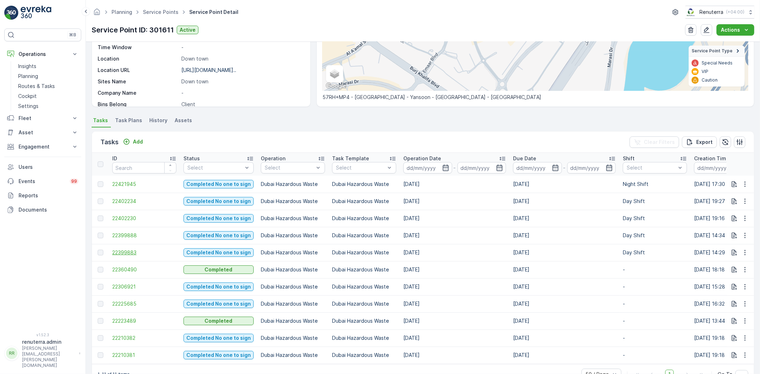
click at [138, 251] on span "22399883" at bounding box center [144, 252] width 64 height 7
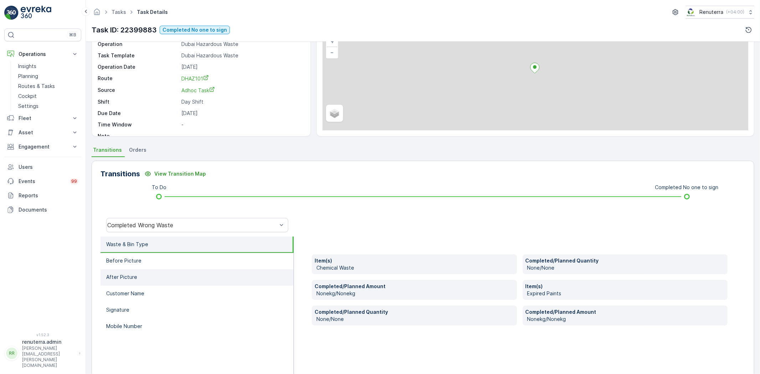
scroll to position [75, 0]
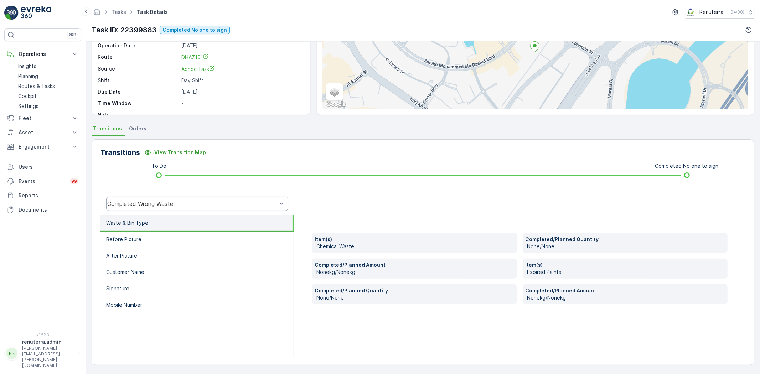
click at [161, 207] on div "Completed Wrong Waste" at bounding box center [197, 204] width 182 height 14
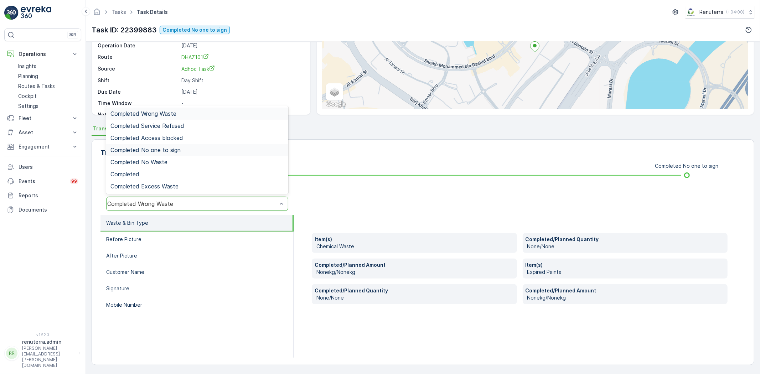
click at [168, 150] on span "Completed No one to sign" at bounding box center [145, 150] width 70 height 6
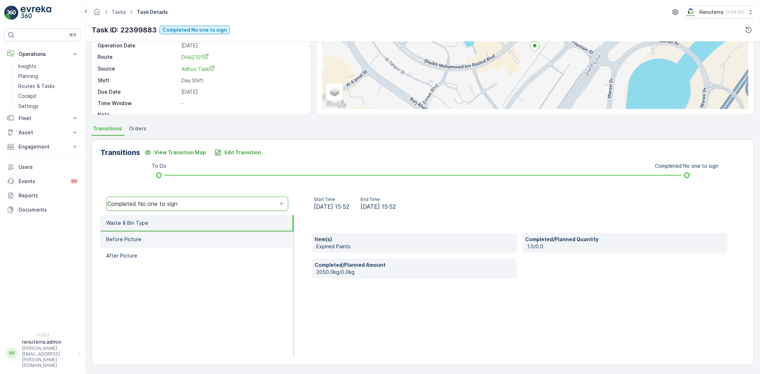
click at [172, 236] on li "Before Picture" at bounding box center [196, 239] width 193 height 16
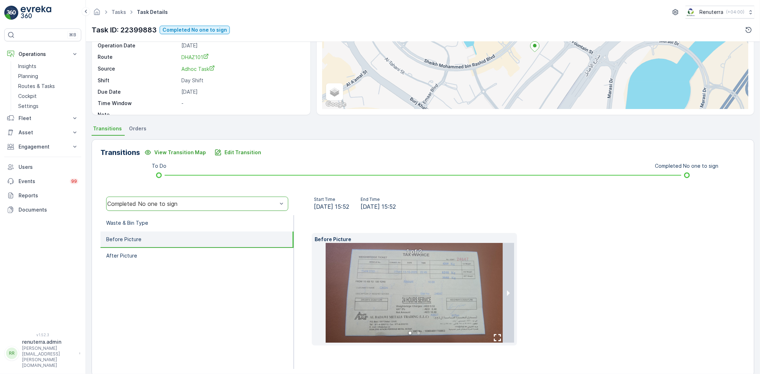
click at [457, 291] on img at bounding box center [413, 293] width 177 height 100
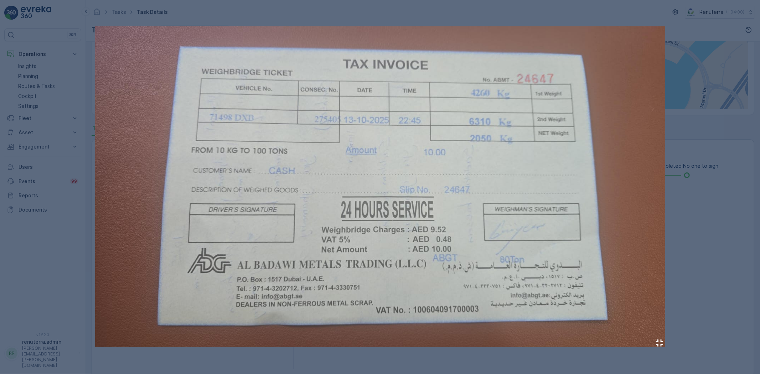
click at [752, 161] on div at bounding box center [380, 187] width 760 height 374
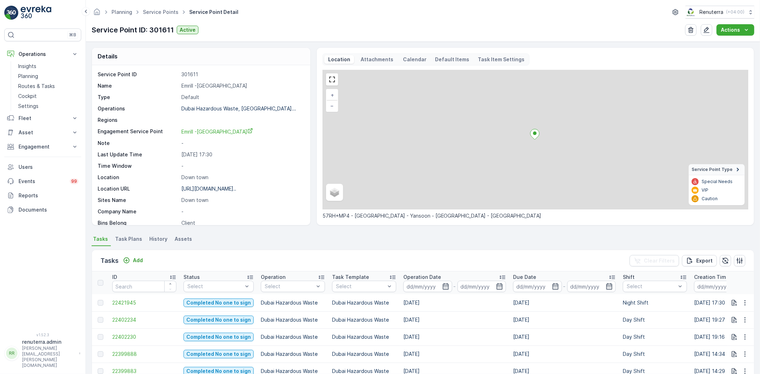
scroll to position [141, 0]
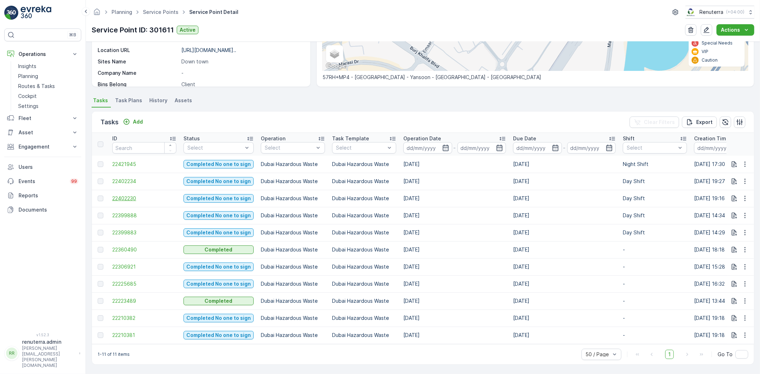
click at [123, 195] on span "22402230" at bounding box center [144, 198] width 64 height 7
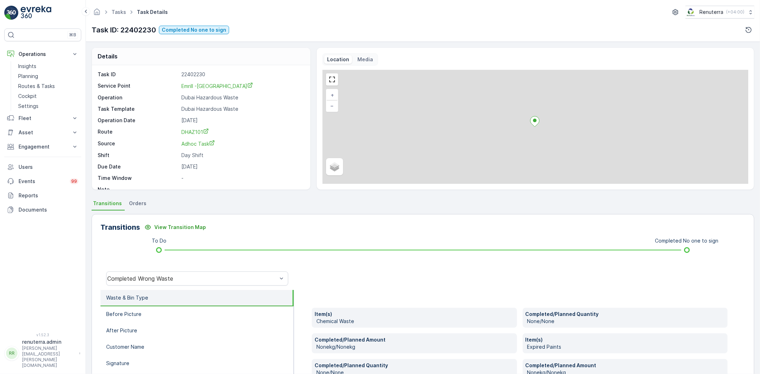
scroll to position [40, 0]
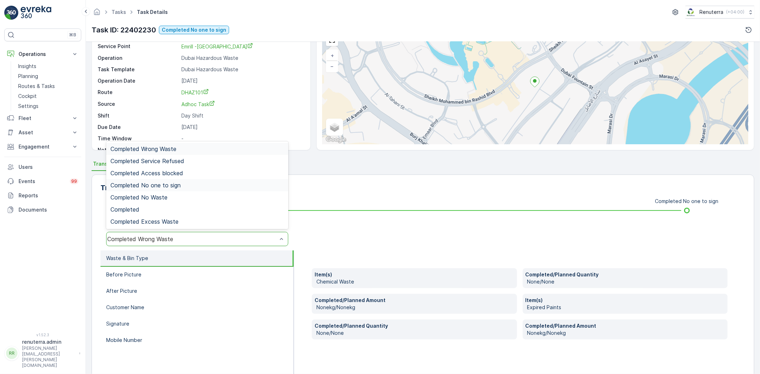
click at [174, 187] on span "Completed No one to sign" at bounding box center [145, 185] width 70 height 6
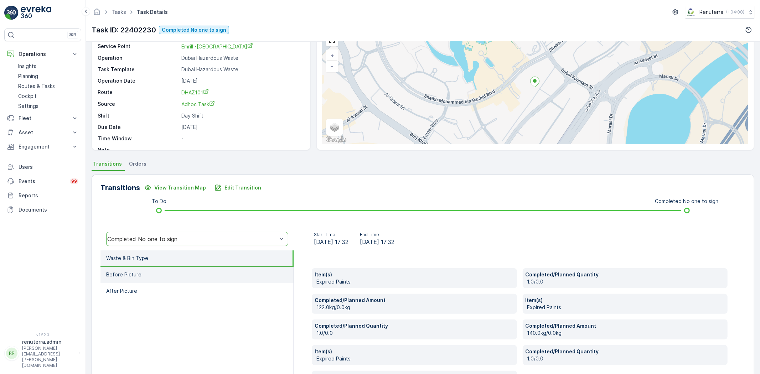
click at [177, 275] on li "Before Picture" at bounding box center [196, 275] width 193 height 16
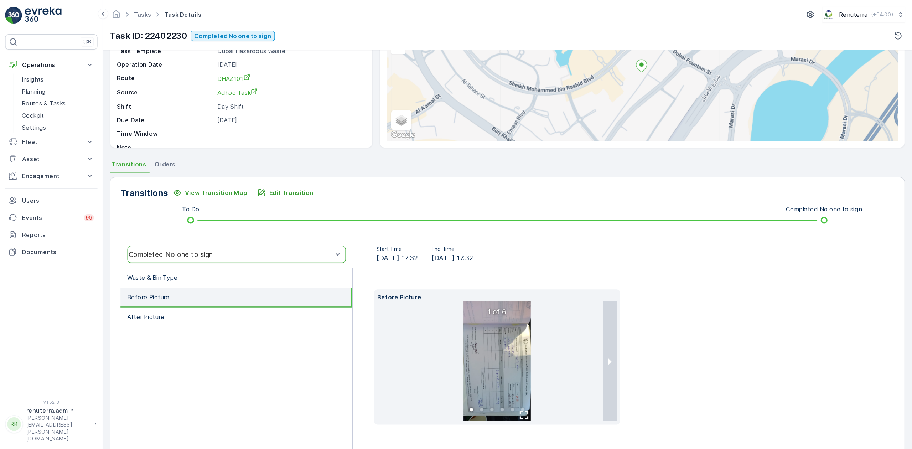
scroll to position [75, 0]
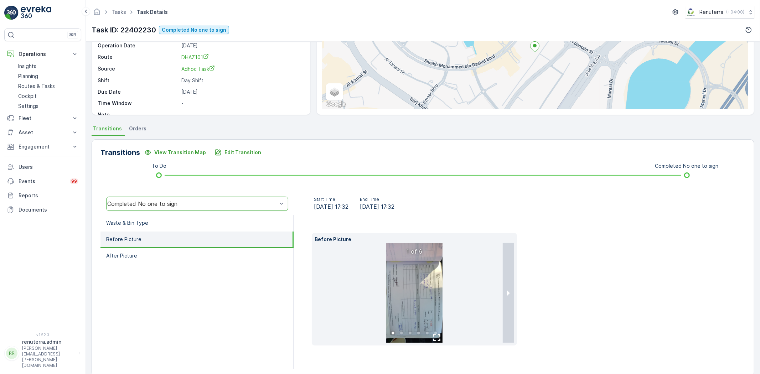
click at [408, 301] on img at bounding box center [414, 293] width 56 height 100
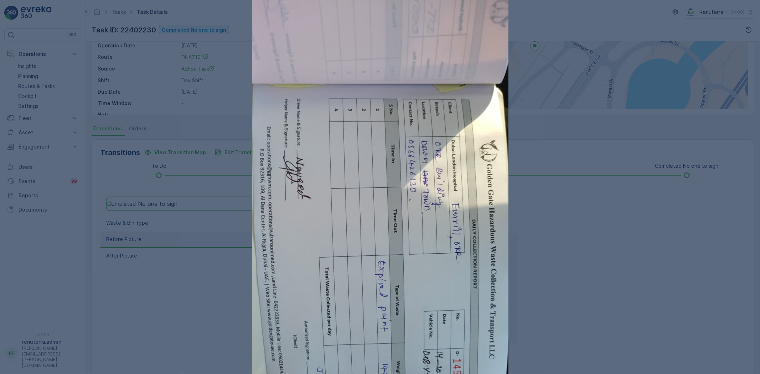
drag, startPoint x: 447, startPoint y: 232, endPoint x: 411, endPoint y: 331, distance: 105.7
click at [411, 331] on img at bounding box center [380, 228] width 256 height 456
click at [565, 321] on div at bounding box center [380, 187] width 760 height 374
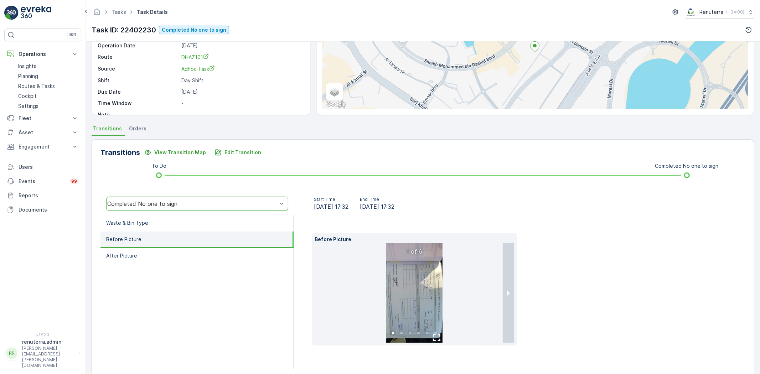
click at [431, 295] on img at bounding box center [414, 293] width 56 height 100
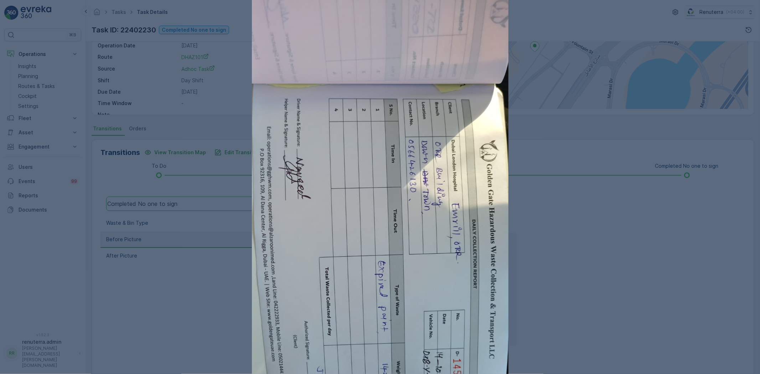
click at [487, 287] on img at bounding box center [380, 228] width 256 height 456
click at [536, 321] on div at bounding box center [380, 187] width 760 height 374
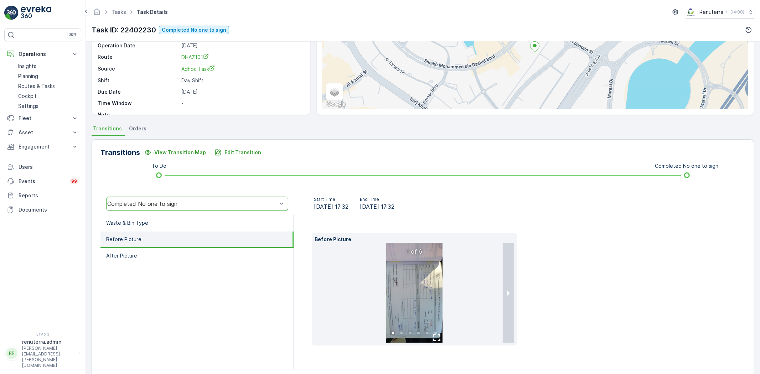
click at [415, 304] on img at bounding box center [414, 293] width 56 height 100
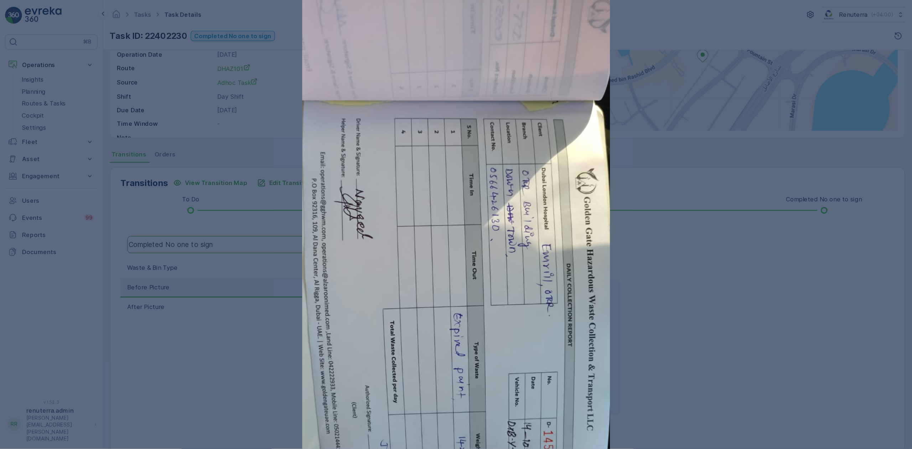
scroll to position [12, 0]
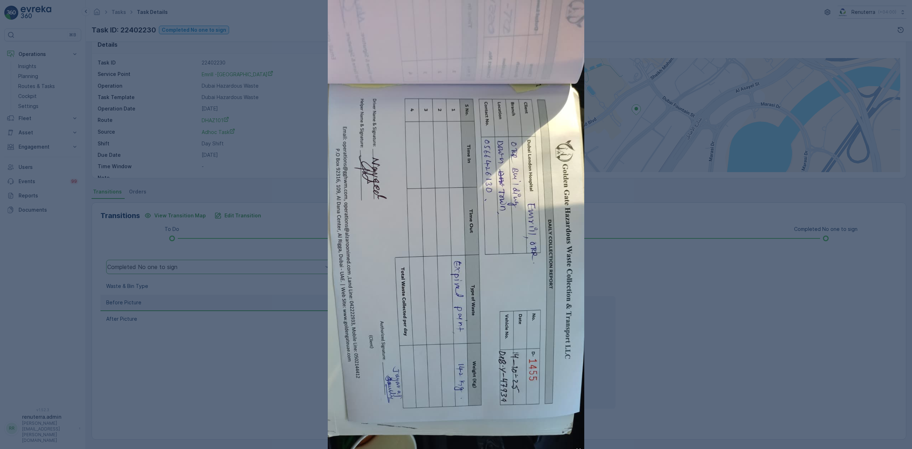
click at [747, 348] on div at bounding box center [456, 224] width 912 height 449
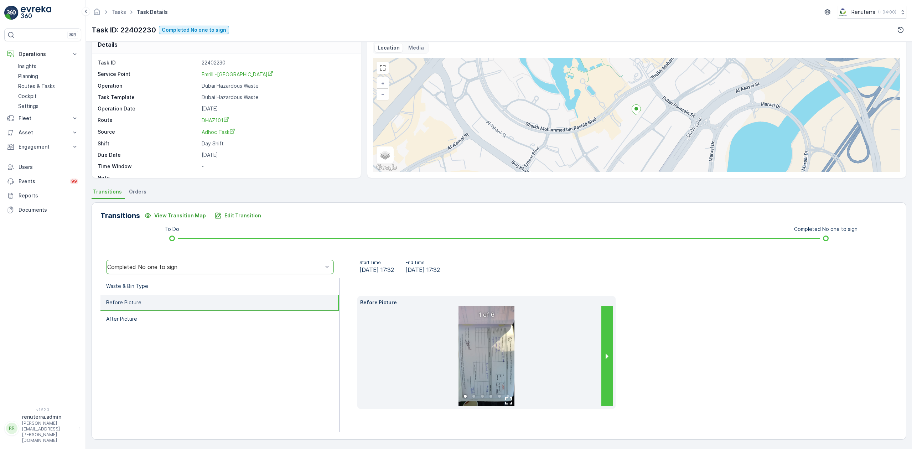
click at [603, 354] on button "next slide / item" at bounding box center [606, 356] width 11 height 100
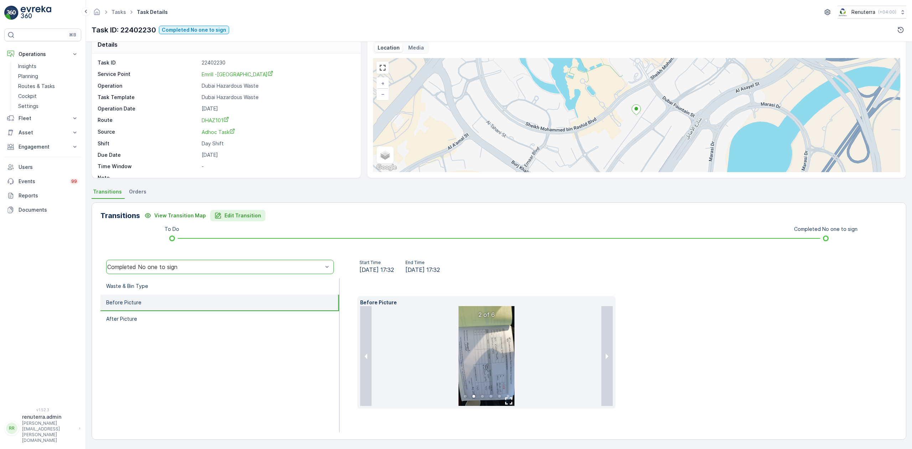
click at [233, 219] on button "Edit Transition" at bounding box center [237, 215] width 55 height 11
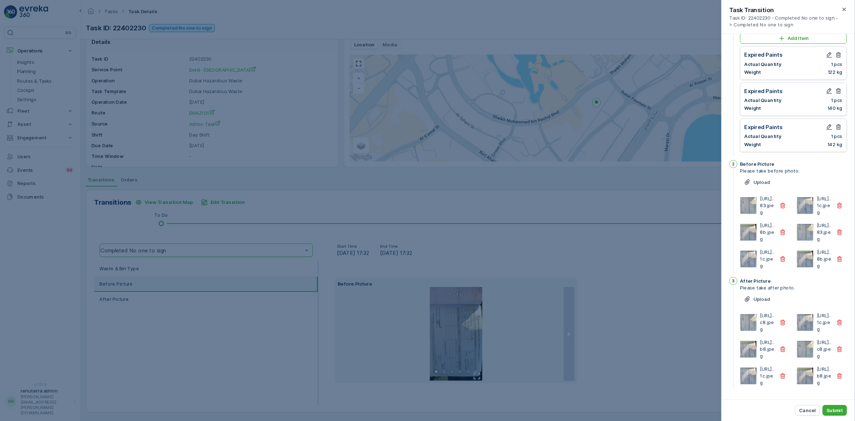
scroll to position [95, 0]
click at [671, 343] on div at bounding box center [456, 224] width 912 height 449
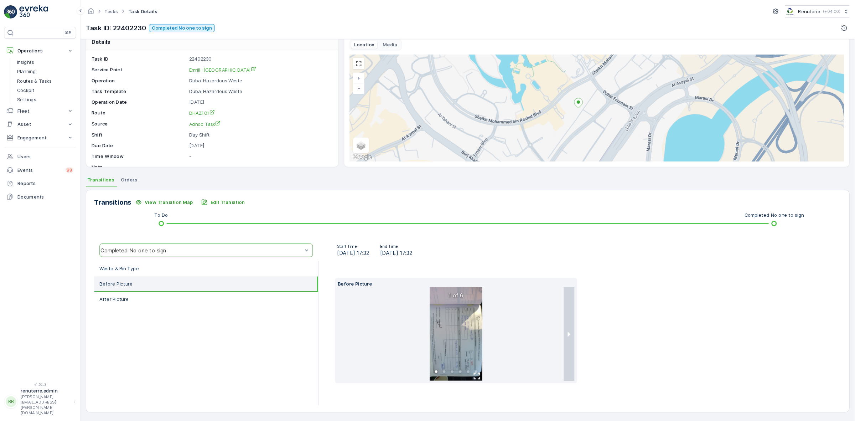
scroll to position [12, 0]
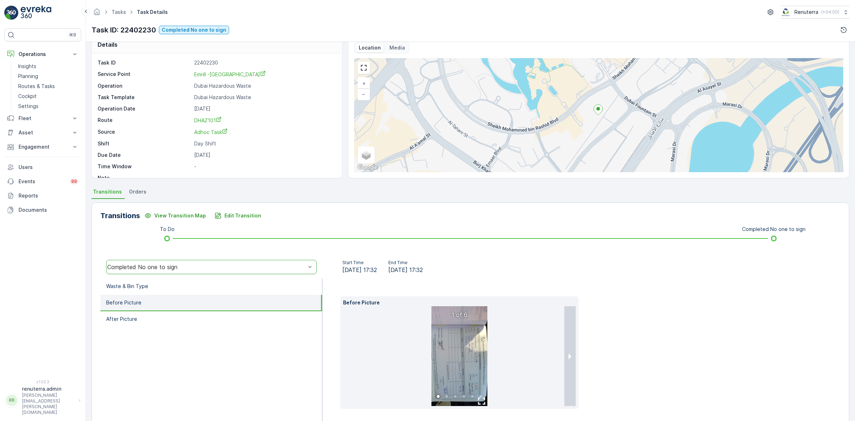
click at [245, 209] on div "Transitions View Transition Map Edit Transition To Do Completed No one to sign …" at bounding box center [470, 320] width 757 height 237
click at [249, 215] on p "Edit Transition" at bounding box center [242, 215] width 37 height 7
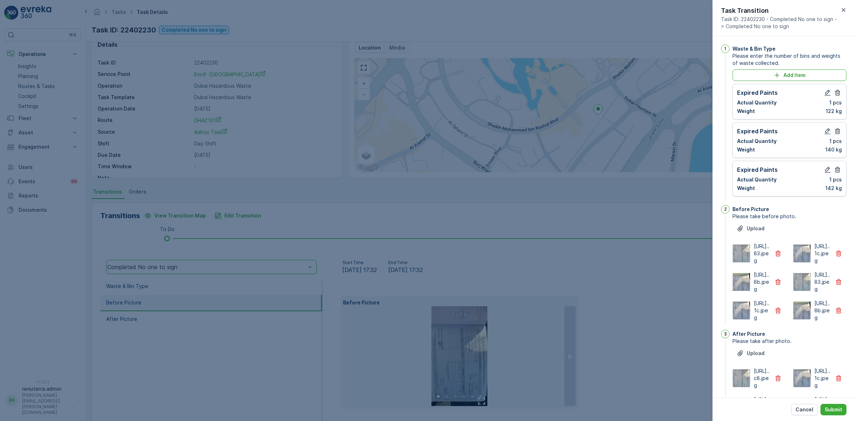
scroll to position [148, 0]
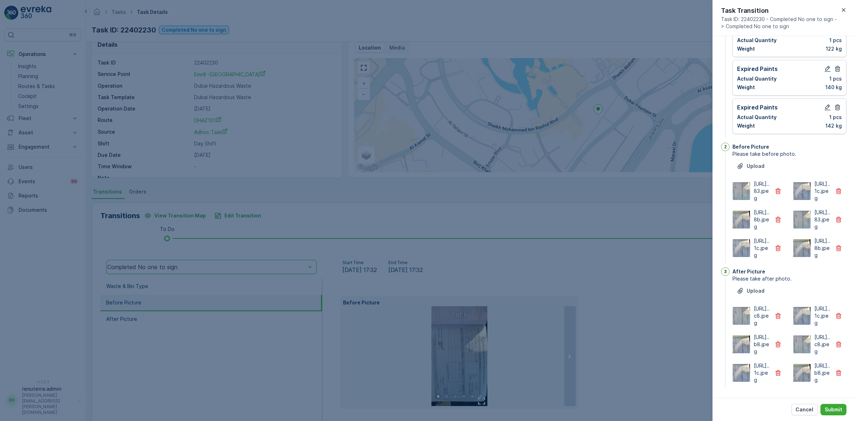
click at [740, 182] on img at bounding box center [741, 191] width 17 height 18
click at [759, 180] on p "https://media.evre...1c.jpeg" at bounding box center [822, 190] width 16 height 21
click at [759, 182] on img at bounding box center [801, 191] width 17 height 18
click at [736, 210] on img at bounding box center [741, 219] width 17 height 18
click at [759, 214] on button "button" at bounding box center [838, 219] width 16 height 11
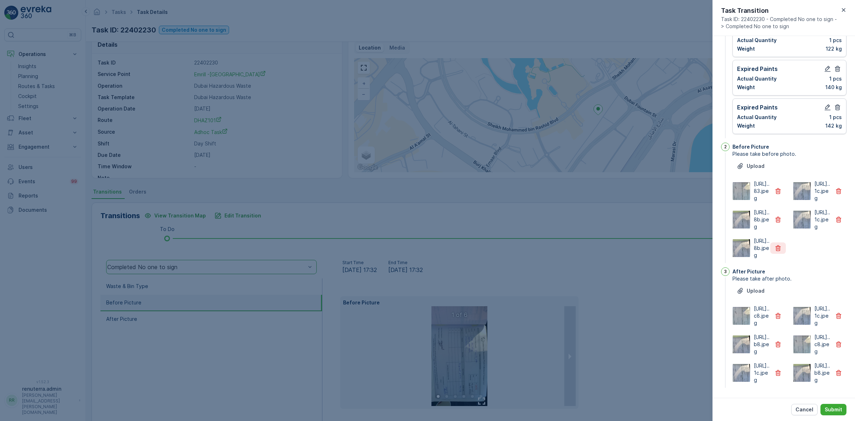
click at [759, 244] on icon "button" at bounding box center [777, 247] width 7 height 7
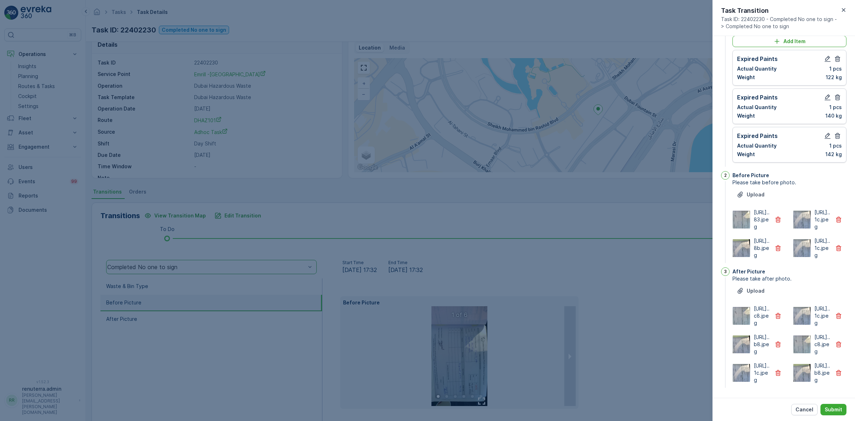
scroll to position [105, 0]
click at [759, 242] on button "button" at bounding box center [838, 247] width 16 height 11
drag, startPoint x: 839, startPoint y: 326, endPoint x: 822, endPoint y: 358, distance: 36.3
click at [759, 340] on icon "button" at bounding box center [838, 343] width 7 height 7
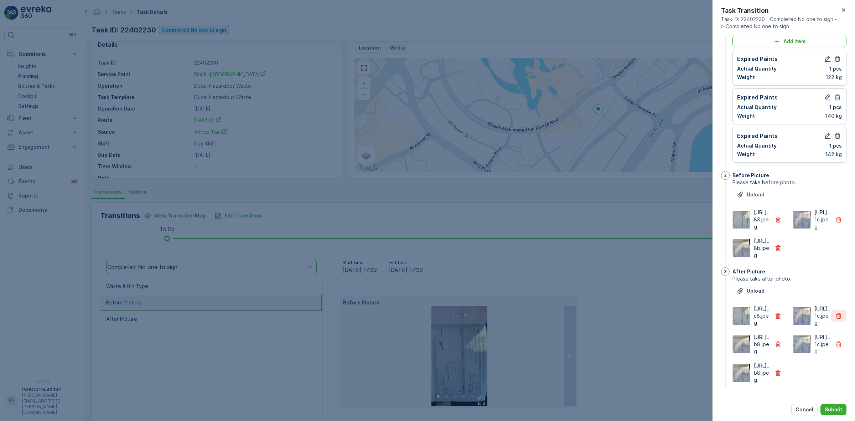
scroll to position [63, 0]
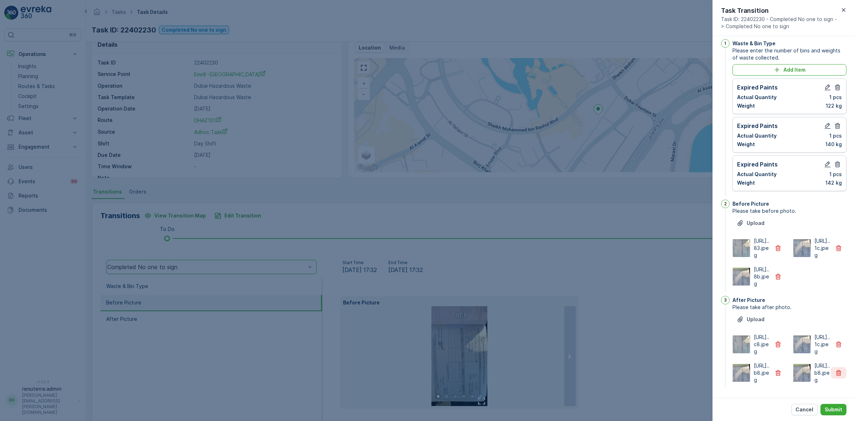
click at [759, 370] on icon "button" at bounding box center [838, 373] width 5 height 6
click at [759, 374] on p "Submit" at bounding box center [832, 409] width 17 height 7
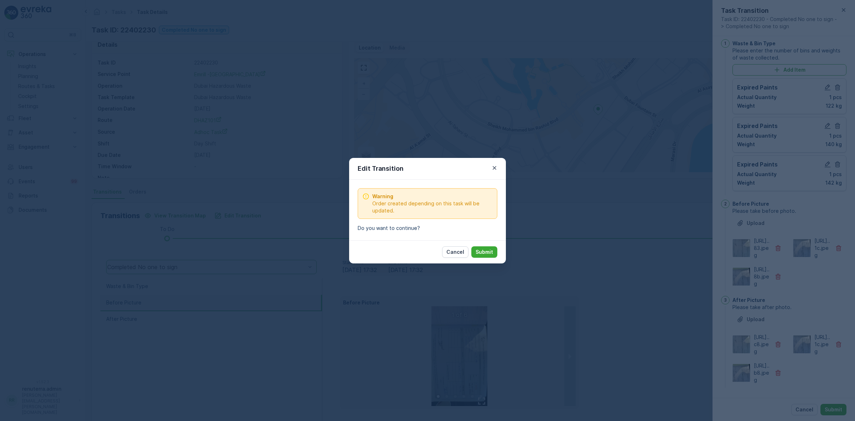
click at [499, 255] on div "Cancel Submit" at bounding box center [427, 251] width 157 height 23
click at [494, 251] on button "Submit" at bounding box center [484, 251] width 26 height 11
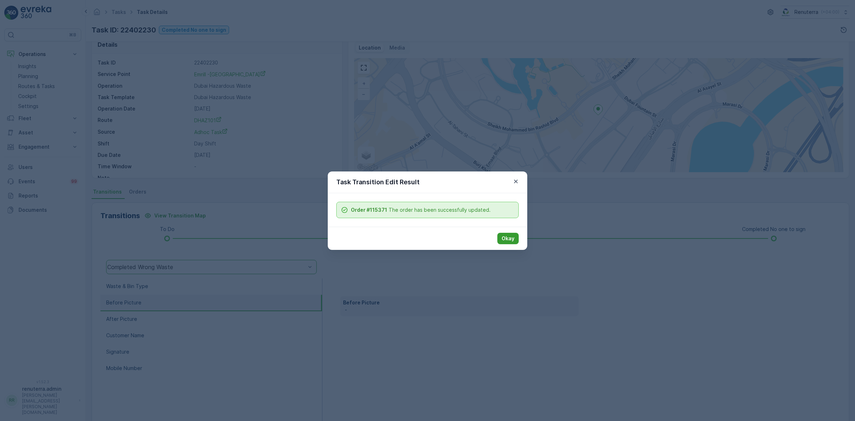
click at [506, 234] on button "Okay" at bounding box center [507, 238] width 21 height 11
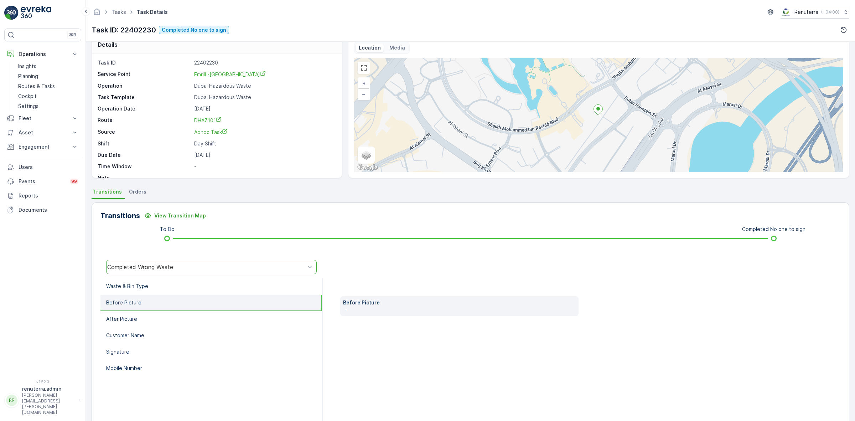
click at [214, 272] on div "Completed Wrong Waste" at bounding box center [211, 267] width 210 height 14
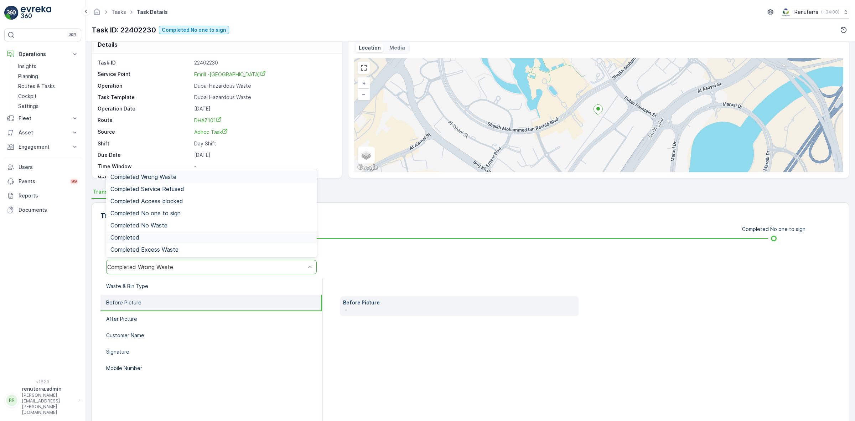
click at [202, 242] on div "Completed Wrong Waste Completed Service Refused Completed Access blocked Comple…" at bounding box center [211, 213] width 210 height 88
click at [186, 218] on div "Completed No one to sign" at bounding box center [211, 213] width 210 height 12
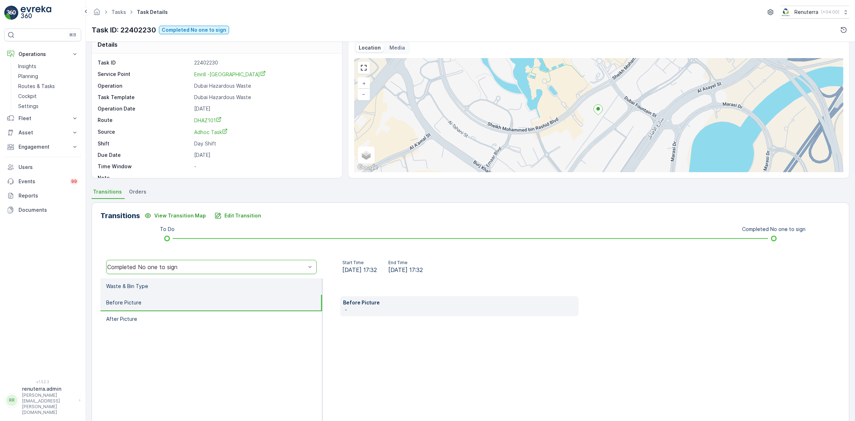
click at [170, 286] on li "Waste & Bin Type" at bounding box center [211, 286] width 222 height 16
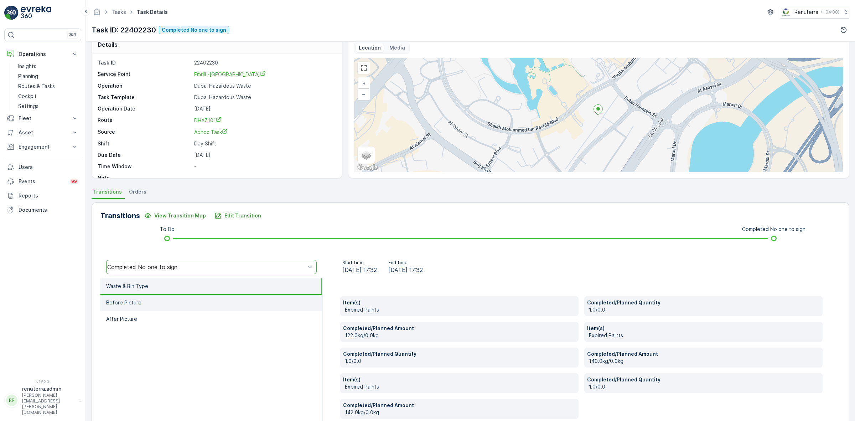
click at [175, 308] on li "Before Picture" at bounding box center [211, 303] width 222 height 16
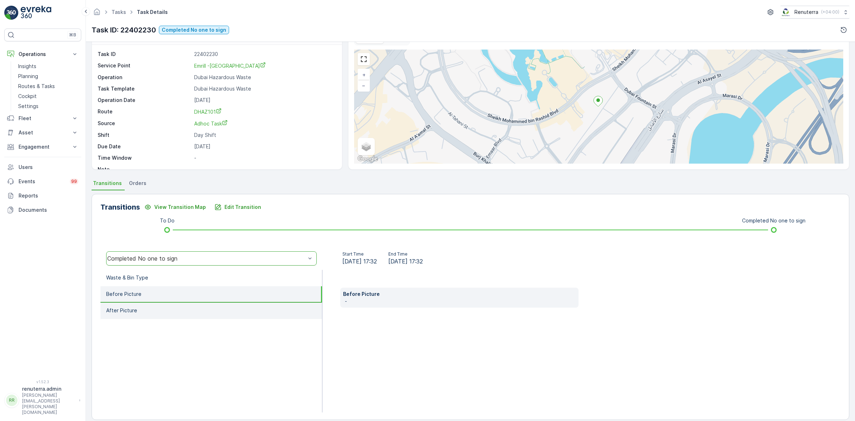
scroll to position [28, 0]
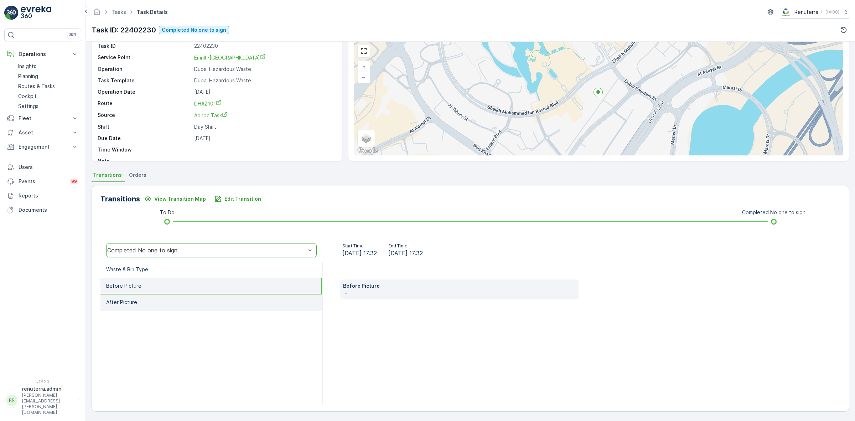
click at [181, 305] on li "After Picture" at bounding box center [211, 302] width 222 height 16
click at [174, 283] on li "Before Picture" at bounding box center [211, 286] width 222 height 16
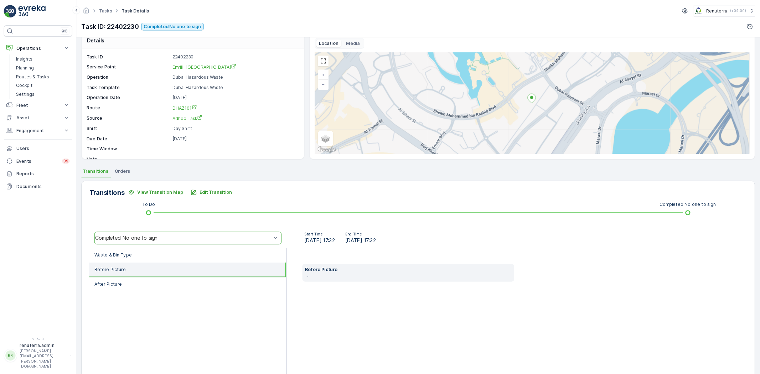
scroll to position [0, 0]
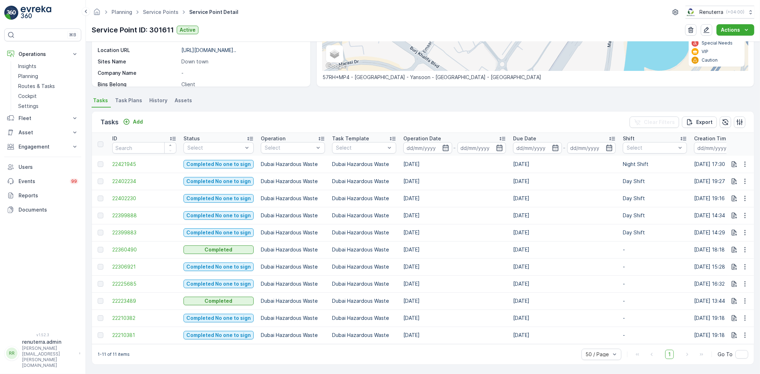
scroll to position [142, 0]
click at [136, 178] on span "22402234" at bounding box center [144, 181] width 64 height 7
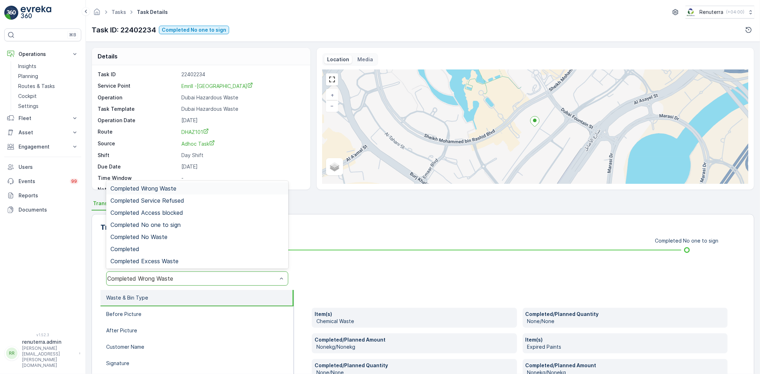
click at [173, 283] on div "Completed Wrong Waste" at bounding box center [197, 278] width 182 height 14
click at [174, 225] on span "Completed No one to sign" at bounding box center [145, 225] width 70 height 6
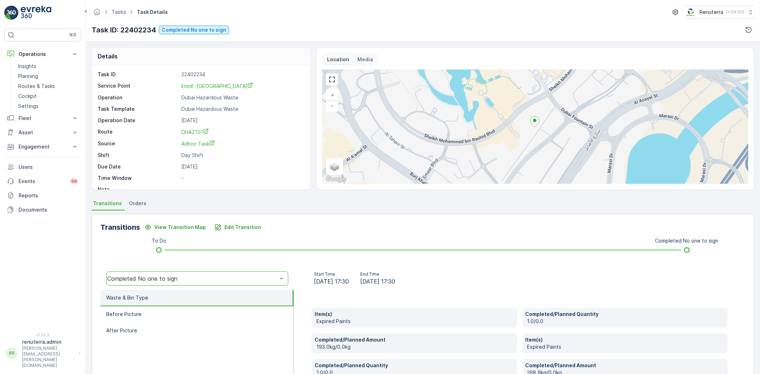
scroll to position [75, 0]
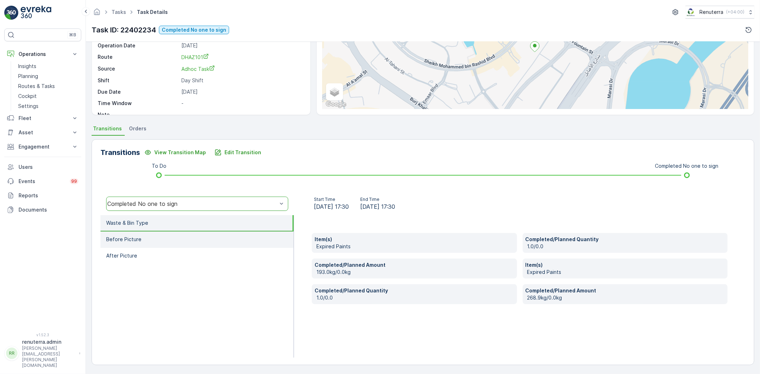
click at [166, 237] on li "Before Picture" at bounding box center [196, 239] width 193 height 16
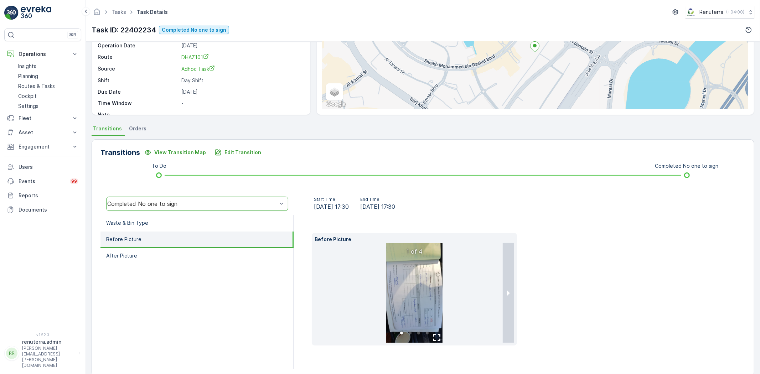
click at [404, 283] on img at bounding box center [414, 293] width 56 height 100
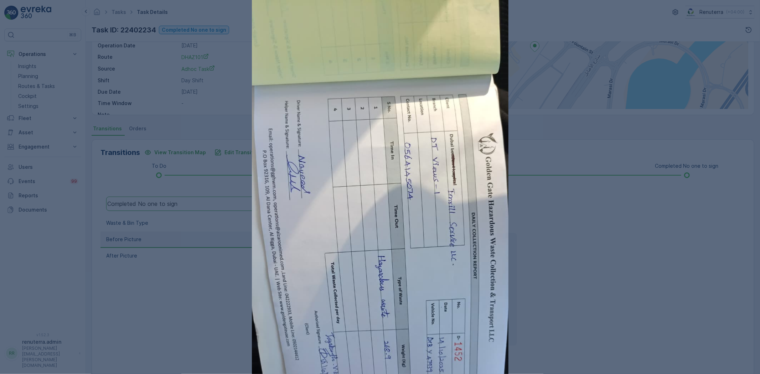
click at [546, 279] on div at bounding box center [380, 187] width 760 height 374
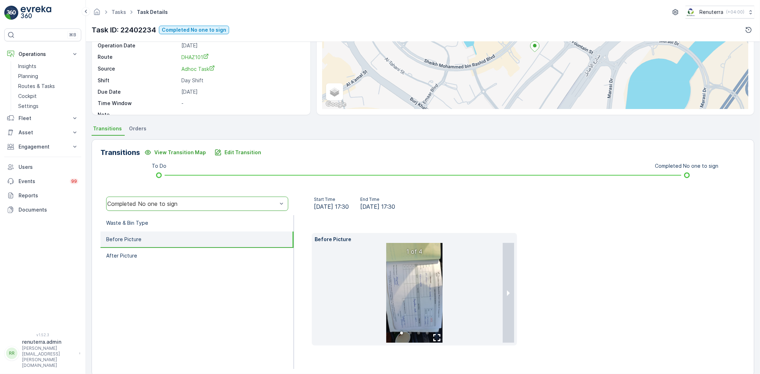
click at [515, 301] on div "Before Picture 1 of 4" at bounding box center [414, 289] width 205 height 113
click at [511, 300] on button "next slide / item" at bounding box center [507, 293] width 11 height 100
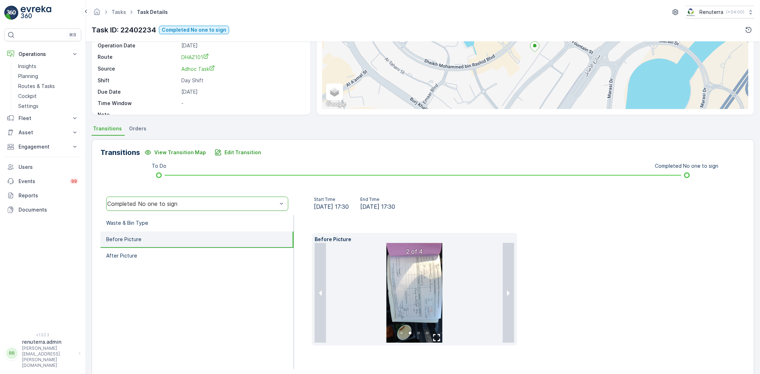
click at [426, 291] on img at bounding box center [414, 293] width 56 height 100
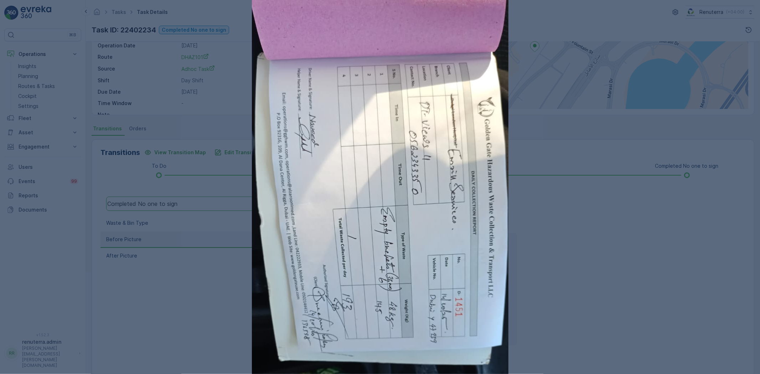
drag, startPoint x: 598, startPoint y: 269, endPoint x: 597, endPoint y: 272, distance: 3.7
click at [598, 269] on div at bounding box center [380, 187] width 760 height 374
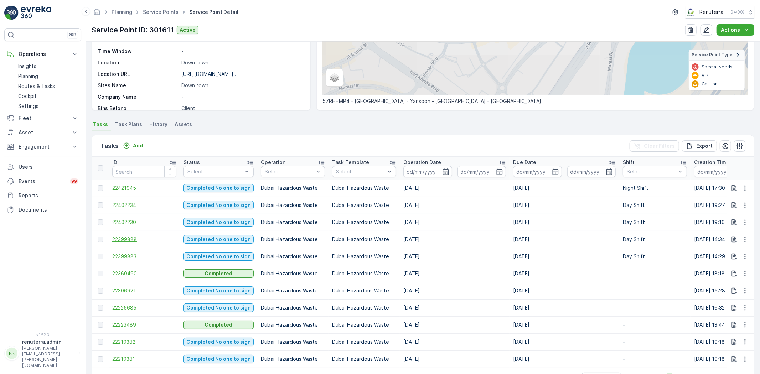
scroll to position [141, 0]
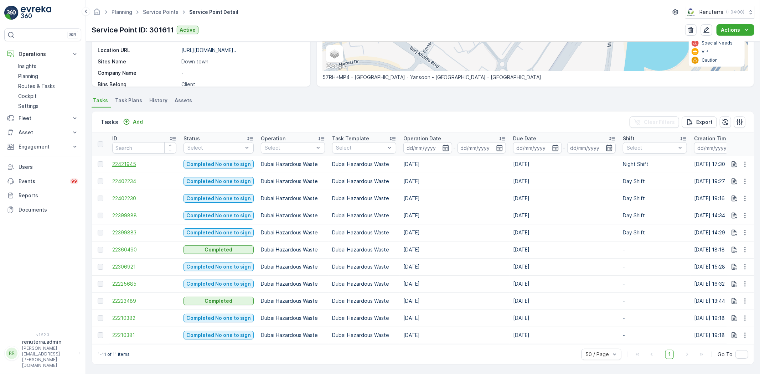
click at [137, 162] on span "22421945" at bounding box center [144, 164] width 64 height 7
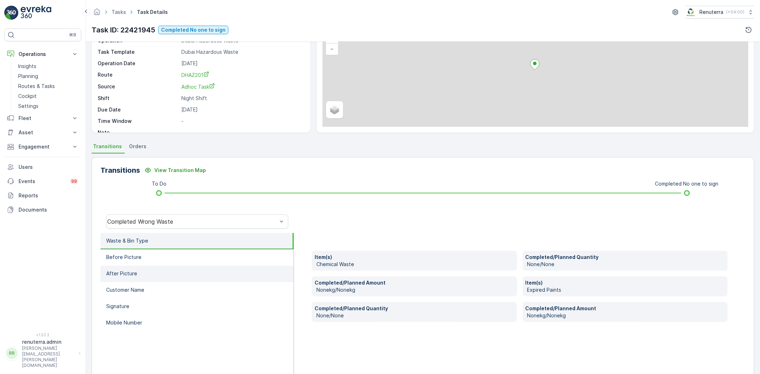
scroll to position [75, 0]
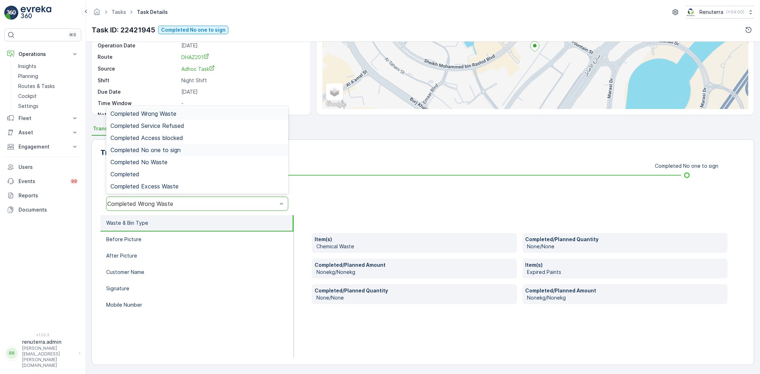
click at [175, 153] on div "Completed No one to sign" at bounding box center [197, 150] width 182 height 12
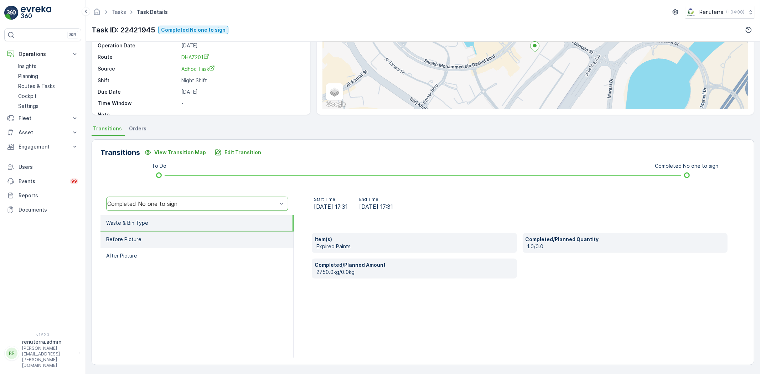
click at [177, 237] on li "Before Picture" at bounding box center [196, 239] width 193 height 16
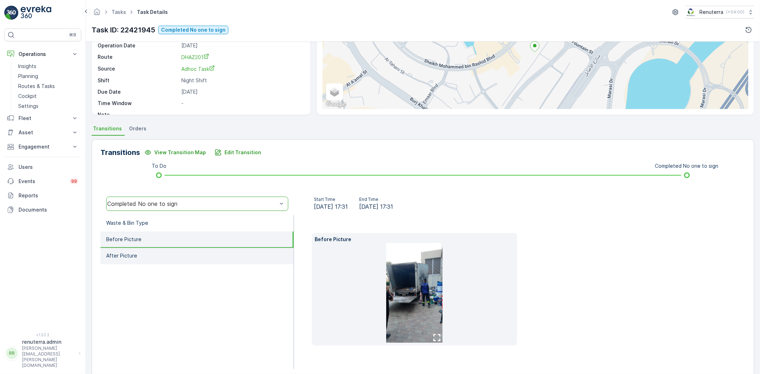
click at [220, 262] on li "After Picture" at bounding box center [196, 256] width 193 height 16
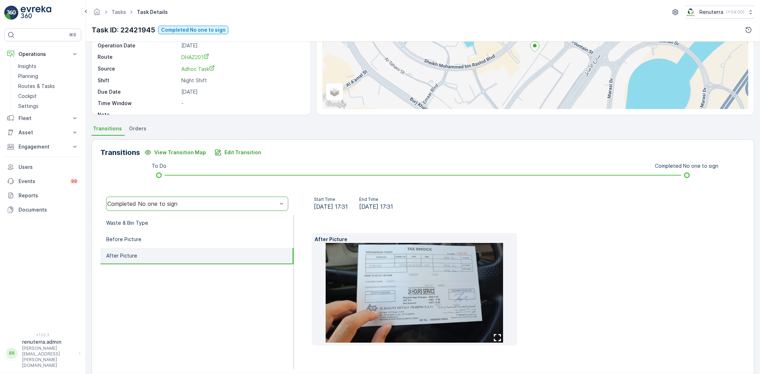
drag, startPoint x: 616, startPoint y: 273, endPoint x: 615, endPoint y: 282, distance: 8.7
click at [616, 273] on div "After Picture" at bounding box center [520, 289] width 416 height 113
click at [137, 219] on p "Waste & Bin Type" at bounding box center [127, 222] width 42 height 7
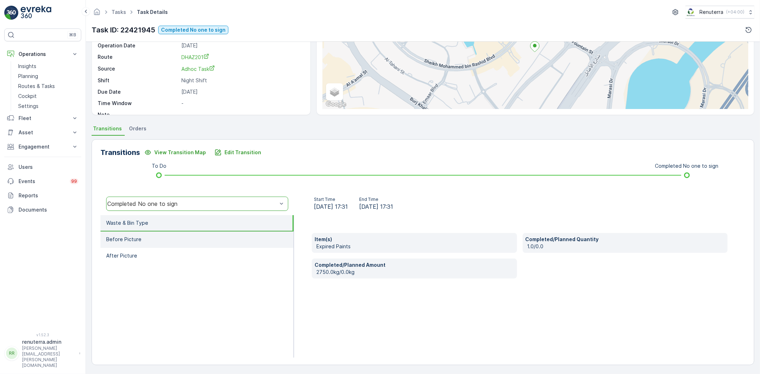
click at [142, 232] on li "Before Picture" at bounding box center [196, 239] width 193 height 16
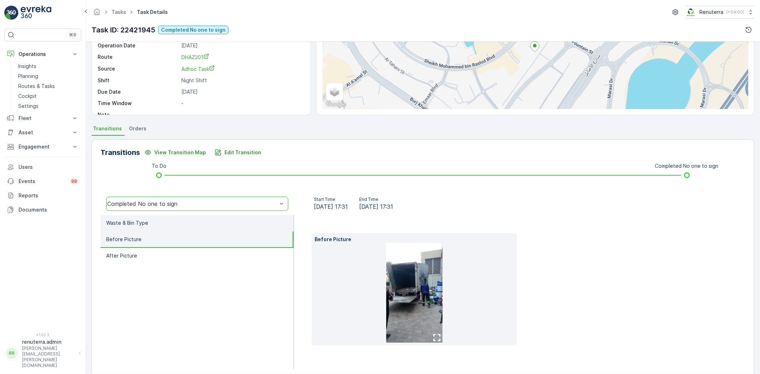
click at [139, 221] on p "Waste & Bin Type" at bounding box center [127, 222] width 42 height 7
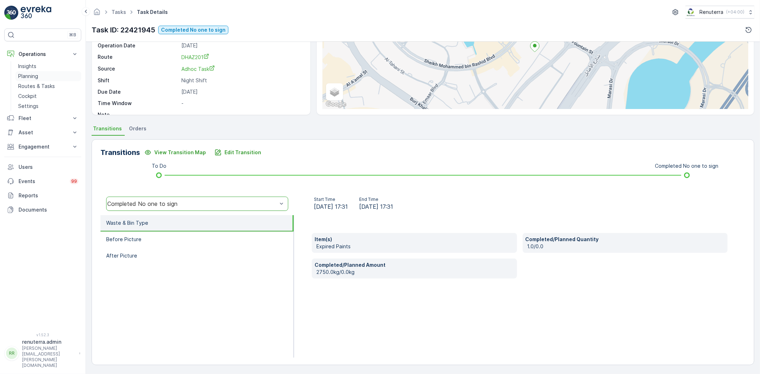
click at [31, 77] on p "Planning" at bounding box center [28, 76] width 20 height 7
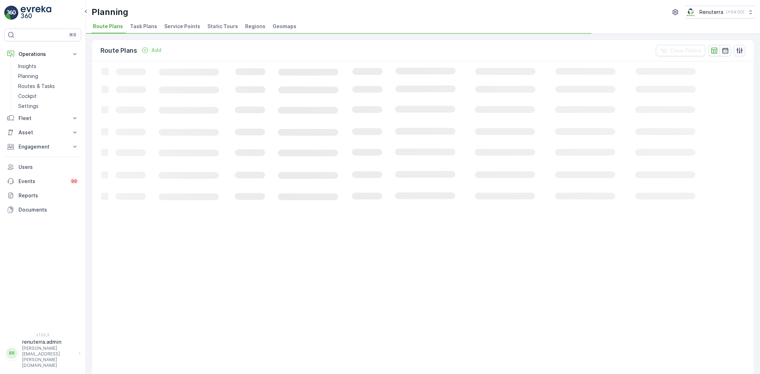
click at [170, 30] on li "Service Points" at bounding box center [183, 27] width 40 height 12
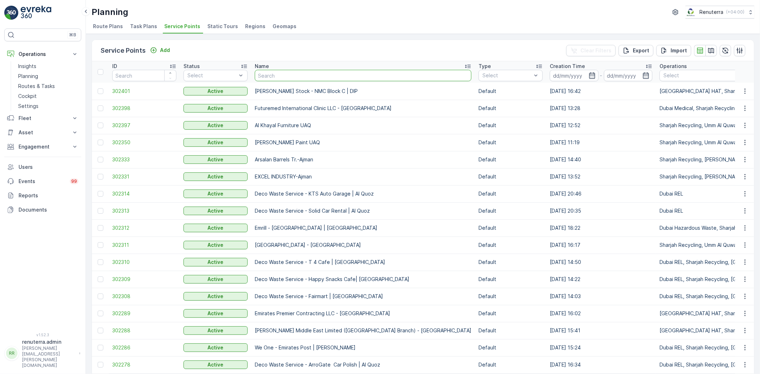
click at [280, 76] on input "text" at bounding box center [363, 75] width 217 height 11
type input "Bl"
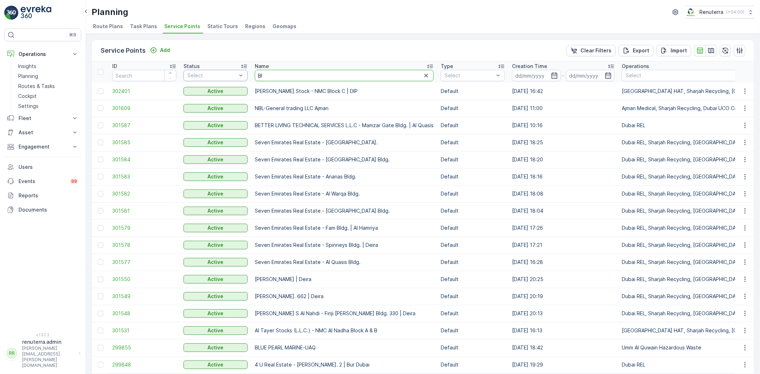
drag, startPoint x: 283, startPoint y: 73, endPoint x: 242, endPoint y: 71, distance: 41.3
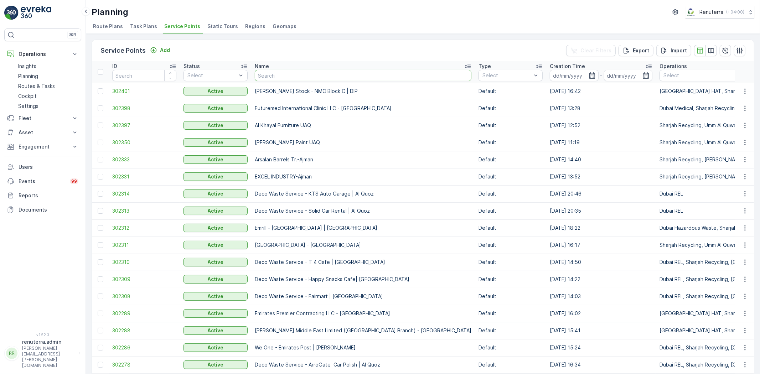
click at [280, 77] on input "text" at bounding box center [363, 75] width 217 height 11
click at [267, 76] on input "text" at bounding box center [363, 75] width 217 height 11
type input "hyd"
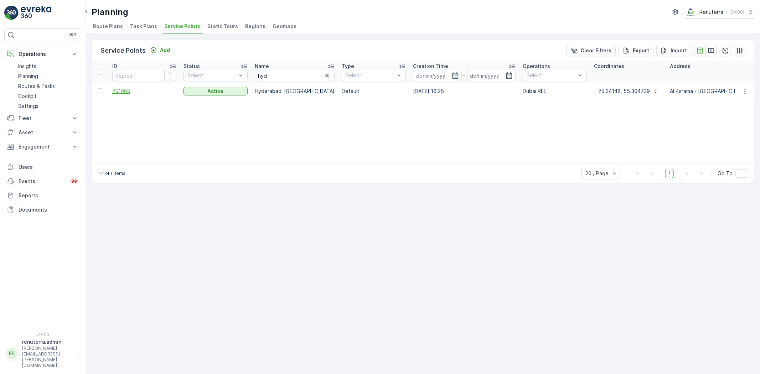
click at [148, 93] on span "251688" at bounding box center [144, 91] width 64 height 7
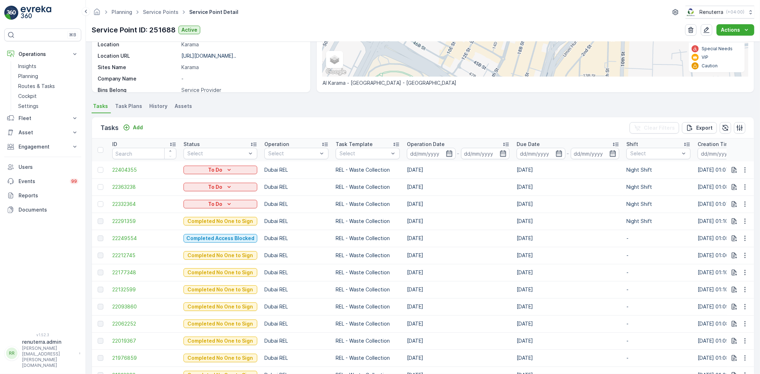
scroll to position [141, 0]
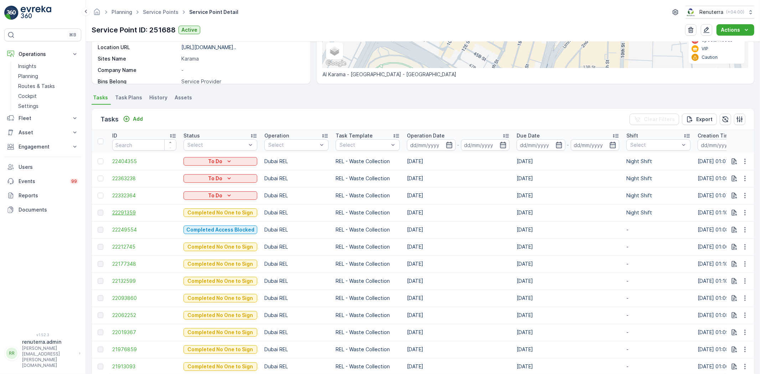
click at [137, 209] on span "22291359" at bounding box center [144, 212] width 64 height 7
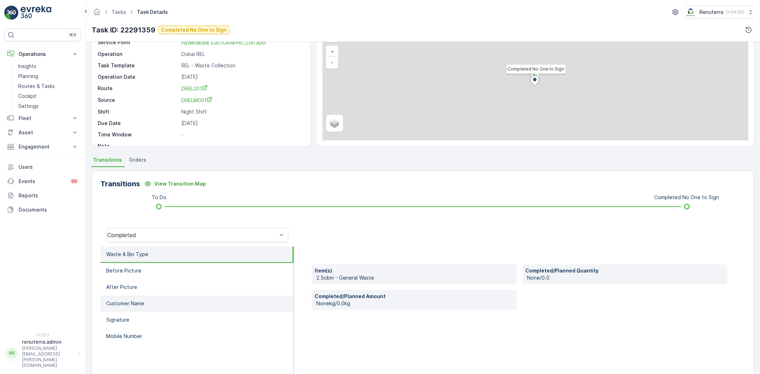
scroll to position [75, 0]
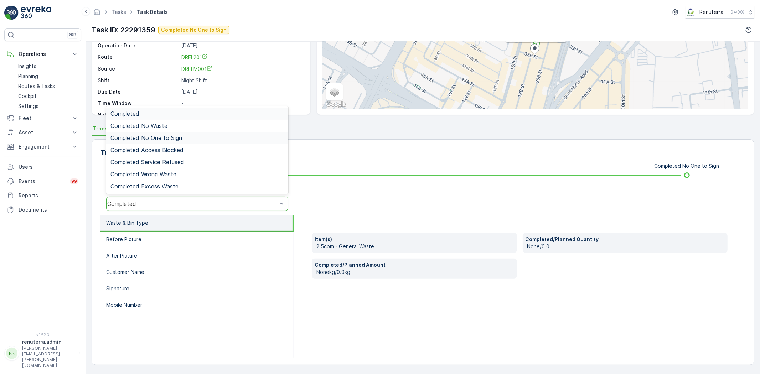
click at [177, 137] on span "Completed No One to Sign" at bounding box center [146, 138] width 72 height 6
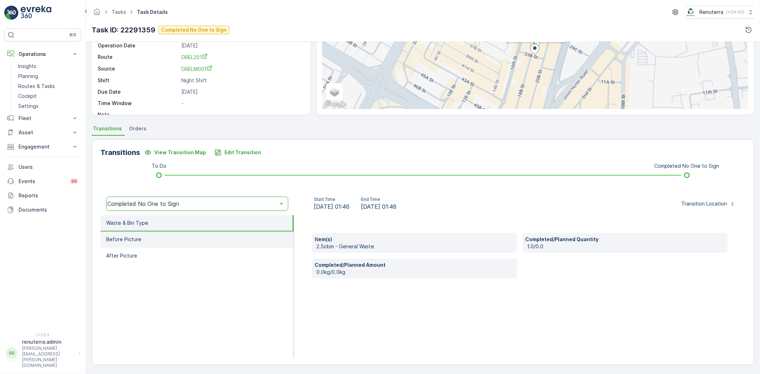
click at [184, 236] on li "Before Picture" at bounding box center [196, 239] width 193 height 16
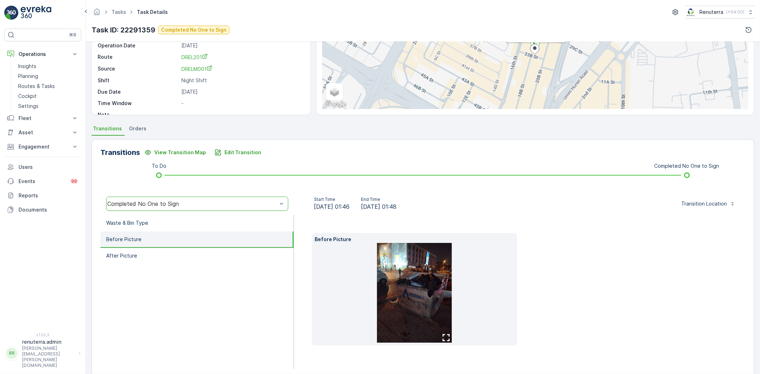
click at [425, 304] on img at bounding box center [414, 293] width 75 height 100
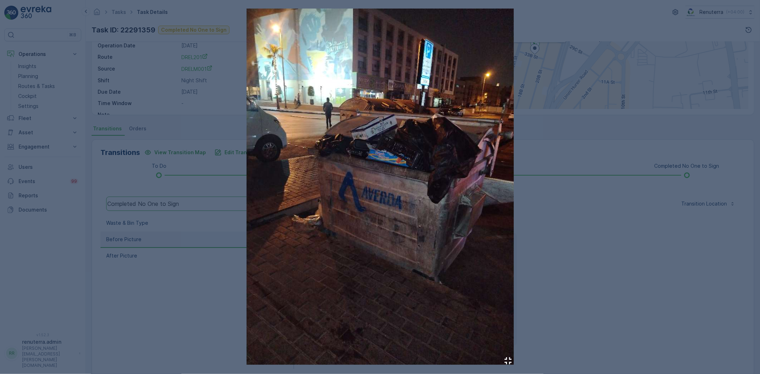
click at [592, 273] on div at bounding box center [380, 187] width 760 height 374
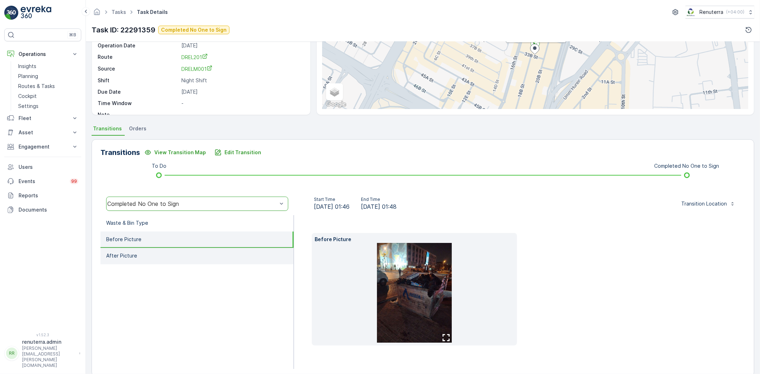
click at [162, 253] on li "After Picture" at bounding box center [196, 256] width 193 height 16
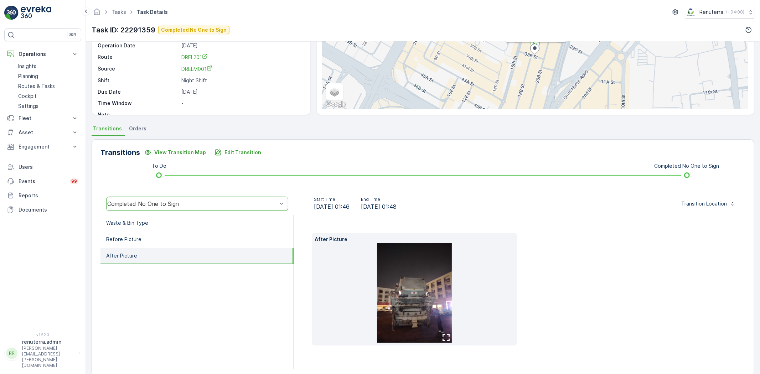
click at [416, 310] on img at bounding box center [414, 293] width 75 height 100
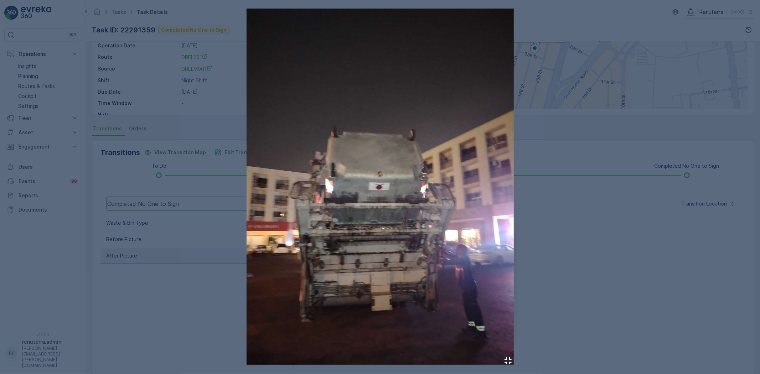
click at [569, 283] on div at bounding box center [380, 187] width 760 height 374
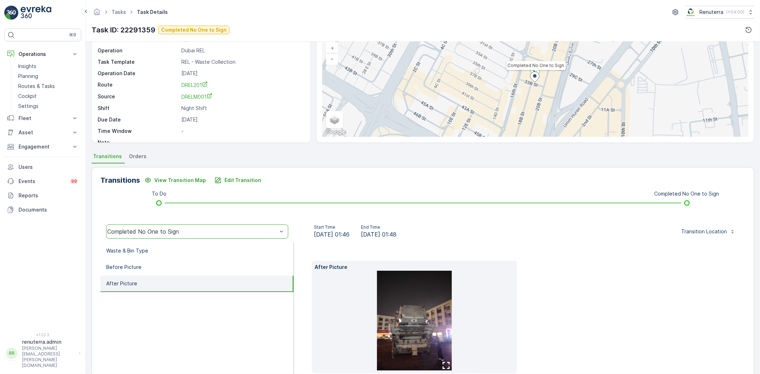
scroll to position [0, 0]
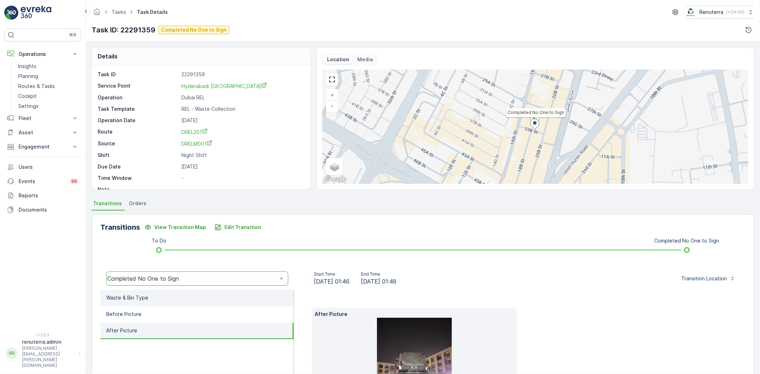
click at [164, 300] on li "Waste & Bin Type" at bounding box center [196, 298] width 193 height 16
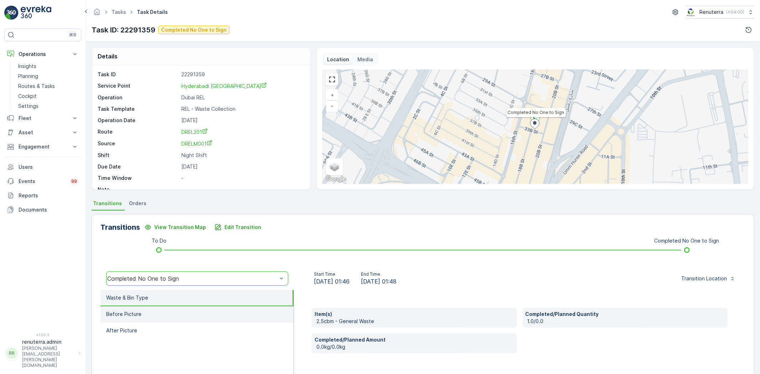
click at [163, 311] on li "Before Picture" at bounding box center [196, 314] width 193 height 16
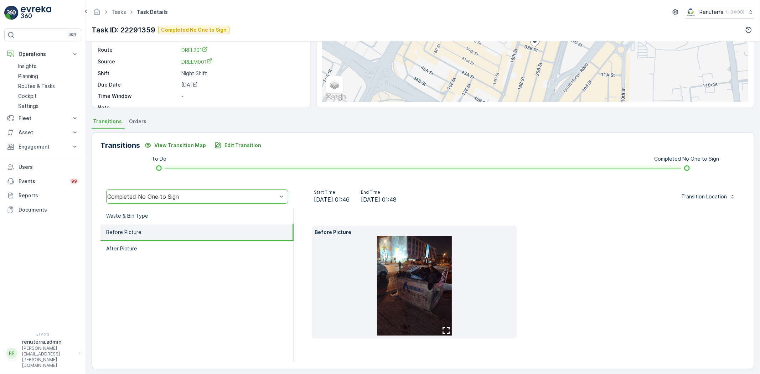
scroll to position [86, 0]
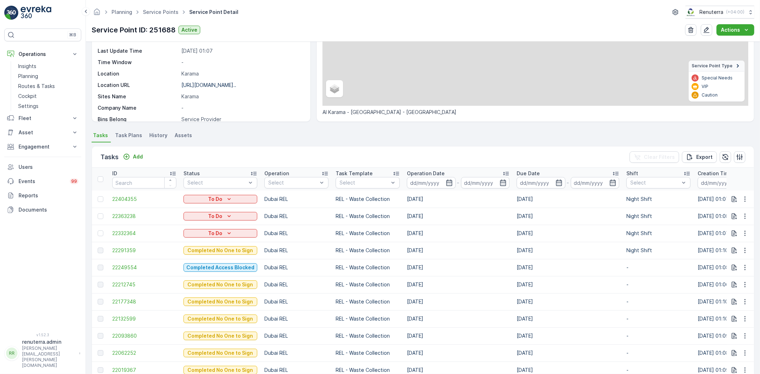
scroll to position [119, 0]
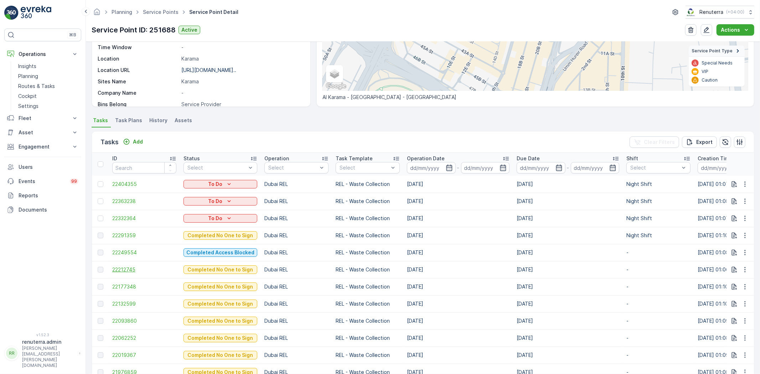
click at [133, 271] on span "22212745" at bounding box center [144, 269] width 64 height 7
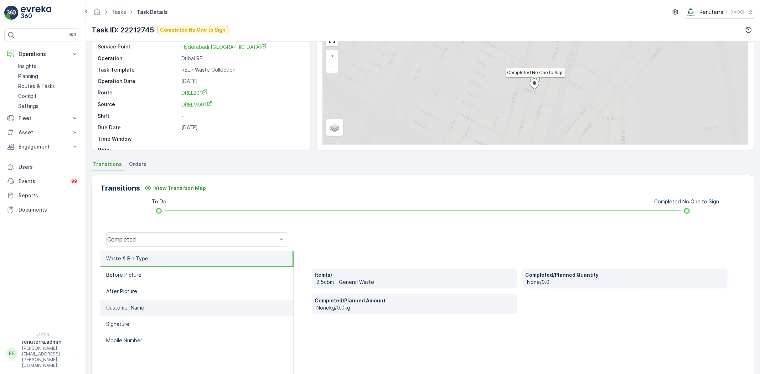
scroll to position [75, 0]
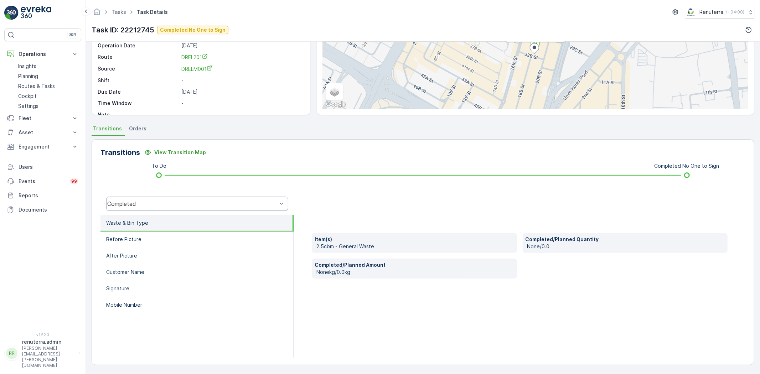
click at [128, 207] on div "Completed" at bounding box center [197, 204] width 182 height 14
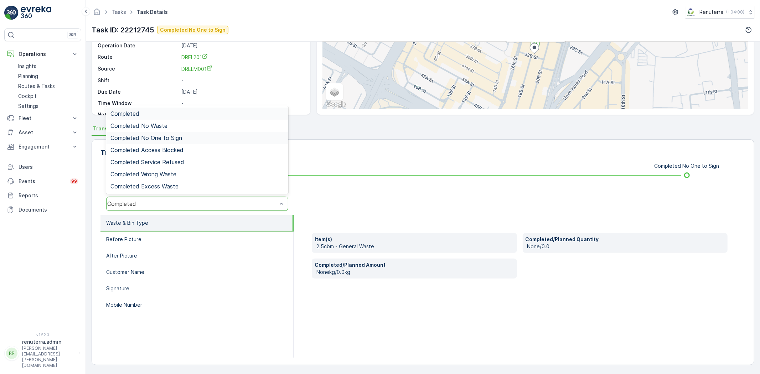
click at [161, 138] on span "Completed No One to Sign" at bounding box center [146, 138] width 72 height 6
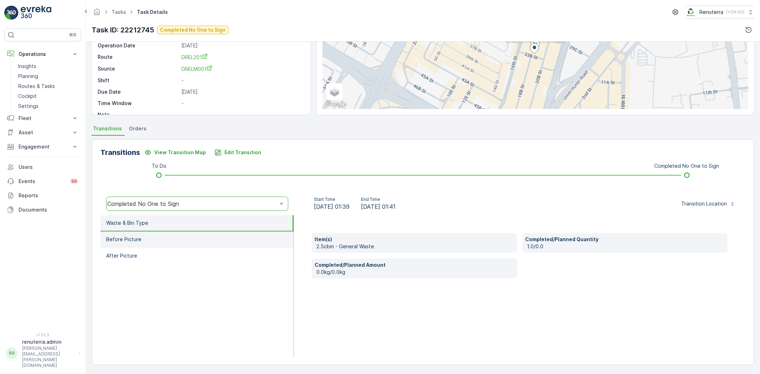
click at [156, 242] on li "Before Picture" at bounding box center [196, 239] width 193 height 16
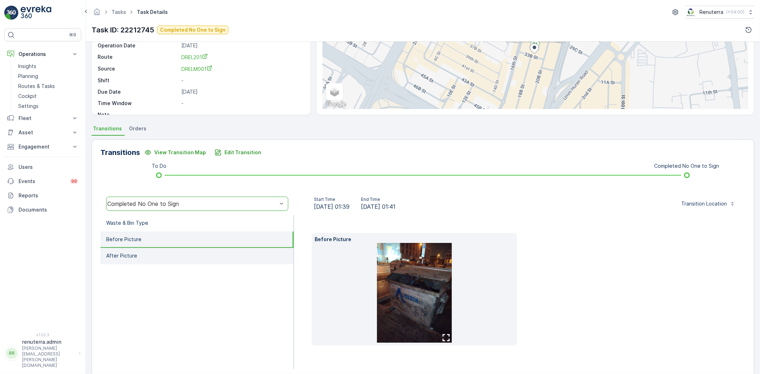
click at [168, 256] on li "After Picture" at bounding box center [196, 256] width 193 height 16
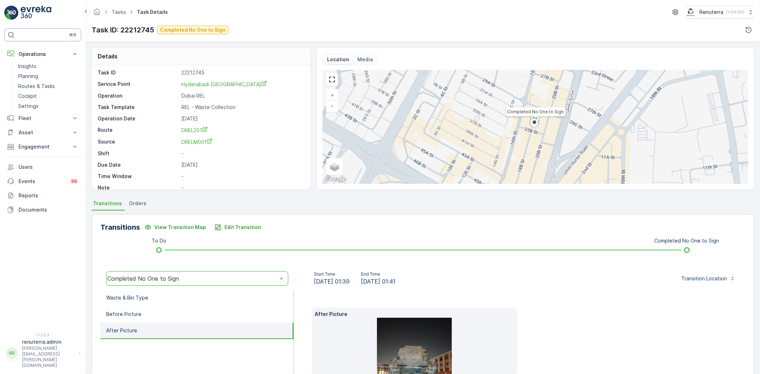
scroll to position [0, 0]
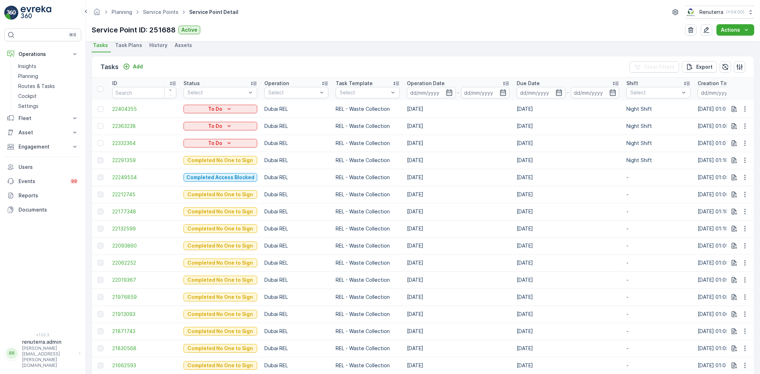
scroll to position [198, 0]
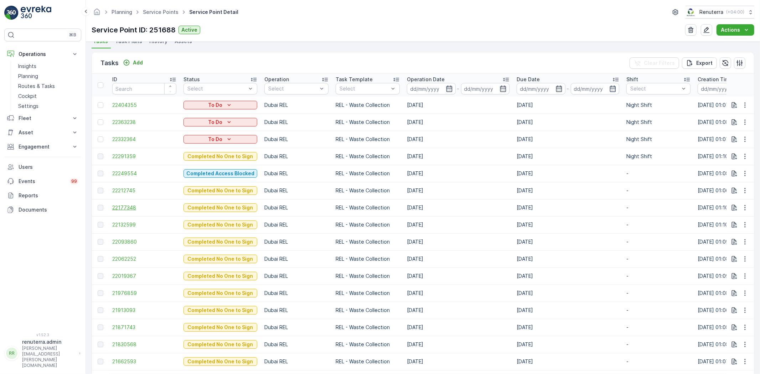
click at [123, 209] on span "22177348" at bounding box center [144, 207] width 64 height 7
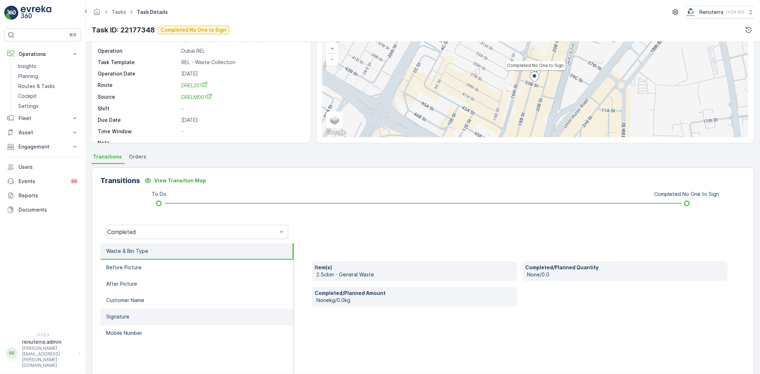
scroll to position [75, 0]
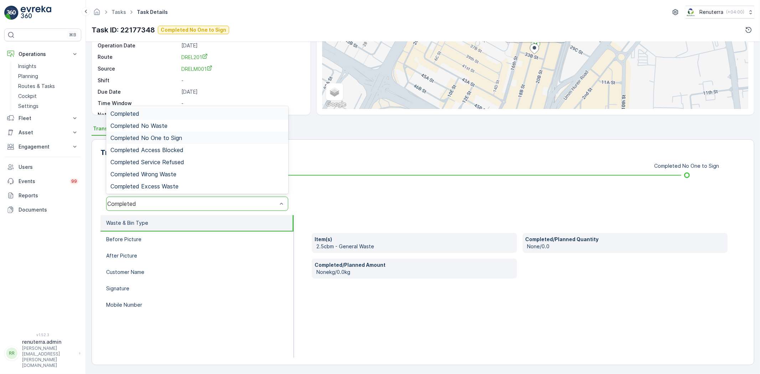
click at [168, 138] on span "Completed No One to Sign" at bounding box center [146, 138] width 72 height 6
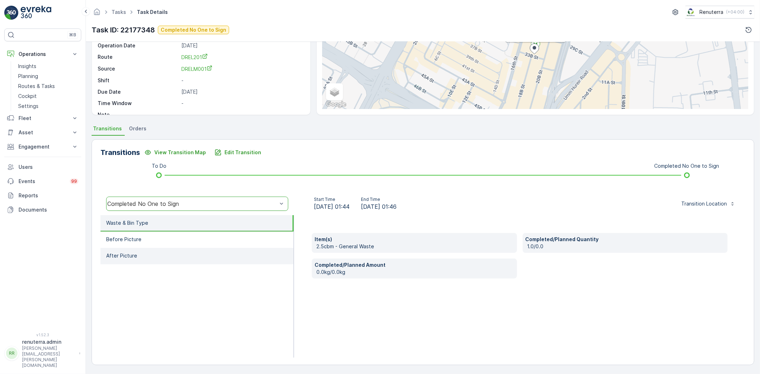
click at [177, 248] on li "After Picture" at bounding box center [196, 256] width 193 height 16
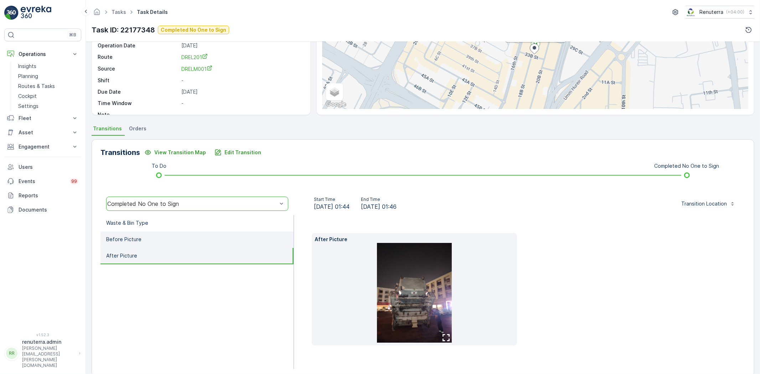
click at [173, 241] on li "Before Picture" at bounding box center [196, 239] width 193 height 16
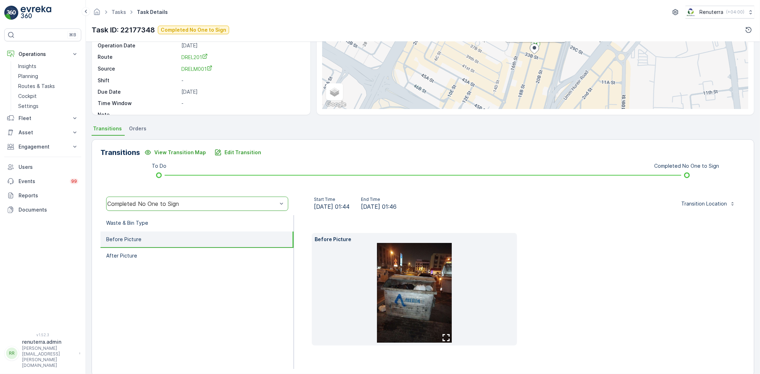
click at [428, 305] on img at bounding box center [414, 293] width 75 height 100
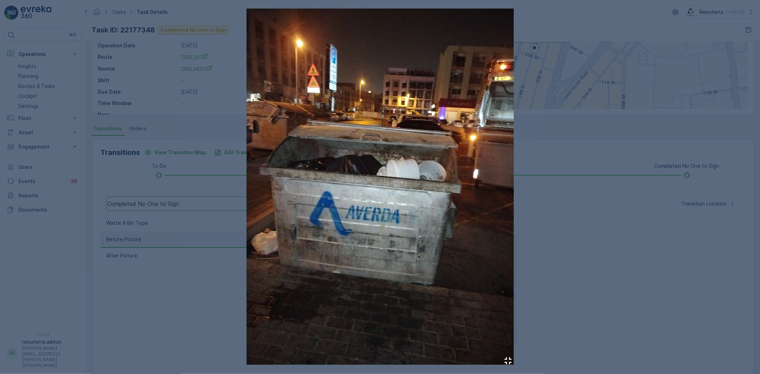
click at [621, 285] on div at bounding box center [380, 187] width 760 height 374
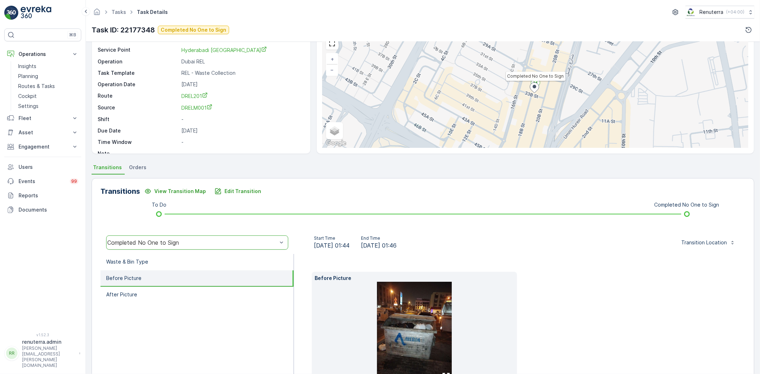
scroll to position [0, 0]
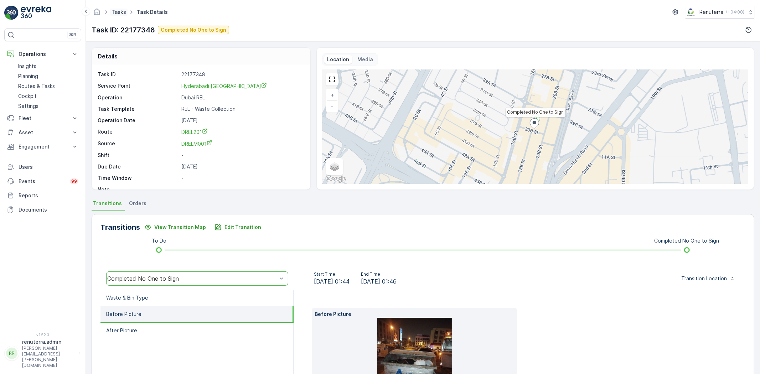
click at [117, 9] on link "Tasks" at bounding box center [118, 12] width 15 height 6
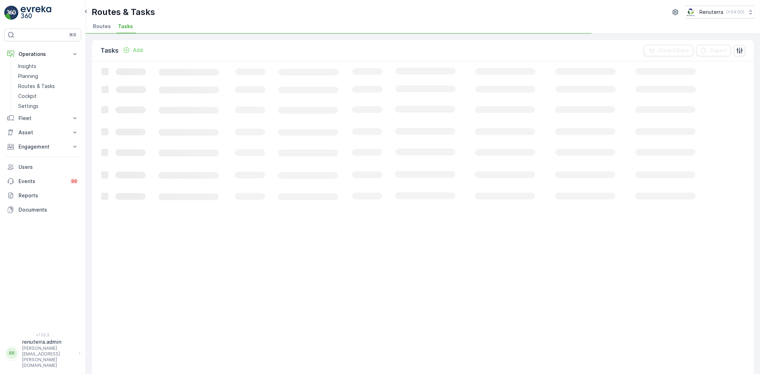
click at [105, 30] on li "Routes" at bounding box center [103, 27] width 22 height 12
click at [46, 74] on link "Planning" at bounding box center [48, 76] width 66 height 10
click at [175, 22] on li "Service Points" at bounding box center [183, 27] width 40 height 12
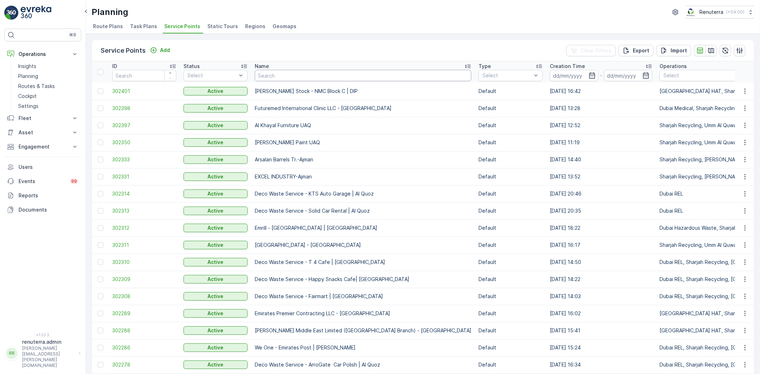
click at [277, 77] on input "text" at bounding box center [363, 75] width 217 height 11
click at [44, 121] on p "Fleet" at bounding box center [43, 118] width 48 height 7
click at [36, 177] on p "Engagement" at bounding box center [43, 176] width 48 height 7
click at [158, 53] on div "Add" at bounding box center [160, 50] width 20 height 7
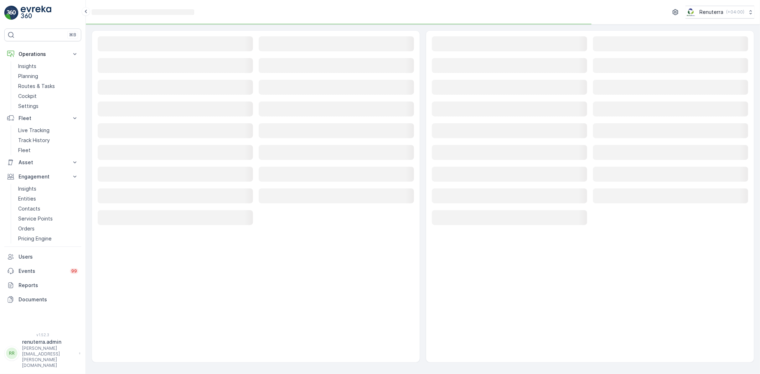
click at [151, 54] on div "Loading... Loading... Loading... Loading... Loading... Loading... Loading... Lo…" at bounding box center [256, 131] width 316 height 190
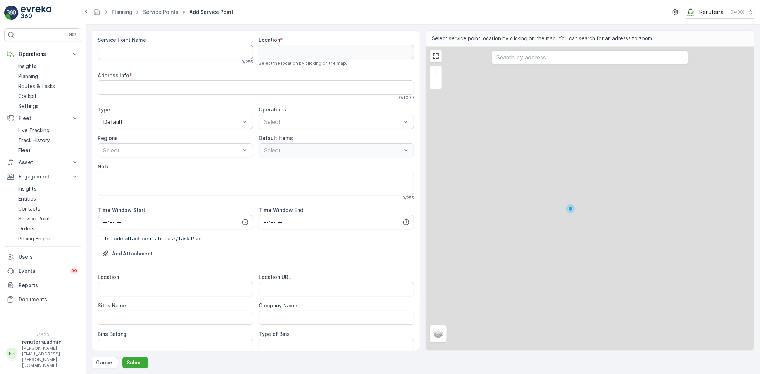
click at [152, 54] on Name "Service Point Name" at bounding box center [175, 52] width 155 height 14
paste Name "Karas Veterinary Clinic - Downtown"
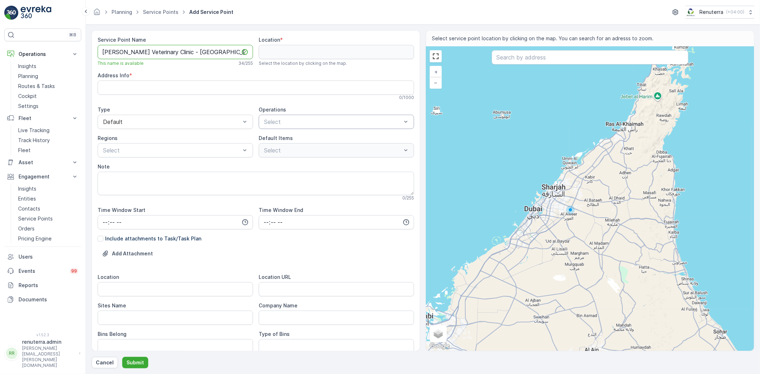
type Name "Karas Veterinary Clinic - Downtown"
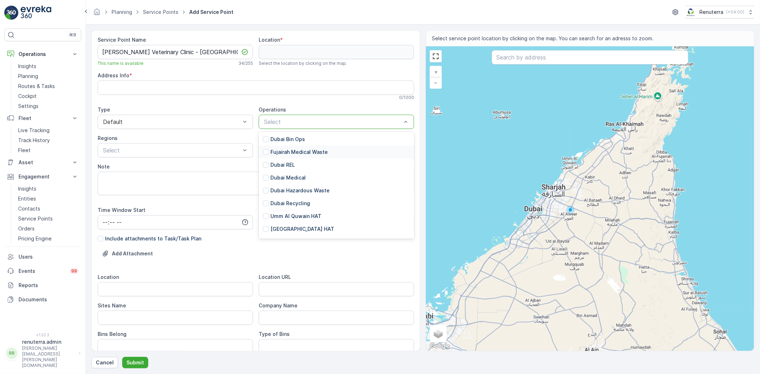
scroll to position [79, 0]
click at [291, 134] on div "Dubai Medical" at bounding box center [336, 140] width 155 height 13
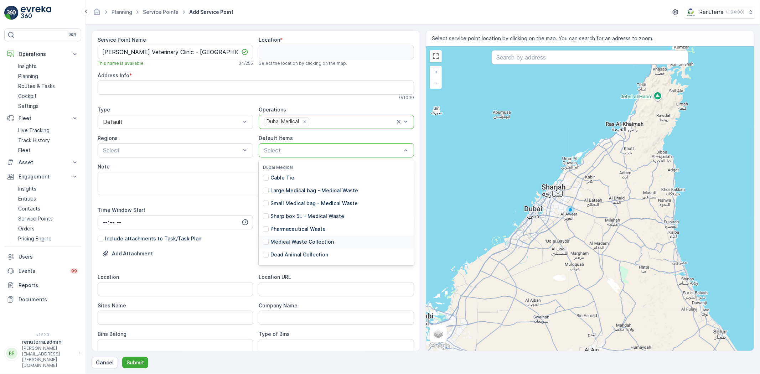
click at [301, 245] on p "Medical Waste Collection" at bounding box center [301, 241] width 63 height 7
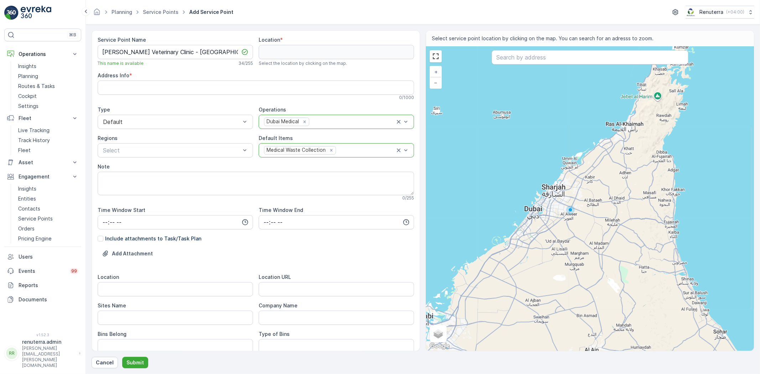
click at [283, 290] on URL "Location URL" at bounding box center [336, 289] width 155 height 14
click at [282, 290] on URL "Location URL" at bounding box center [336, 289] width 155 height 14
paste URL "https://maps.app.goo.gl/wumtUEAuqgLf58pM7"
type URL "https://maps.app.goo.gl/wumtUEAuqgLf58pM7"
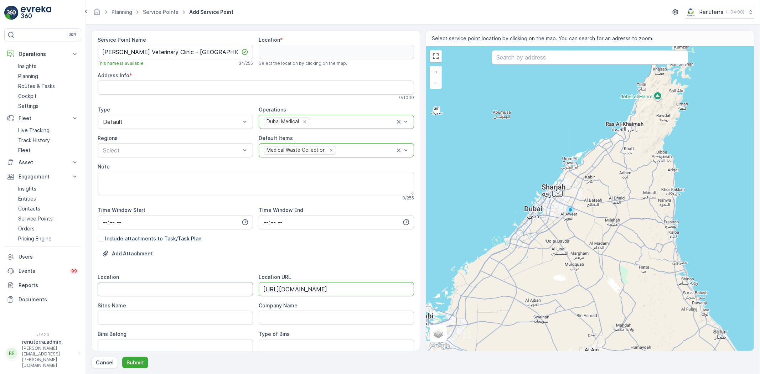
click at [180, 293] on input "Location" at bounding box center [175, 289] width 155 height 14
click at [494, 60] on input "text" at bounding box center [589, 57] width 197 height 14
paste input "Karas Veterinary Clinic - Downtown"
type input "Karas Veterinary Clinic - Downtown"
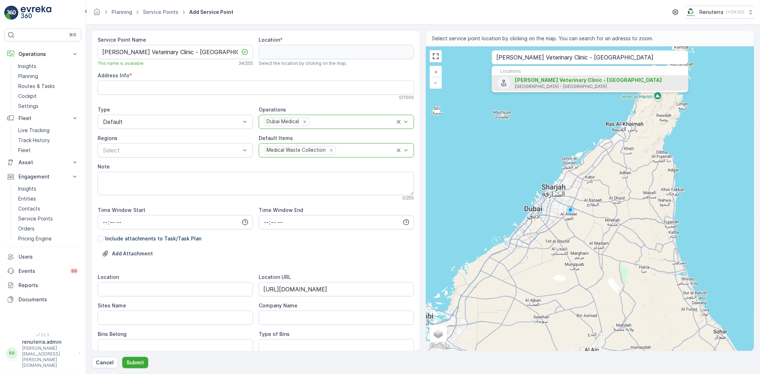
click at [536, 83] on span "Karas Veterinary Clinic - Downtown" at bounding box center [588, 80] width 147 height 6
type input "25.192837,55.26624049999999"
type Info "G08 - Bay Avenue Mall - Business Bay - Dubai - United Arab Emirates"
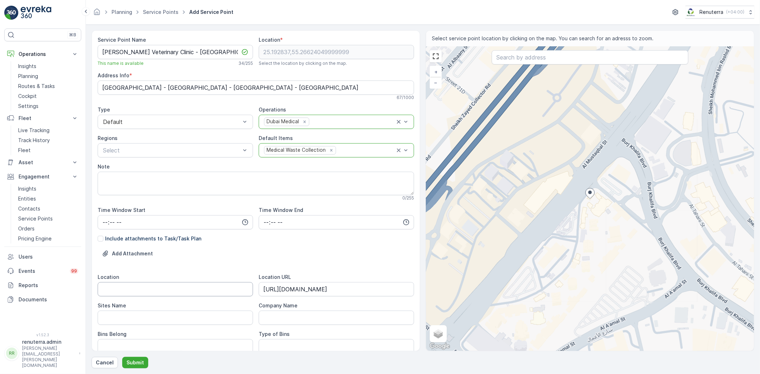
click at [150, 290] on input "Location" at bounding box center [175, 289] width 155 height 14
drag, startPoint x: 151, startPoint y: 290, endPoint x: 112, endPoint y: 309, distance: 43.5
click at [101, 280] on div "Location Business Bay" at bounding box center [175, 284] width 155 height 23
type input "Business Bay"
click at [118, 315] on Name "Sites Name" at bounding box center [175, 318] width 155 height 14
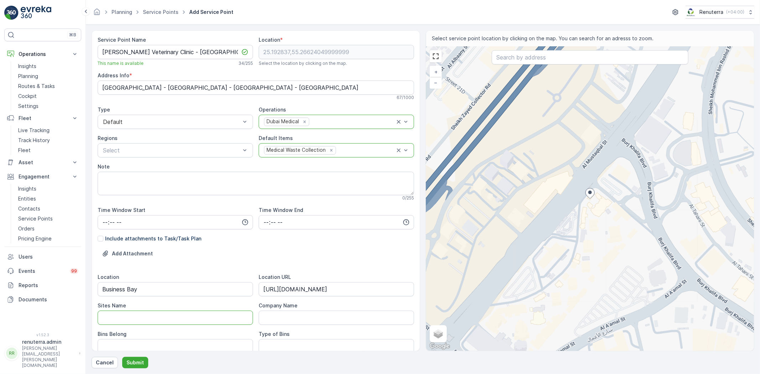
paste Name "Business Bay"
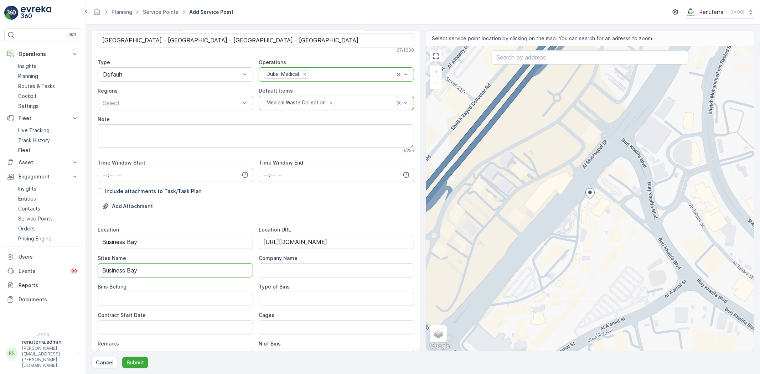
scroll to position [119, 0]
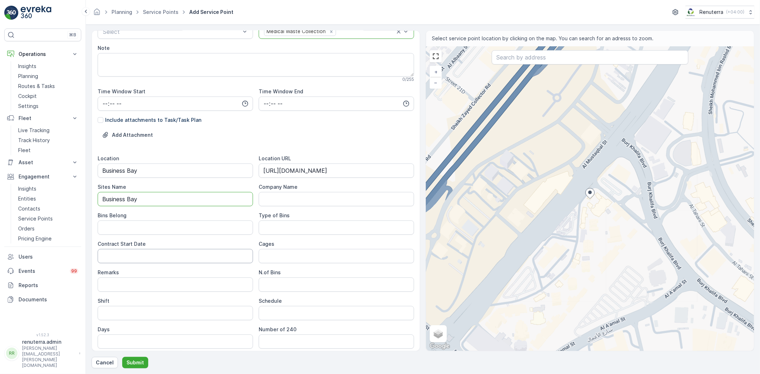
type Name "Business Bay"
click at [124, 234] on Belong "Bins Belong" at bounding box center [175, 227] width 155 height 14
type Belong "Client"
click at [186, 259] on Date "Contract Start Date" at bounding box center [175, 256] width 155 height 14
type Date "15-10-2025"
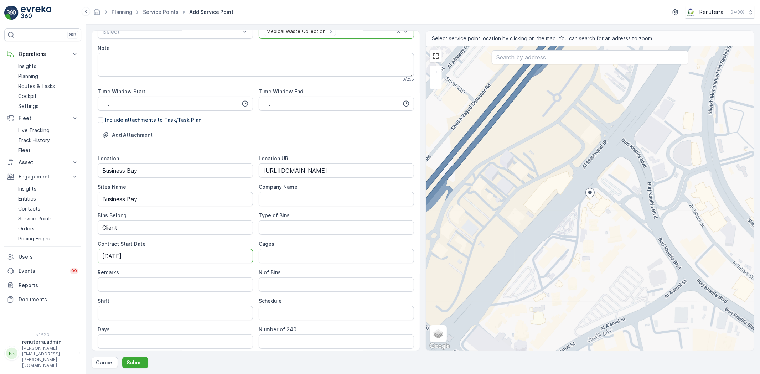
click at [320, 224] on Bins "Type of Bins" at bounding box center [336, 227] width 155 height 14
drag, startPoint x: 328, startPoint y: 226, endPoint x: 324, endPoint y: 227, distance: 3.9
click at [325, 227] on Bins "Medical waste collecrtio" at bounding box center [336, 227] width 155 height 14
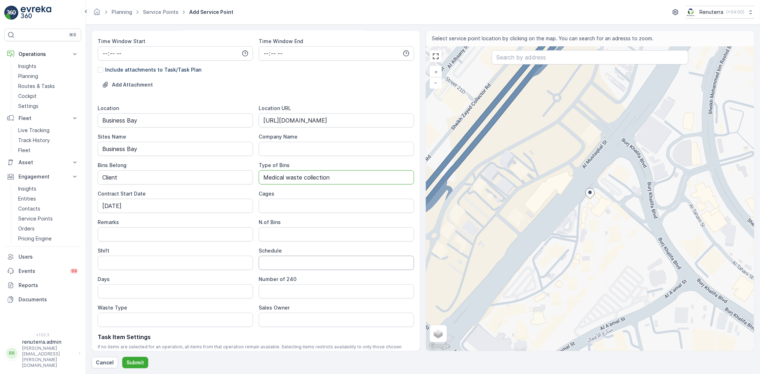
scroll to position [208, 0]
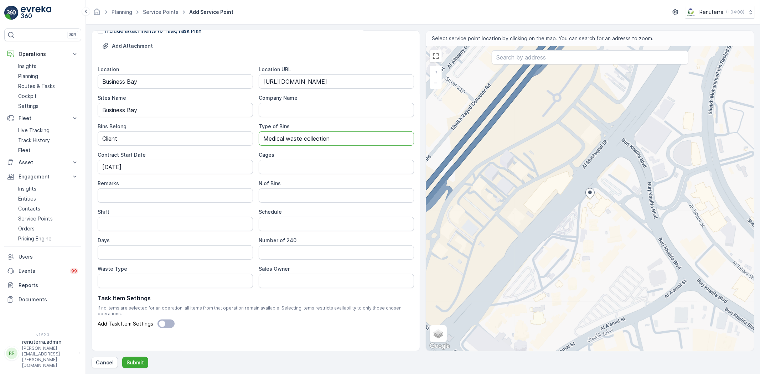
type Bins "Medical waste collection"
drag, startPoint x: 286, startPoint y: 177, endPoint x: 287, endPoint y: 187, distance: 10.3
click at [286, 177] on div "Location Business Bay Location URL https://maps.app.goo.gl/wumtUEAuqgLf58pM7 Si…" at bounding box center [256, 177] width 316 height 222
click at [147, 189] on input "Remarks" at bounding box center [175, 195] width 155 height 14
click at [121, 220] on input "Shift" at bounding box center [175, 224] width 155 height 14
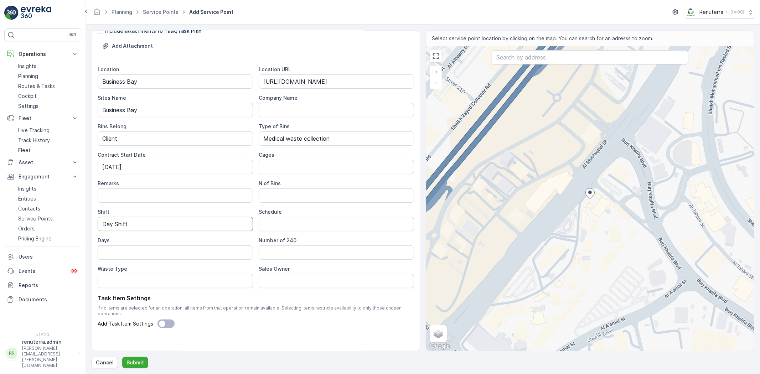
type input "Day Shift"
click at [167, 294] on p "Task Item Settings" at bounding box center [256, 298] width 316 height 9
click at [170, 283] on Type "Waste Type" at bounding box center [175, 281] width 155 height 14
type Type "Medical Waste Collection"
click at [284, 282] on Owner "Sales Owner" at bounding box center [336, 281] width 155 height 14
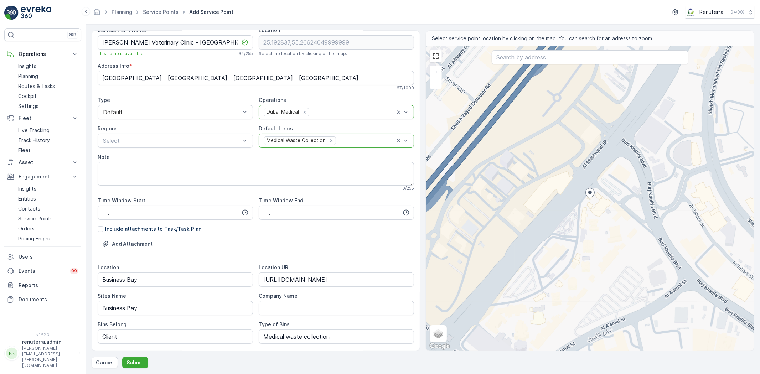
scroll to position [0, 0]
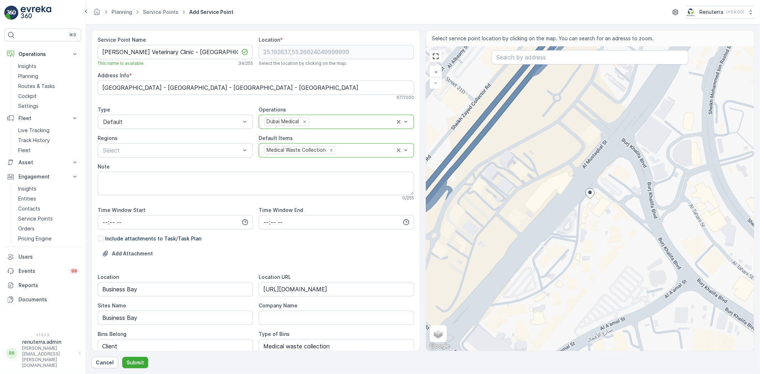
type Owner "Hassan"
click at [151, 362] on div "Cancel Submit" at bounding box center [423, 362] width 662 height 11
click at [145, 361] on button "Submit" at bounding box center [135, 362] width 26 height 11
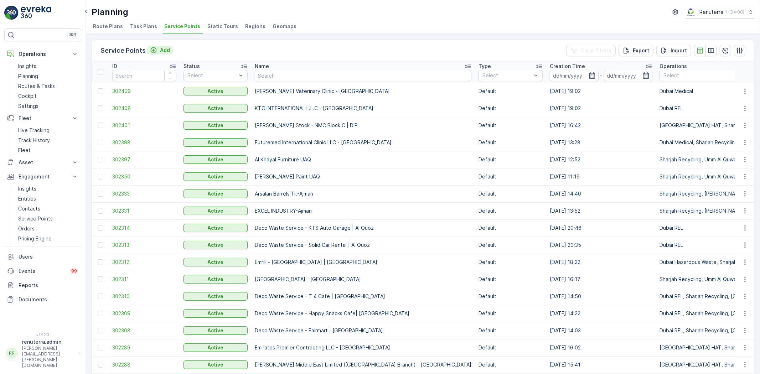
click at [156, 48] on icon "Add" at bounding box center [153, 50] width 7 height 7
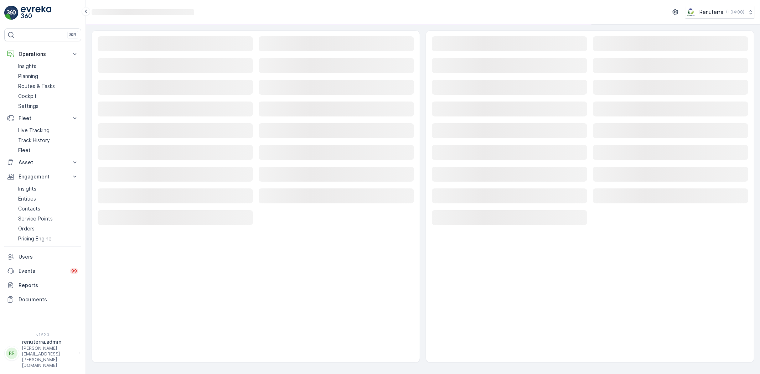
click at [153, 48] on rect at bounding box center [175, 43] width 155 height 15
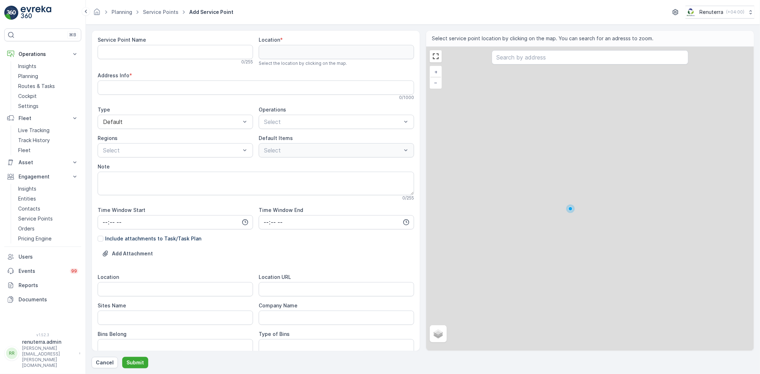
click at [176, 47] on Name "Service Point Name" at bounding box center [175, 52] width 155 height 14
paste Name "Karas Veterinary Clinic"
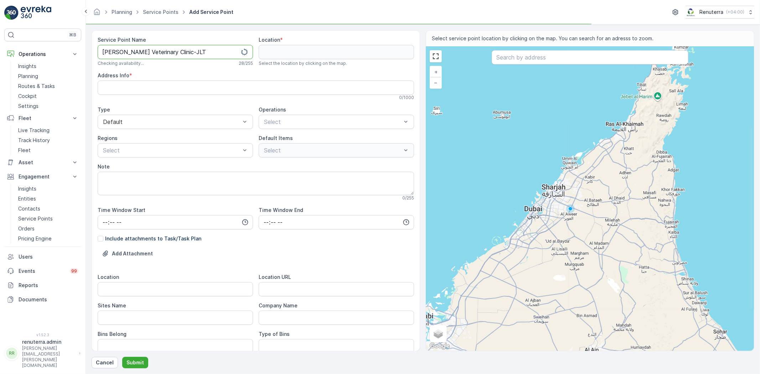
drag, startPoint x: 176, startPoint y: 51, endPoint x: 82, endPoint y: 41, distance: 94.2
click at [82, 41] on div "⌘B Operations Insights Planning Routes & Tasks Cockpit Settings Fleet Live Trac…" at bounding box center [380, 187] width 760 height 374
type Name "Karas Veterinary Clinic-JLT"
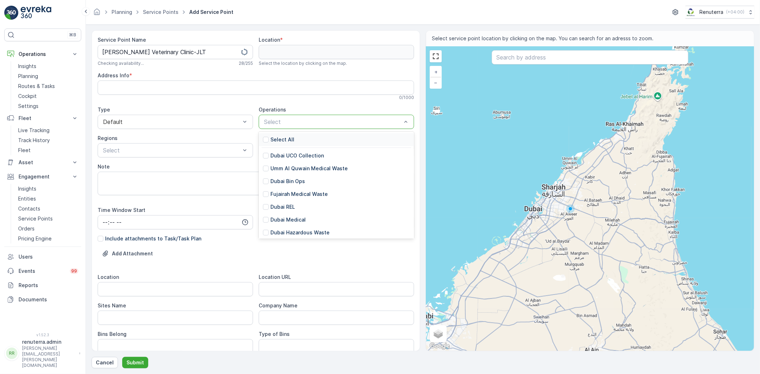
click at [282, 126] on div "Select" at bounding box center [336, 122] width 155 height 14
click at [297, 220] on p "Dubai Medical" at bounding box center [287, 219] width 35 height 7
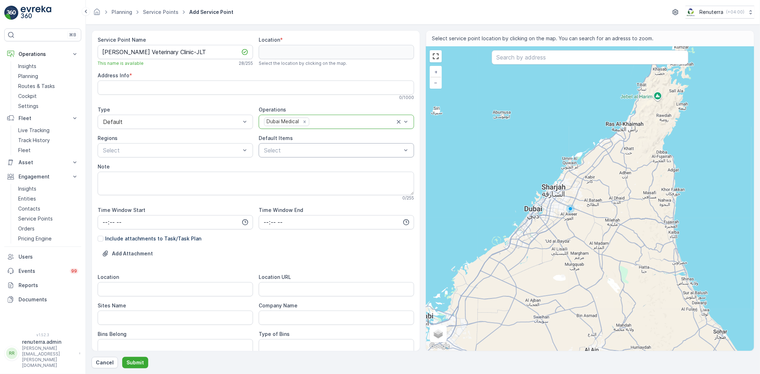
drag, startPoint x: 311, startPoint y: 164, endPoint x: 306, endPoint y: 155, distance: 10.1
click at [307, 157] on div "Service Point Name Karas Veterinary Clinic-JLT This name is available 28 / 255 …" at bounding box center [256, 300] width 316 height 528
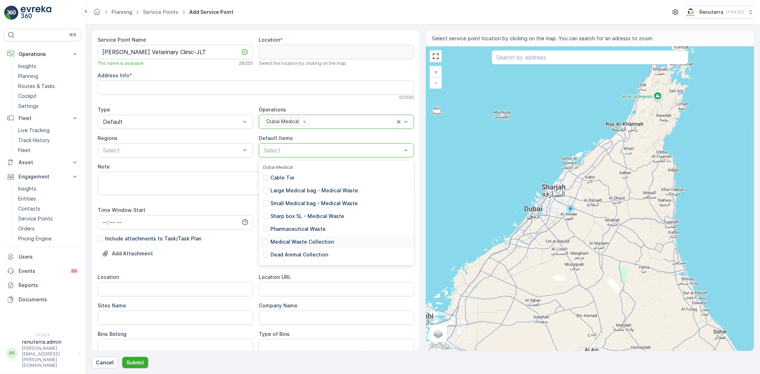
click at [313, 241] on p "Medical Waste Collection" at bounding box center [301, 241] width 63 height 7
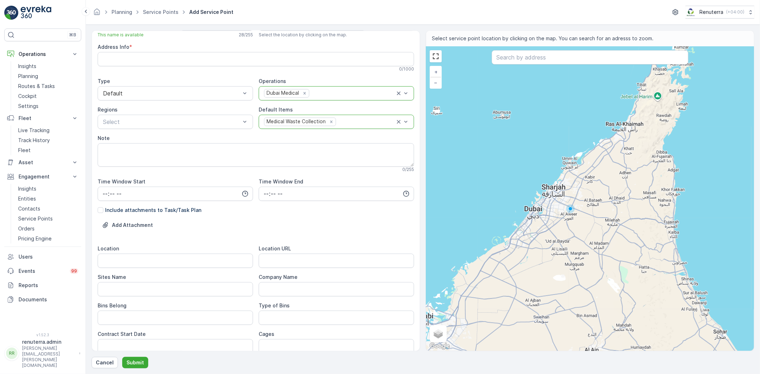
scroll to position [119, 0]
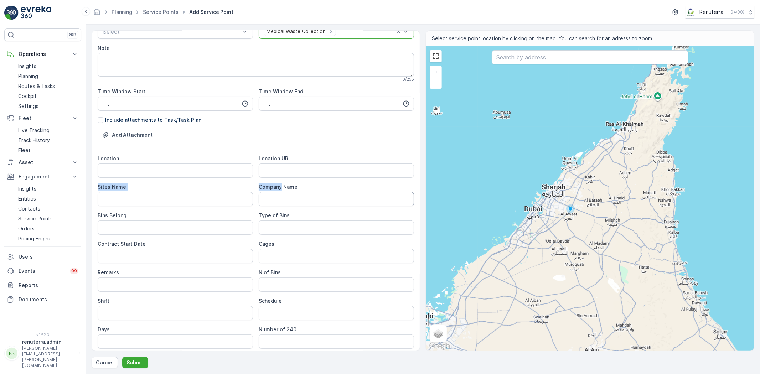
click at [278, 177] on div "Location Location URL Sites Name Company Name Bins Belong Type of Bins Contract…" at bounding box center [256, 266] width 316 height 222
click at [277, 173] on URL "Location URL" at bounding box center [336, 170] width 155 height 14
click at [264, 173] on URL "Location URL" at bounding box center [336, 170] width 155 height 14
drag, startPoint x: 227, startPoint y: 180, endPoint x: 213, endPoint y: 175, distance: 14.9
click at [269, 170] on URL "Location URL" at bounding box center [336, 170] width 155 height 14
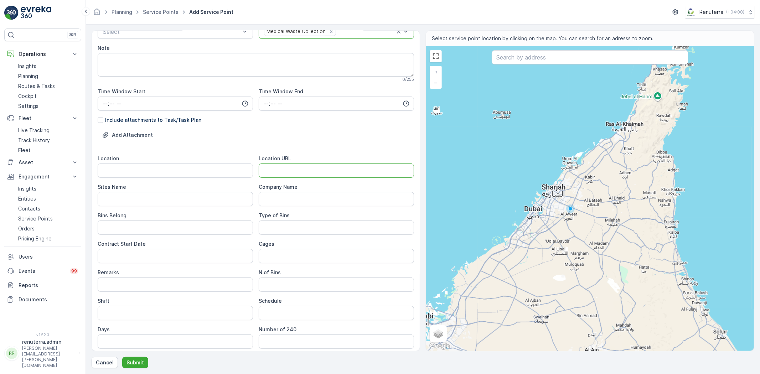
click at [271, 170] on URL "Location URL" at bounding box center [336, 170] width 155 height 14
paste URL "https://maps.app.goo.gl/uV4Ndd8Ybp64Tct76"
type URL "https://maps.app.goo.gl/uV4Ndd8Ybp64Tct76"
click at [234, 169] on input "Location" at bounding box center [175, 170] width 155 height 14
type input "JLT Marina"
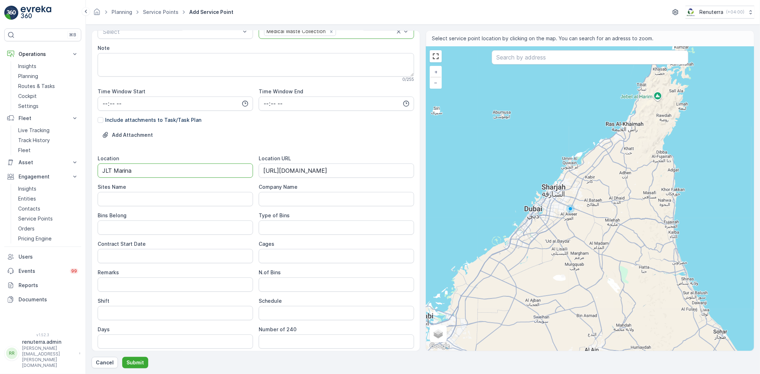
drag, startPoint x: 146, startPoint y: 170, endPoint x: 81, endPoint y: 161, distance: 65.4
click at [81, 161] on div "⌘B Operations Insights Planning Routes & Tasks Cockpit Settings Fleet Live Trac…" at bounding box center [380, 187] width 760 height 374
click at [120, 197] on Name "Sites Name" at bounding box center [175, 199] width 155 height 14
paste Name "JLT Marina"
type Name "JLT Marina"
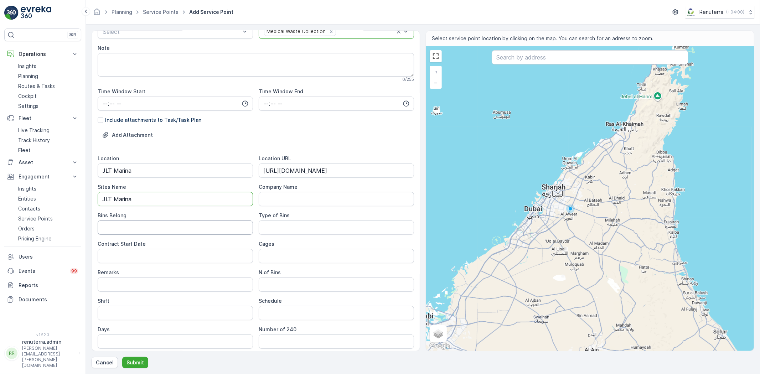
click at [119, 228] on Belong "Bins Belong" at bounding box center [175, 227] width 155 height 14
type Belong "Client"
type Bins "Medical waste collection"
click at [129, 263] on Date "Contract Start Date" at bounding box center [175, 256] width 155 height 14
type Date "15-10-2025"
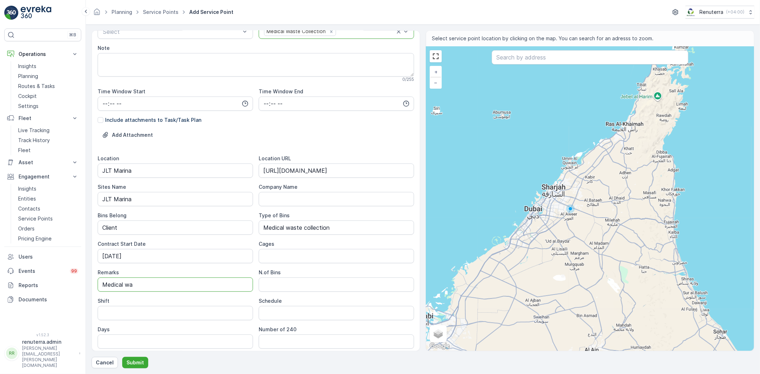
click at [140, 279] on input "Medical wa" at bounding box center [175, 284] width 155 height 14
type input "Medical waste collection"
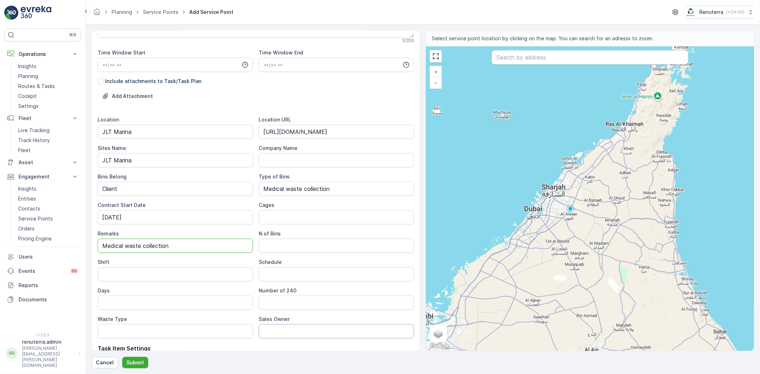
scroll to position [208, 0]
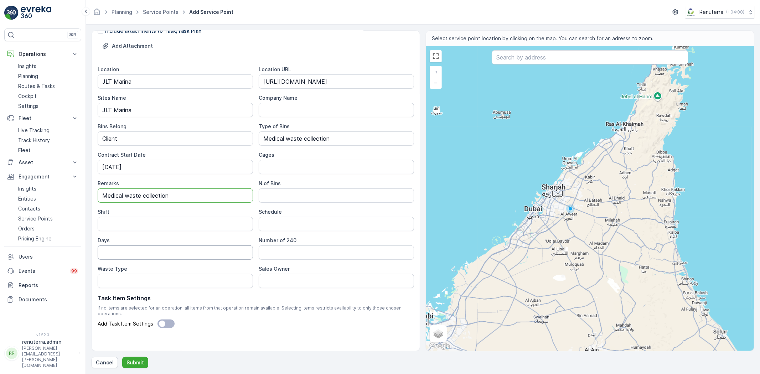
click at [155, 251] on input "Days" at bounding box center [175, 252] width 155 height 14
click at [300, 225] on input "Schedule" at bounding box center [336, 224] width 155 height 14
click at [266, 256] on 240 "Number of 240" at bounding box center [336, 252] width 155 height 14
click at [148, 217] on input "Shift" at bounding box center [175, 224] width 155 height 14
drag, startPoint x: 101, startPoint y: 247, endPoint x: 82, endPoint y: 246, distance: 18.9
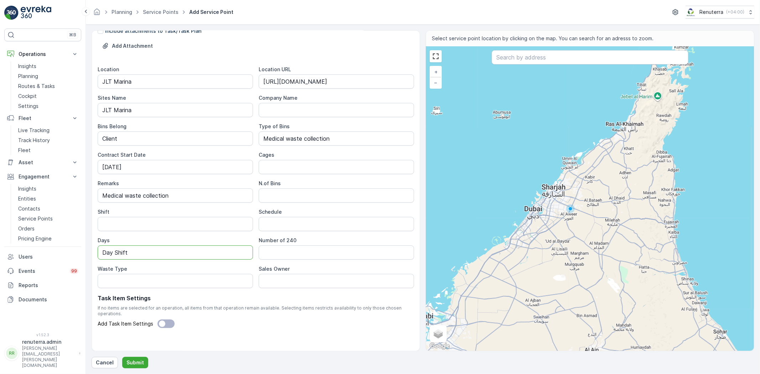
click at [82, 246] on div "⌘B Operations Insights Planning Routes & Tasks Cockpit Settings Fleet Live Trac…" at bounding box center [380, 187] width 760 height 374
paste input "JLT Marina"
click at [118, 223] on input "Shift" at bounding box center [175, 224] width 155 height 14
click at [122, 257] on input "Day Shift" at bounding box center [175, 252] width 155 height 14
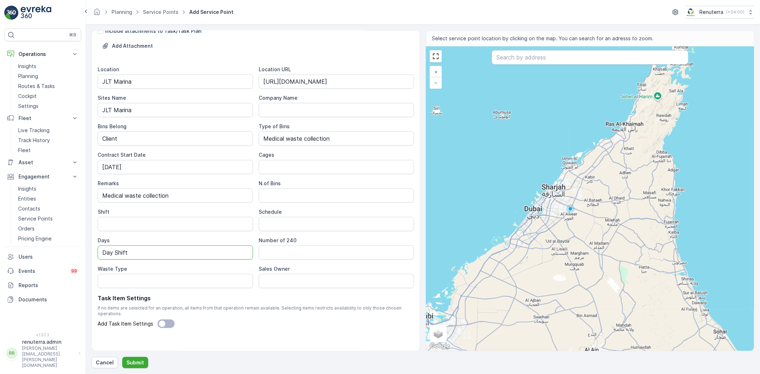
drag, startPoint x: 135, startPoint y: 253, endPoint x: 88, endPoint y: 246, distance: 46.8
click at [88, 246] on form "Service Point Name Karas Veterinary Clinic-JLT This name is available 28 / 255 …" at bounding box center [423, 199] width 674 height 349
type input "Day Shift"
click at [118, 222] on input "Shift" at bounding box center [175, 224] width 155 height 14
paste input "Day Shift"
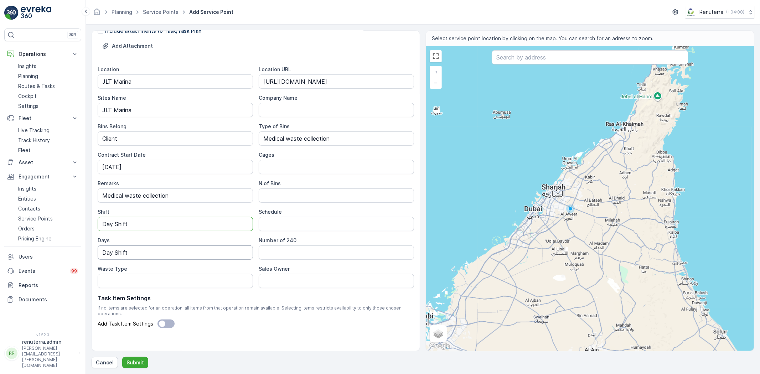
type input "Day Shift"
drag, startPoint x: 126, startPoint y: 250, endPoint x: 87, endPoint y: 247, distance: 38.5
click at [87, 248] on form "Service Point Name Karas Veterinary Clinic-JLT This name is available 28 / 255 …" at bounding box center [423, 199] width 674 height 349
type input "Day Shift"
drag, startPoint x: 163, startPoint y: 257, endPoint x: 91, endPoint y: 252, distance: 72.1
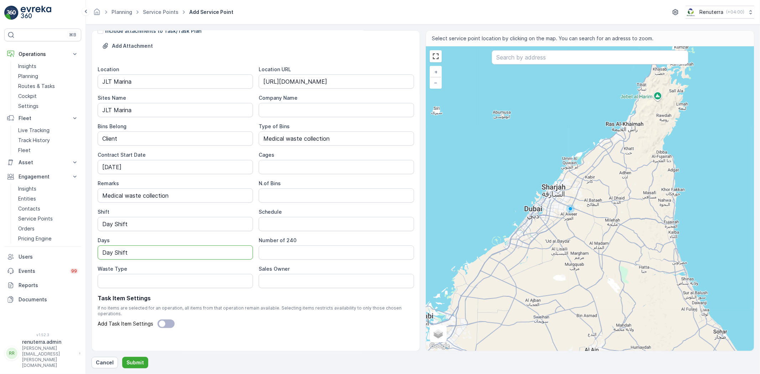
click at [91, 252] on form "Service Point Name Karas Veterinary Clinic-JLT This name is available 28 / 255 …" at bounding box center [423, 199] width 674 height 349
click at [121, 286] on Type "Waste Type" at bounding box center [175, 281] width 155 height 14
type Type "Medical Waste Collection"
drag, startPoint x: 262, startPoint y: 279, endPoint x: 266, endPoint y: 281, distance: 5.1
click at [262, 279] on Owner "Sales Owner" at bounding box center [336, 281] width 155 height 14
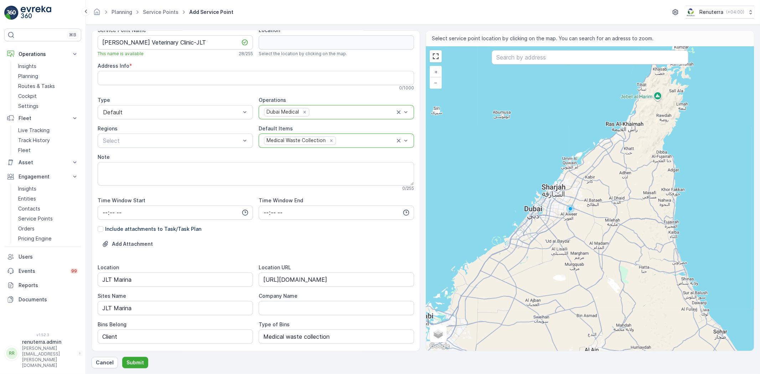
scroll to position [0, 0]
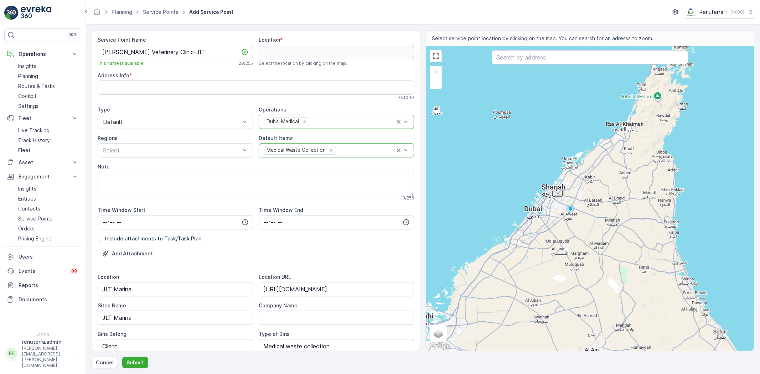
type Owner "Hassan"
click at [521, 61] on input "text" at bounding box center [589, 57] width 197 height 14
paste input "Karas Veterinary Clinic"
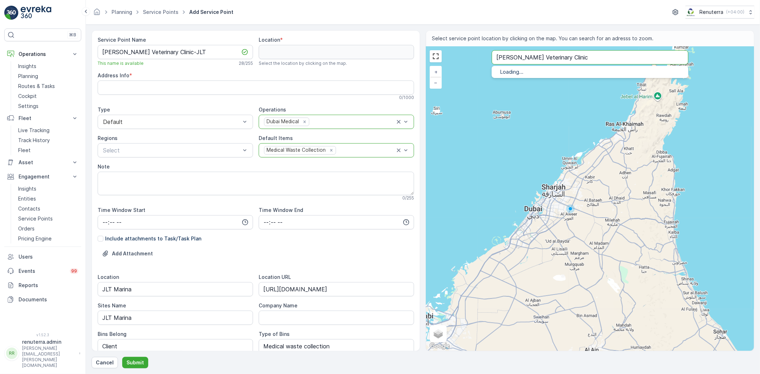
type input "Karas Veterinary Clinic"
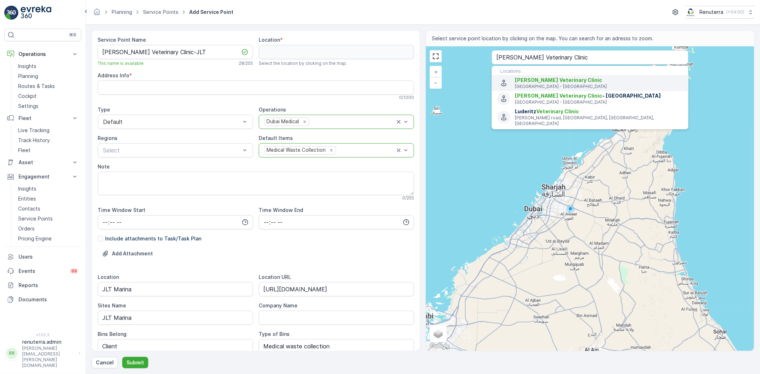
click at [547, 80] on span "Karas Veterinary Clinic" at bounding box center [558, 80] width 87 height 6
type input "25.0801177,55.1533619"
type Info "S06-07, Jumeirah Bay X3 Tower, Cluster X - Jumeirah Lake Towers - Dubai - Unite…"
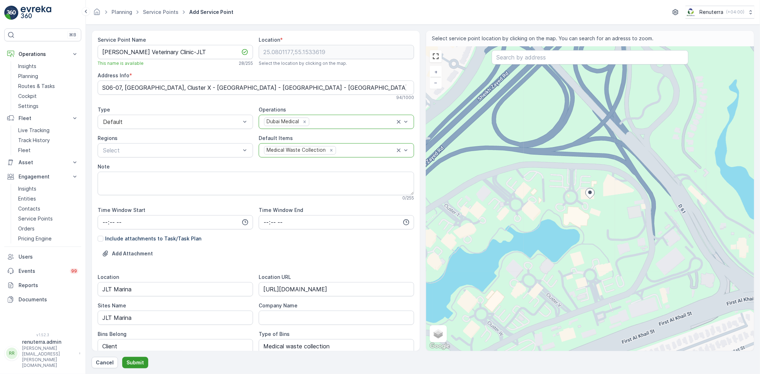
click at [134, 362] on p "Submit" at bounding box center [134, 362] width 17 height 7
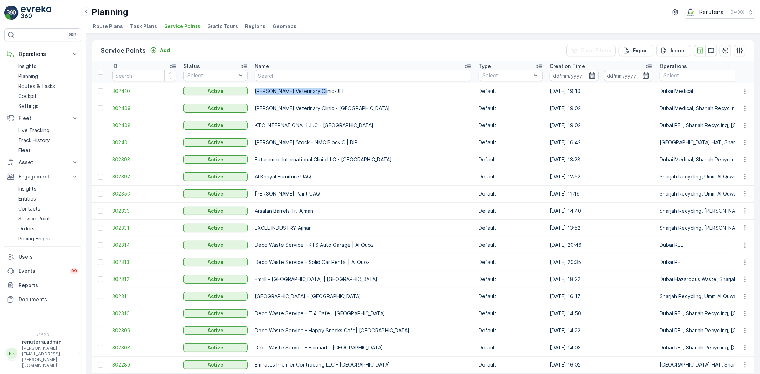
drag, startPoint x: 251, startPoint y: 92, endPoint x: 325, endPoint y: 85, distance: 74.0
click at [325, 85] on td "Karas Veterinary Clinic-JLT" at bounding box center [363, 91] width 224 height 17
copy p "Karas Veterinary Clinic-JLT"
click at [259, 98] on td "Karas Veterinary Clinic-JLT" at bounding box center [363, 91] width 224 height 17
drag, startPoint x: 254, startPoint y: 91, endPoint x: 340, endPoint y: 89, distance: 86.2
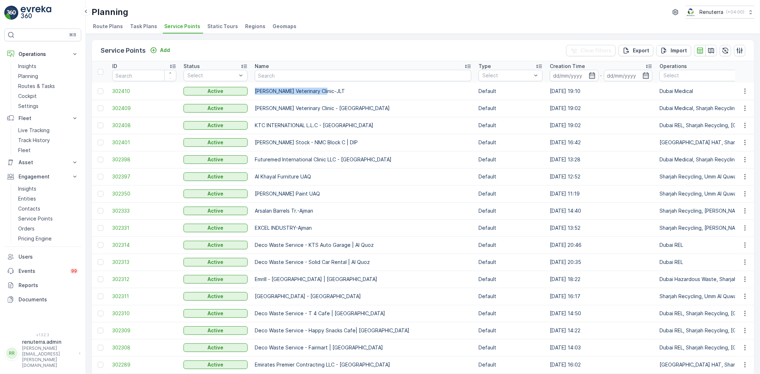
click at [340, 89] on td "Karas Veterinary Clinic-JLT" at bounding box center [363, 91] width 224 height 17
copy p "Karas Veterinary Clinic-JLT"
click at [267, 131] on td "KTC INTERNATIONAL L.L.C - Deira Island" at bounding box center [363, 125] width 224 height 17
click at [280, 75] on input "text" at bounding box center [363, 75] width 217 height 11
type input "K"
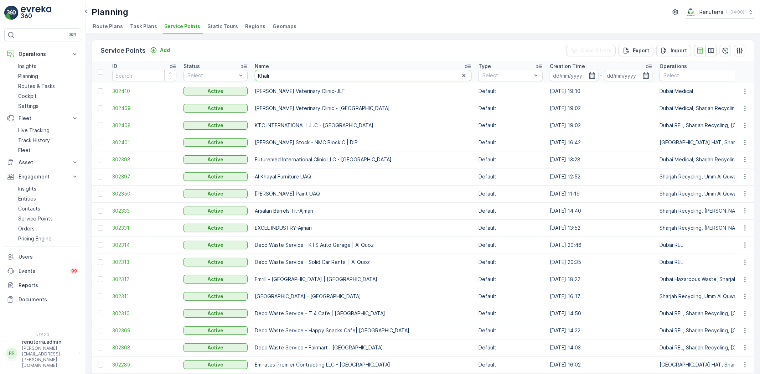
type input "Khalil"
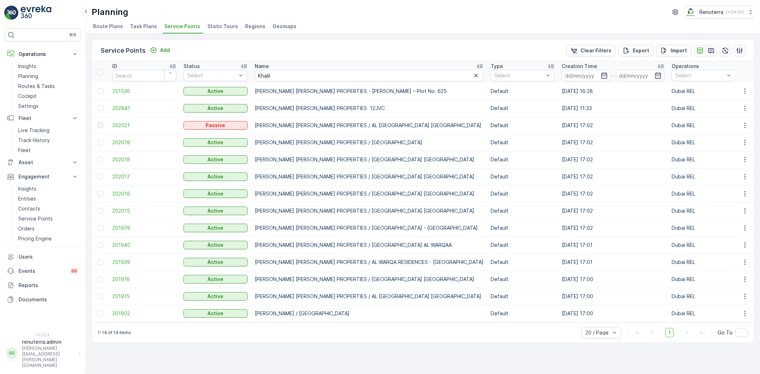
drag, startPoint x: 249, startPoint y: 313, endPoint x: 358, endPoint y: 307, distance: 108.4
copy tr "Khalil Ibrahim / Umm Suqeim Road Jumeirah"
drag, startPoint x: 279, startPoint y: 71, endPoint x: 231, endPoint y: 72, distance: 48.4
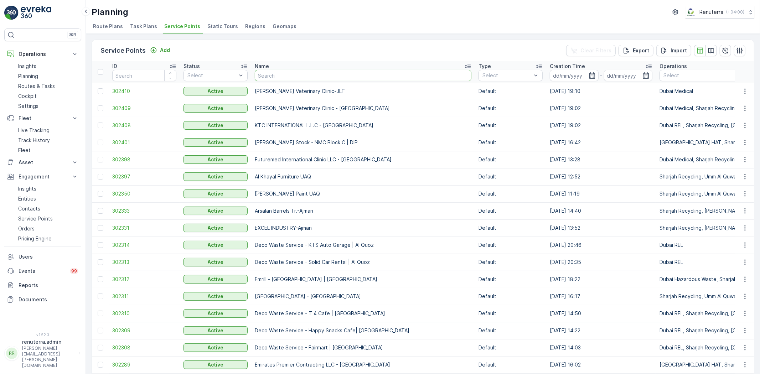
click at [264, 78] on input "text" at bounding box center [363, 75] width 217 height 11
type input "Emrill"
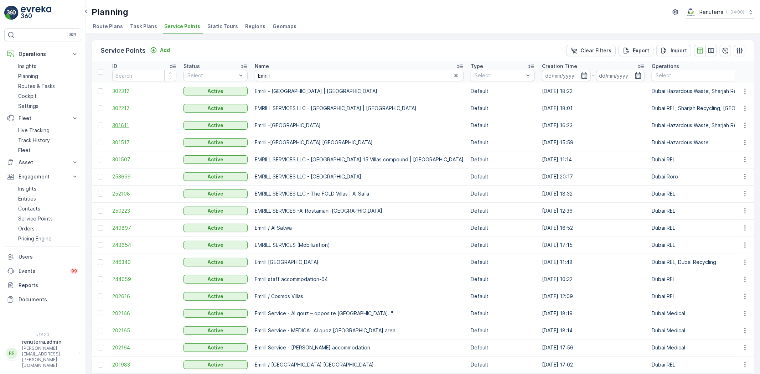
click at [126, 125] on span "301611" at bounding box center [144, 125] width 64 height 7
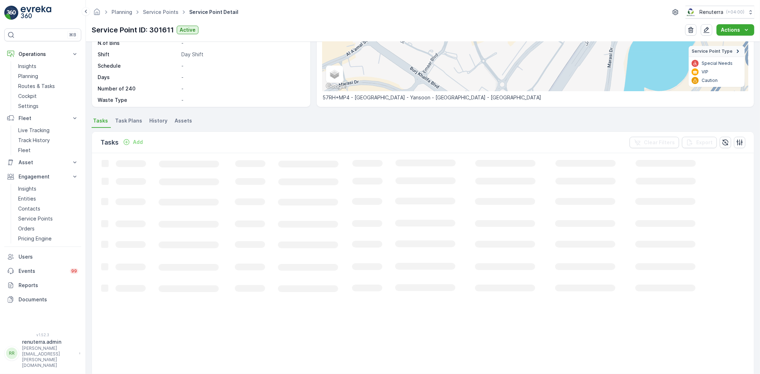
scroll to position [119, 0]
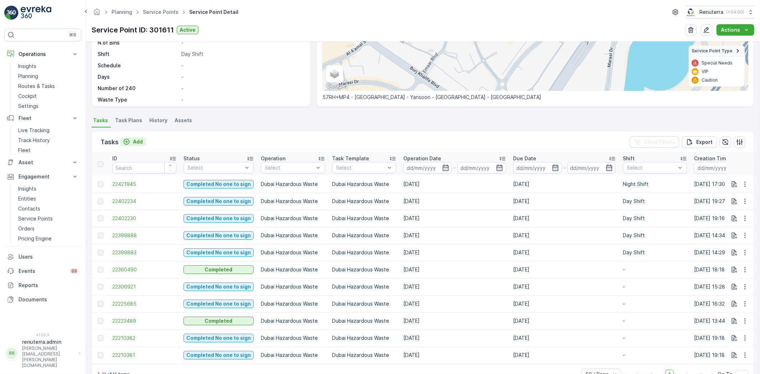
click at [131, 143] on div "Add" at bounding box center [133, 141] width 20 height 7
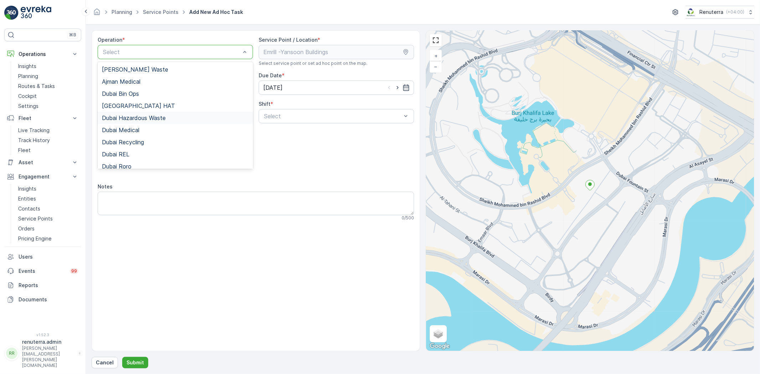
click at [134, 119] on span "Dubai Hazardous Waste" at bounding box center [134, 118] width 64 height 6
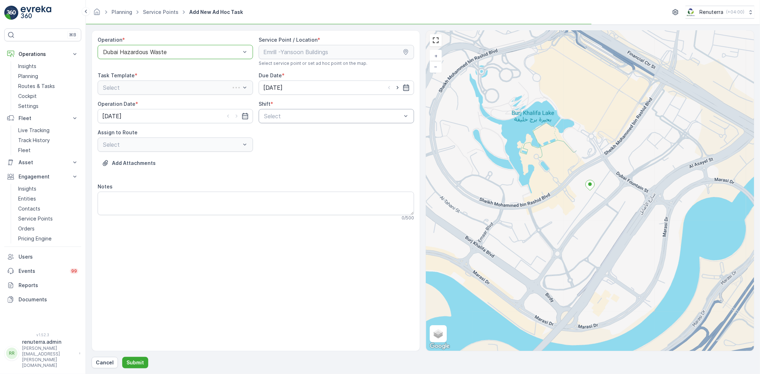
click at [277, 111] on div "Select" at bounding box center [336, 116] width 155 height 14
click at [271, 133] on span "Day Shift" at bounding box center [275, 133] width 25 height 6
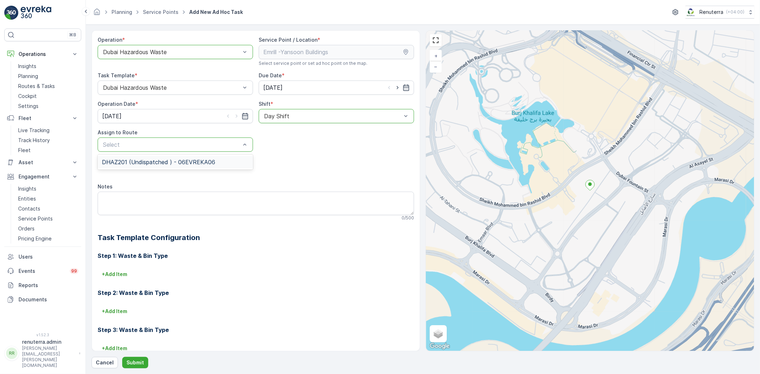
click at [200, 159] on span "DHAZ201 (Undispatched ) - 06EVREKA06" at bounding box center [158, 162] width 113 height 6
click at [135, 367] on button "Submit" at bounding box center [135, 362] width 26 height 11
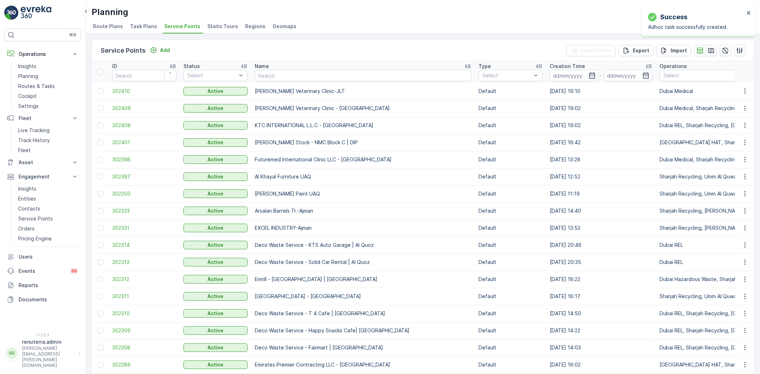
click at [111, 105] on td "302409" at bounding box center [144, 108] width 71 height 17
click at [114, 107] on span "302409" at bounding box center [144, 108] width 64 height 7
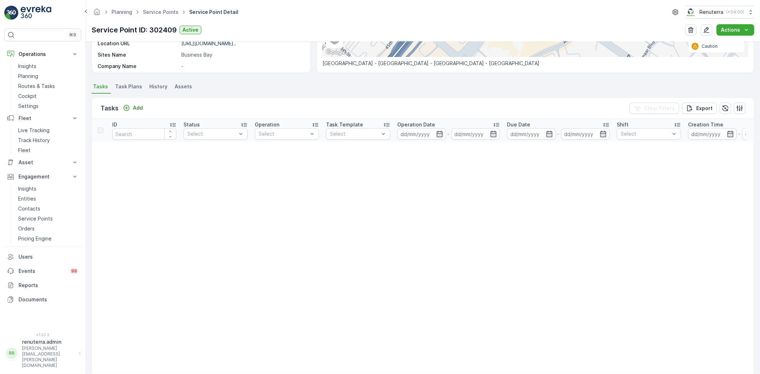
scroll to position [157, 0]
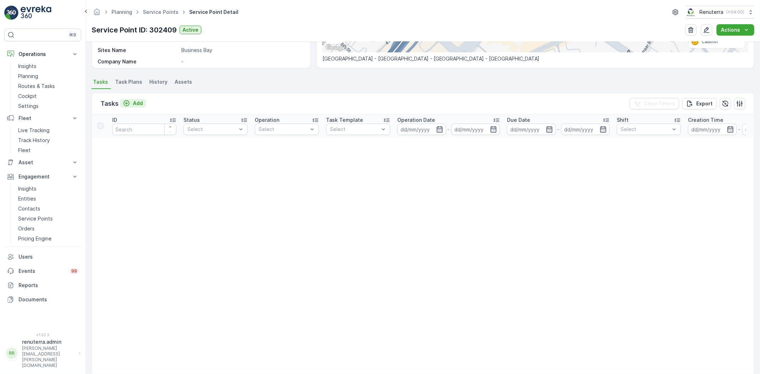
click at [134, 106] on p "Add" at bounding box center [138, 103] width 10 height 7
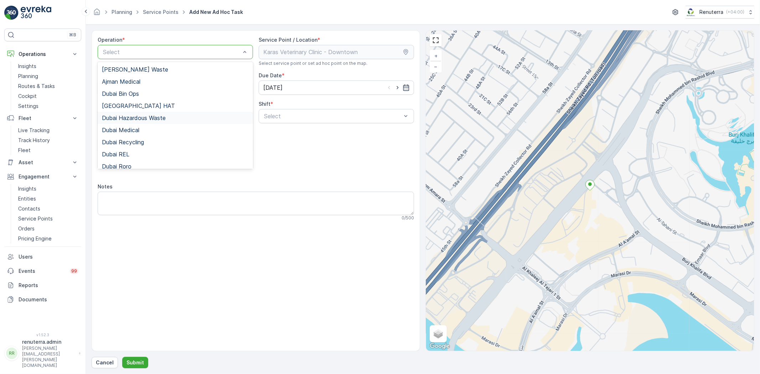
click at [144, 118] on span "Dubai Hazardous Waste" at bounding box center [134, 118] width 64 height 6
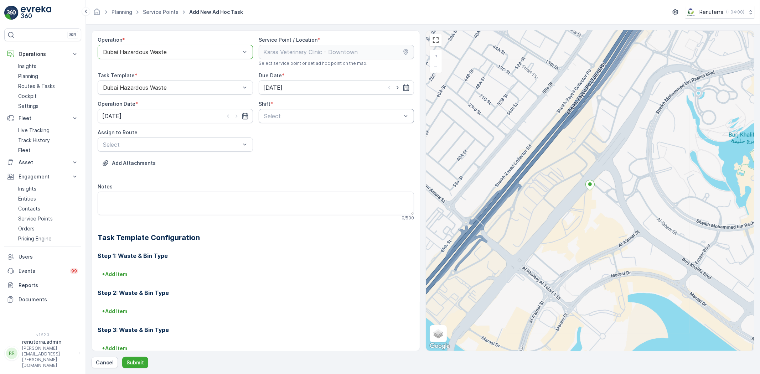
click at [275, 120] on div "Select" at bounding box center [336, 116] width 155 height 14
click at [278, 130] on span "Day Shift" at bounding box center [275, 133] width 25 height 6
drag, startPoint x: 231, startPoint y: 143, endPoint x: 220, endPoint y: 170, distance: 29.5
click at [198, 160] on span "DHAZ201 (Undispatched ) - 06EVREKA06" at bounding box center [158, 162] width 113 height 6
click at [140, 364] on p "Submit" at bounding box center [134, 362] width 17 height 7
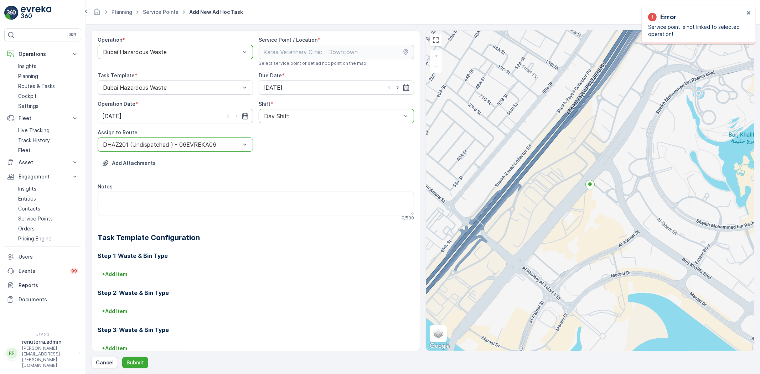
click at [156, 58] on div "Dubai Hazardous Waste" at bounding box center [175, 52] width 155 height 14
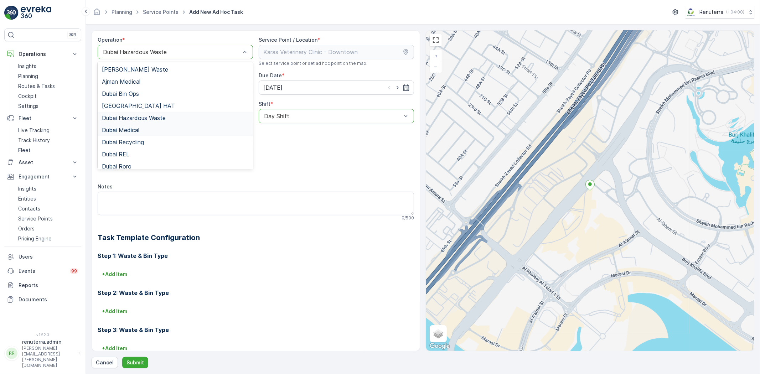
click at [136, 129] on span "Dubai Medical" at bounding box center [120, 130] width 37 height 6
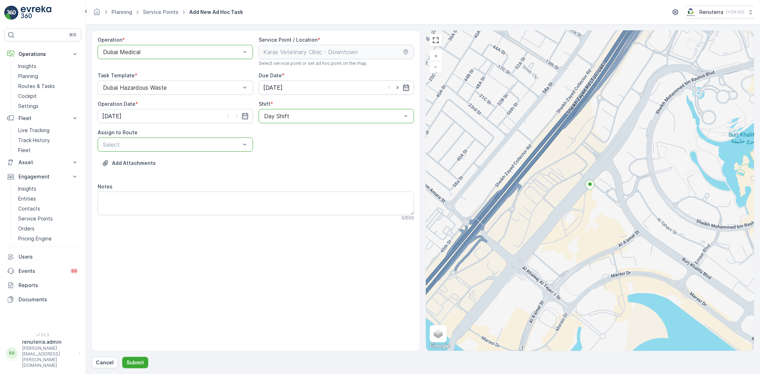
click at [157, 145] on div at bounding box center [171, 144] width 139 height 6
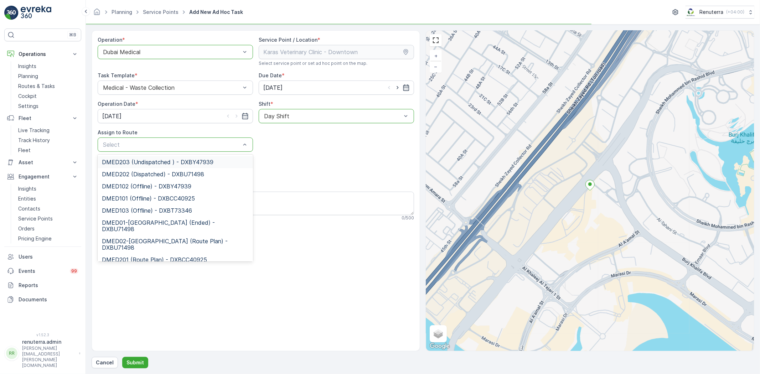
click at [158, 167] on div "DMED203 (Undispatched ) - DXBY47939" at bounding box center [175, 162] width 155 height 12
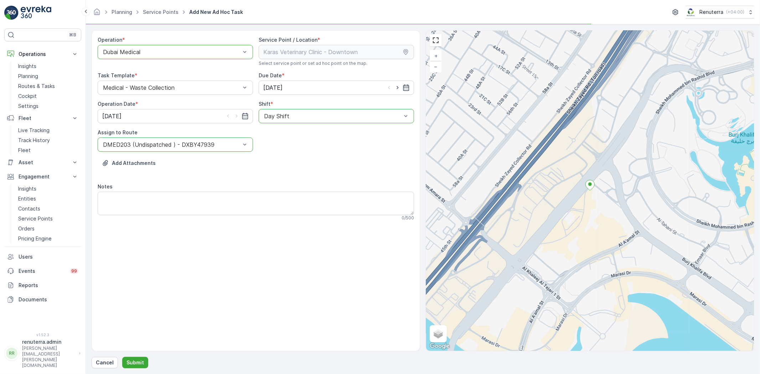
click at [150, 148] on div "DMED203 (Undispatched ) - DXBY47939" at bounding box center [175, 144] width 155 height 14
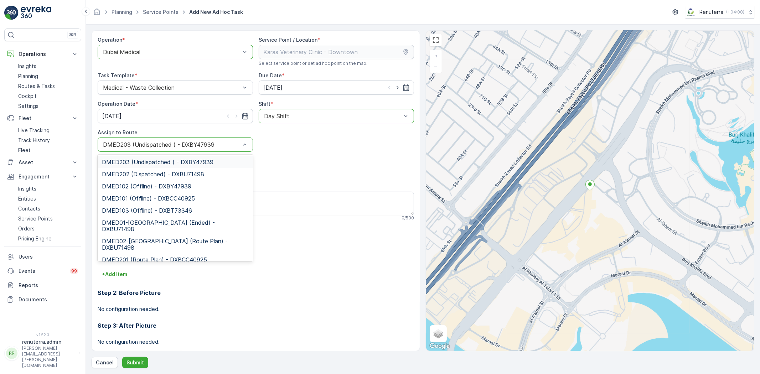
click at [150, 148] on div "DMED203 (Undispatched ) - DXBY47939" at bounding box center [175, 144] width 155 height 14
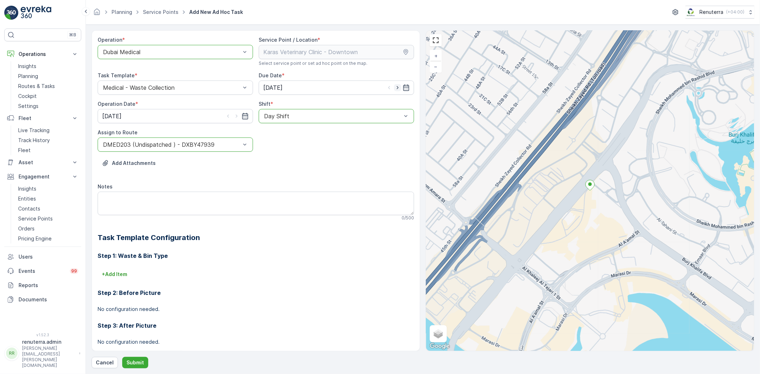
click at [394, 87] on icon "button" at bounding box center [397, 87] width 7 height 7
type input "16.10.2025"
click at [234, 116] on icon "button" at bounding box center [236, 116] width 7 height 7
type input "16.10.2025"
click at [214, 148] on div "DMED203 (Undispatched ) - DXBY47939" at bounding box center [175, 144] width 155 height 14
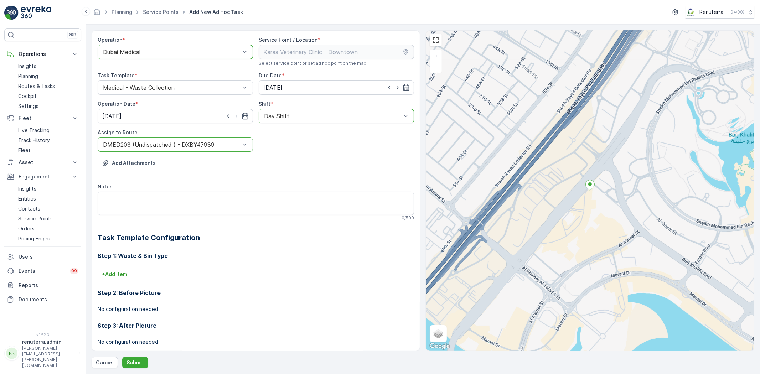
click at [214, 147] on div at bounding box center [171, 144] width 139 height 6
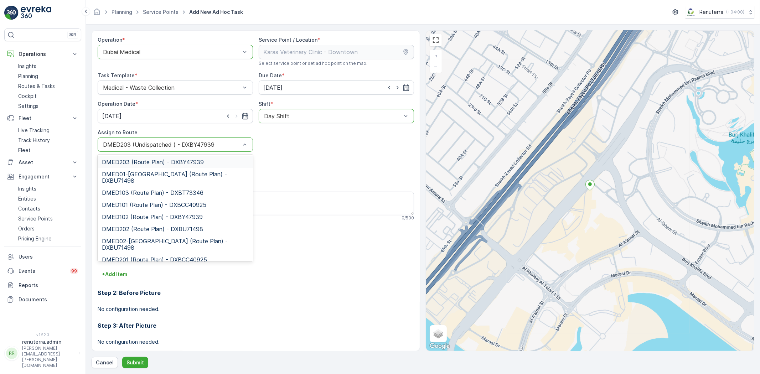
click at [214, 147] on div at bounding box center [171, 144] width 139 height 6
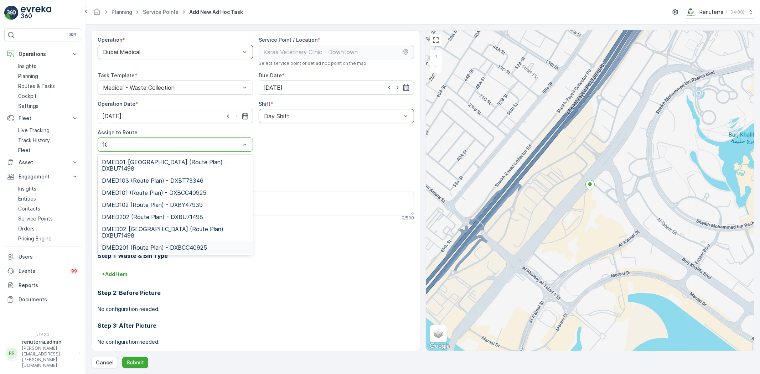
type input "101"
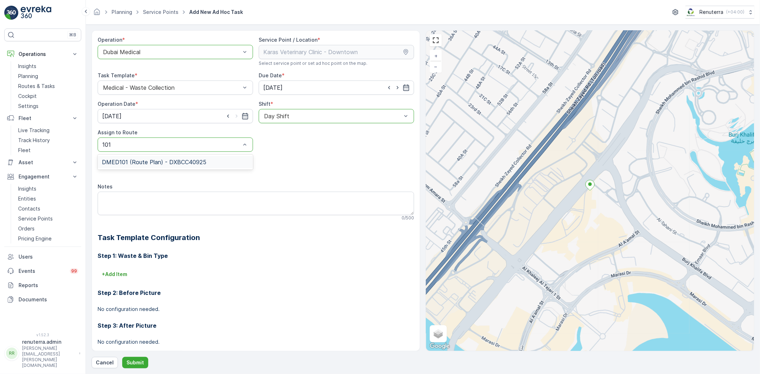
click at [203, 159] on span "DMED101 (Route Plan) - DXBCC40925" at bounding box center [154, 162] width 104 height 6
click at [139, 366] on p "Submit" at bounding box center [134, 362] width 17 height 7
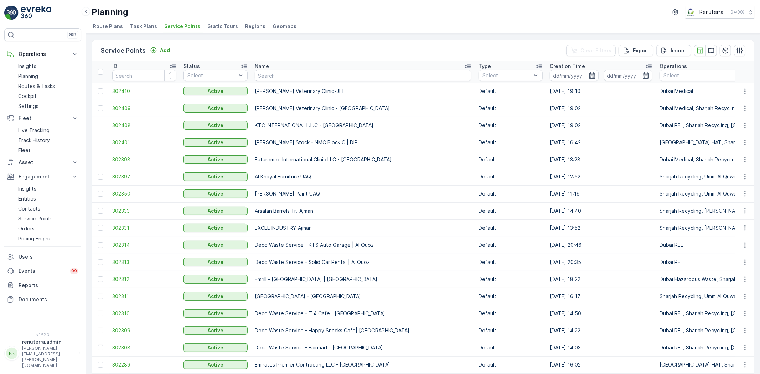
click at [116, 94] on td "302410" at bounding box center [144, 91] width 71 height 17
click at [123, 90] on span "302410" at bounding box center [144, 91] width 64 height 7
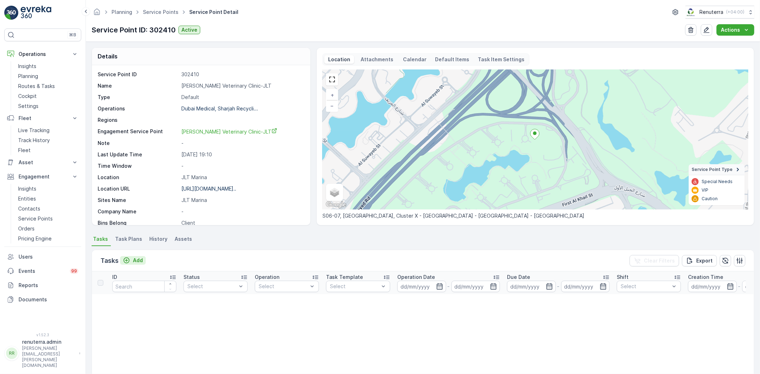
click at [141, 262] on p "Add" at bounding box center [138, 260] width 10 height 7
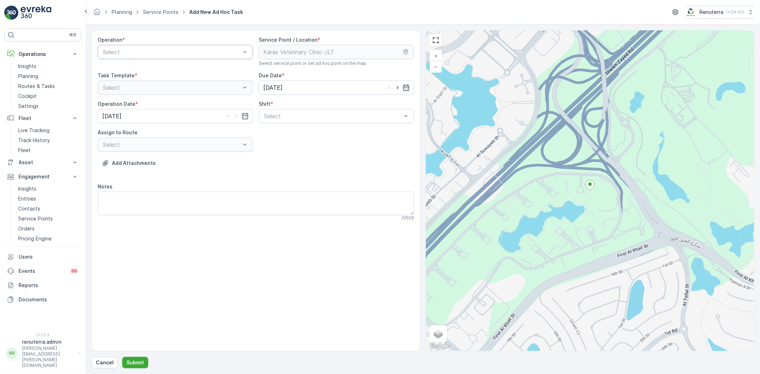
drag, startPoint x: 132, startPoint y: 62, endPoint x: 130, endPoint y: 57, distance: 4.9
click at [130, 57] on div "Operation * Select" at bounding box center [175, 51] width 155 height 30
click at [129, 57] on div "Select" at bounding box center [175, 52] width 155 height 14
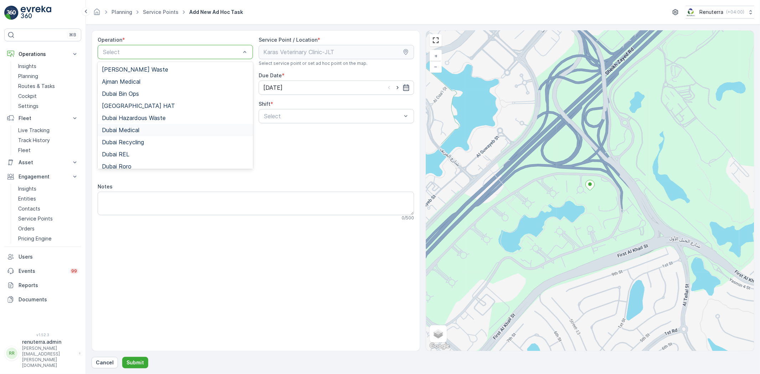
click at [142, 129] on div "Dubai Medical" at bounding box center [175, 130] width 147 height 6
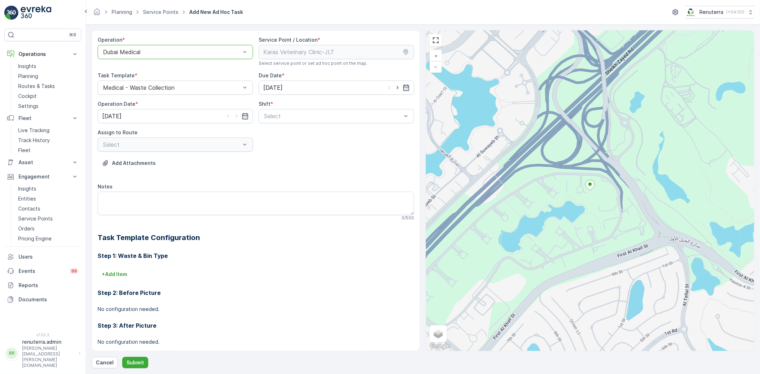
click at [272, 131] on span "Day Shift" at bounding box center [275, 133] width 25 height 6
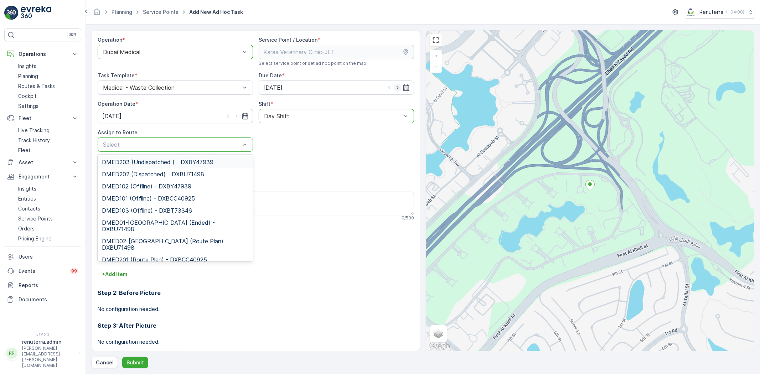
click at [399, 87] on icon "button" at bounding box center [397, 87] width 7 height 7
type input "16.10.2025"
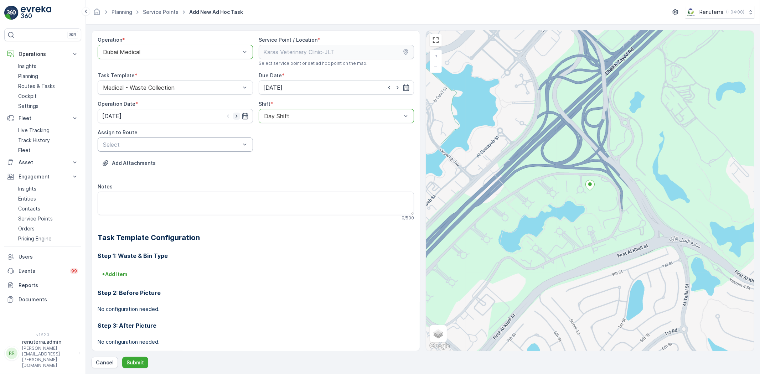
click at [236, 119] on icon "button" at bounding box center [236, 116] width 7 height 7
type input "16.10.2025"
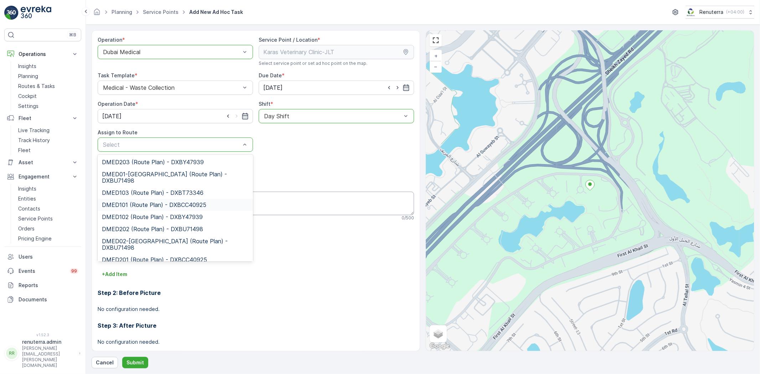
click at [173, 202] on span "DMED101 (Route Plan) - DXBCC40925" at bounding box center [154, 205] width 104 height 6
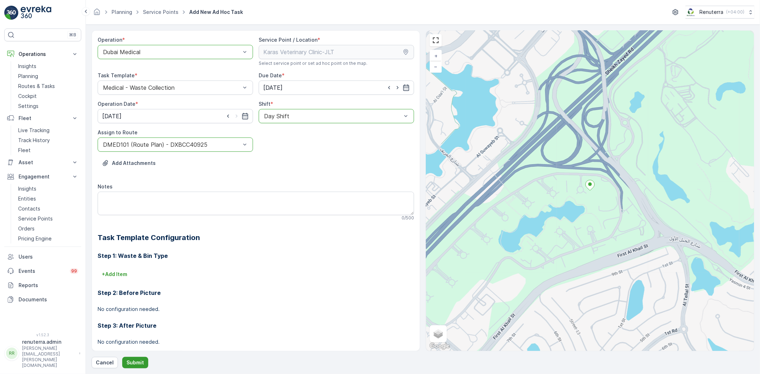
click at [136, 361] on p "Submit" at bounding box center [134, 362] width 17 height 7
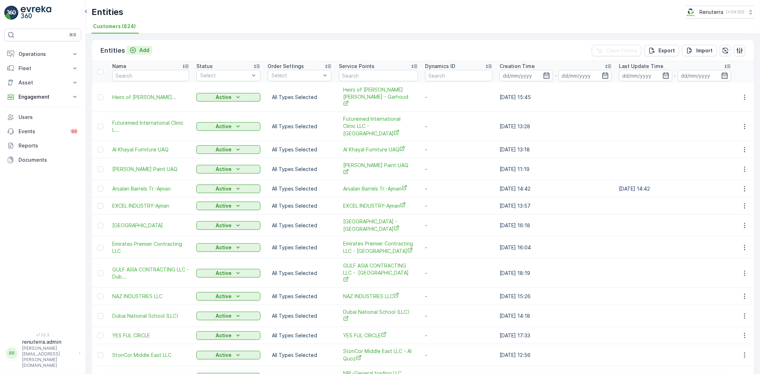
click at [145, 50] on p "Add" at bounding box center [144, 50] width 10 height 7
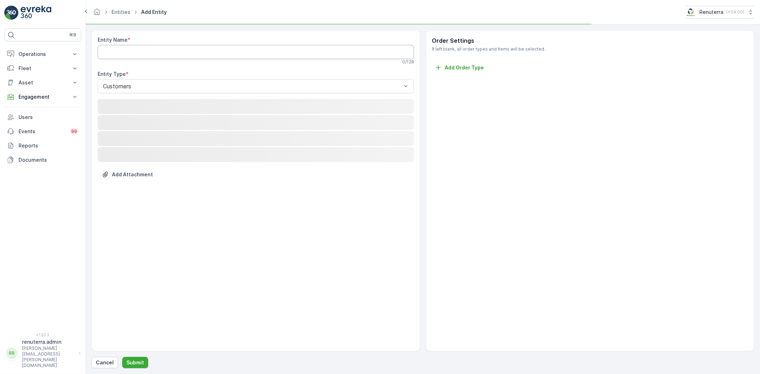
click at [139, 51] on Name "Entity Name" at bounding box center [256, 52] width 316 height 14
paste Name "[PERSON_NAME] Veterinary Clinic - [GEOGRAPHIC_DATA]"
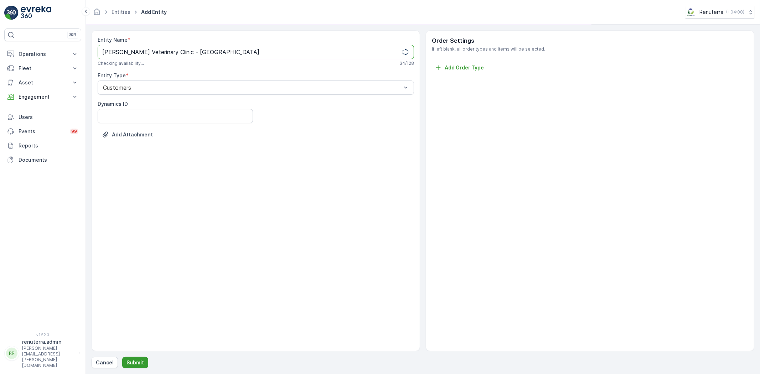
type Name "[PERSON_NAME] Veterinary Clinic - [GEOGRAPHIC_DATA]"
click at [133, 365] on p "Submit" at bounding box center [134, 362] width 17 height 7
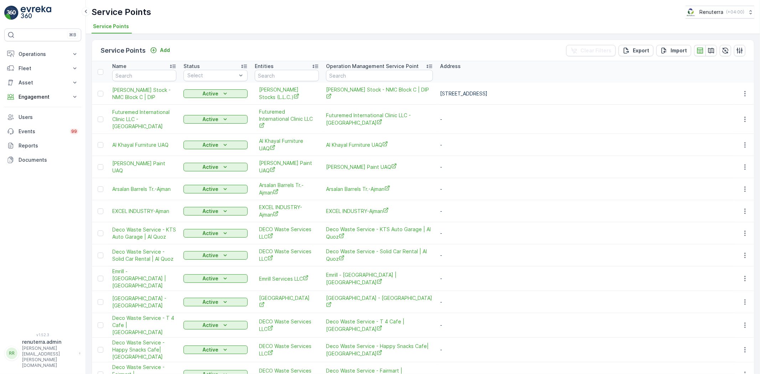
click at [154, 43] on div "Service Points Add Clear Filters Export Import" at bounding box center [423, 50] width 662 height 21
click at [157, 47] on div "Add" at bounding box center [160, 50] width 20 height 7
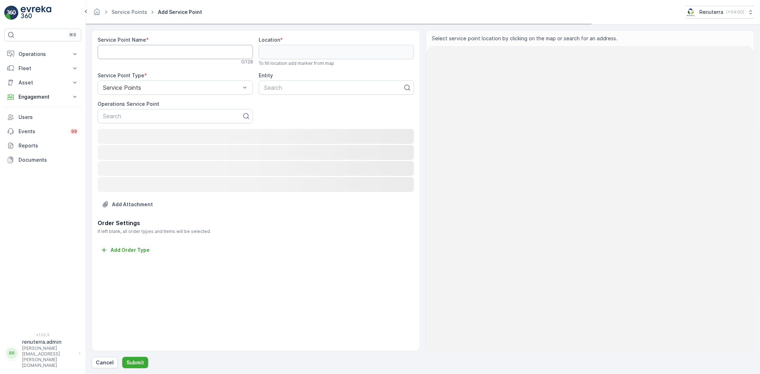
click at [145, 52] on Name "Service Point Name" at bounding box center [175, 52] width 155 height 14
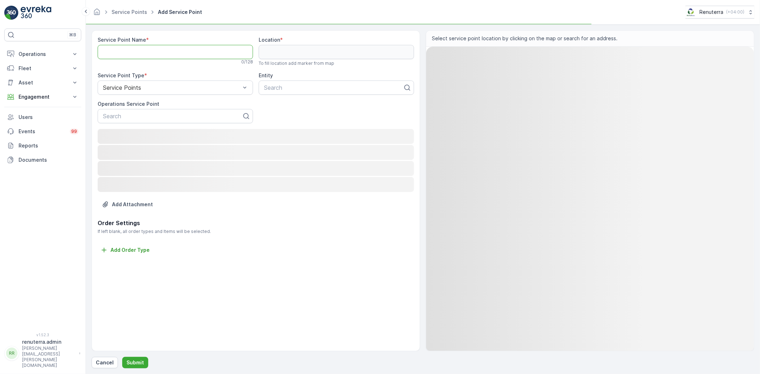
paste Name "[PERSON_NAME] Veterinary Clinic - [GEOGRAPHIC_DATA]"
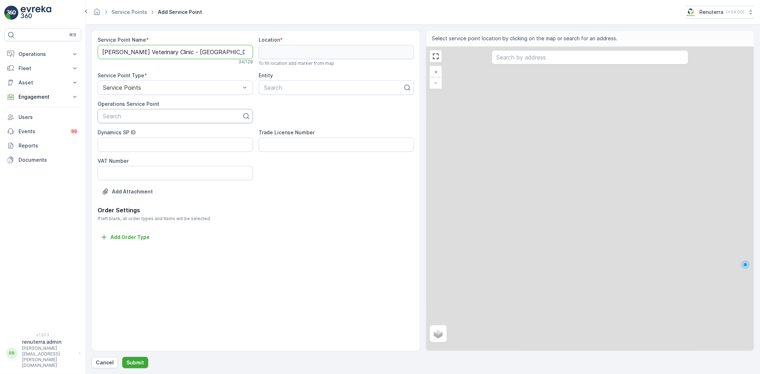
type Name "[PERSON_NAME] Veterinary Clinic - [GEOGRAPHIC_DATA]"
click at [144, 117] on div at bounding box center [172, 116] width 140 height 6
paste input "[PERSON_NAME] Veterinary Clinic - [GEOGRAPHIC_DATA]"
type input "[PERSON_NAME] Veterinary Clinic - [GEOGRAPHIC_DATA]"
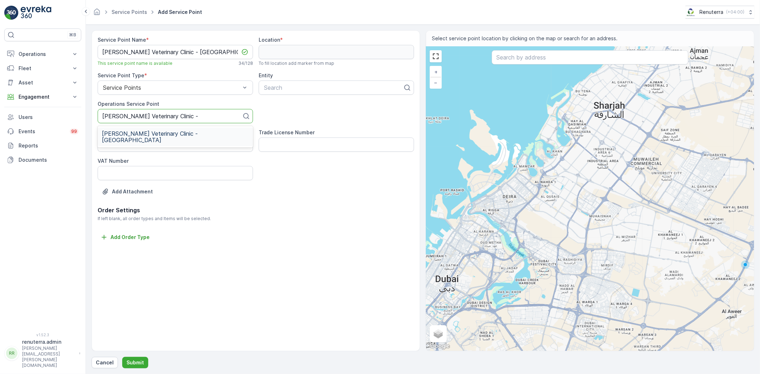
click at [148, 134] on span "[PERSON_NAME] Veterinary Clinic - [GEOGRAPHIC_DATA]" at bounding box center [175, 136] width 147 height 13
click at [276, 88] on div at bounding box center [333, 87] width 140 height 6
paste input "[PERSON_NAME] Veterinary Clinic - [GEOGRAPHIC_DATA]"
type input "[PERSON_NAME] Veterinary Clinic - [GEOGRAPHIC_DATA]"
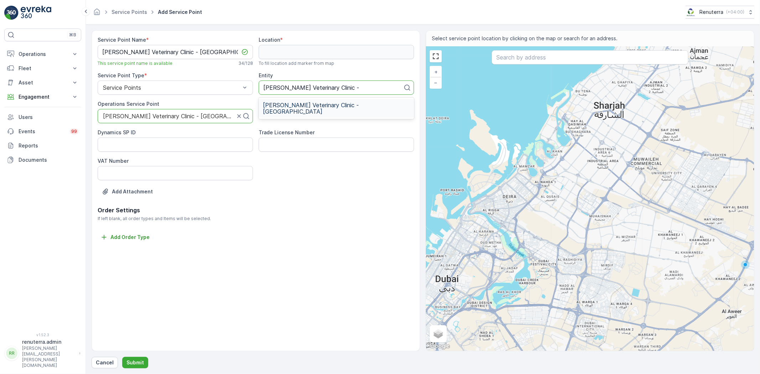
click at [303, 106] on span "[PERSON_NAME] Veterinary Clinic - [GEOGRAPHIC_DATA]" at bounding box center [336, 108] width 147 height 13
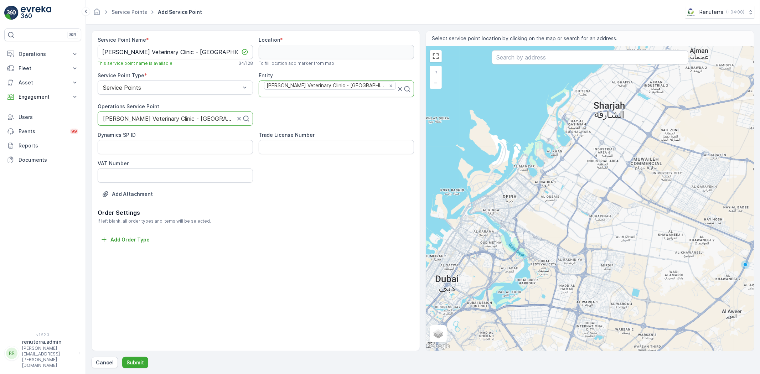
click at [541, 63] on input "text" at bounding box center [589, 57] width 197 height 14
paste input "[PERSON_NAME] Veterinary Clinic - [GEOGRAPHIC_DATA]"
type input "[PERSON_NAME] Veterinary Clinic - [GEOGRAPHIC_DATA]"
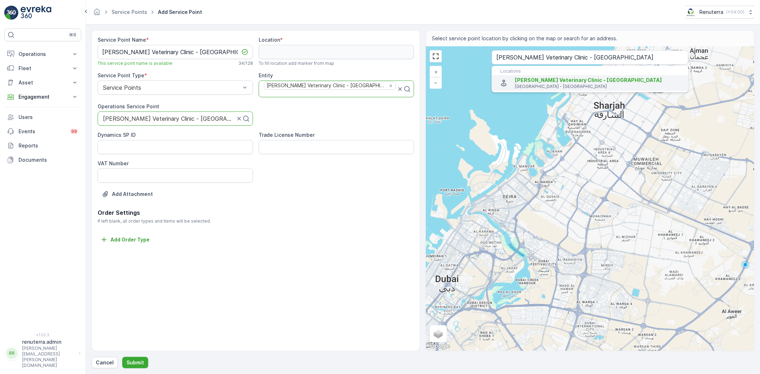
click at [548, 80] on span "[PERSON_NAME] Veterinary Clinic - [GEOGRAPHIC_DATA]" at bounding box center [588, 80] width 147 height 6
type input "25.192837,55.26624049999999"
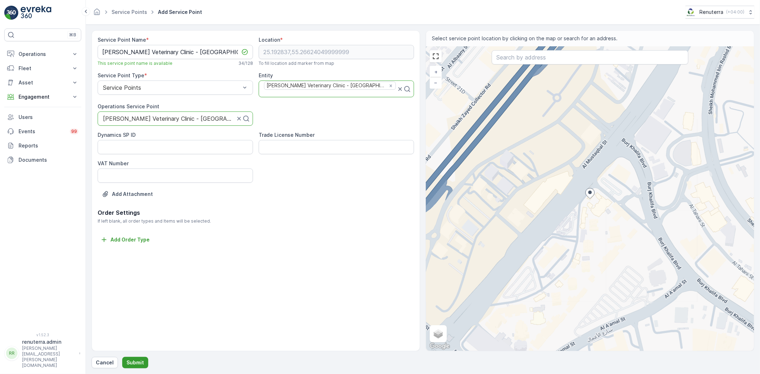
click at [133, 363] on p "Submit" at bounding box center [134, 362] width 17 height 7
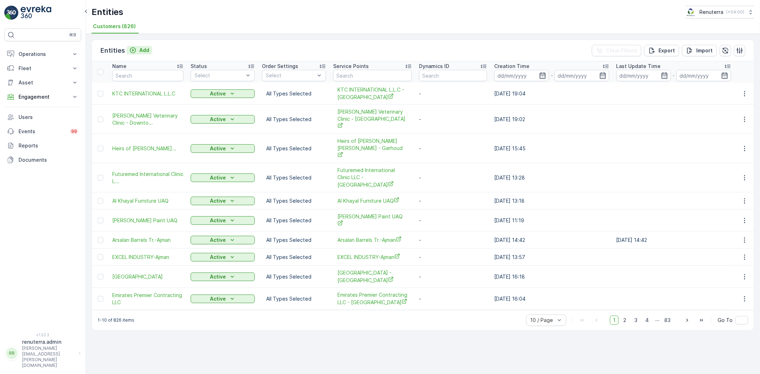
click at [137, 52] on div "Add" at bounding box center [139, 50] width 20 height 7
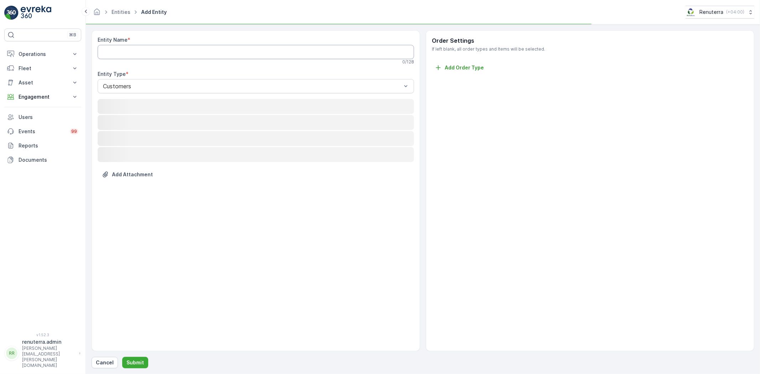
click at [134, 49] on Name "Entity Name" at bounding box center [256, 52] width 316 height 14
paste Name "[PERSON_NAME] Veterinary Clinic-JLT"
type Name "[PERSON_NAME] Veterinary Clinic-JLT"
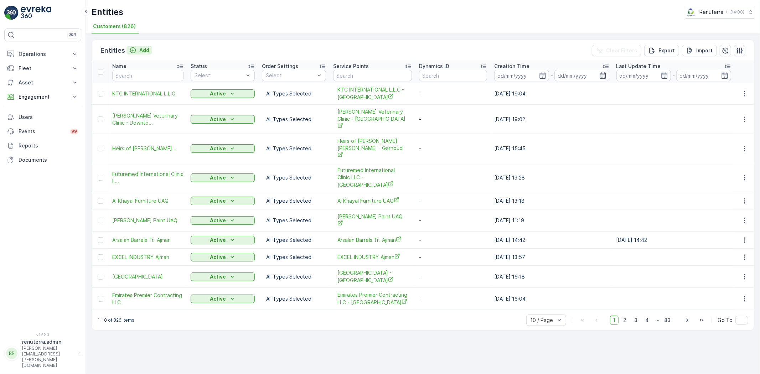
click at [140, 46] on button "Add" at bounding box center [139, 50] width 26 height 9
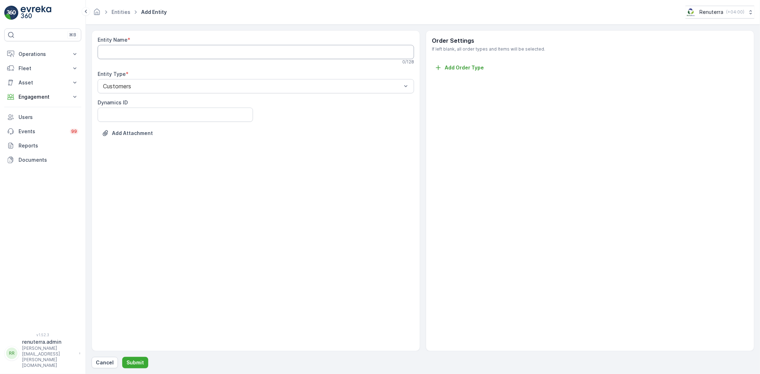
click at [136, 52] on Name "Entity Name" at bounding box center [256, 52] width 316 height 14
type Name "[PERSON_NAME] VET"
click at [144, 365] on button "Submit" at bounding box center [135, 362] width 26 height 11
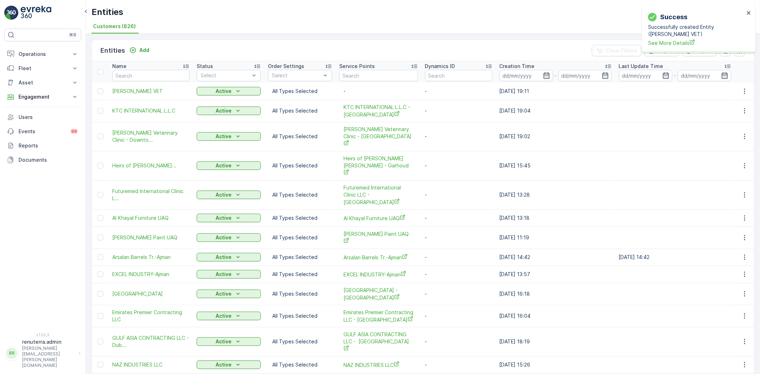
click at [752, 130] on td at bounding box center [743, 136] width 19 height 29
click at [748, 132] on button "button" at bounding box center [744, 136] width 13 height 9
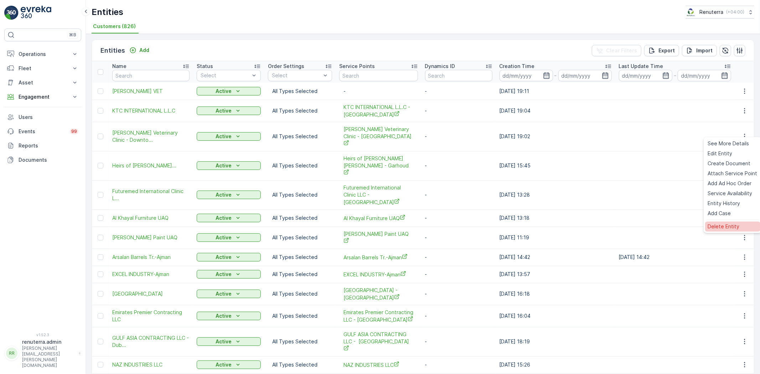
click at [729, 224] on span "Delete Entity" at bounding box center [724, 226] width 32 height 7
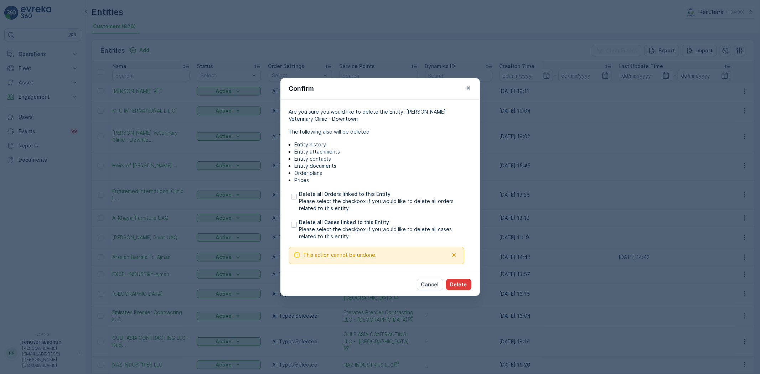
click at [467, 283] on button "Delete" at bounding box center [458, 284] width 25 height 11
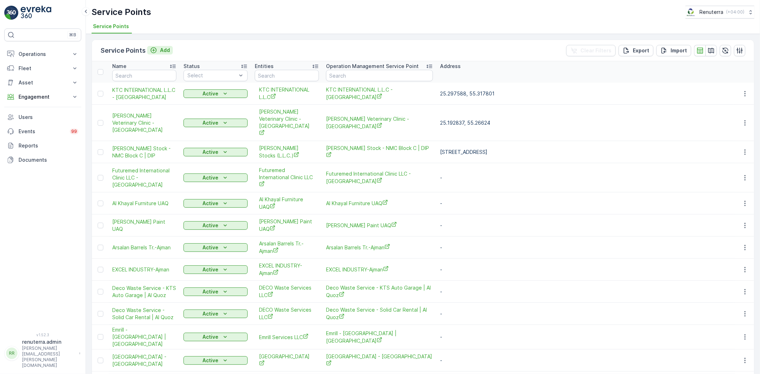
click at [167, 50] on p "Add" at bounding box center [165, 50] width 10 height 7
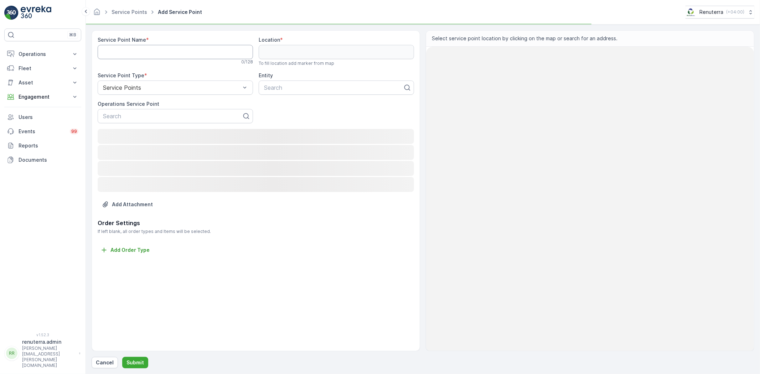
click at [166, 50] on Name "Service Point Name" at bounding box center [175, 52] width 155 height 14
paste Name "[PERSON_NAME] Veterinary Clinic-JLT"
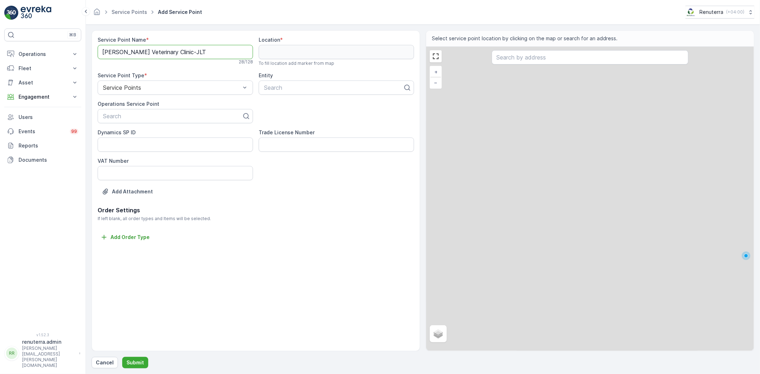
type Name "[PERSON_NAME] Veterinary Clinic-JLT"
click at [155, 125] on div "Service Point Name * [PERSON_NAME] Veterinary Clinic-JLT 28 / 128 Location * To…" at bounding box center [256, 121] width 316 height 170
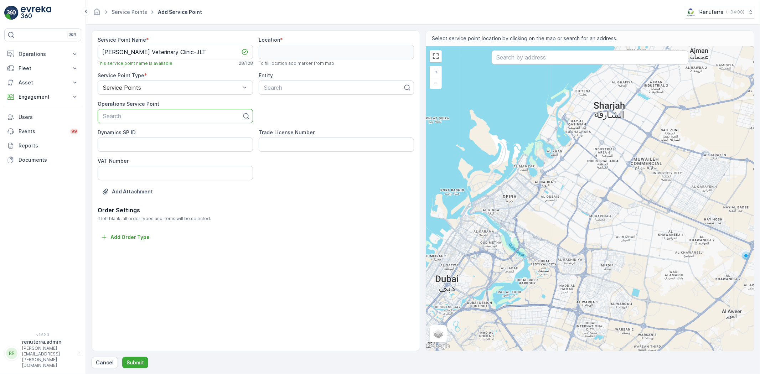
click at [181, 112] on p "Search" at bounding box center [172, 116] width 139 height 9
paste input "[PERSON_NAME] Veterinary Clinic-JLT"
type input "[PERSON_NAME] Veterinary Clinic-JLT"
click at [293, 97] on div "Service Point Name * [PERSON_NAME] Veterinary Clinic-JLT This service point nam…" at bounding box center [256, 121] width 316 height 170
click at [290, 89] on div at bounding box center [333, 87] width 140 height 6
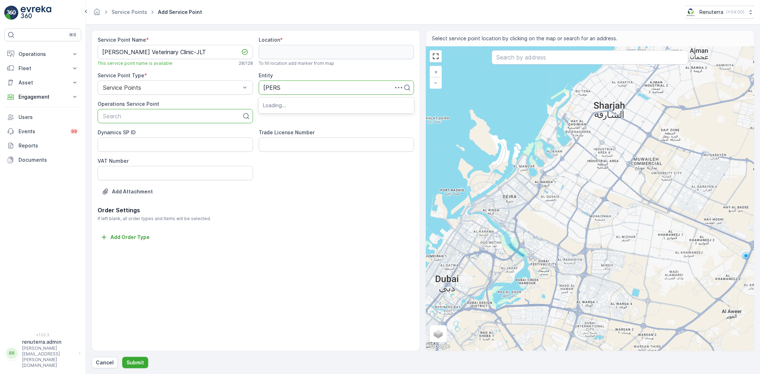
type input "[PERSON_NAME]"
click at [284, 109] on div "[PERSON_NAME] VET" at bounding box center [336, 105] width 155 height 12
click at [177, 120] on div "Search" at bounding box center [175, 116] width 155 height 14
paste input "[PERSON_NAME] Veterinary Clinic-JLT"
type input "[PERSON_NAME] Veterinary Clinic-JLT"
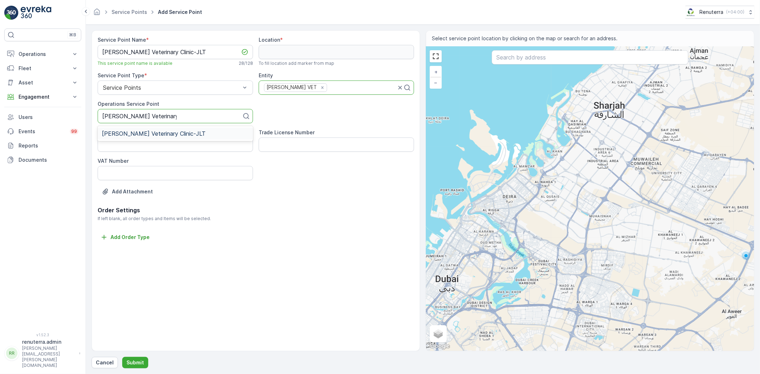
click at [166, 137] on div "[PERSON_NAME] Veterinary Clinic-JLT" at bounding box center [175, 133] width 155 height 12
click at [516, 53] on input "text" at bounding box center [589, 57] width 197 height 14
paste input "[PERSON_NAME] Veterinary Clinic-JLT"
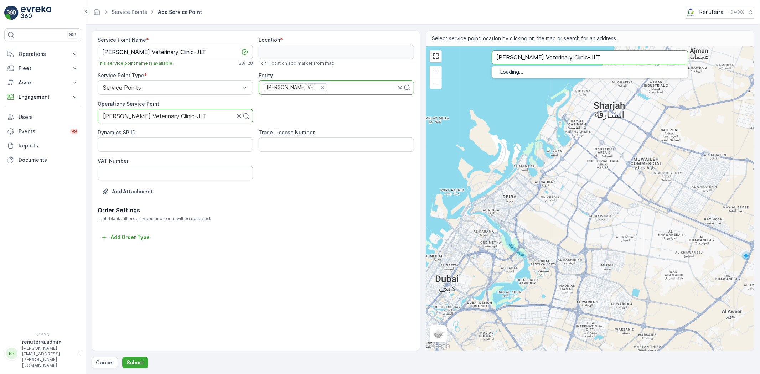
type input "[PERSON_NAME] Veterinary Clinic-JLT"
click at [549, 80] on span "[PERSON_NAME] Veterinary Clinic" at bounding box center [558, 80] width 87 height 6
type input "25.0801177,55.1533619"
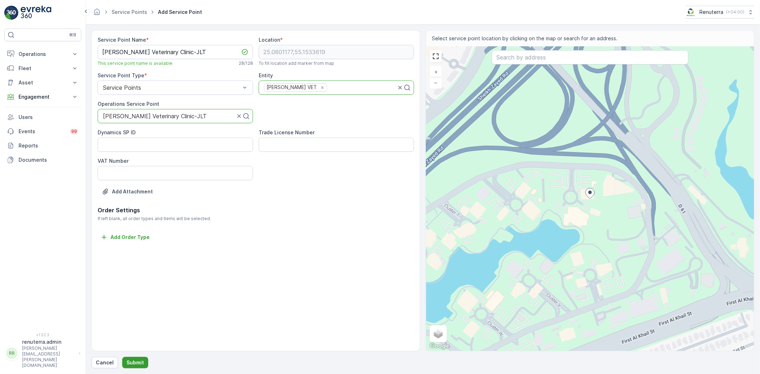
click at [134, 359] on p "Submit" at bounding box center [134, 362] width 17 height 7
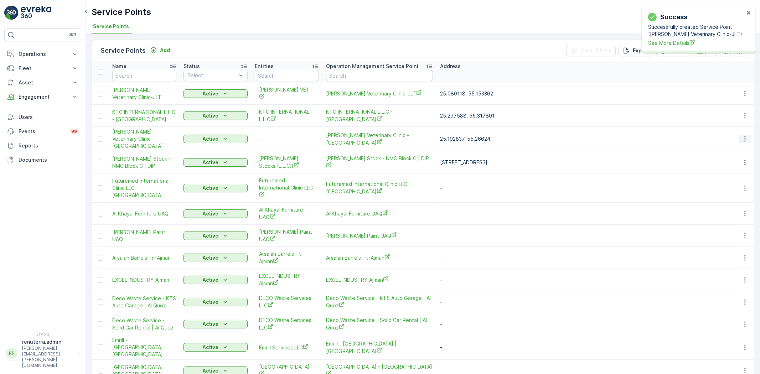
click at [738, 135] on button "button" at bounding box center [744, 139] width 13 height 9
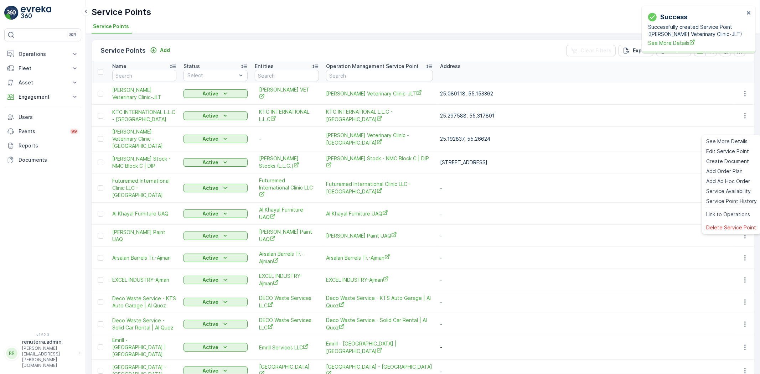
click at [746, 135] on icon "button" at bounding box center [744, 138] width 7 height 7
click at [714, 214] on span "Link to Operations" at bounding box center [728, 214] width 44 height 7
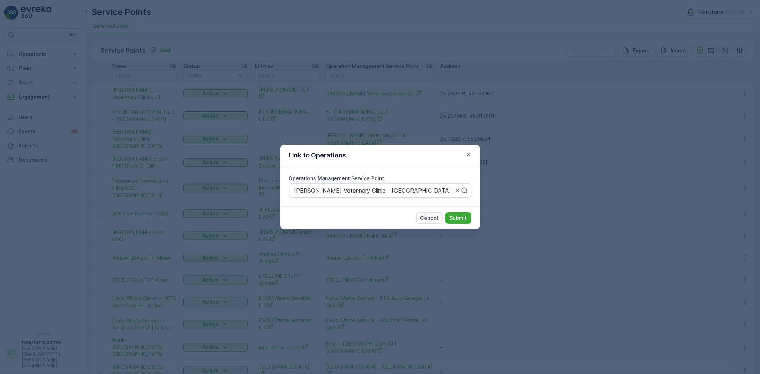
click at [438, 215] on p "Cancel" at bounding box center [429, 217] width 18 height 7
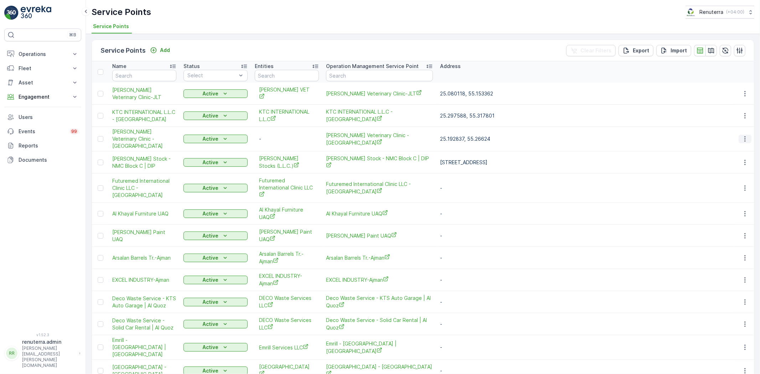
drag, startPoint x: 746, startPoint y: 130, endPoint x: 749, endPoint y: 134, distance: 4.8
click at [746, 135] on icon "button" at bounding box center [744, 138] width 7 height 7
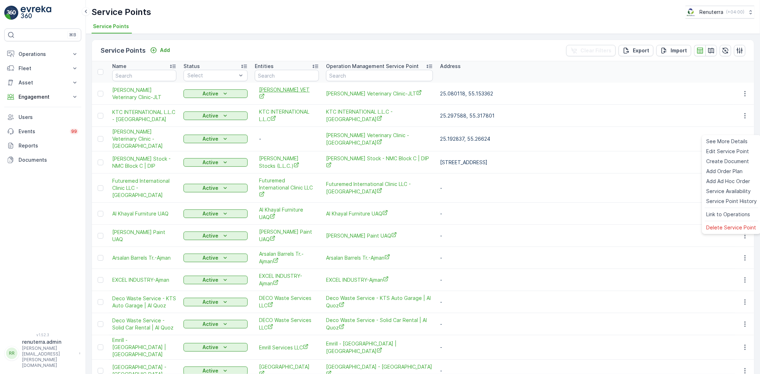
click at [269, 92] on span "[PERSON_NAME] VET" at bounding box center [287, 93] width 56 height 15
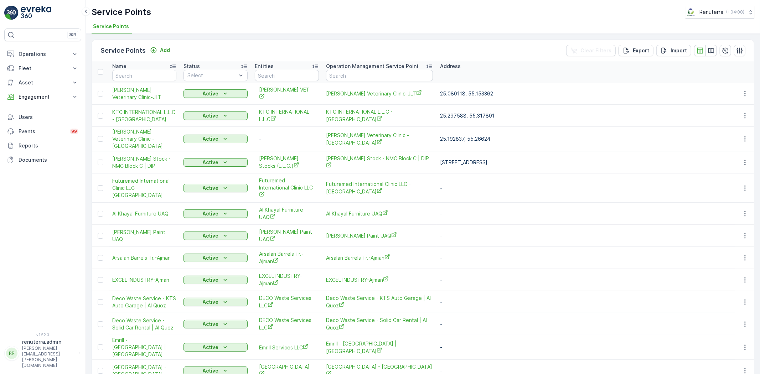
click at [574, 116] on td "25.297588, 55.317801" at bounding box center [584, 116] width 297 height 22
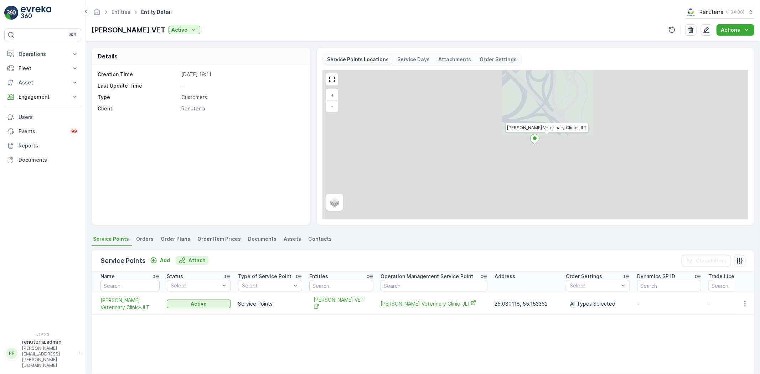
click at [193, 260] on p "Attach" at bounding box center [196, 260] width 17 height 7
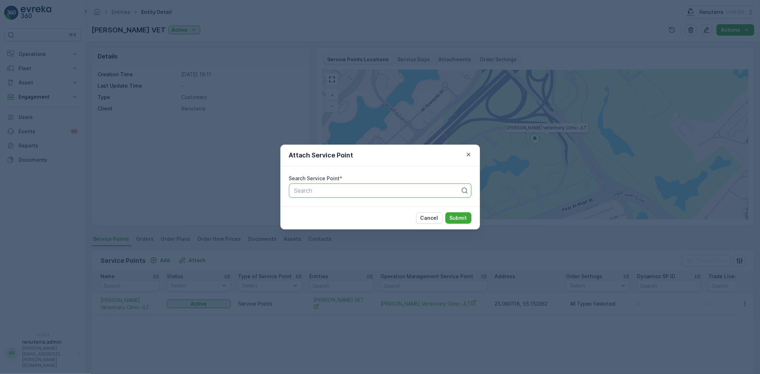
click at [304, 190] on div at bounding box center [376, 190] width 167 height 6
type input "[PERSON_NAME]"
click at [328, 208] on span "[PERSON_NAME] Veterinary Clinic - [GEOGRAPHIC_DATA]" at bounding box center [371, 208] width 157 height 6
click at [449, 221] on button "Submit" at bounding box center [458, 217] width 26 height 11
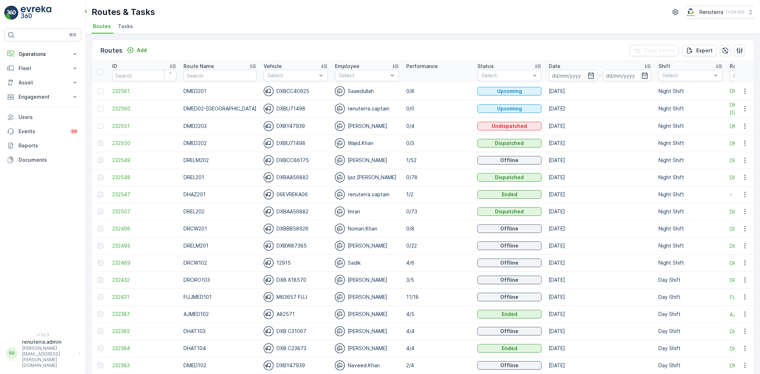
click at [556, 79] on input at bounding box center [572, 75] width 49 height 11
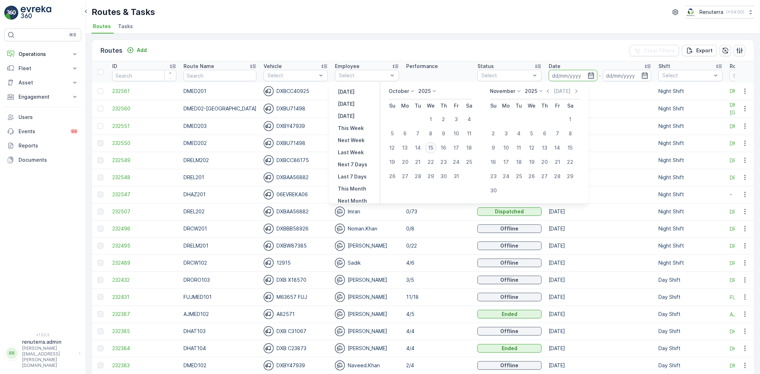
click at [435, 144] on div "15" at bounding box center [430, 147] width 11 height 11
type input "[DATE]"
click at [435, 144] on div "15" at bounding box center [430, 147] width 11 height 11
type input "[DATE]"
